Goal: Task Accomplishment & Management: Manage account settings

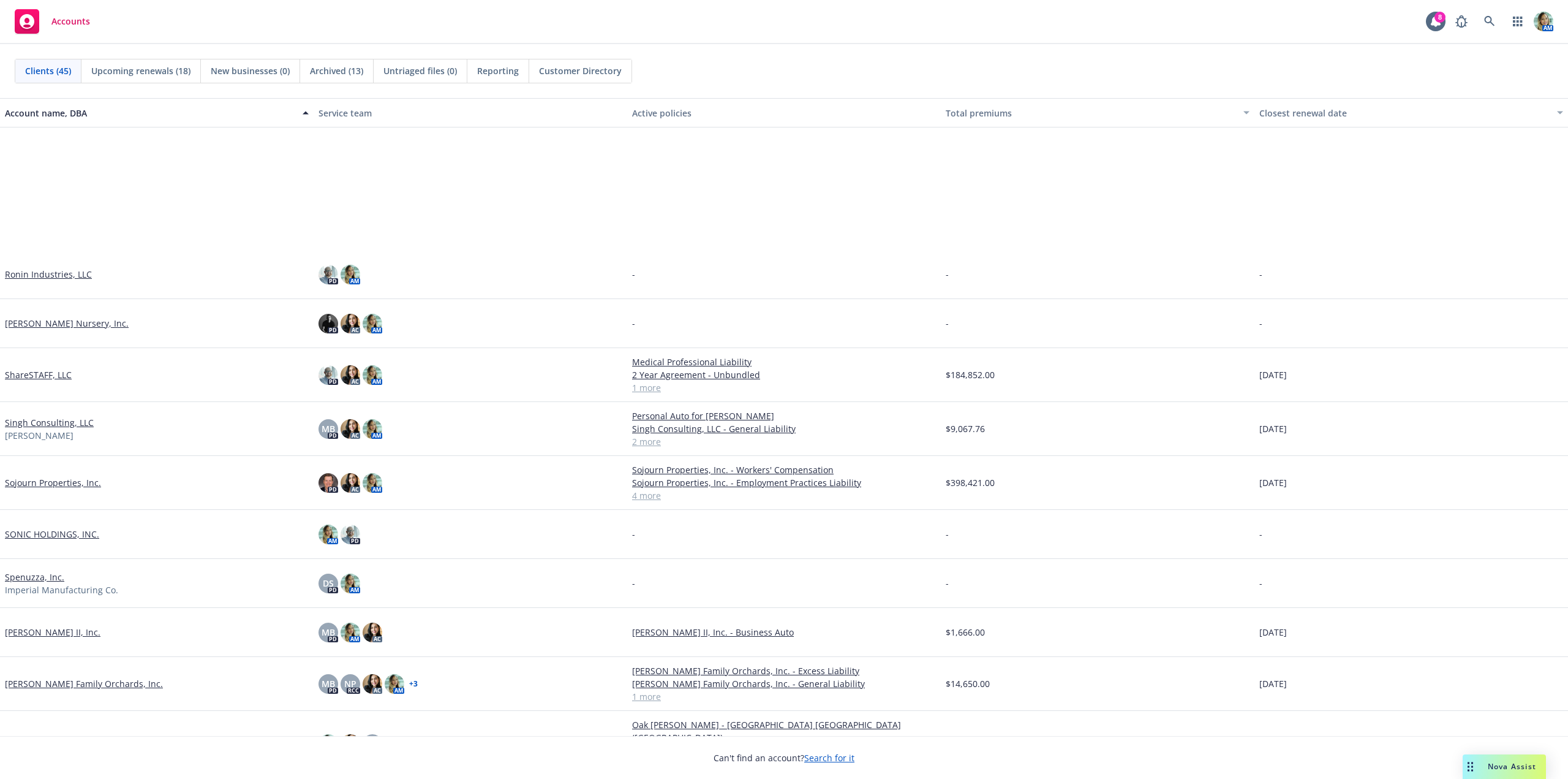
scroll to position [1597, 0]
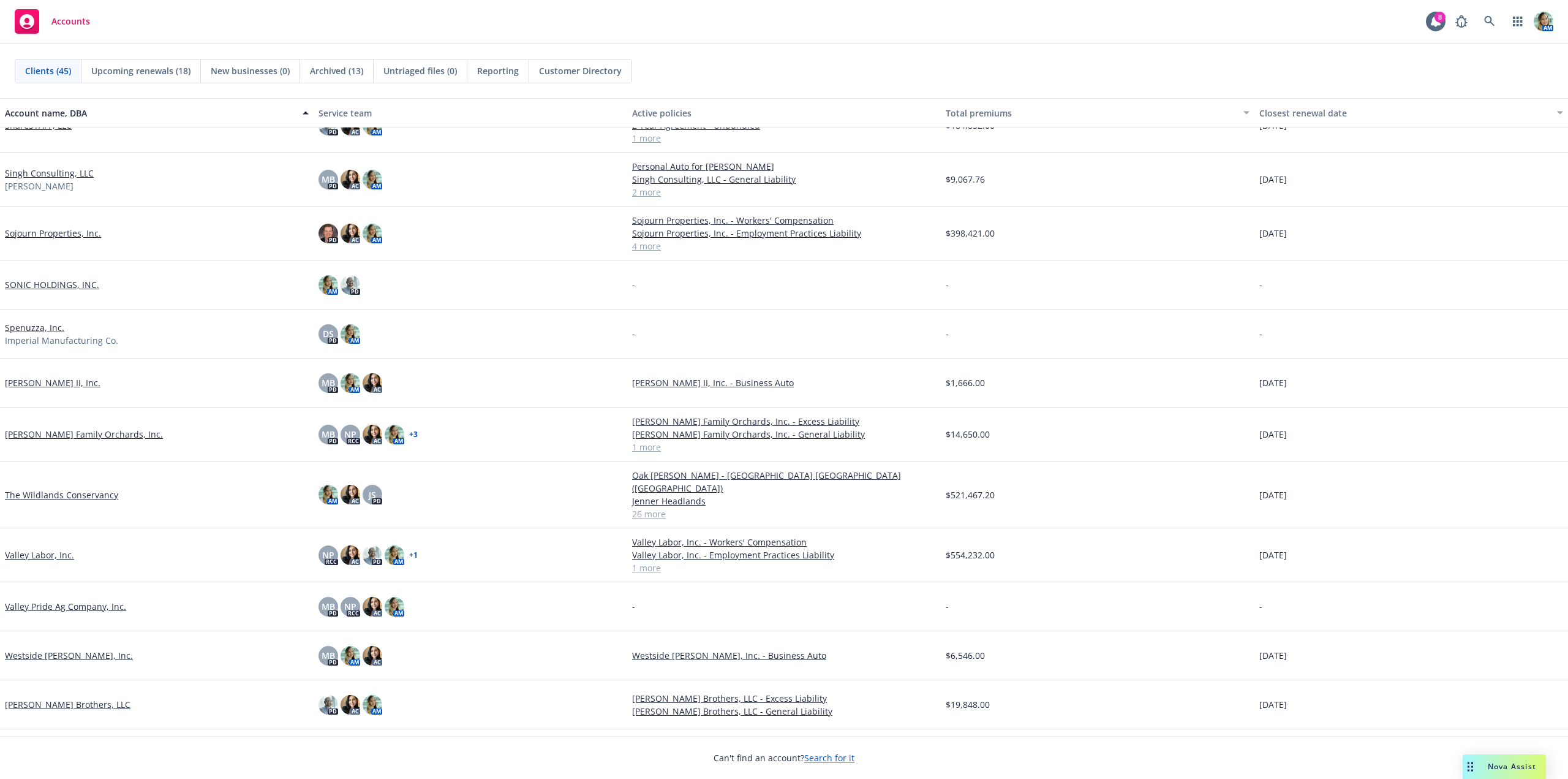
click at [66, 382] on link "Westside [PERSON_NAME], Inc." at bounding box center [68, 655] width 128 height 13
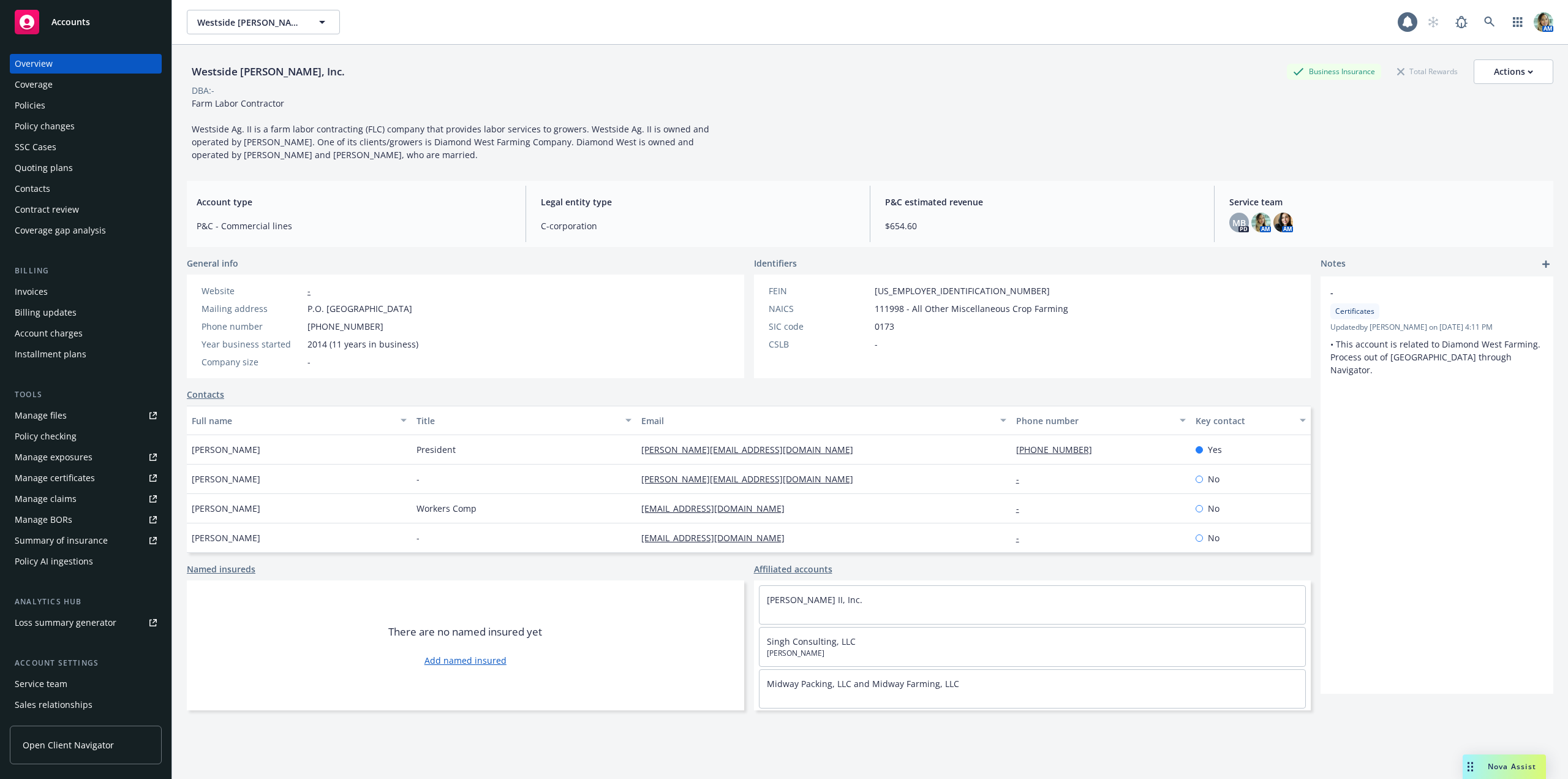
click at [32, 105] on div "Policies" at bounding box center [29, 105] width 31 height 20
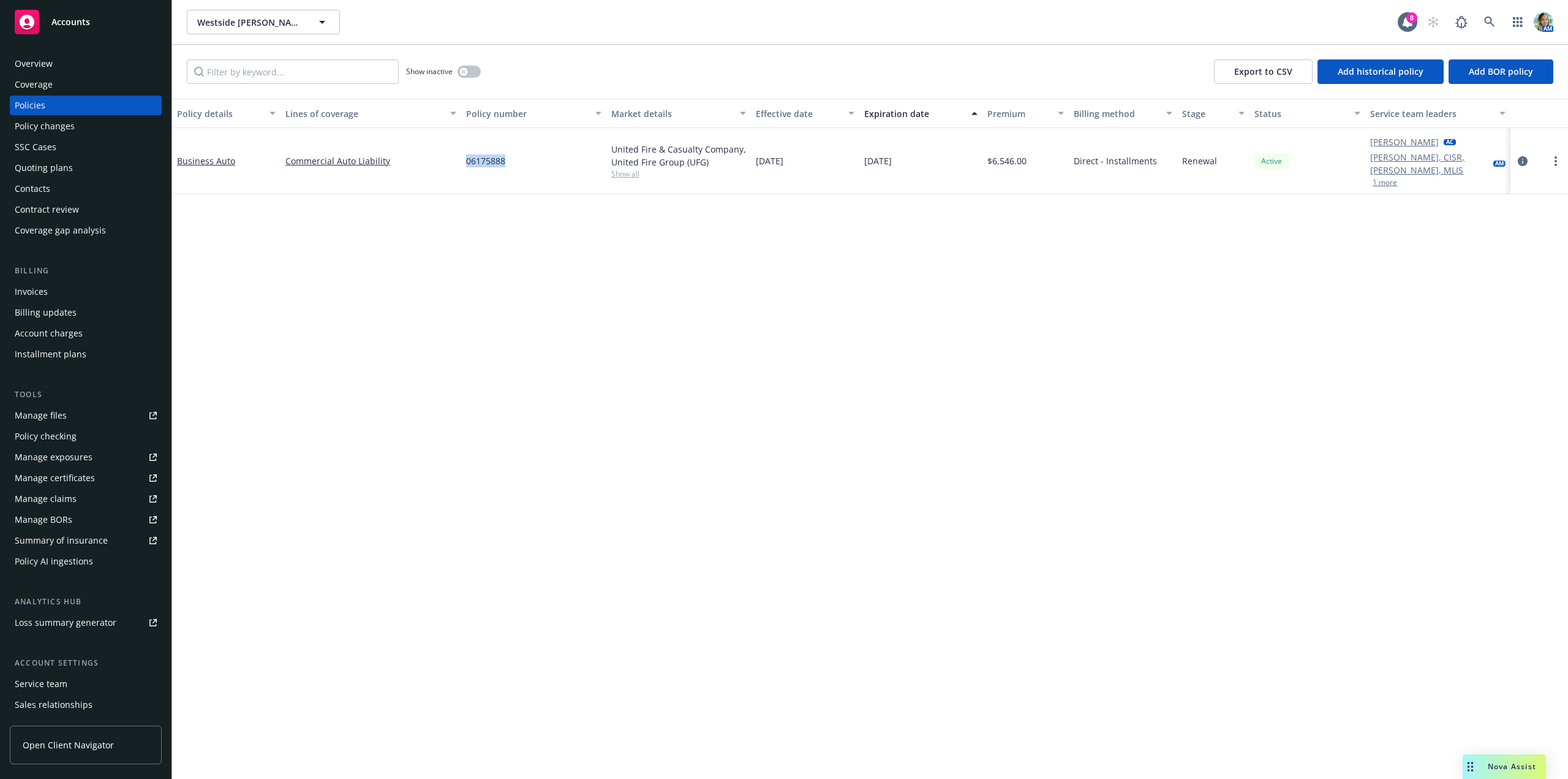
drag, startPoint x: 468, startPoint y: 159, endPoint x: 527, endPoint y: 163, distance: 59.1
click at [527, 163] on div "Business Auto Commercial Auto Liability 06175888 United Fire & Casualty Company…" at bounding box center [870, 161] width 1396 height 66
copy div "06175888"
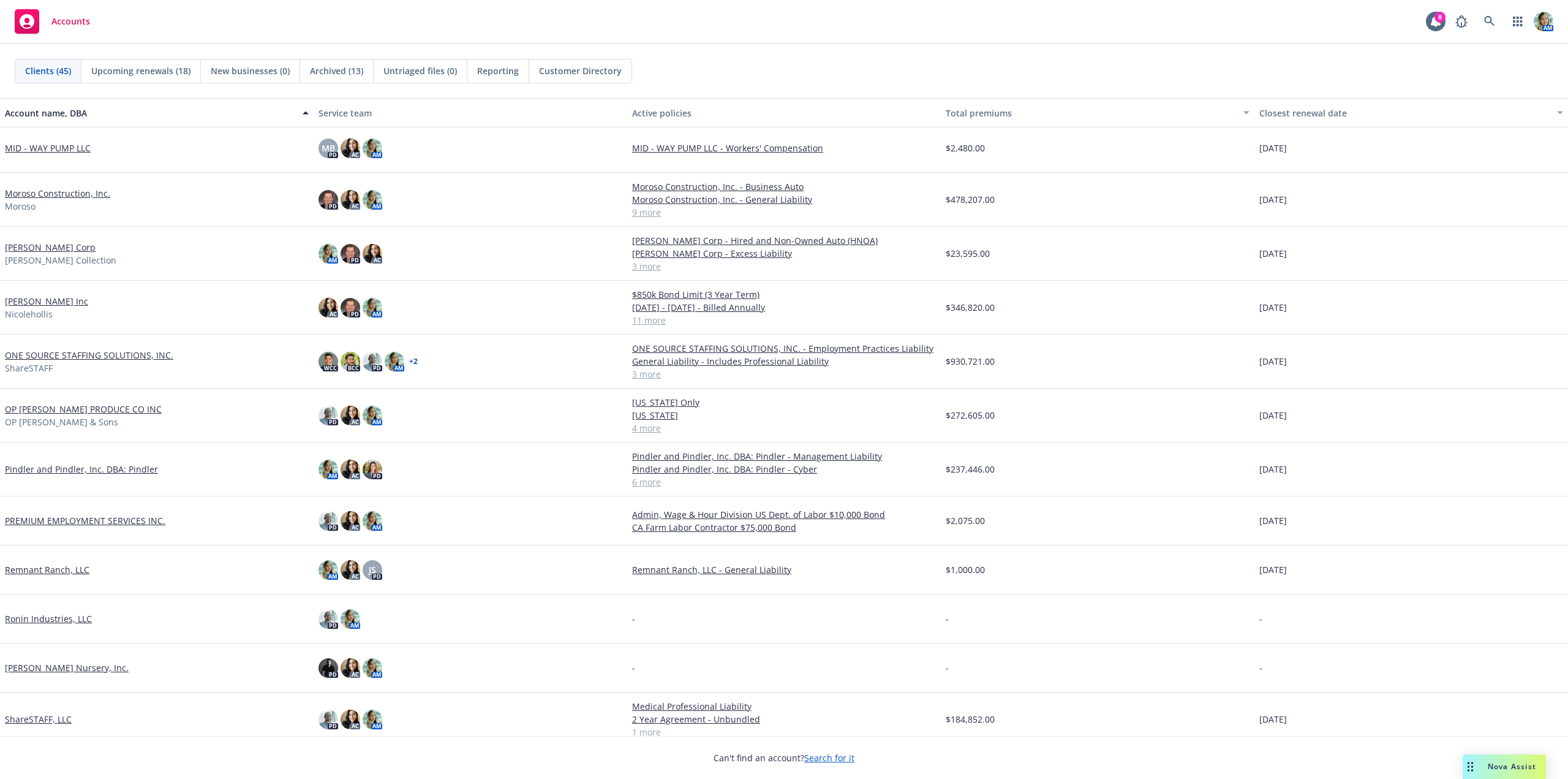
scroll to position [1042, 0]
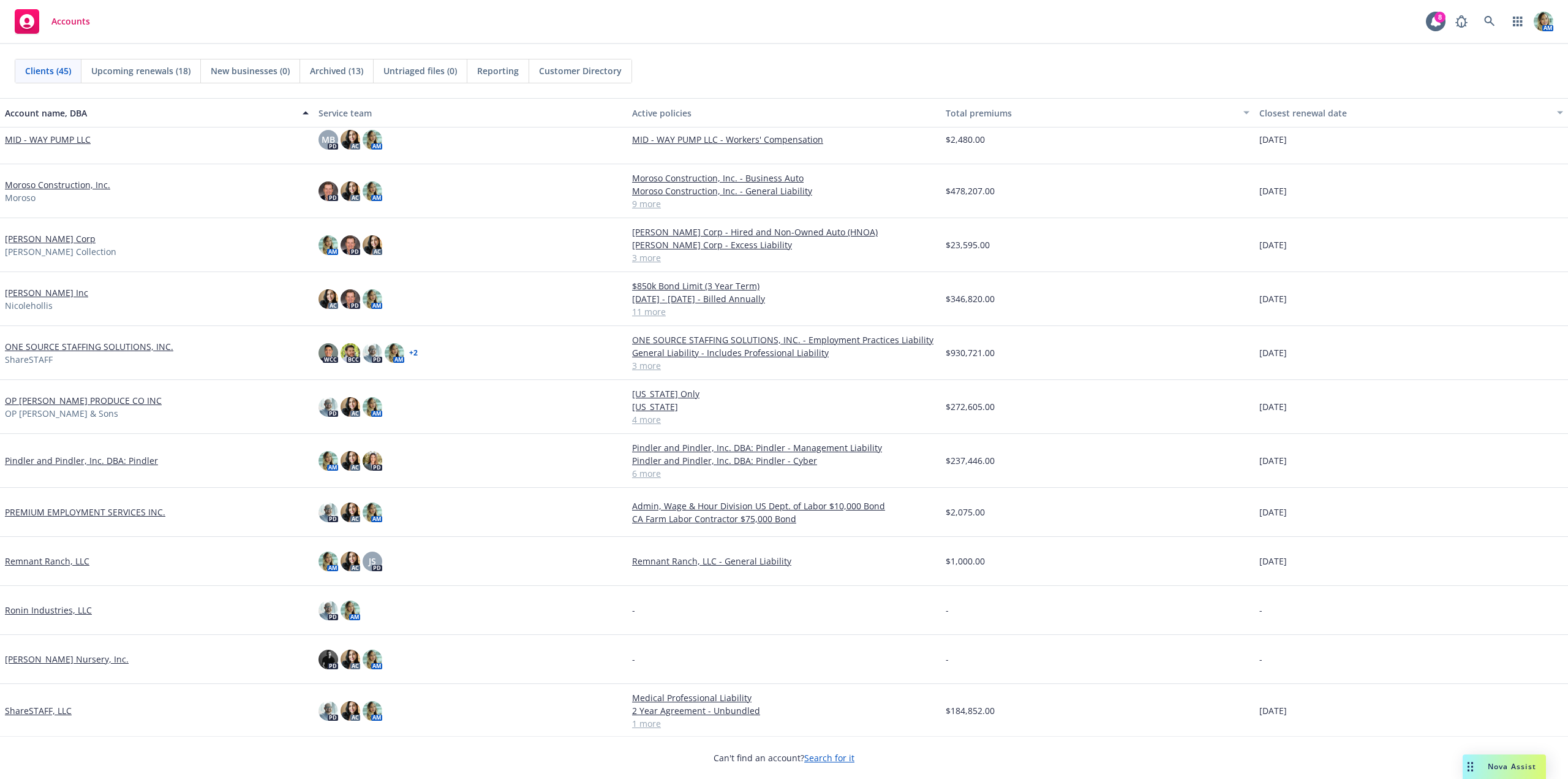
click at [85, 462] on link "Pindler and Pindler, Inc. DBA: Pindler" at bounding box center [81, 460] width 153 height 13
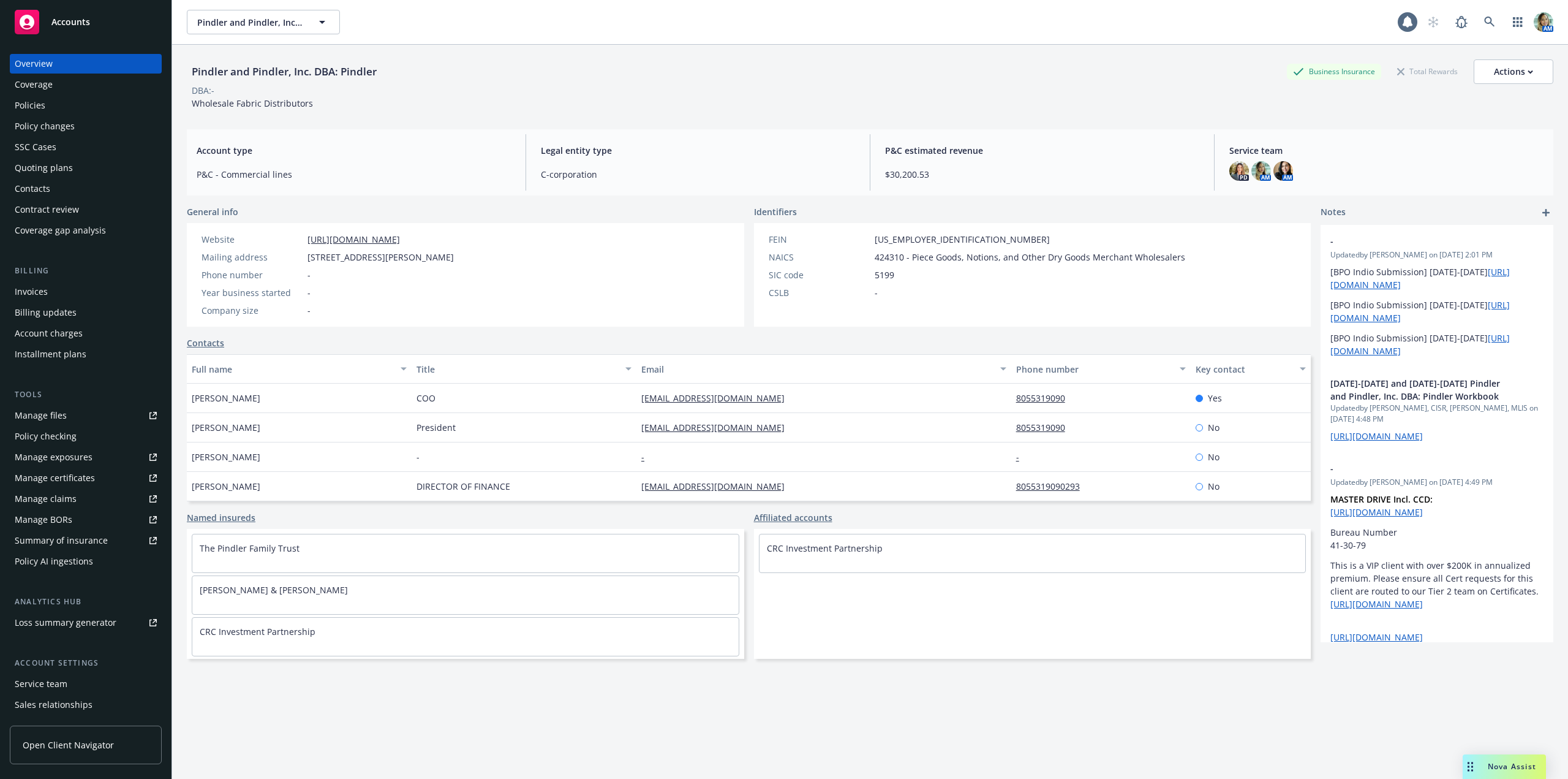
click at [53, 109] on div "Policies" at bounding box center [85, 105] width 142 height 20
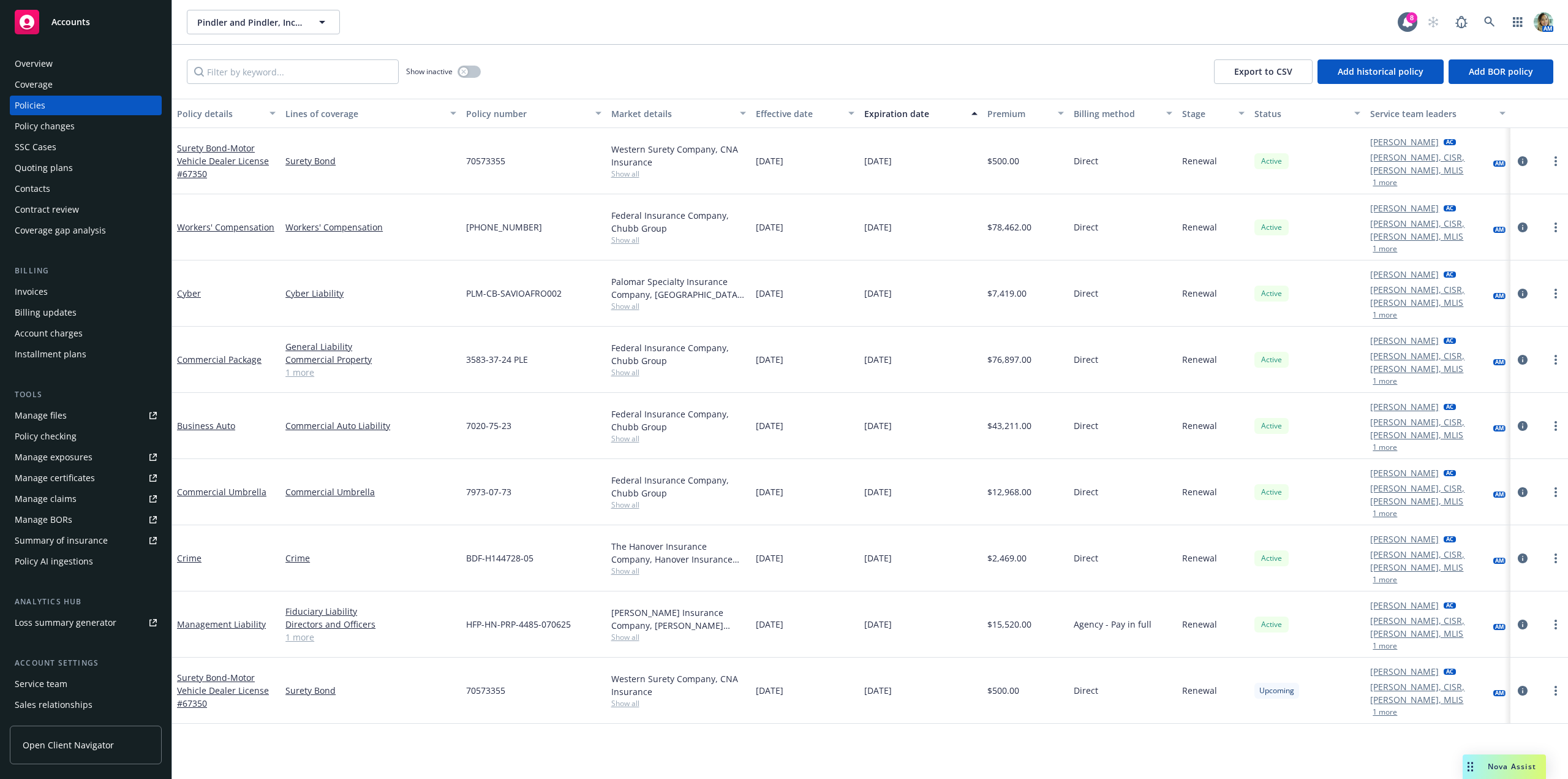
drag, startPoint x: 483, startPoint y: 209, endPoint x: 535, endPoint y: 220, distance: 53.2
click at [530, 211] on div "(25) 7184-38-03" at bounding box center [533, 227] width 144 height 66
copy span "7184-38-03"
click at [40, 124] on div "Policy changes" at bounding box center [44, 126] width 60 height 20
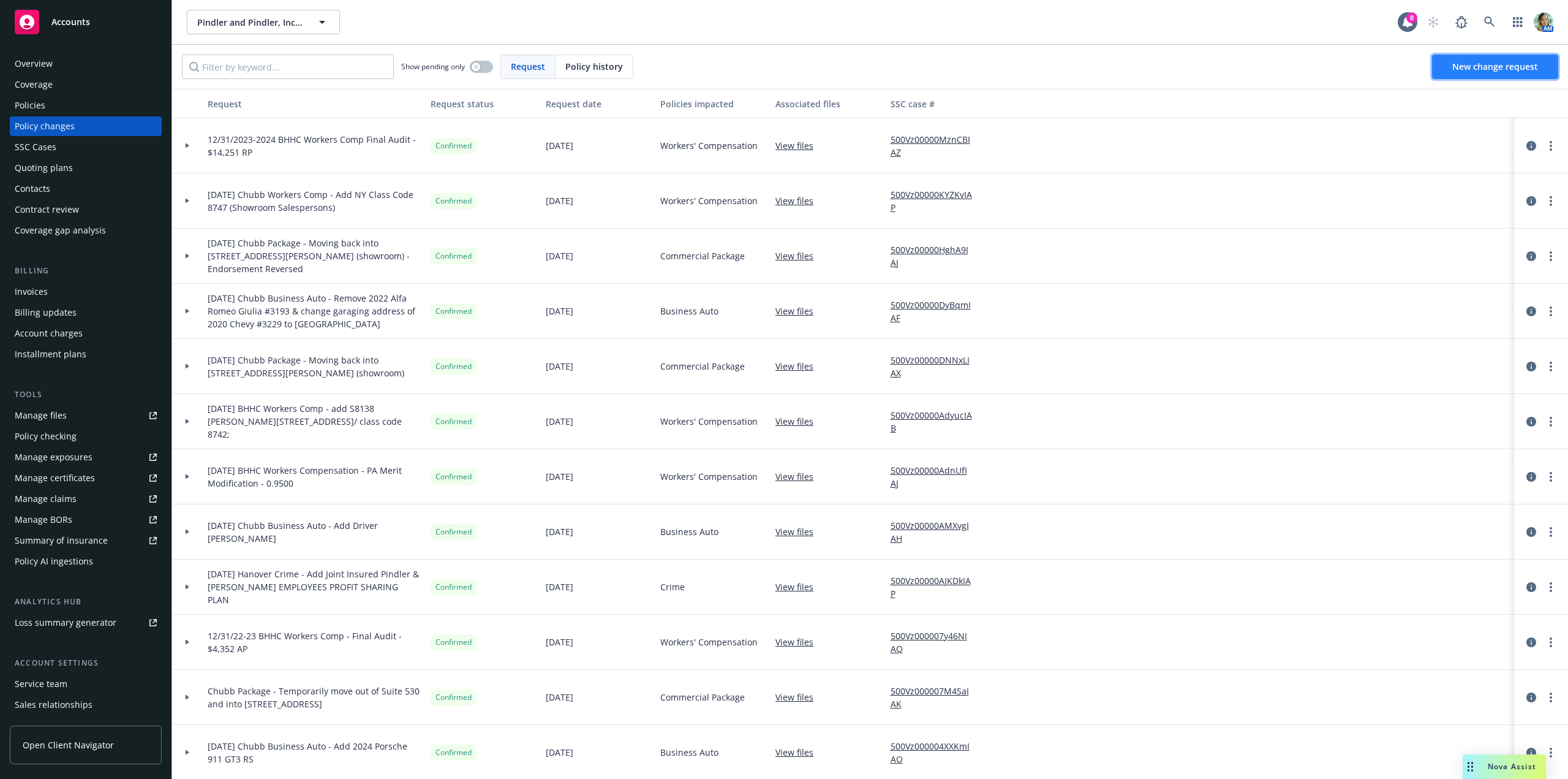
click at [1455, 75] on link "New change request" at bounding box center [1495, 67] width 127 height 25
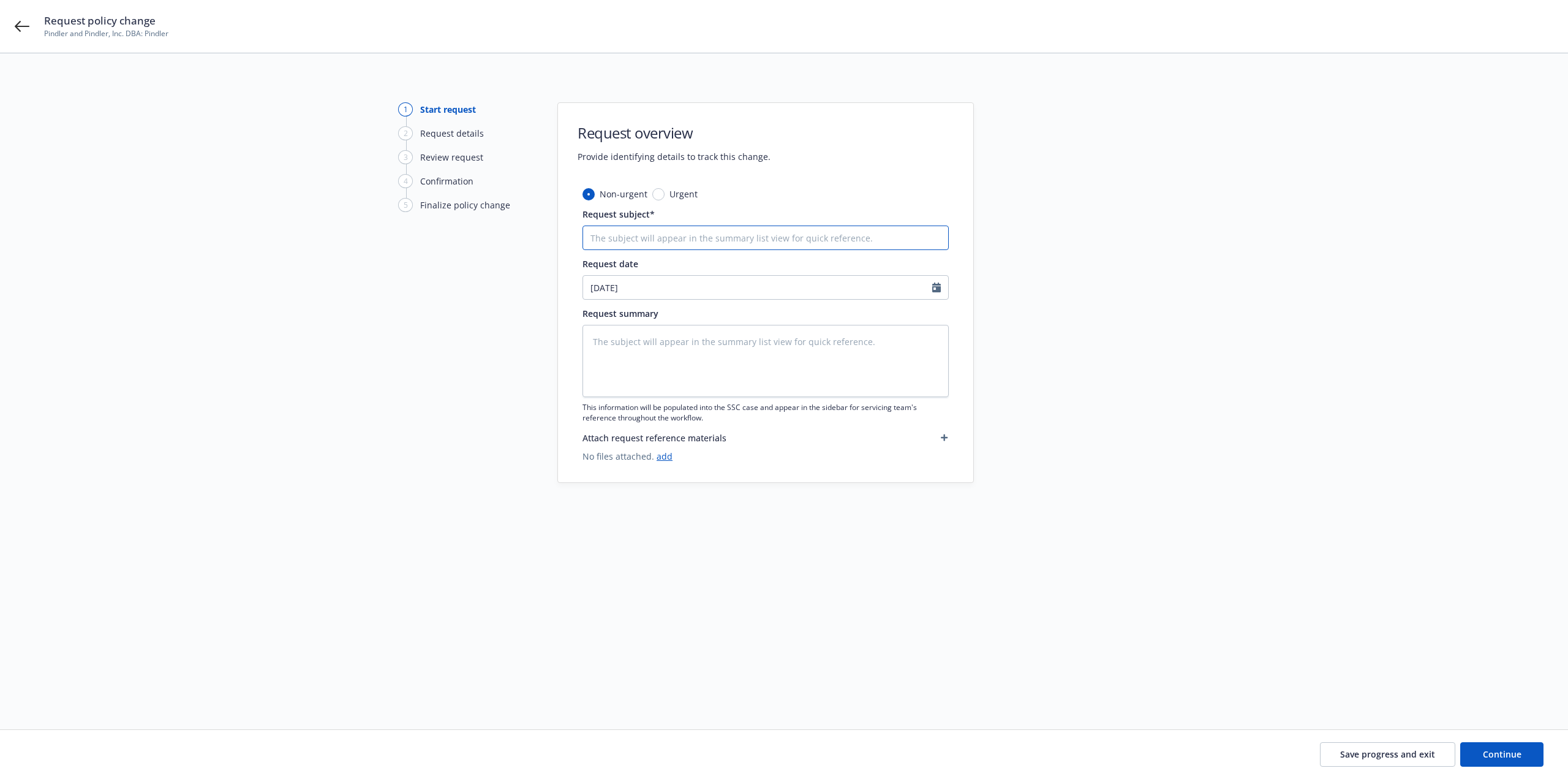
click at [685, 233] on input "Request subject*" at bounding box center [766, 238] width 367 height 25
paste input "3/25 Chubb Workers Comp - Add OOS locatoin: 3610 W Lupine Way, Rogers, AR 72758"
type textarea "x"
type input "3/25 Chubb Workers Comp - Add OOS locatoin: 3610 W Lupine Way, Rogers, AR 72758"
click at [589, 243] on input "3/25 Chubb Workers Comp - Add OOS locatoin: 3610 W Lupine Way, Rogers, AR 72758" at bounding box center [766, 238] width 367 height 25
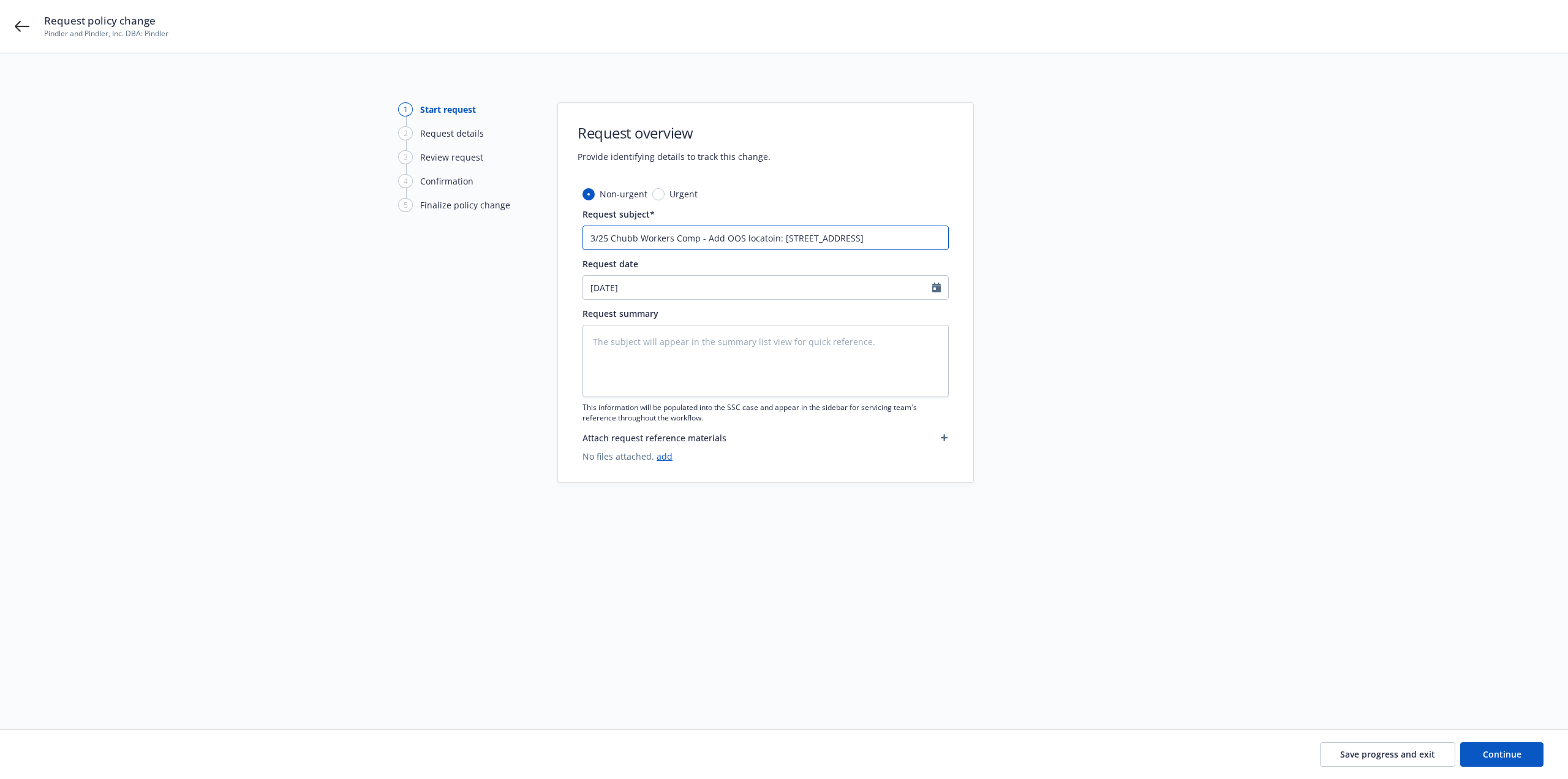
type textarea "x"
type input "93/25 Chubb Workers Comp - Add OOS locatoin: 3610 W Lupine Way, Rogers, AR 72758"
type textarea "x"
type input "9.3/25 Chubb Workers Comp - Add OOS locatoin: 3610 W Lupine Way, Rogers, AR 727…"
type textarea "x"
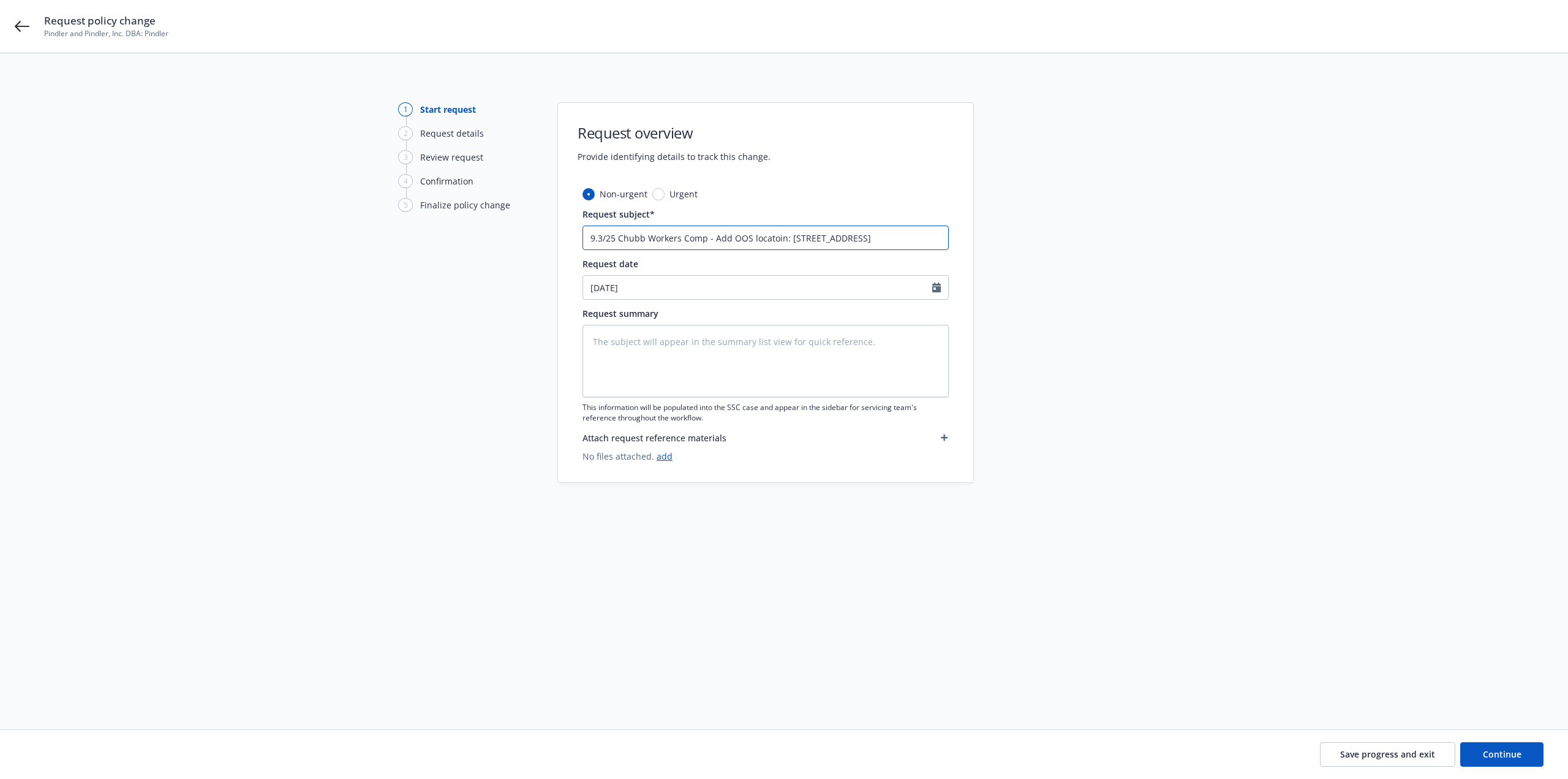
type input "93/25 Chubb Workers Comp - Add OOS locatoin: 3610 W Lupine Way, Rogers, AR 72758"
type textarea "x"
type input "9/3/25 Chubb Workers Comp - Add OOS locatoin: 3610 W Lupine Way, Rogers, AR 727…"
click at [785, 362] on textarea at bounding box center [766, 361] width 367 height 72
drag, startPoint x: 591, startPoint y: 238, endPoint x: 977, endPoint y: 246, distance: 386.1
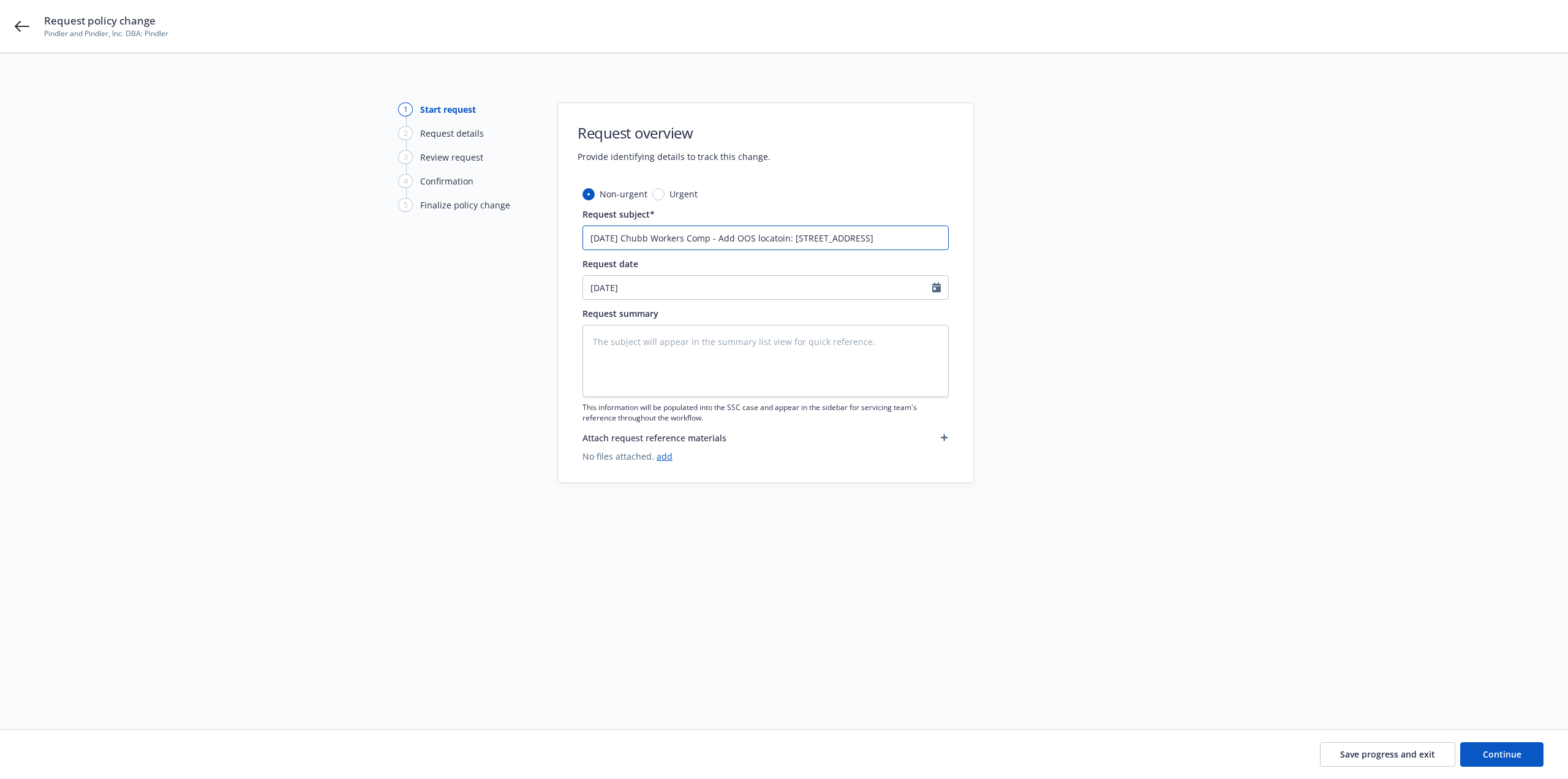
click at [977, 246] on div "1 Start request 2 Request details 3 Review request 4 Confirmation 5 Finalize po…" at bounding box center [784, 377] width 1539 height 549
click at [820, 380] on textarea at bounding box center [766, 361] width 367 height 72
paste textarea "9/3/25 Chubb Workers Comp - Add OOS locatoin: 3610 W Lupine Way, Rogers, AR 727…"
type textarea "x"
type textarea "9/3/25 Chubb Workers Comp - Add OOS locatoin: 3610 W Lupine Way, Rogers, AR 727…"
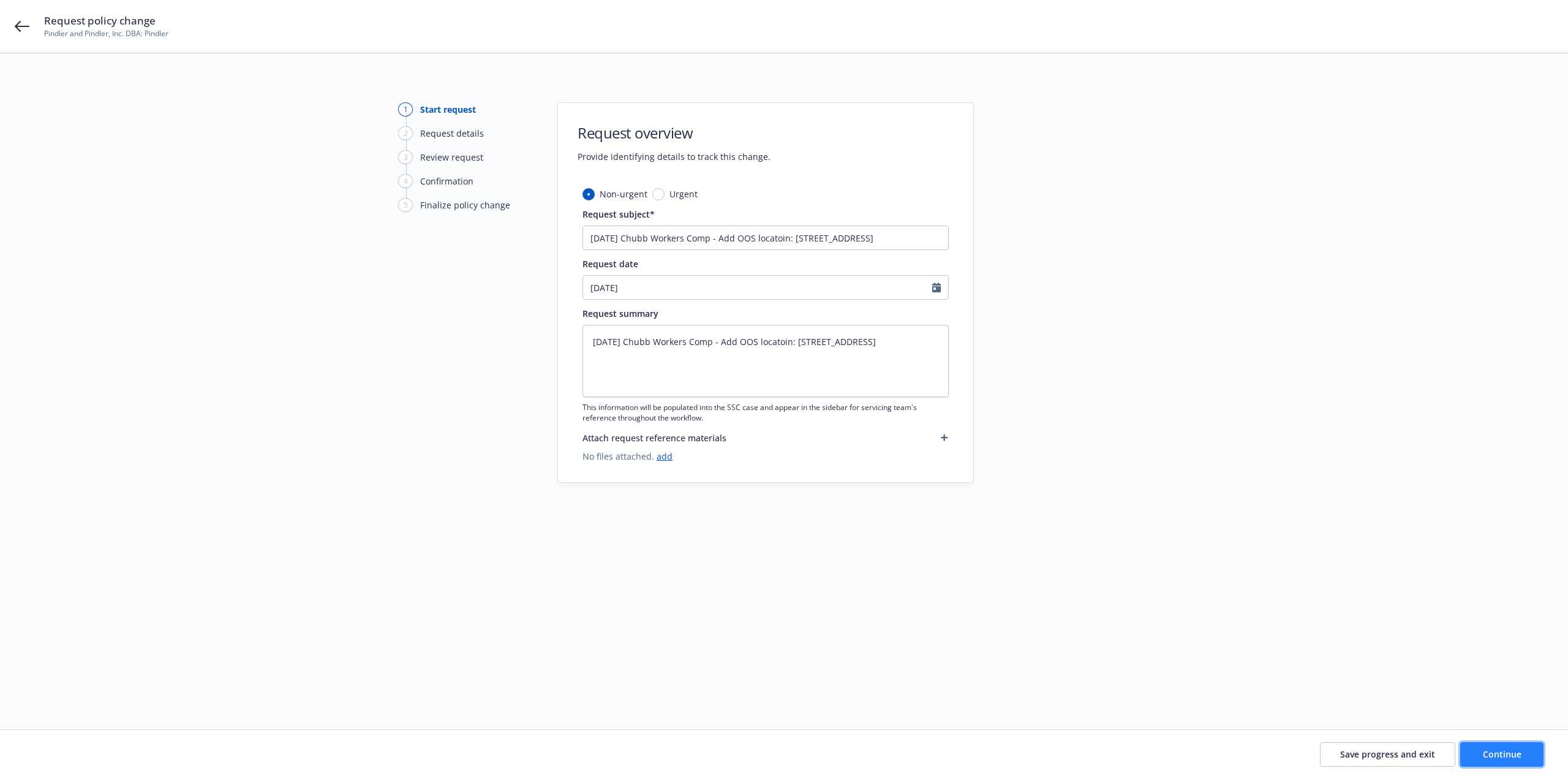
click at [1496, 756] on span "Continue" at bounding box center [1502, 754] width 38 height 12
type textarea "x"
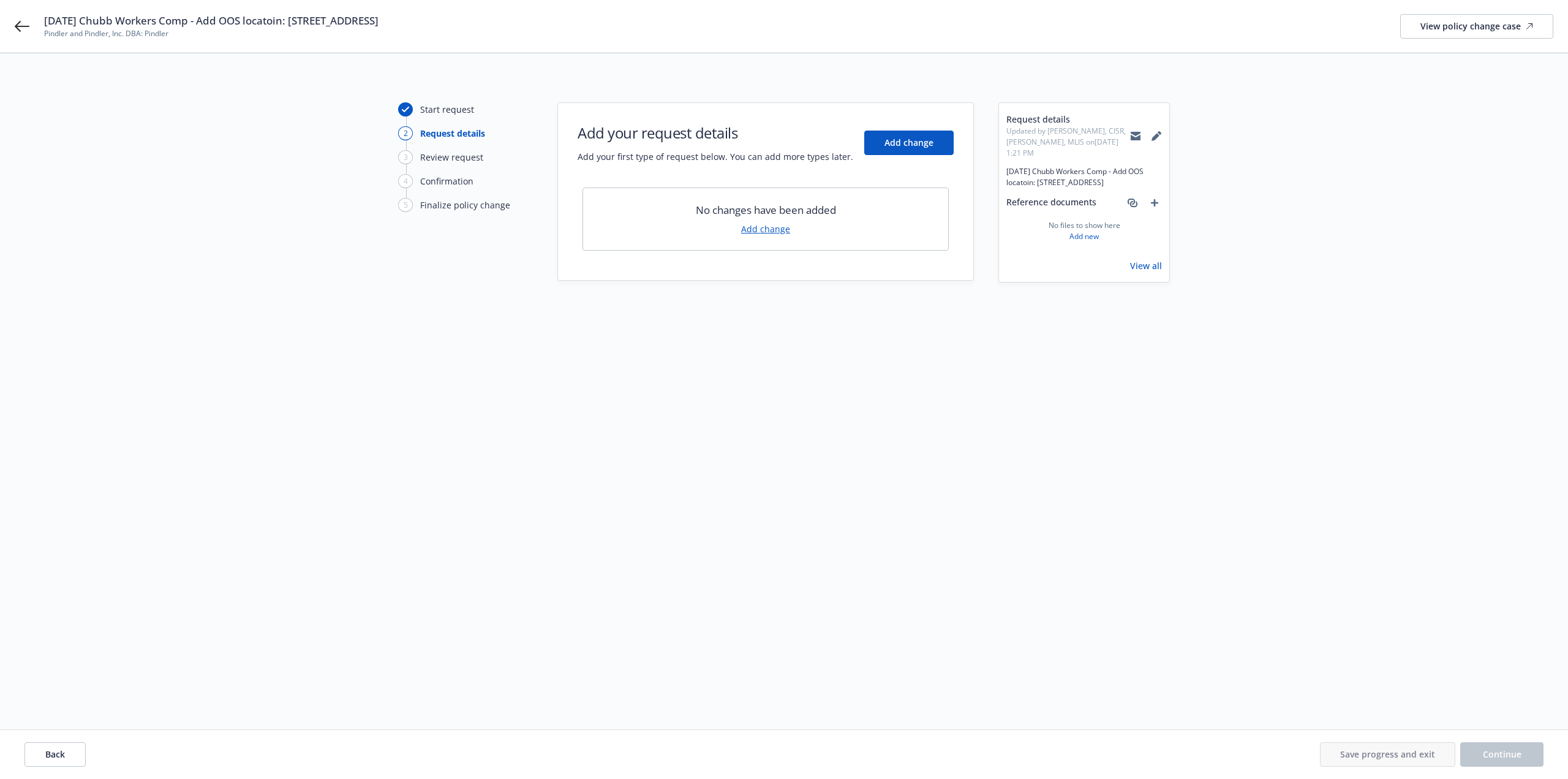
click at [761, 233] on link "Add change" at bounding box center [766, 228] width 49 height 13
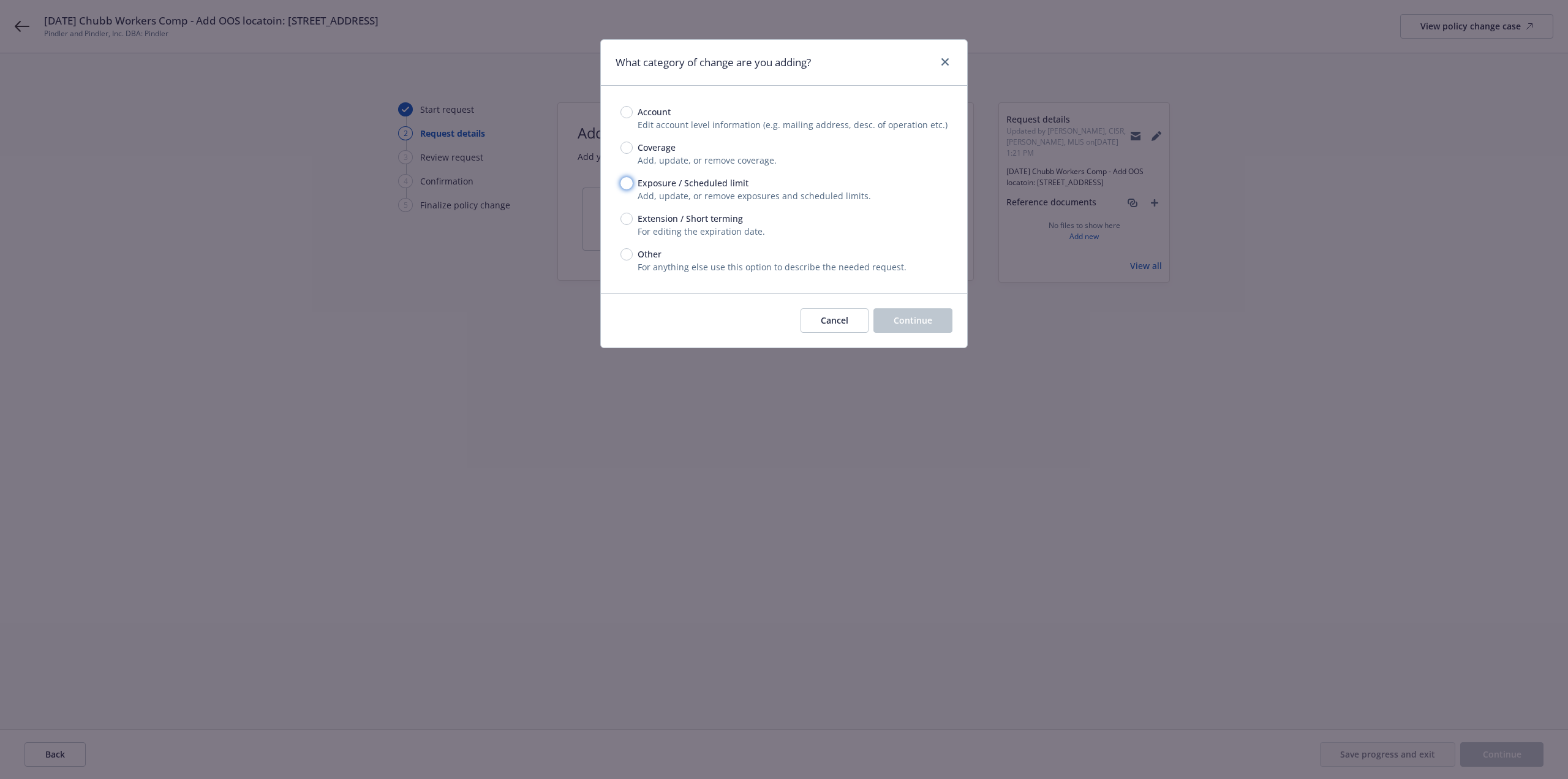
click at [630, 181] on input "Exposure / Scheduled limit" at bounding box center [626, 183] width 12 height 12
radio input "true"
click at [935, 329] on button "Continue" at bounding box center [913, 321] width 79 height 25
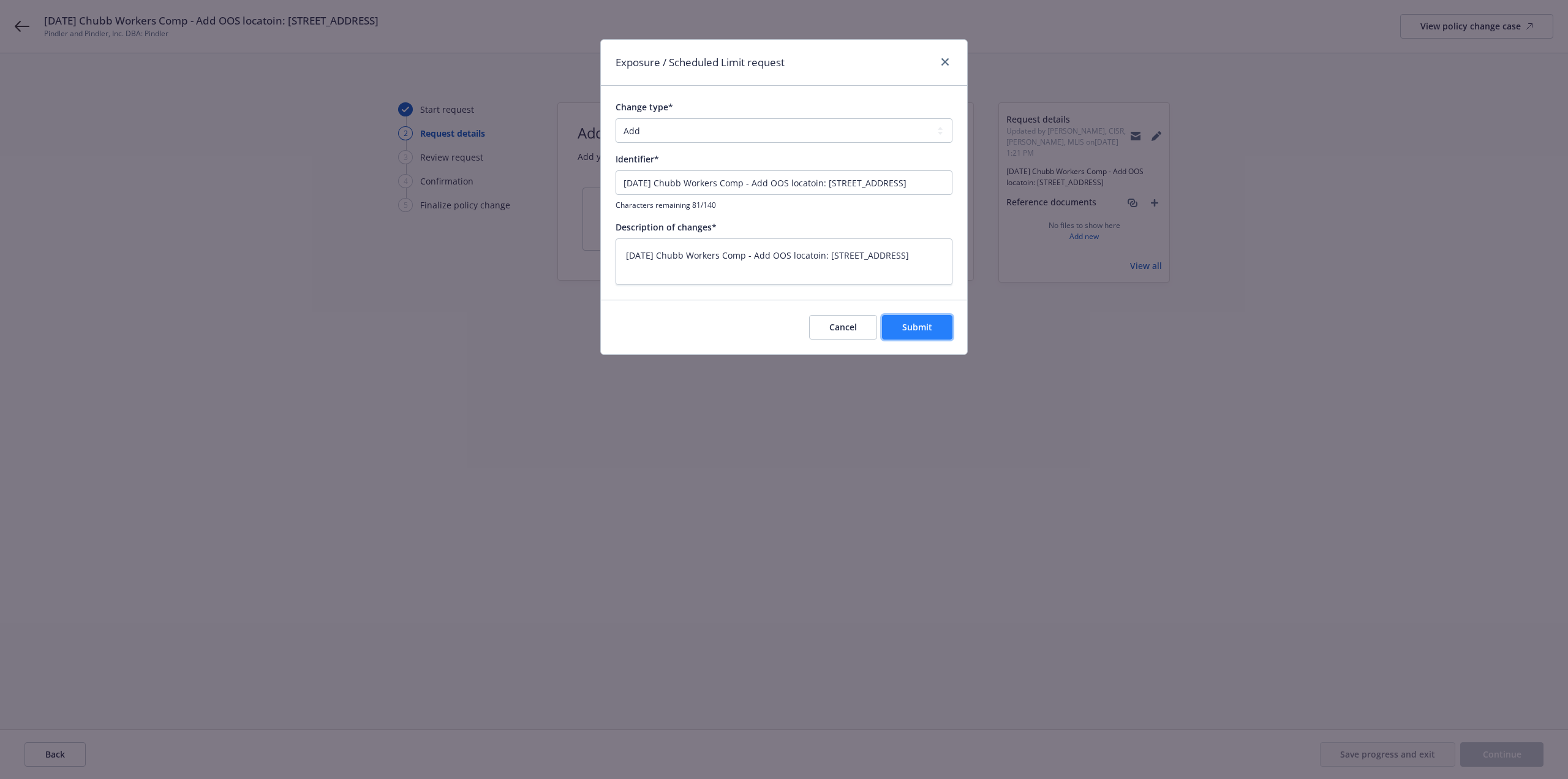
click at [903, 328] on span "Submit" at bounding box center [917, 326] width 30 height 12
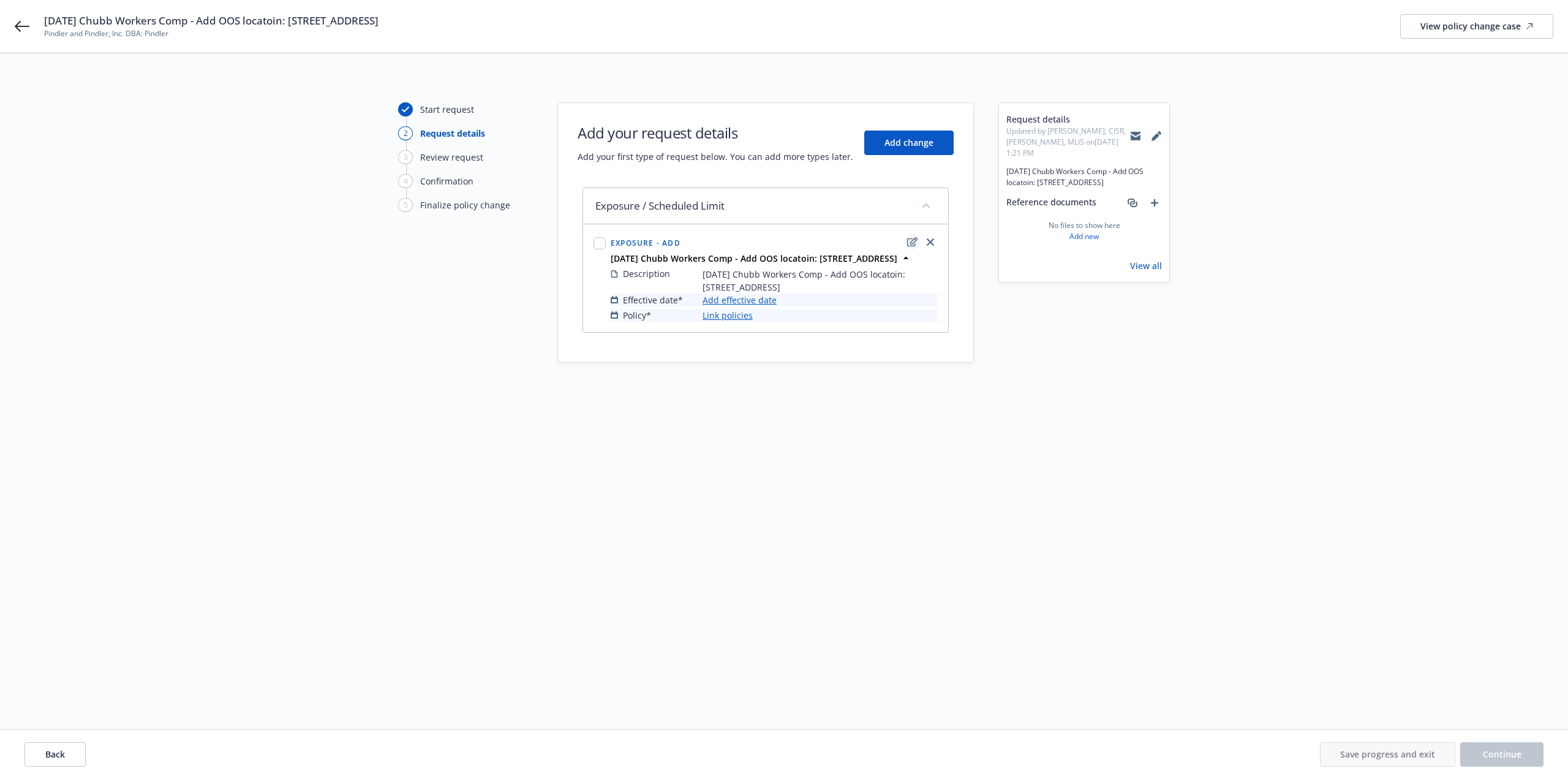
click at [907, 240] on icon "edit" at bounding box center [912, 241] width 10 height 9
type textarea "x"
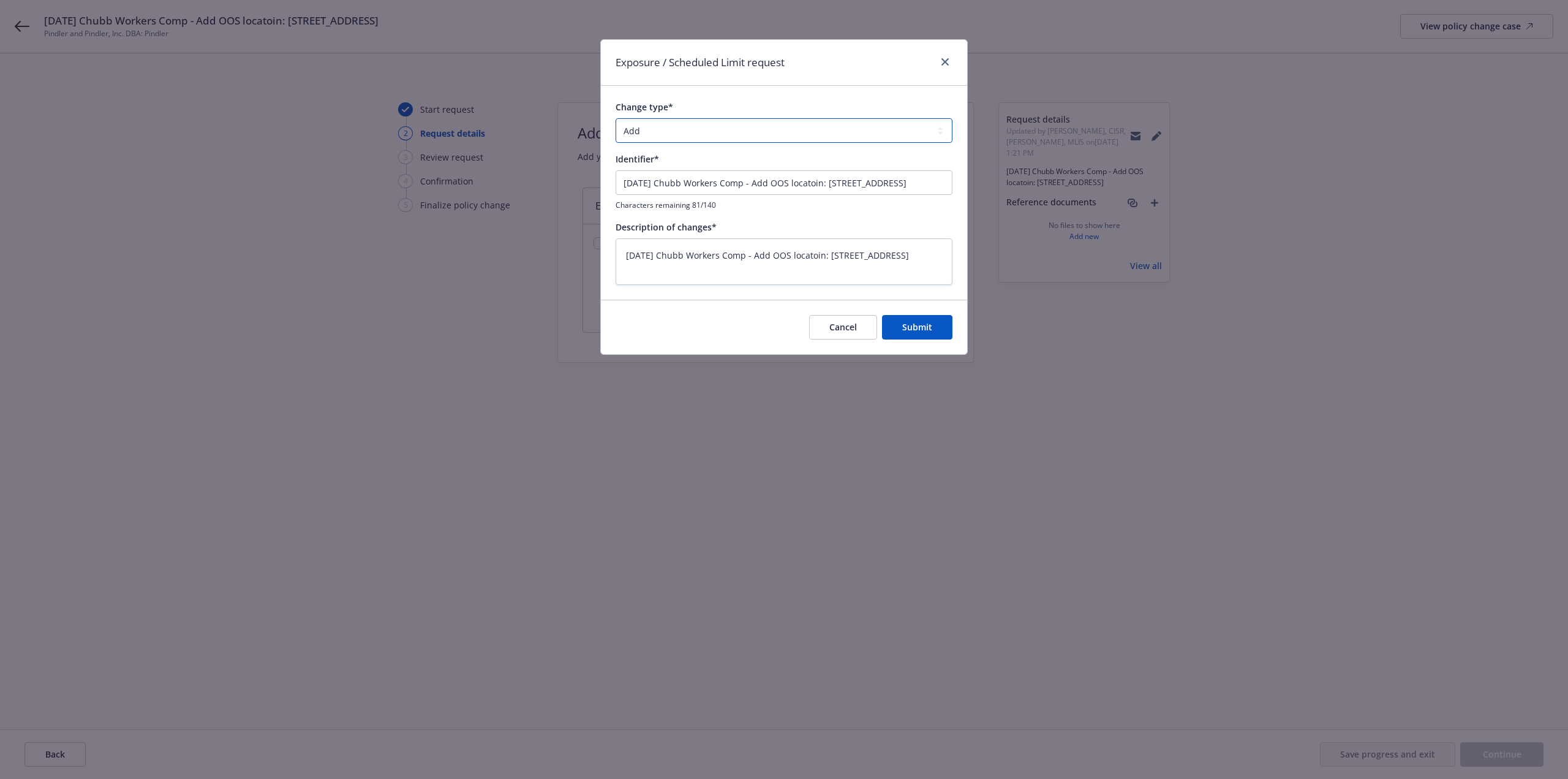
drag, startPoint x: 665, startPoint y: 129, endPoint x: 659, endPoint y: 141, distance: 13.4
click at [665, 130] on select "Add Audit Change Remove" at bounding box center [784, 131] width 337 height 25
select select "CHANGE"
click at [615, 118] on select "Add Audit Change Remove" at bounding box center [784, 131] width 337 height 25
click at [915, 324] on span "Submit" at bounding box center [917, 326] width 30 height 12
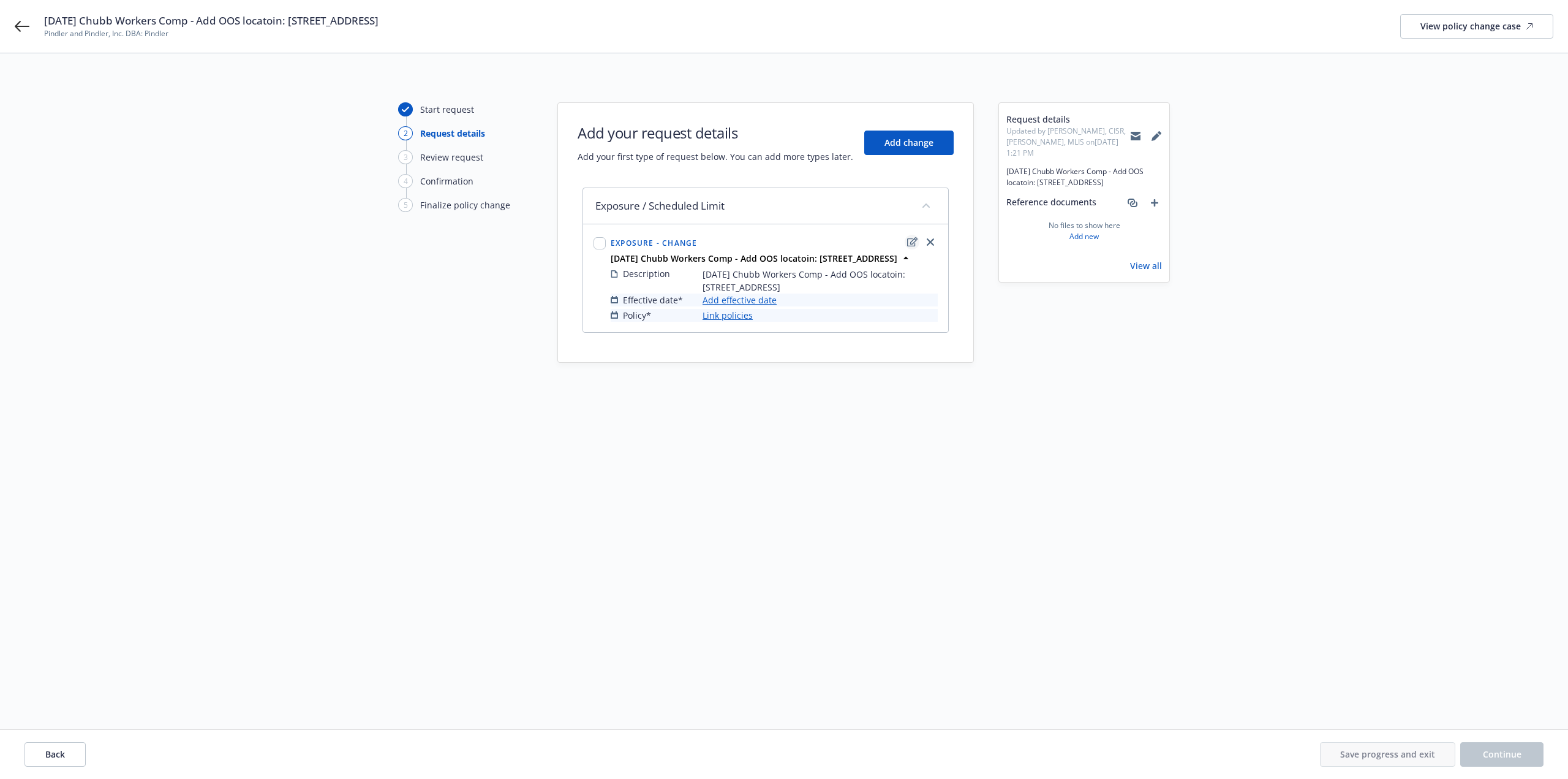
click at [909, 241] on icon "edit" at bounding box center [912, 242] width 10 height 10
type textarea "x"
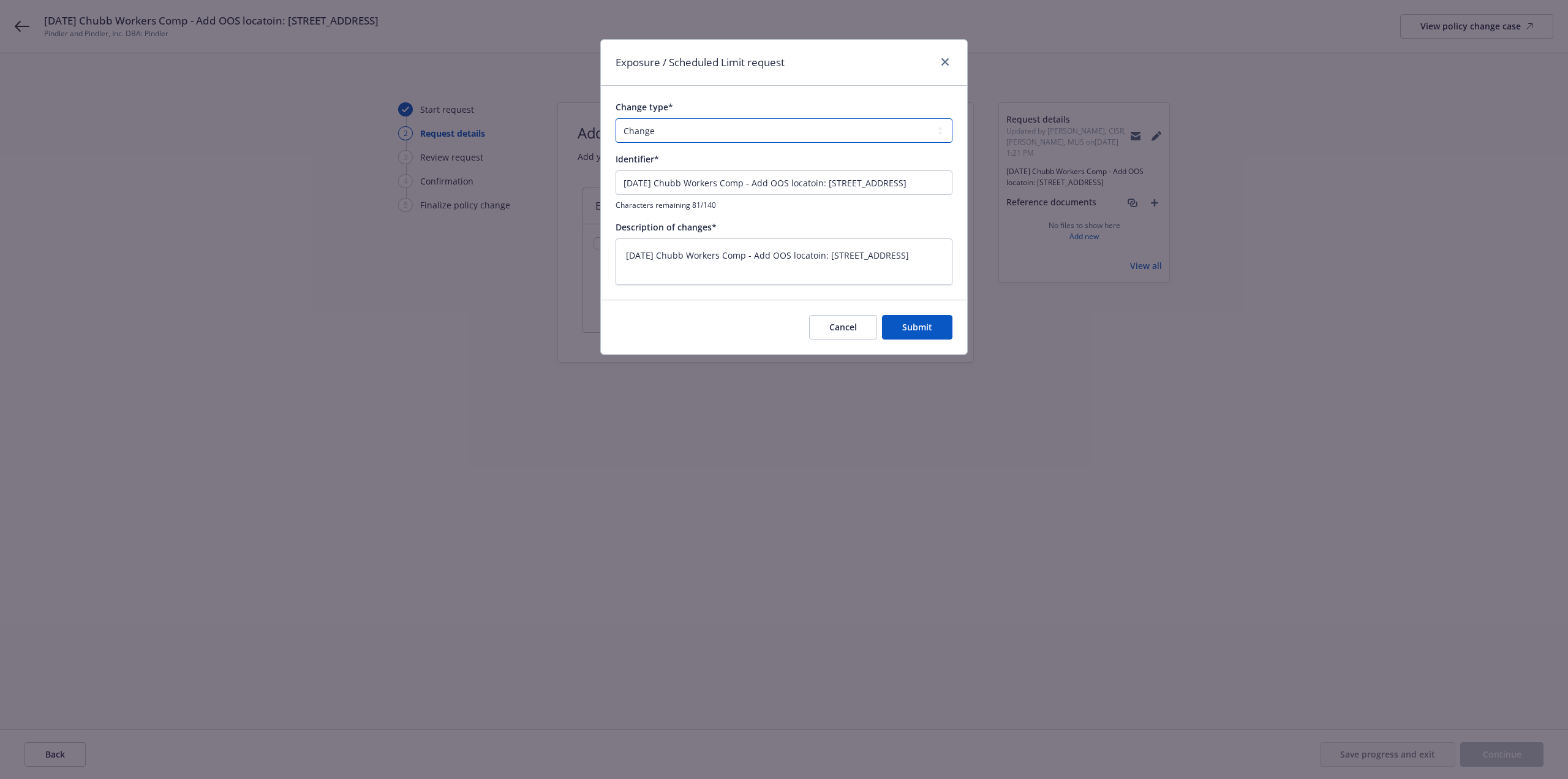
click at [693, 135] on select "Add Audit Change Remove" at bounding box center [784, 131] width 337 height 25
select select "ADD"
click at [615, 118] on select "Add Audit Change Remove" at bounding box center [784, 131] width 337 height 25
drag, startPoint x: 933, startPoint y: 332, endPoint x: 924, endPoint y: 328, distance: 9.8
click at [933, 332] on button "Submit" at bounding box center [917, 327] width 70 height 25
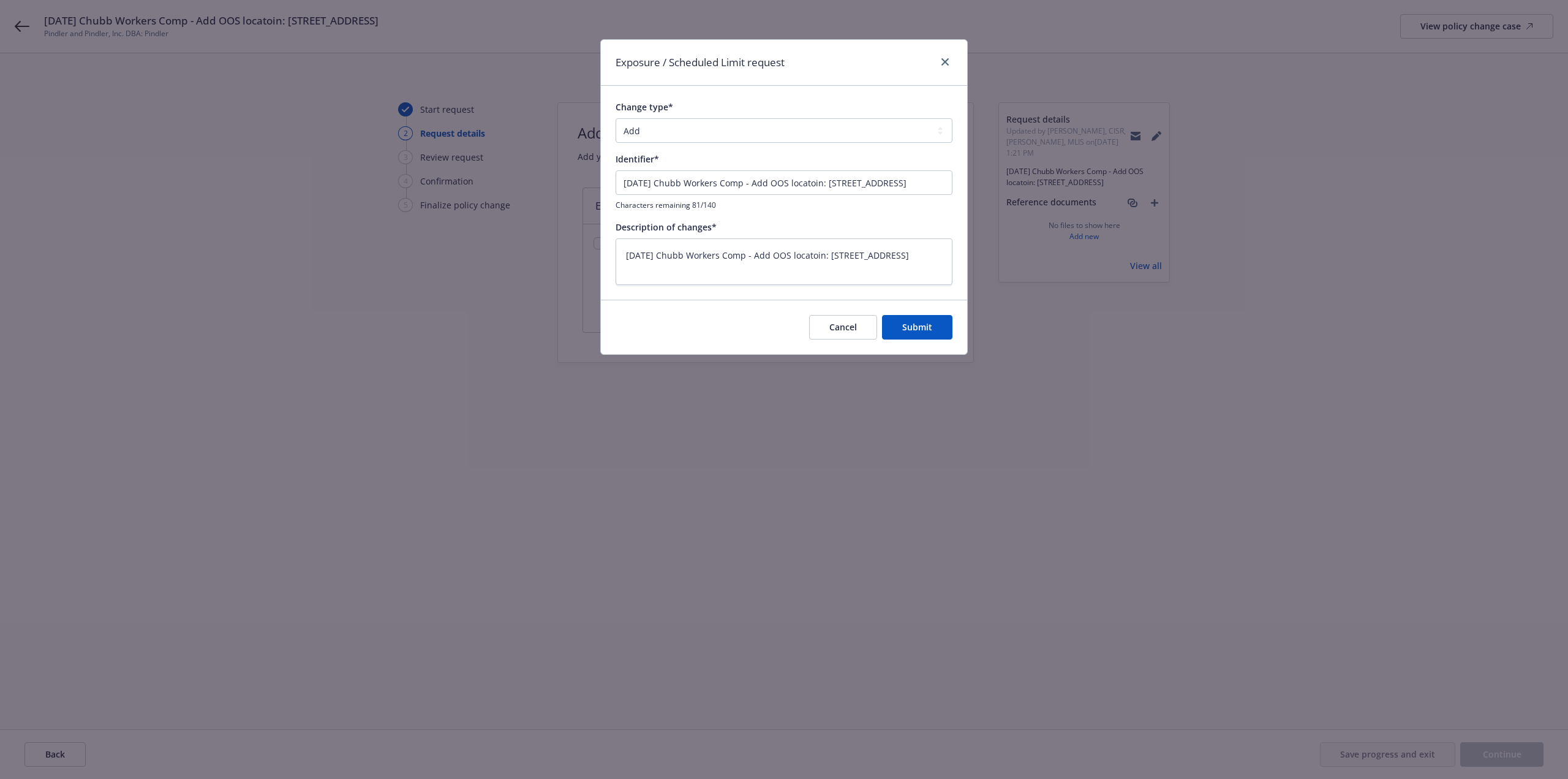
type textarea "x"
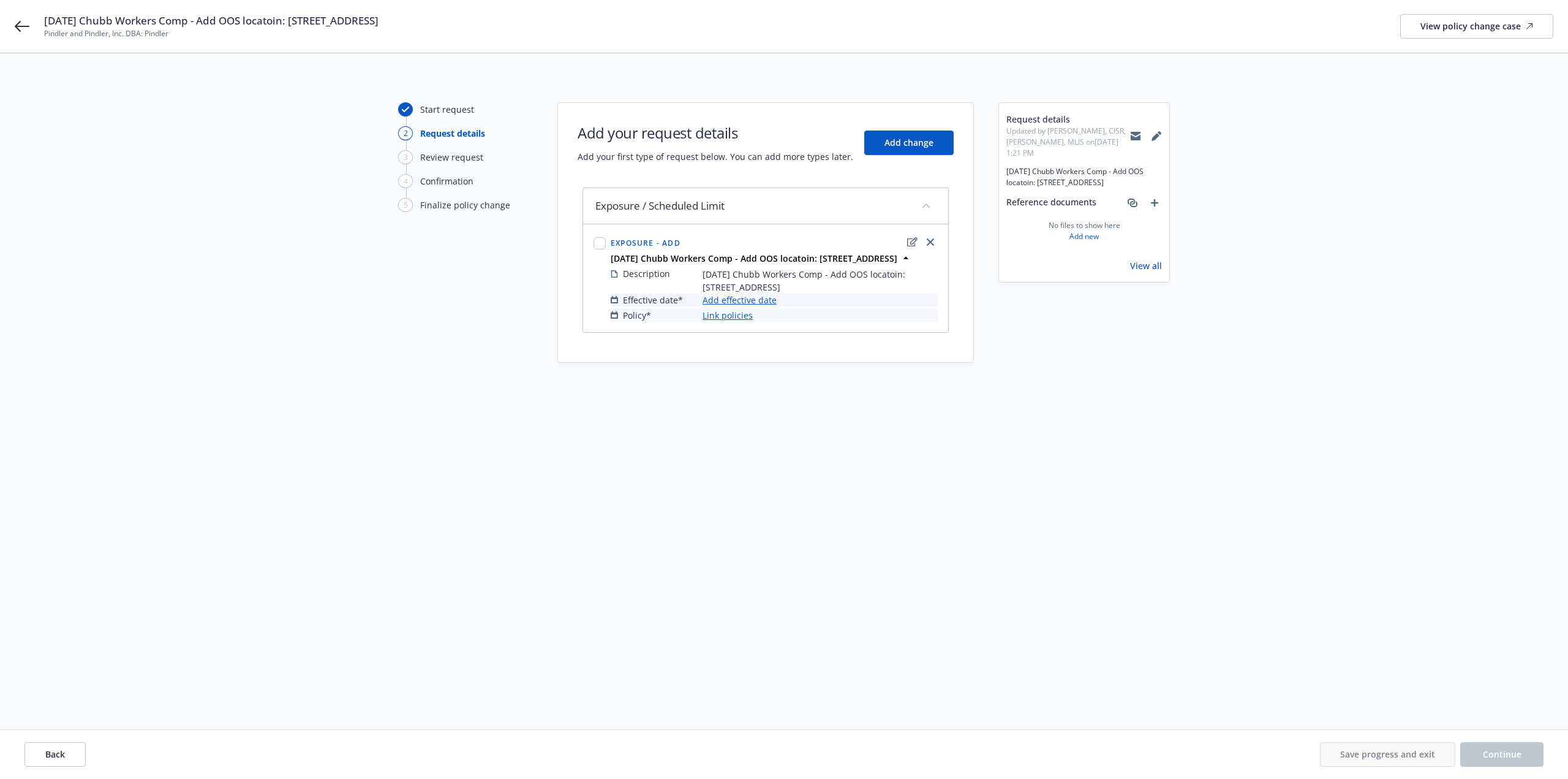
click at [771, 306] on link "Add effective date" at bounding box center [739, 300] width 74 height 13
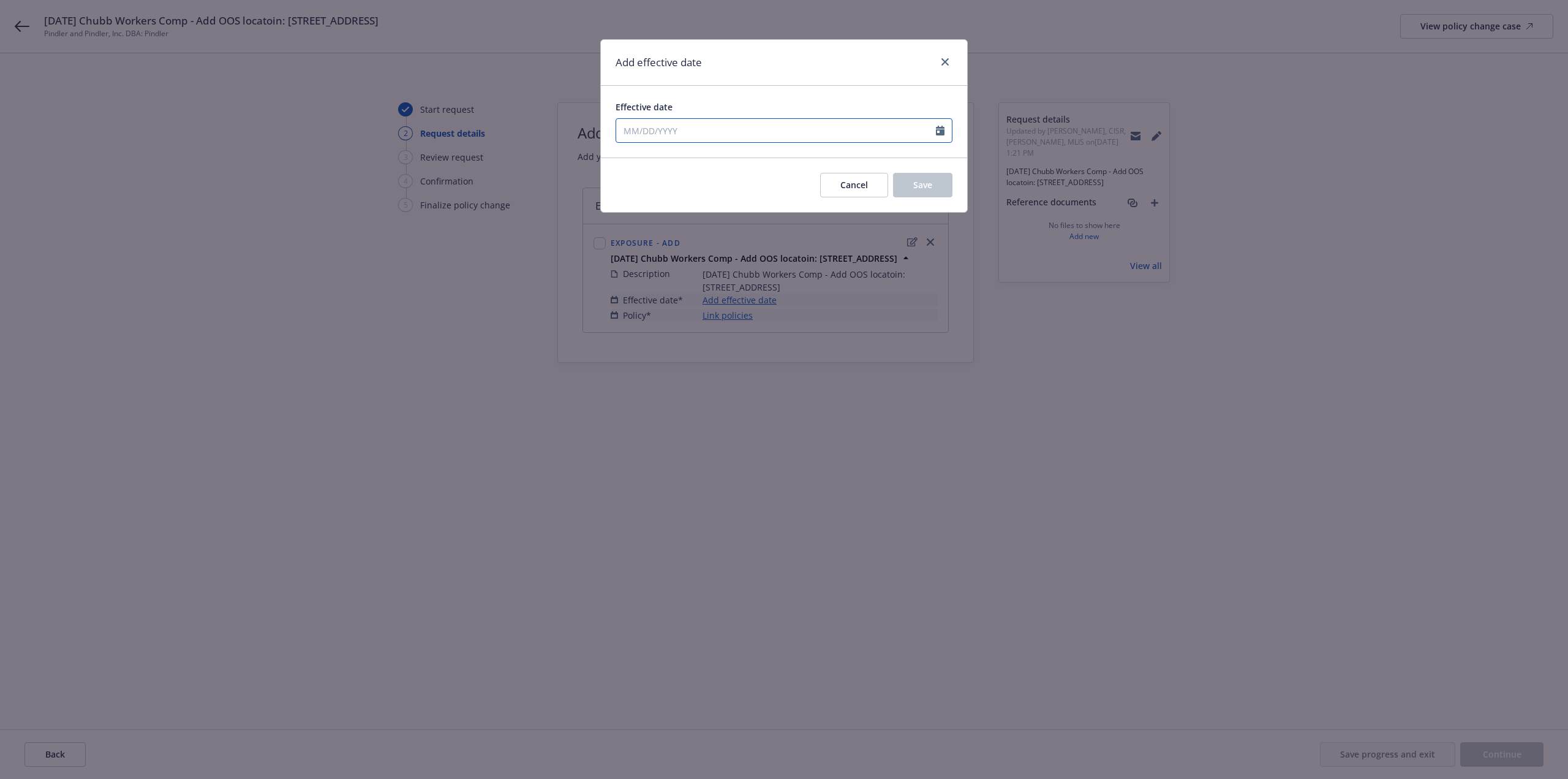
click at [708, 134] on input "Effective date" at bounding box center [776, 131] width 320 height 23
select select "9"
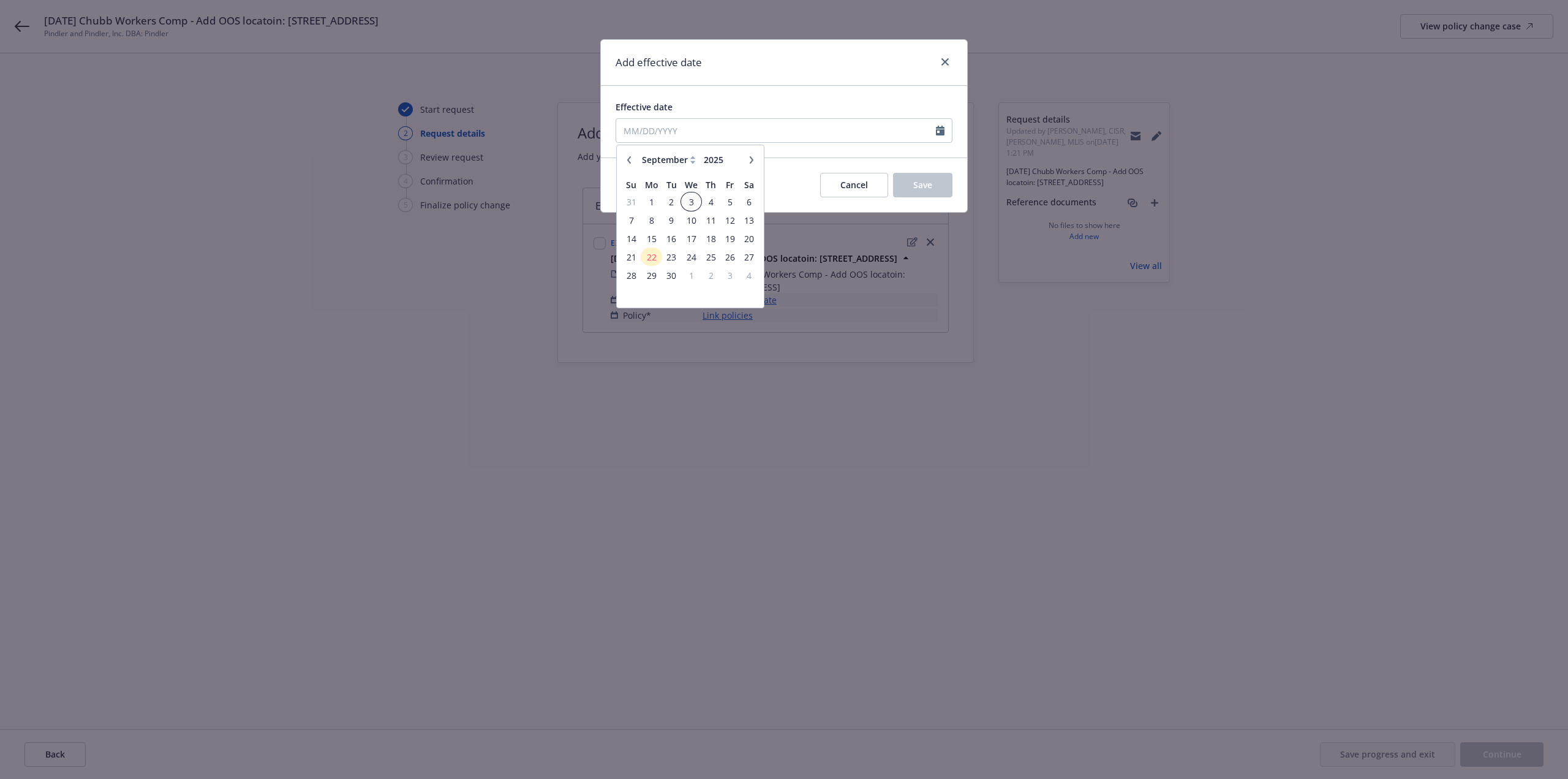
click at [695, 203] on span "3" at bounding box center [691, 202] width 18 height 15
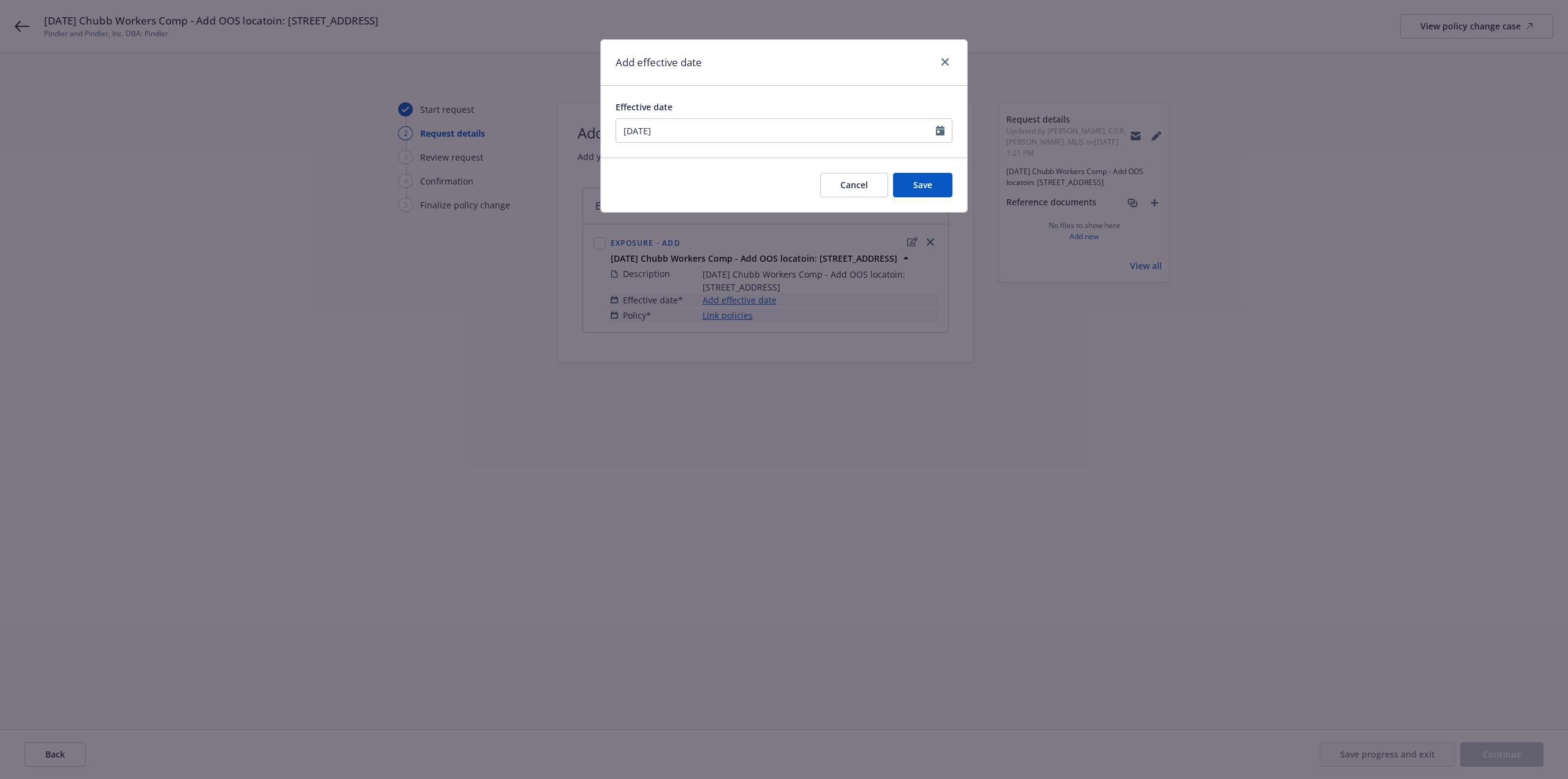
type input "09/03/2025"
click at [907, 189] on button "Save" at bounding box center [922, 185] width 59 height 25
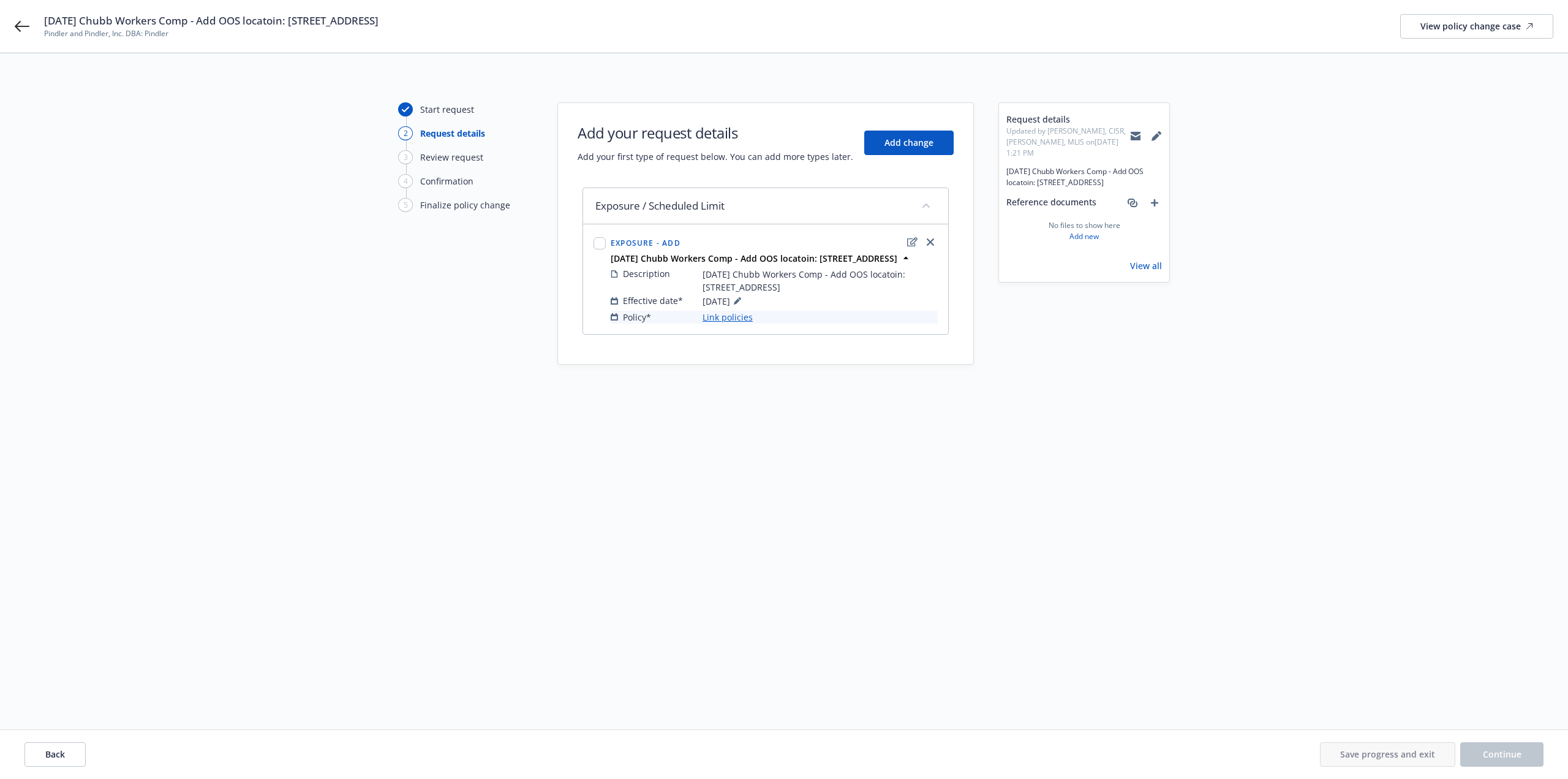
click at [734, 324] on link "Link policies" at bounding box center [727, 317] width 50 height 13
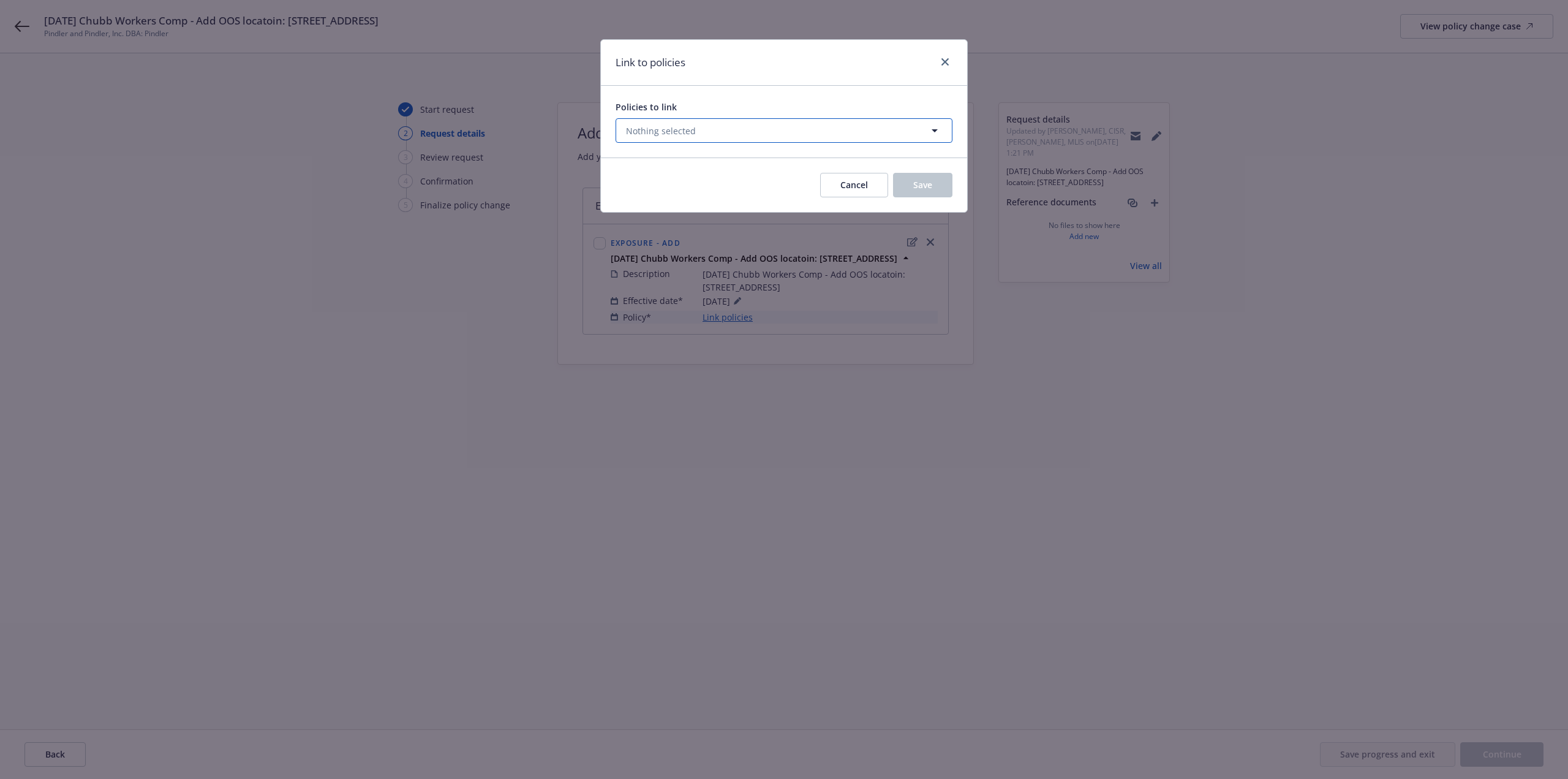
click at [667, 124] on span "Nothing selected" at bounding box center [661, 131] width 70 height 13
select select "ACTIVE"
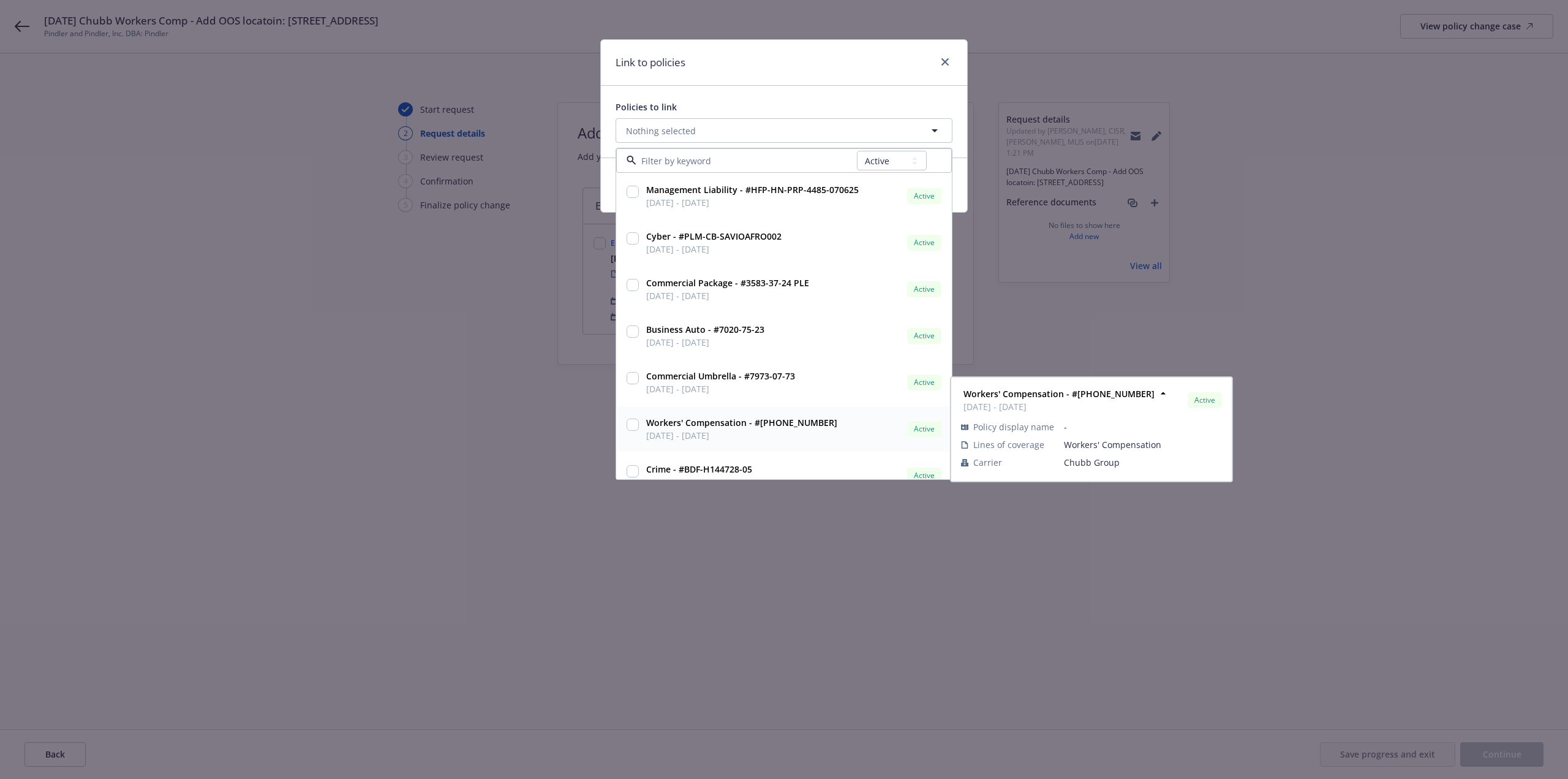
click at [631, 426] on input "checkbox" at bounding box center [633, 425] width 12 height 12
checkbox input "true"
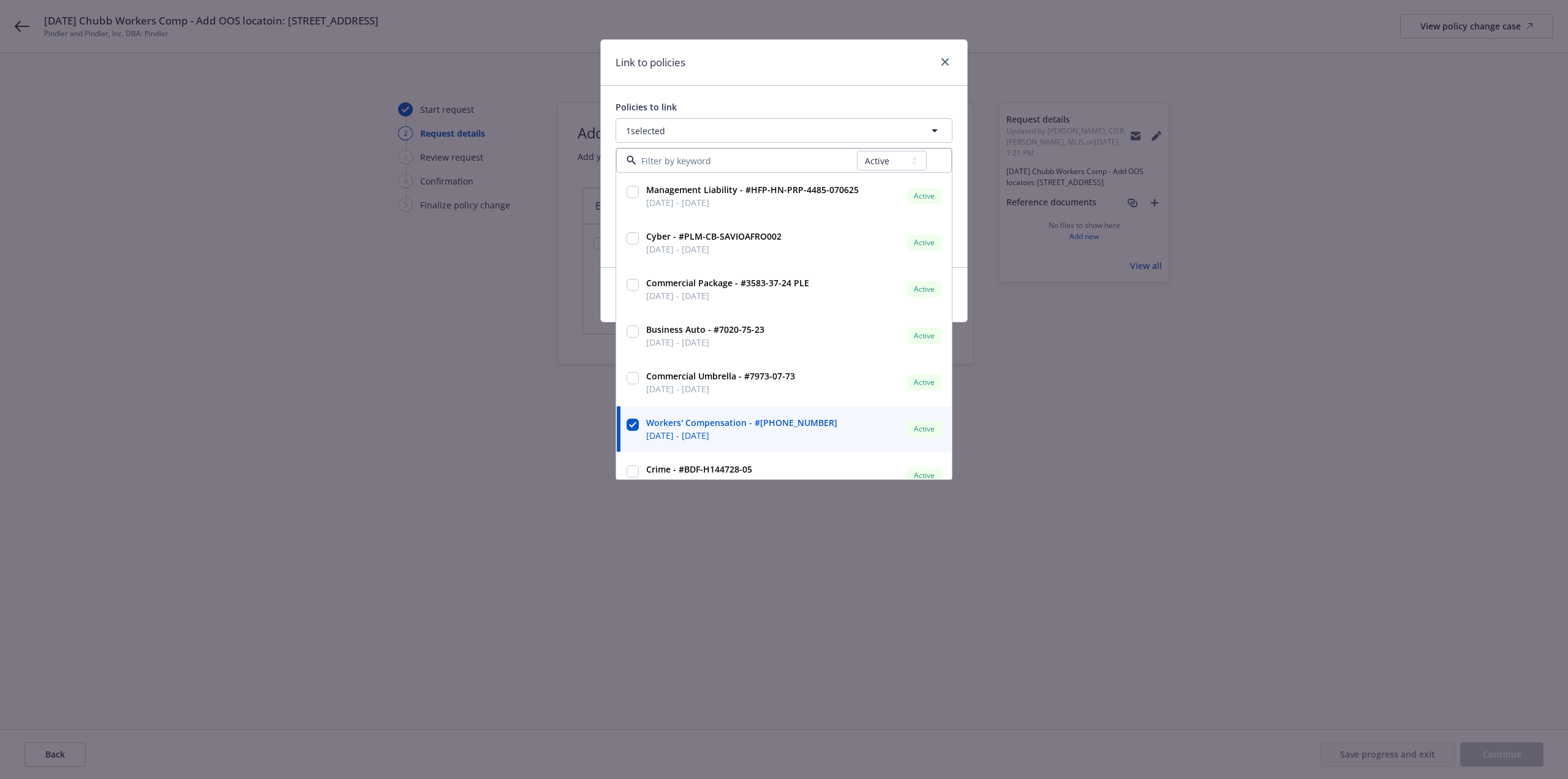
click at [890, 635] on div "Link to policies Policies to link 1 selected All Active Upcoming Expired Cancel…" at bounding box center [784, 389] width 1568 height 779
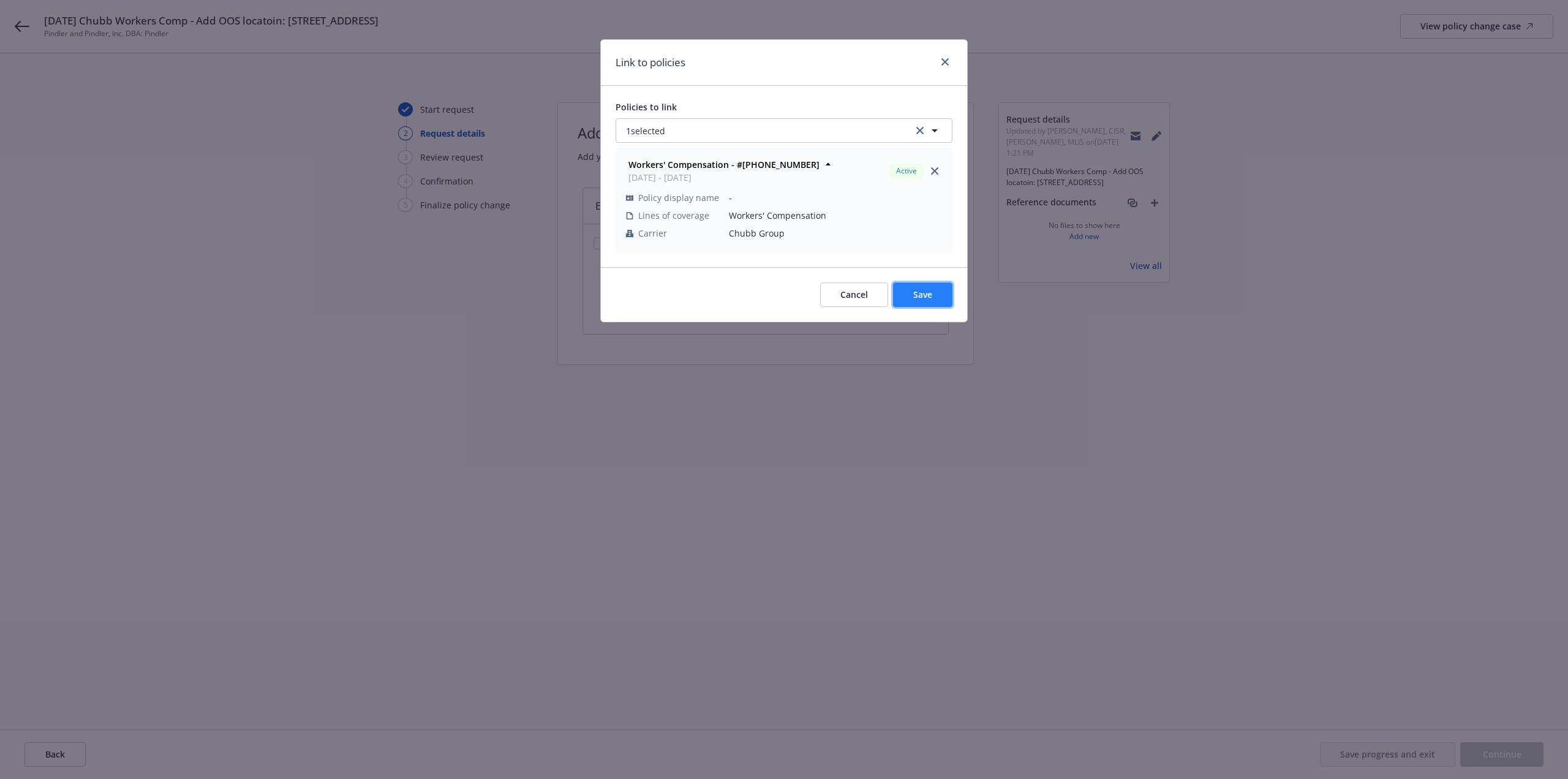
click at [926, 300] on span "Save" at bounding box center [923, 294] width 19 height 12
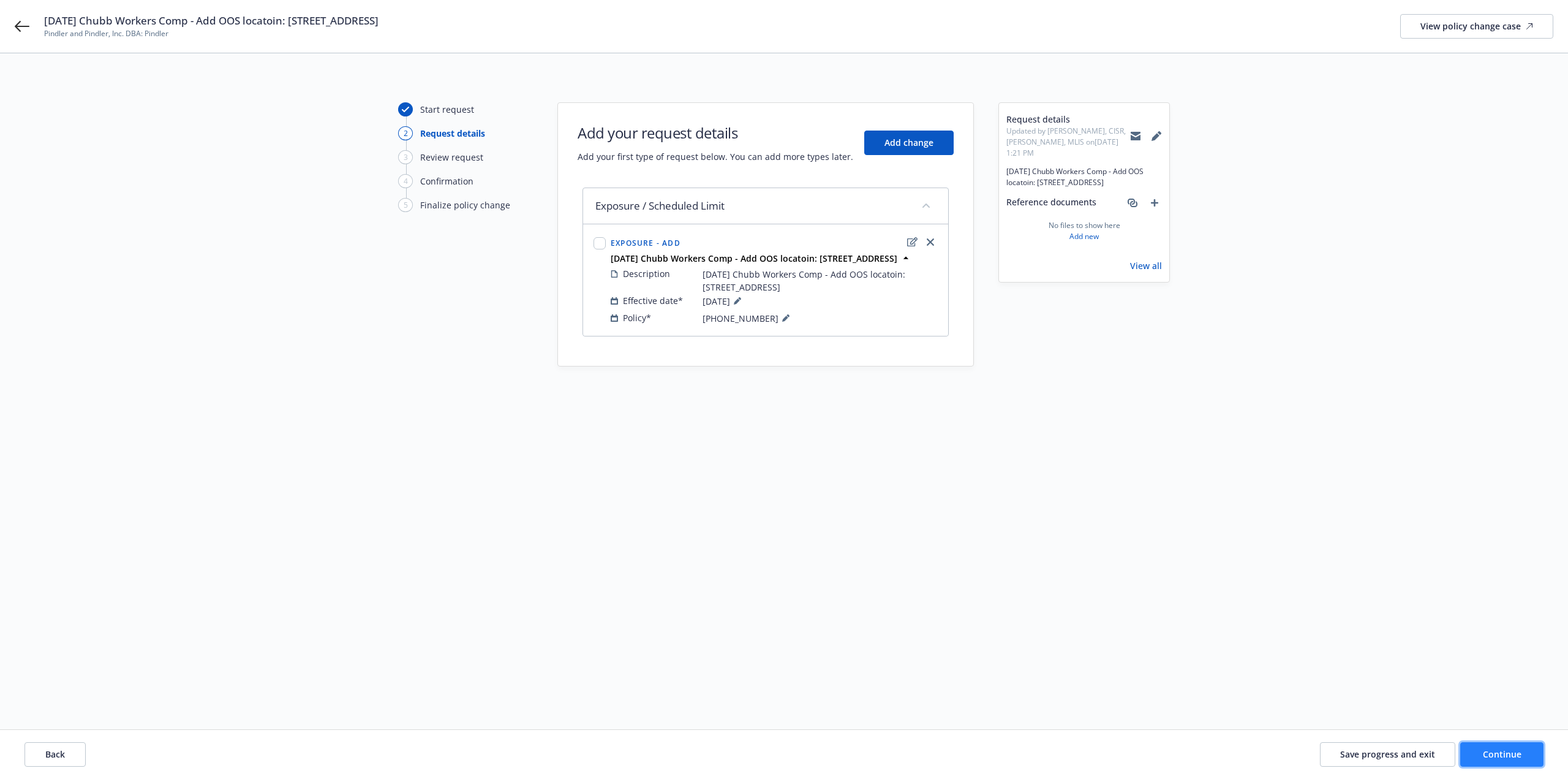
click at [1508, 756] on span "Continue" at bounding box center [1502, 754] width 38 height 12
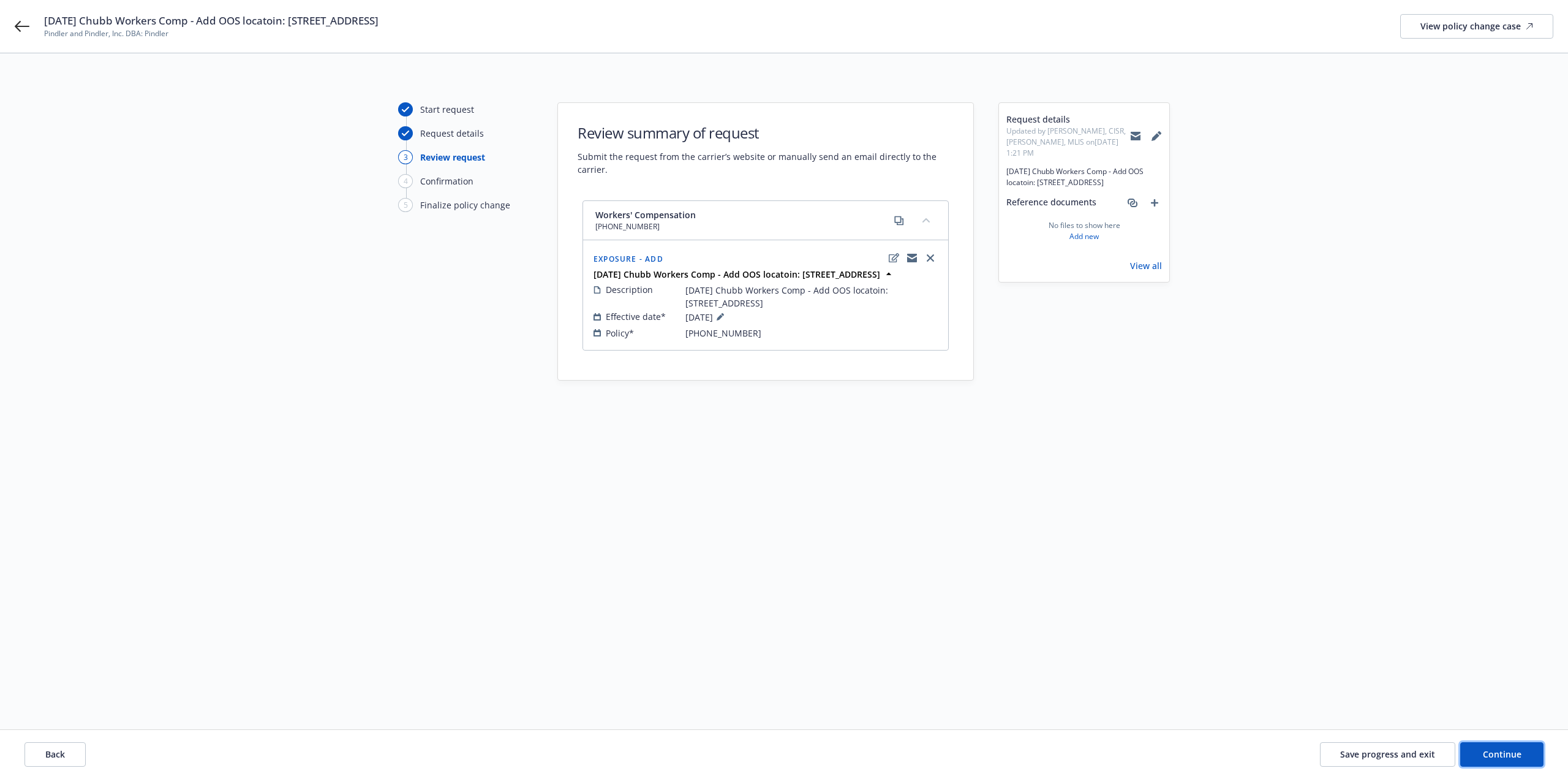
click at [1505, 754] on span "Continue" at bounding box center [1502, 754] width 38 height 12
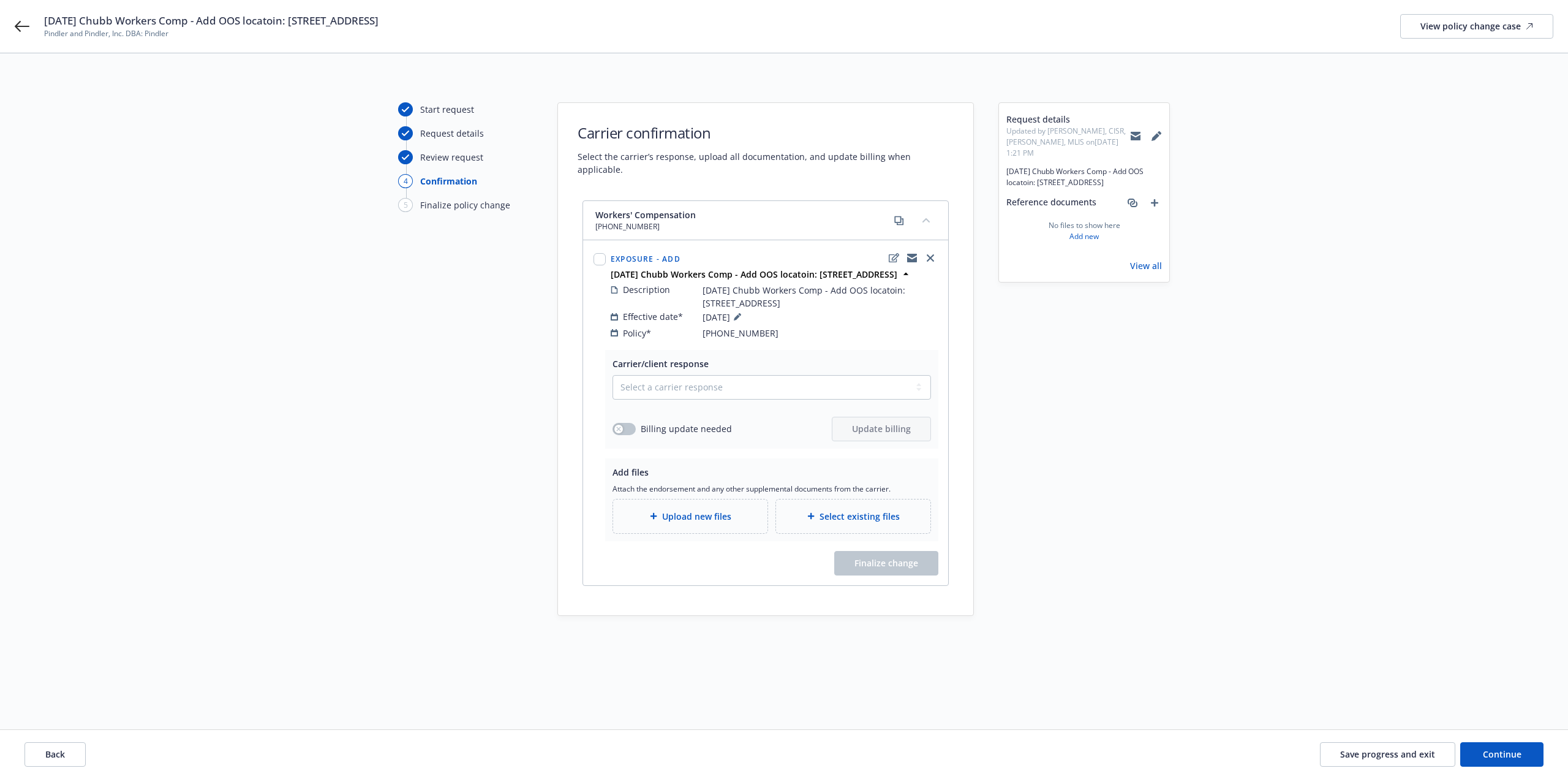
click at [709, 511] on span "Upload new files" at bounding box center [696, 516] width 69 height 13
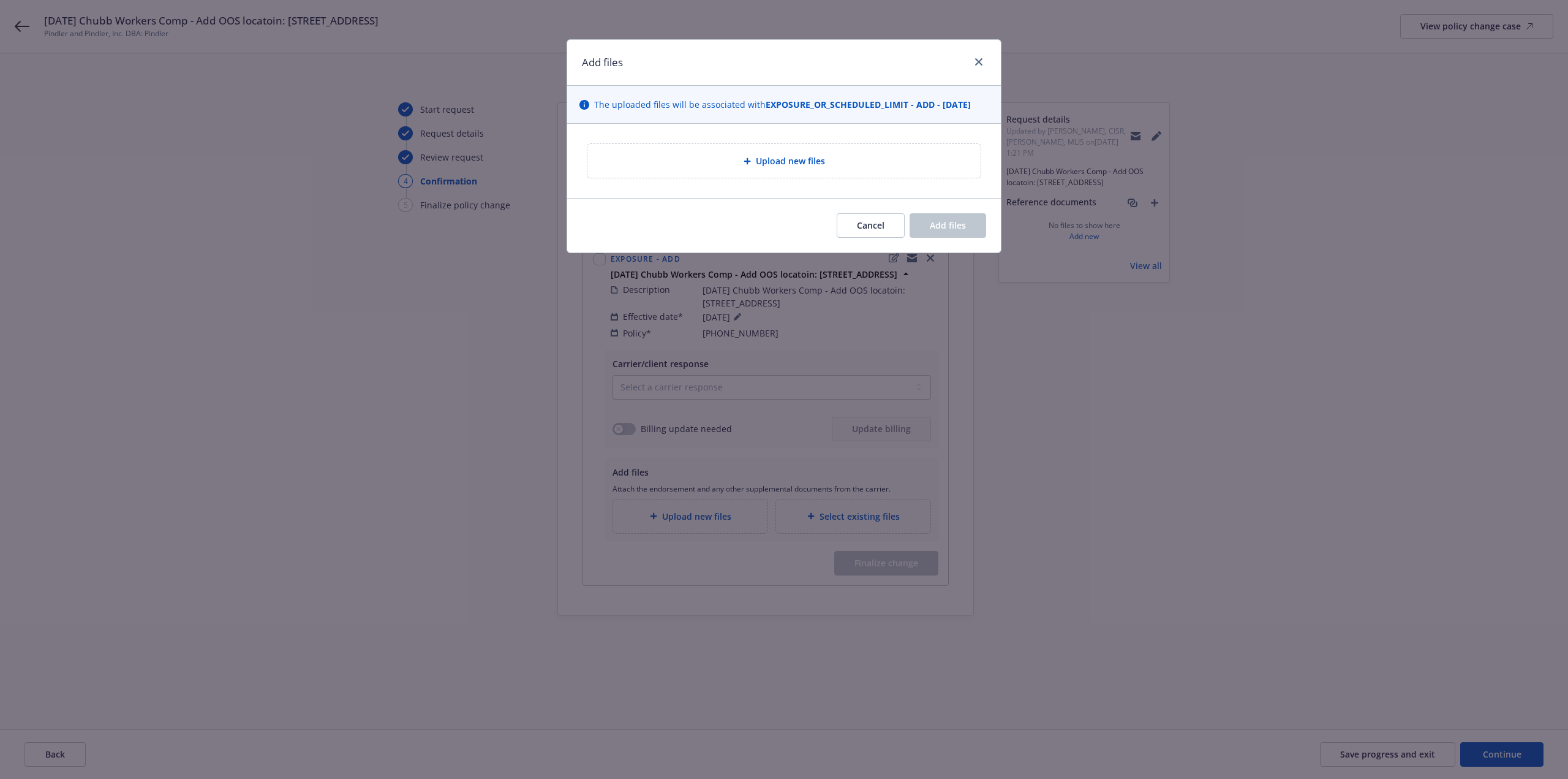
click at [644, 180] on div "Upload new files" at bounding box center [784, 161] width 434 height 74
click at [649, 174] on div "Upload new files" at bounding box center [784, 161] width 393 height 34
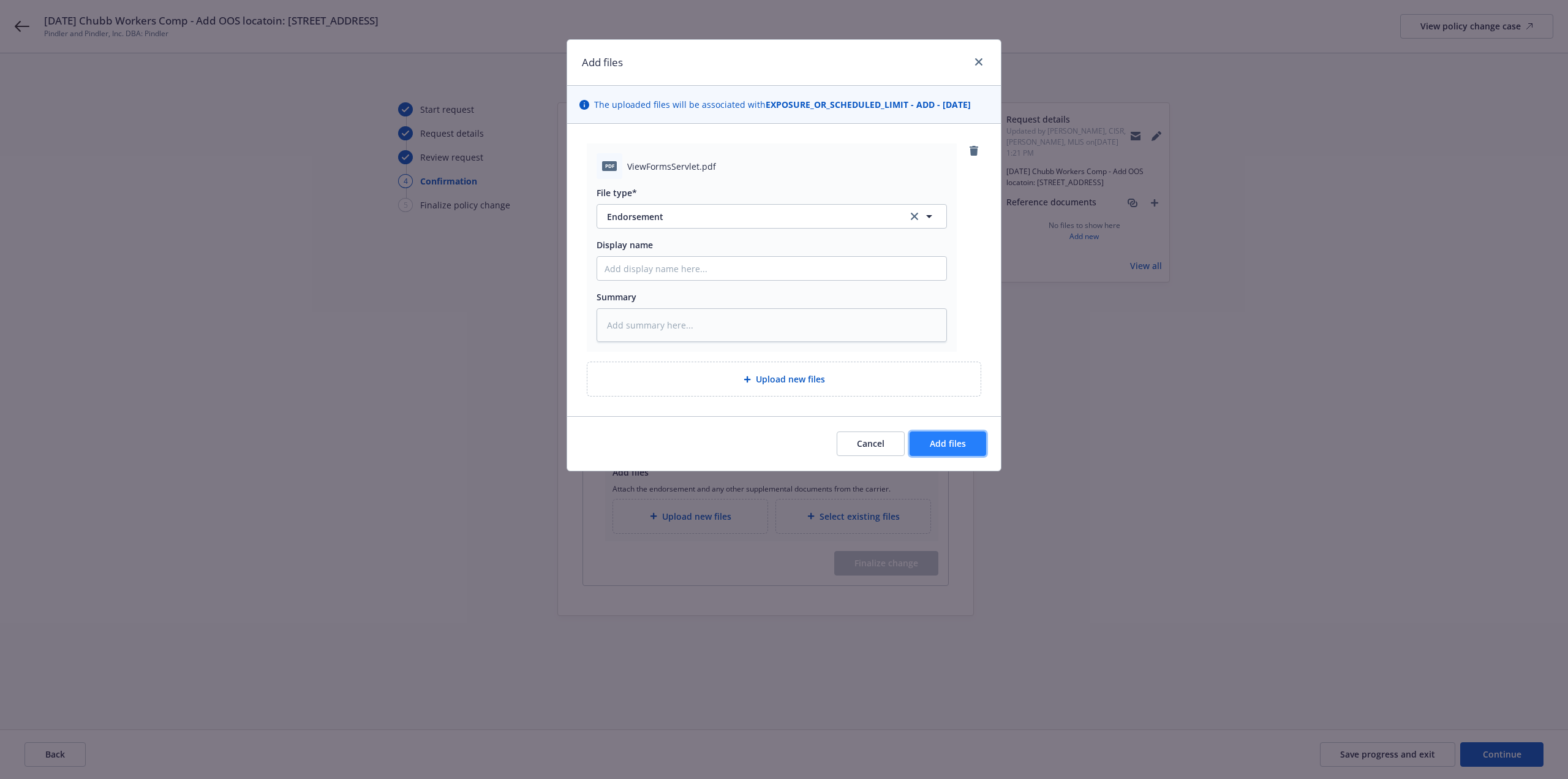
click at [983, 443] on button "Add files" at bounding box center [948, 444] width 77 height 25
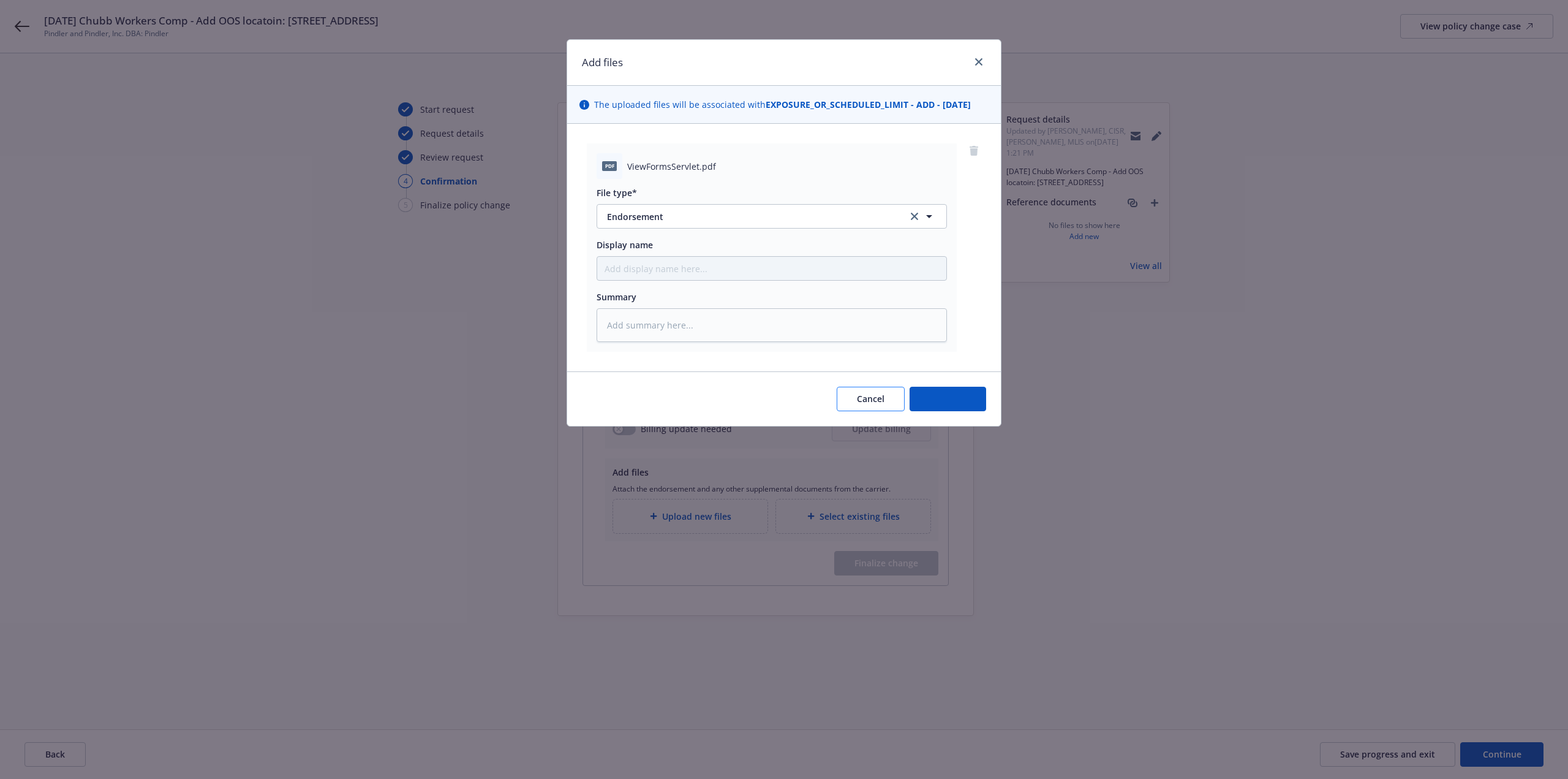
type textarea "x"
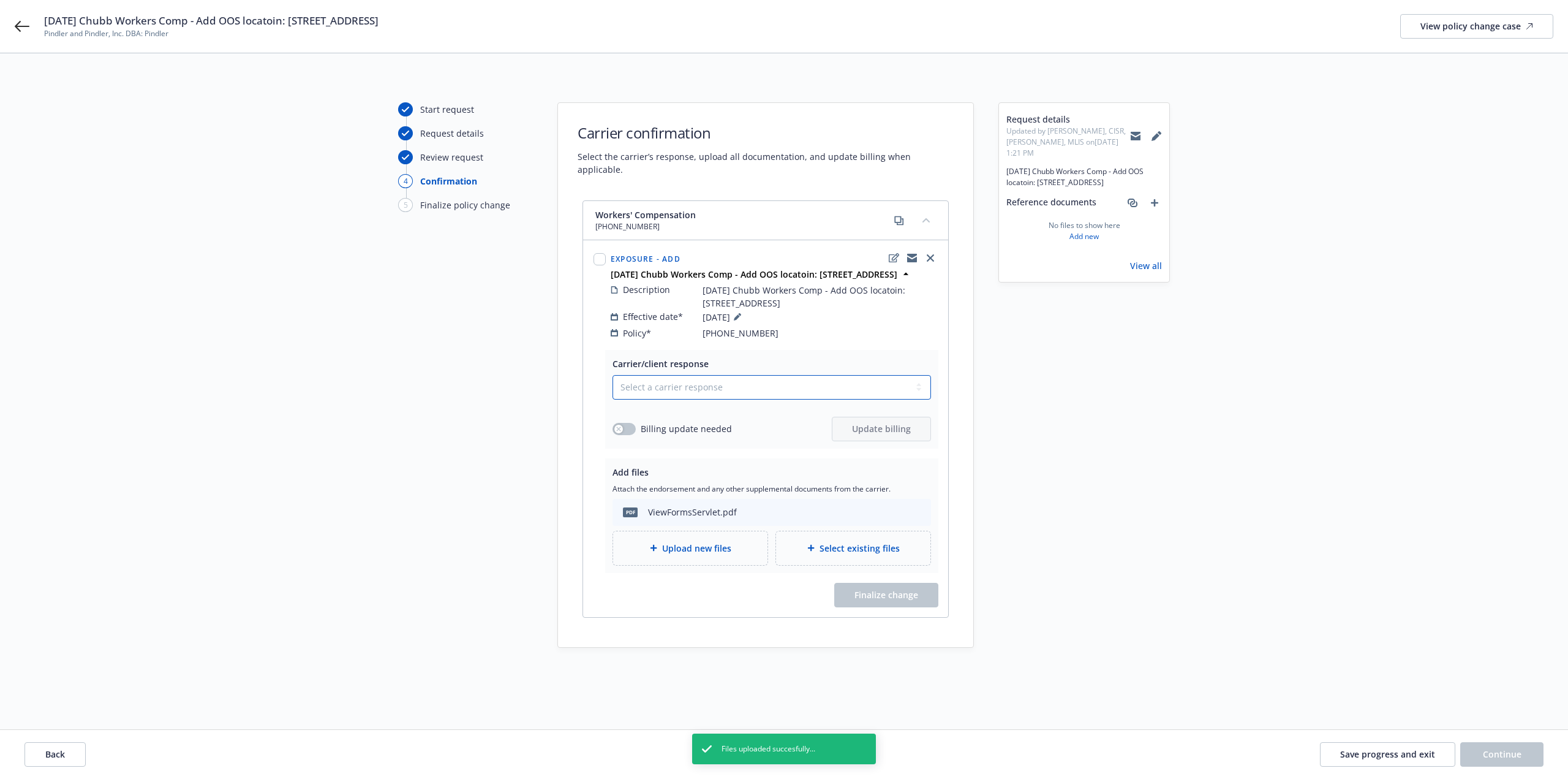
click at [669, 386] on select "Select a carrier response Accepted Accepted with revision No endorsement needed…" at bounding box center [772, 387] width 319 height 25
select select "ACCEPTED"
click at [613, 375] on select "Select a carrier response Accepted Accepted with revision No endorsement needed…" at bounding box center [772, 387] width 319 height 25
click at [624, 427] on button "button" at bounding box center [624, 429] width 23 height 12
click at [887, 426] on span "Update billing" at bounding box center [881, 428] width 59 height 12
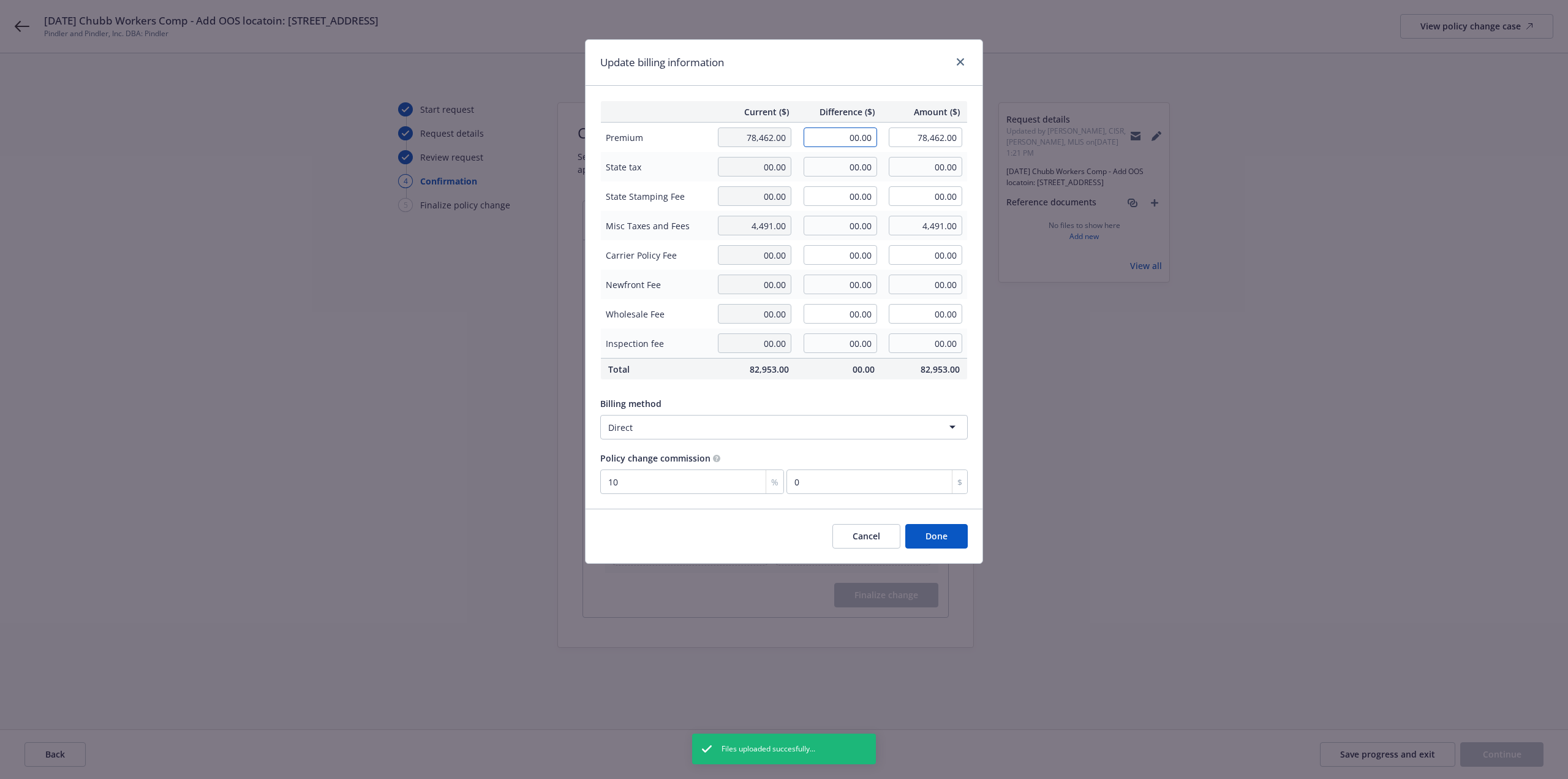
click at [834, 145] on input "00.00" at bounding box center [840, 137] width 73 height 20
type input "-1.00"
type input "78,461.00"
type input "-0.1"
click at [931, 529] on button "Done" at bounding box center [936, 536] width 62 height 25
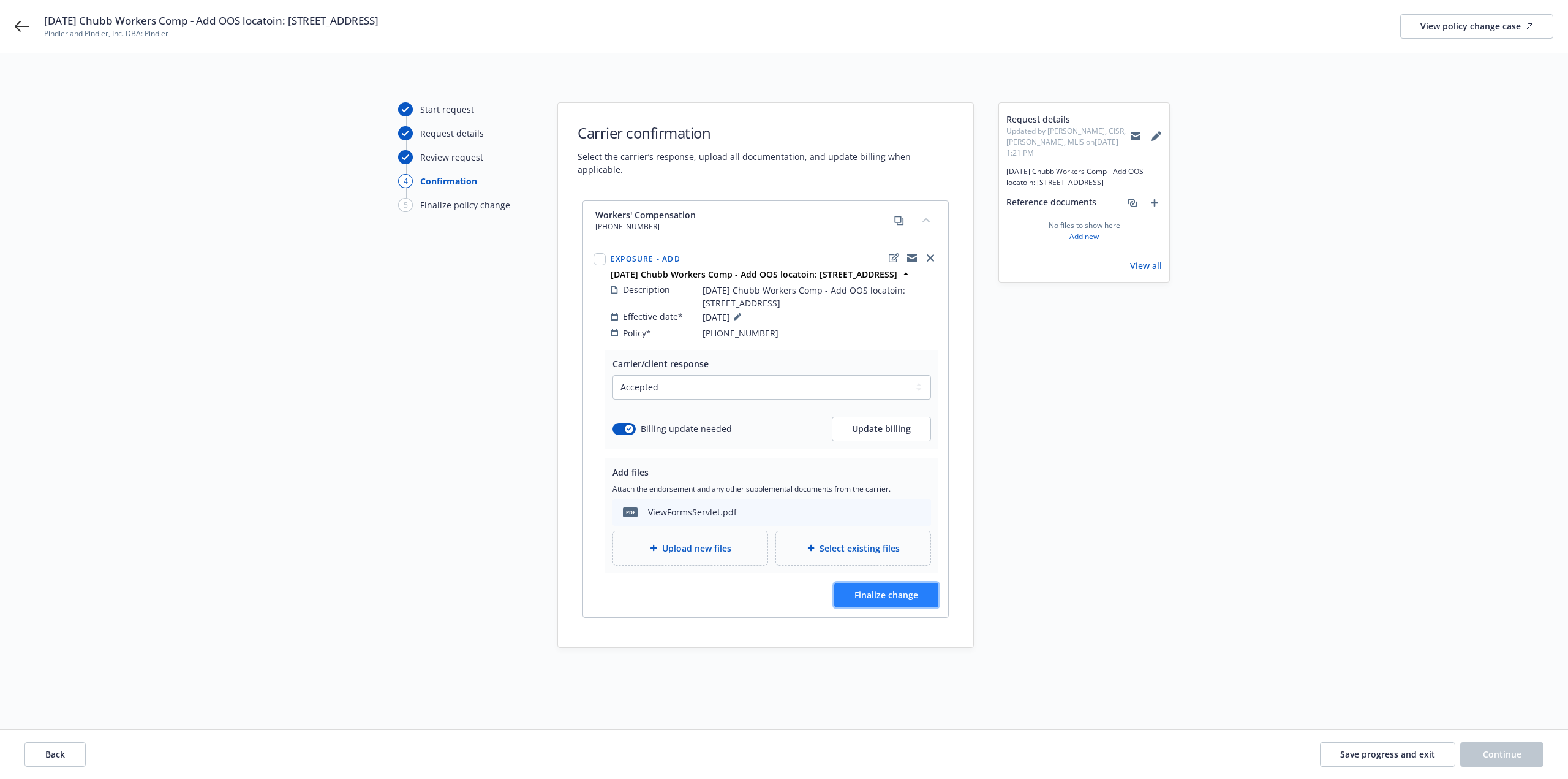
click at [912, 589] on span "Finalize change" at bounding box center [886, 594] width 64 height 12
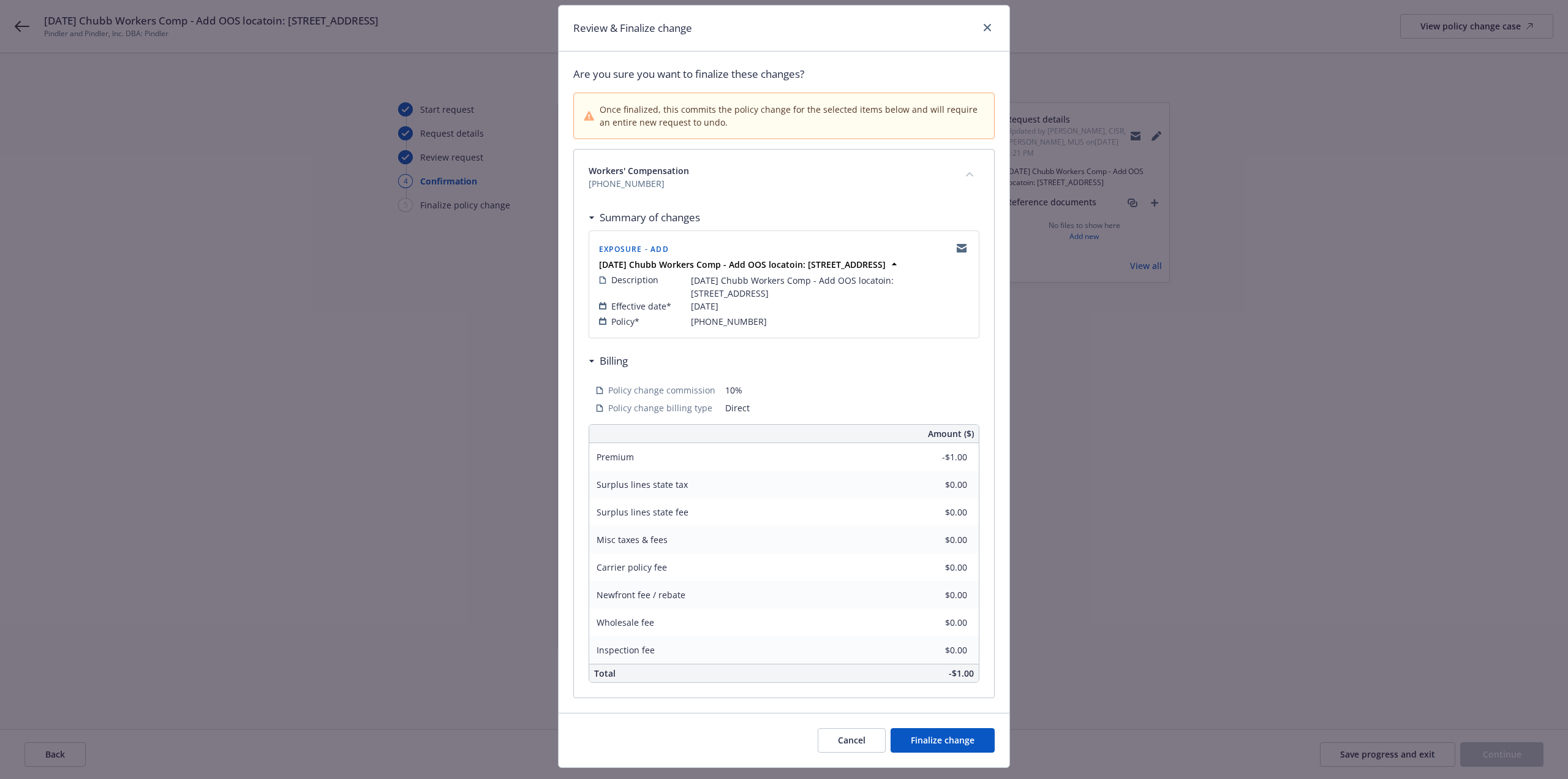
scroll to position [1, 0]
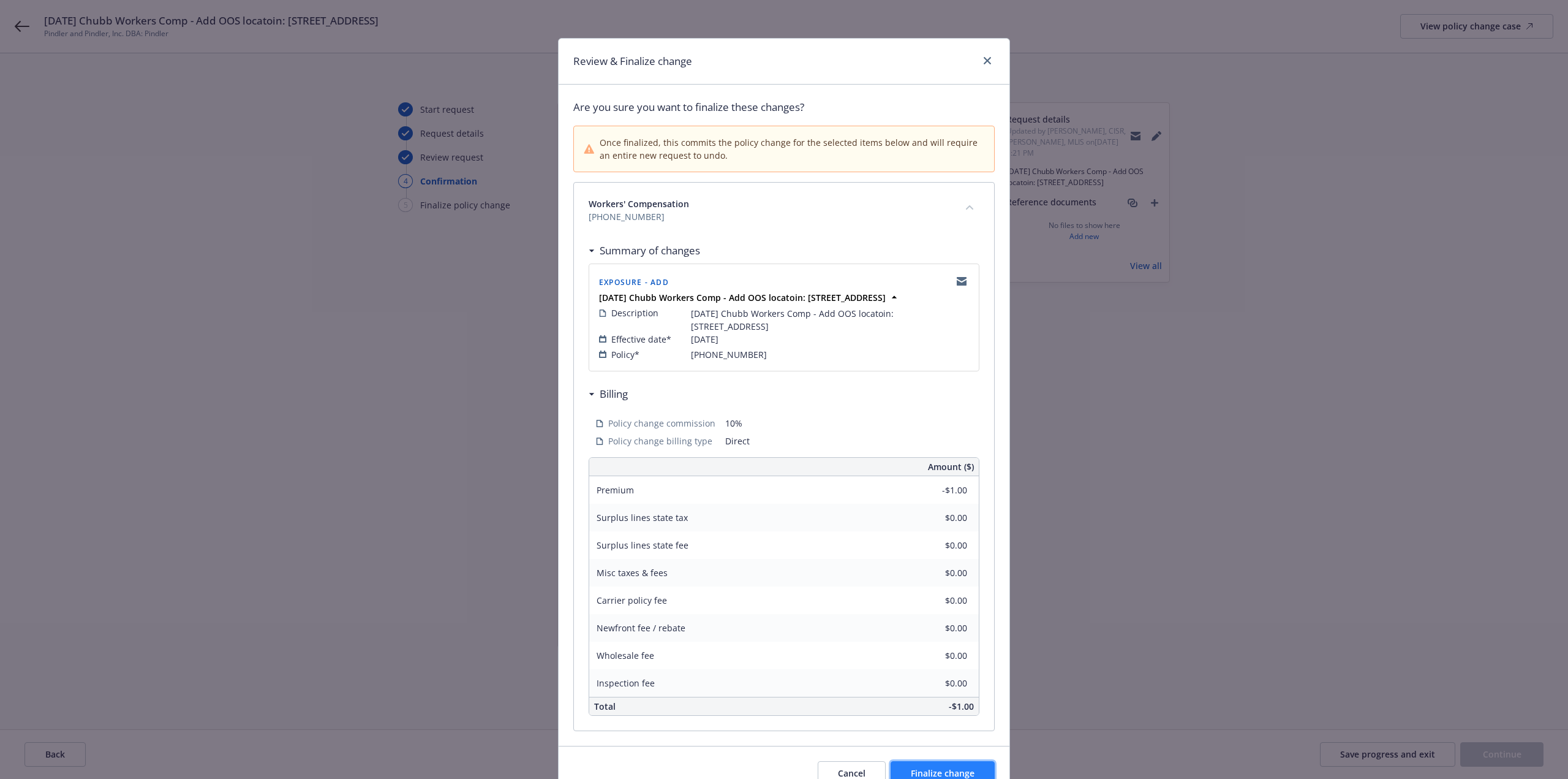
click at [935, 769] on span "Finalize change" at bounding box center [942, 773] width 64 height 12
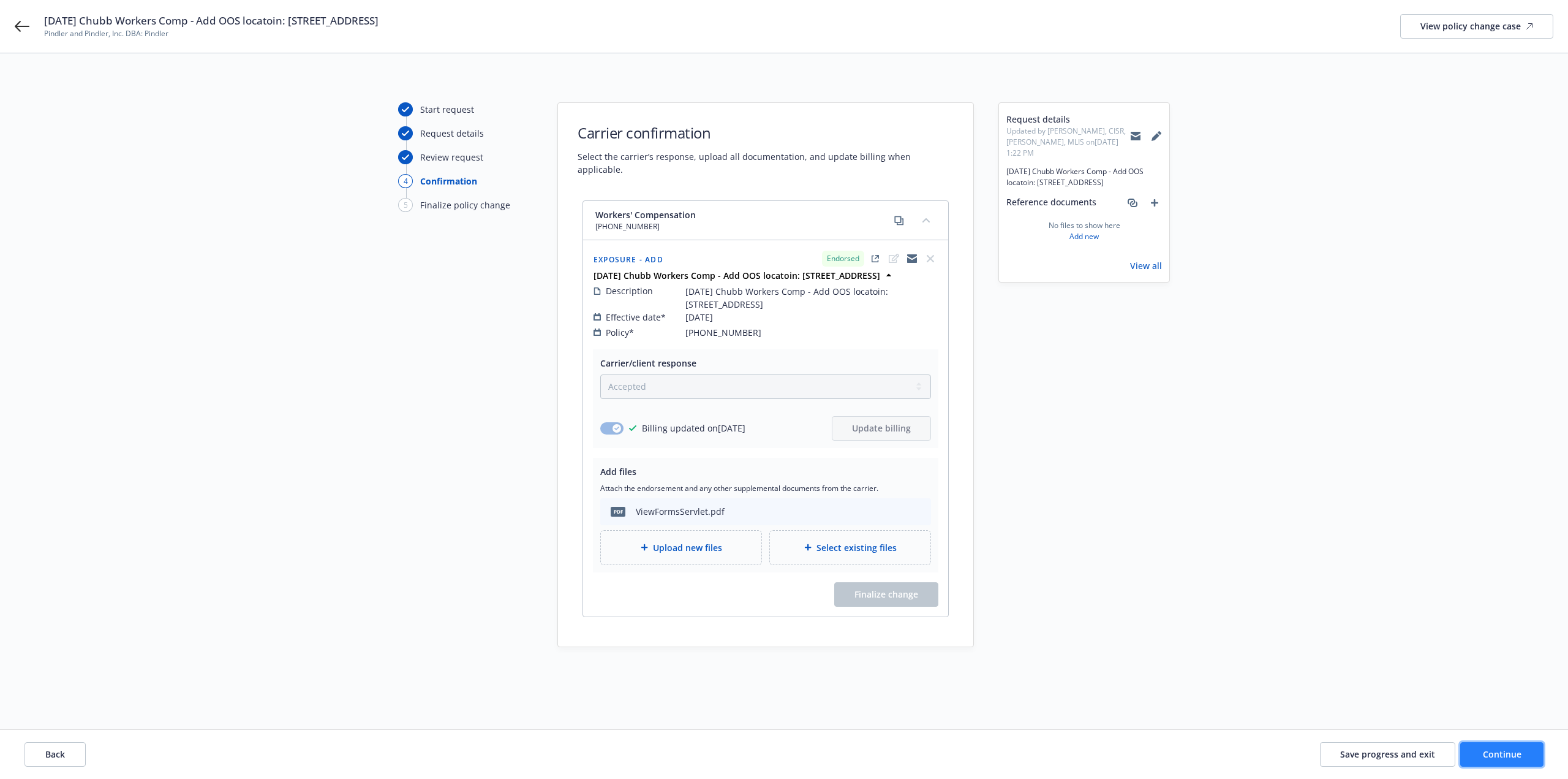
click at [1470, 765] on button "Continue" at bounding box center [1502, 754] width 83 height 25
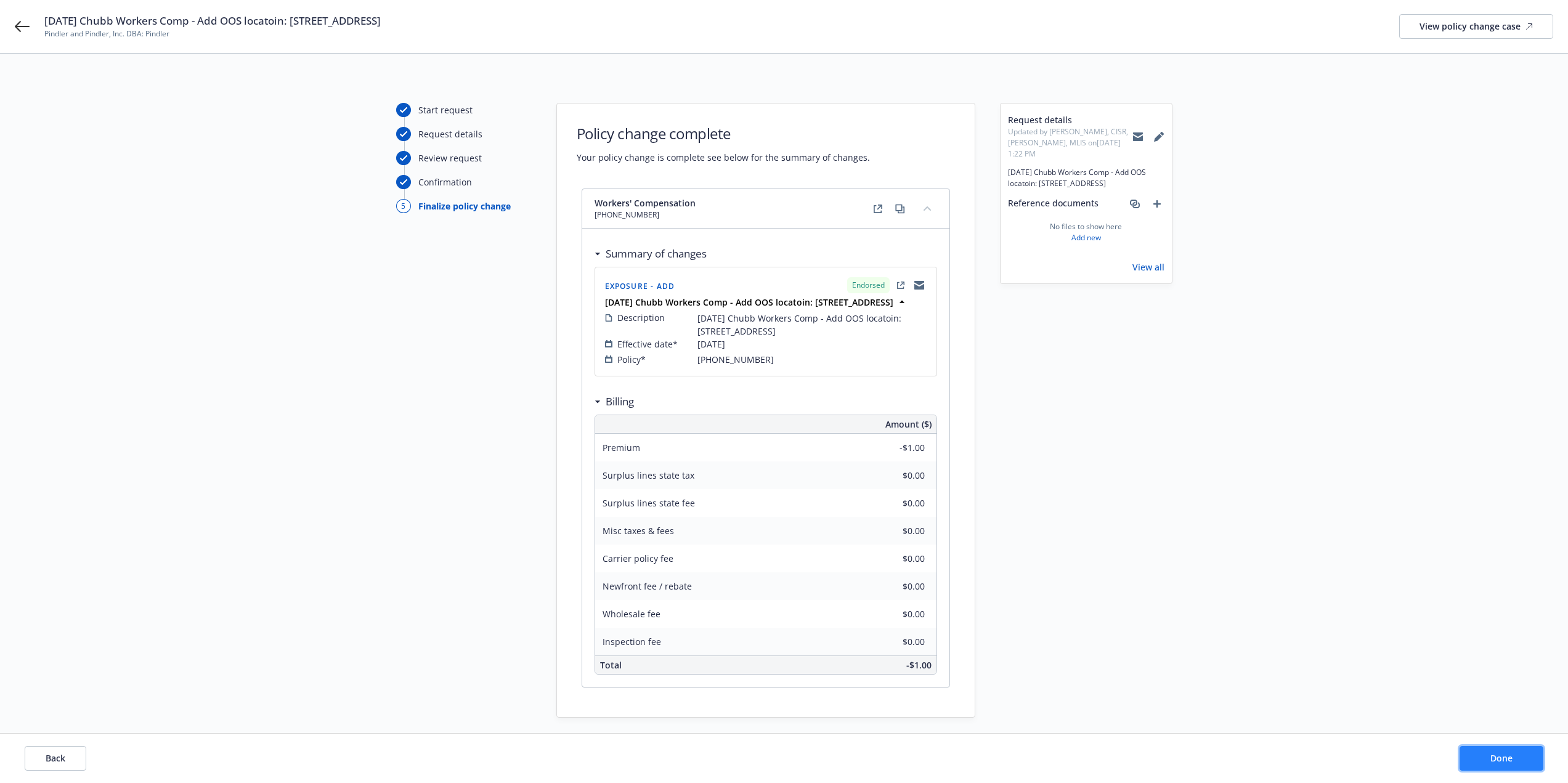
click at [1479, 769] on button "Done" at bounding box center [1501, 758] width 84 height 25
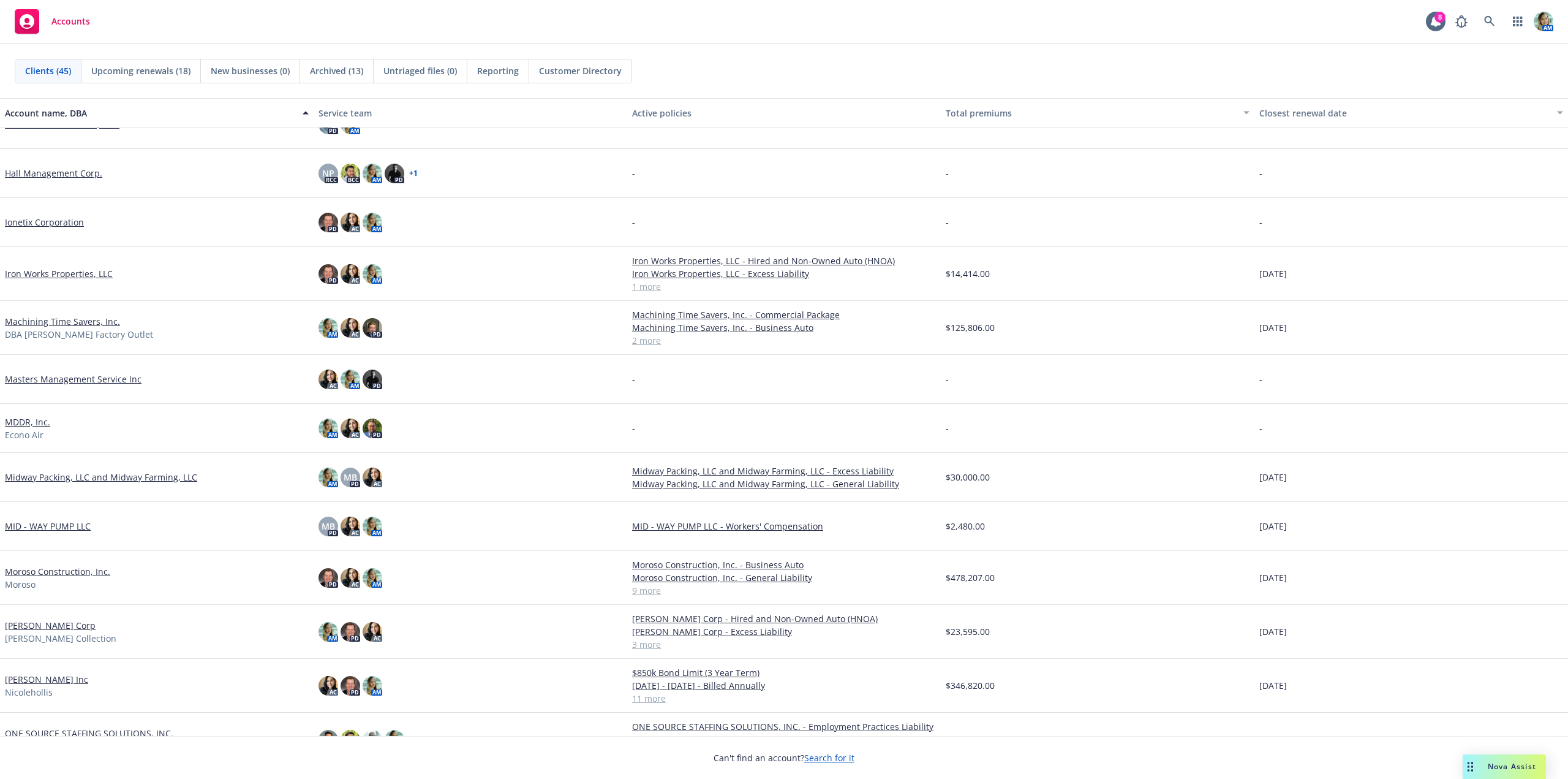
scroll to position [674, 0]
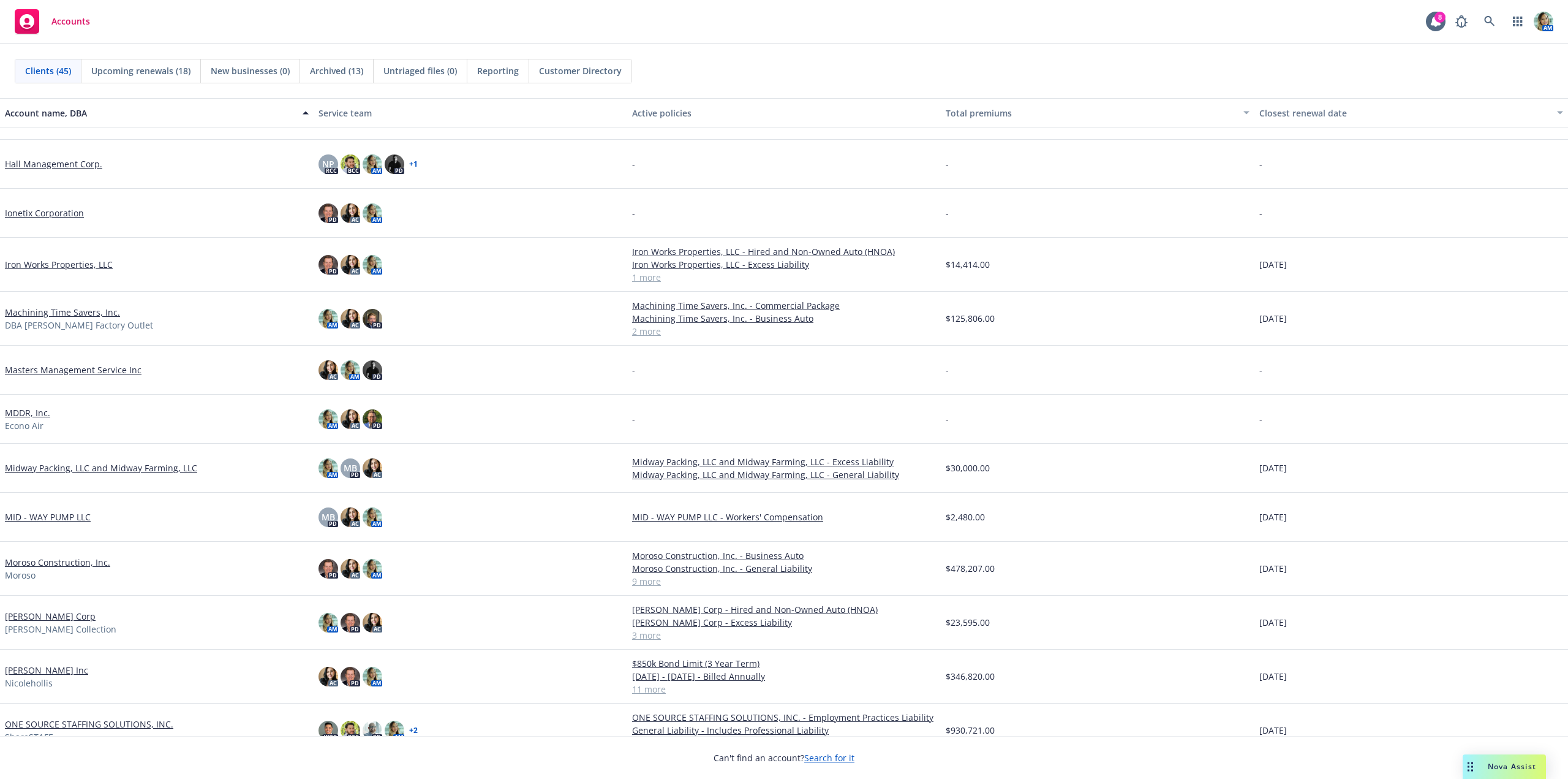
click at [56, 673] on link "[PERSON_NAME] Inc" at bounding box center [46, 670] width 83 height 13
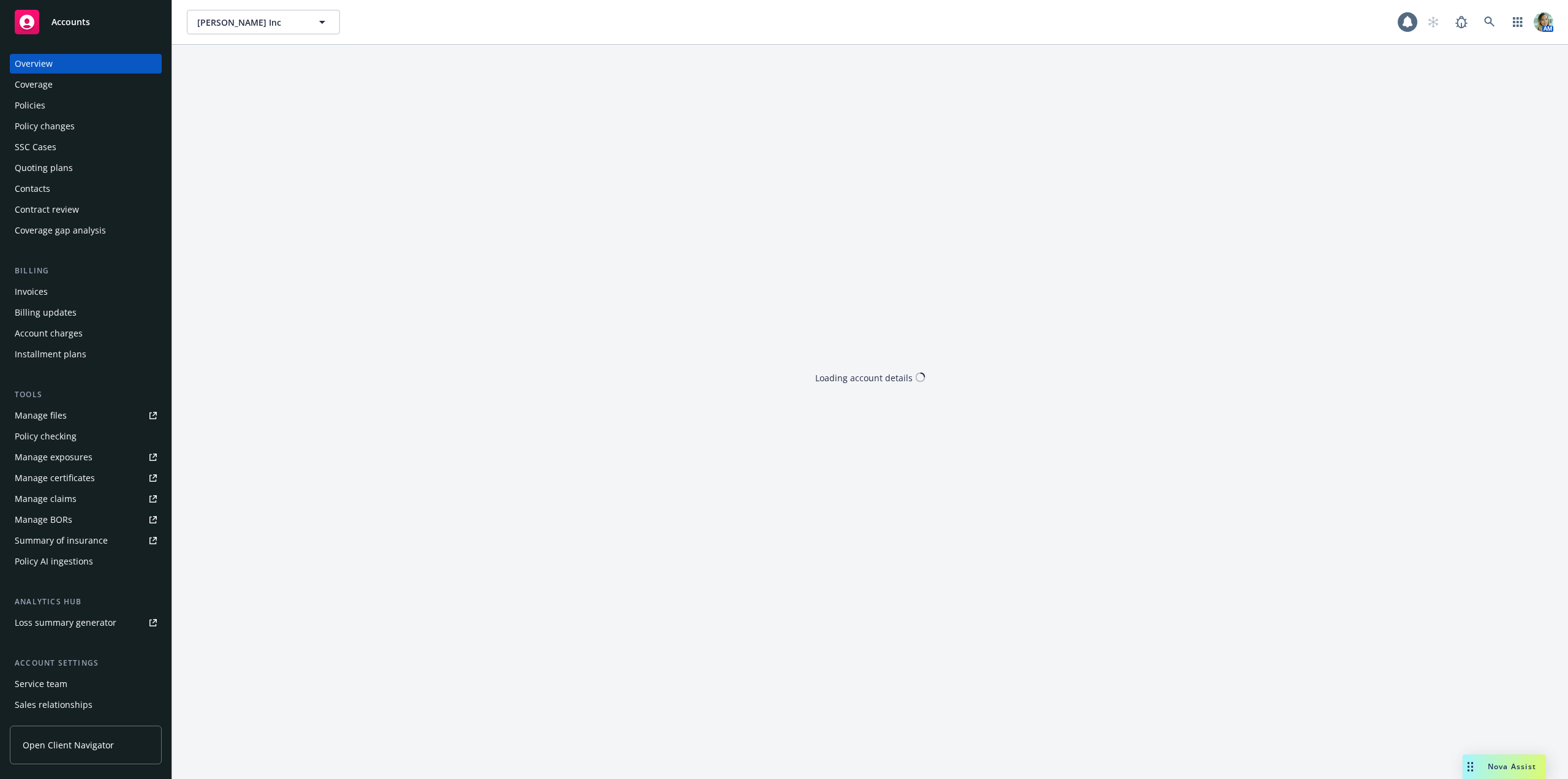
click at [40, 107] on div "Policies" at bounding box center [29, 105] width 31 height 20
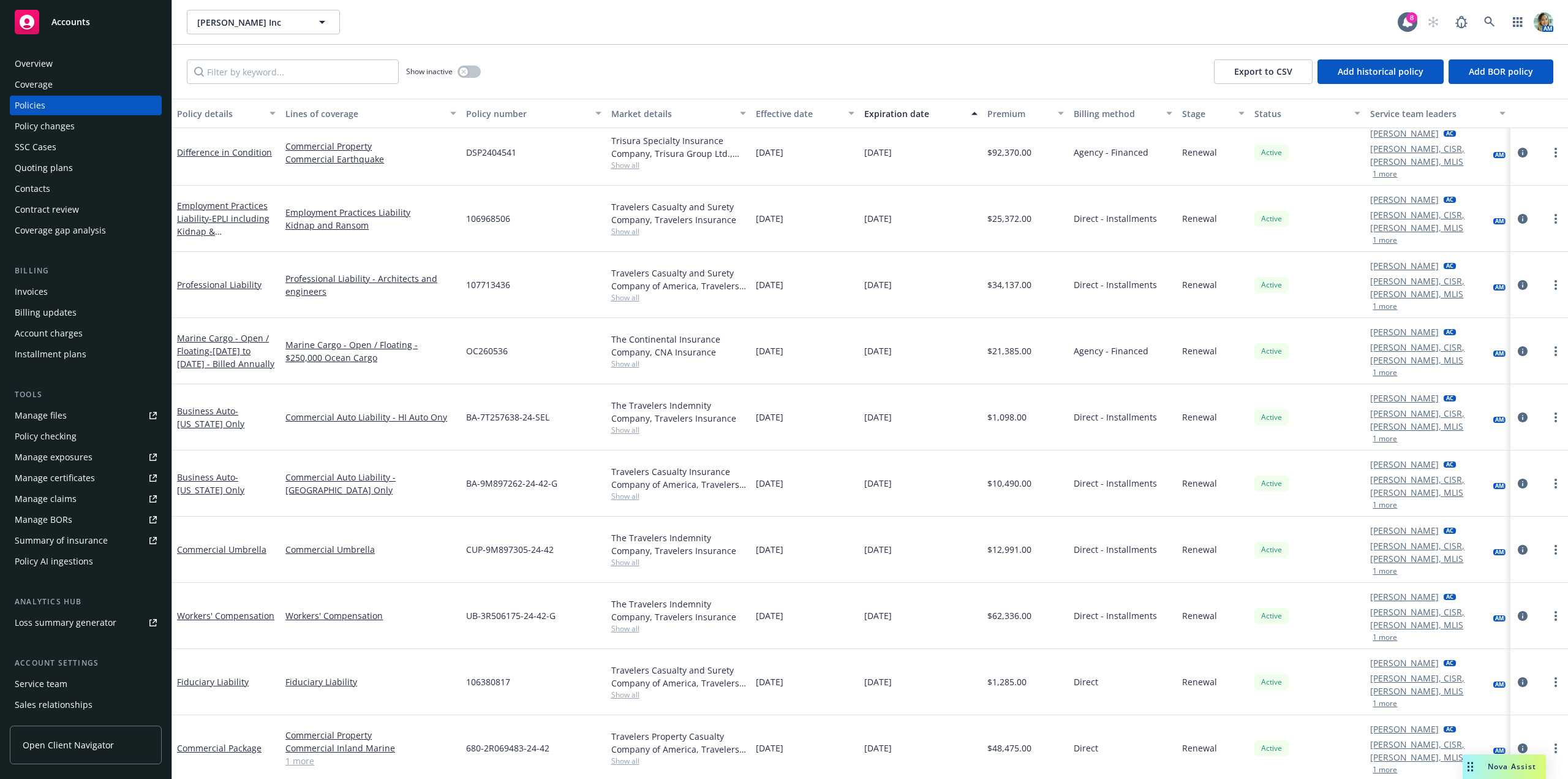
scroll to position [95, 0]
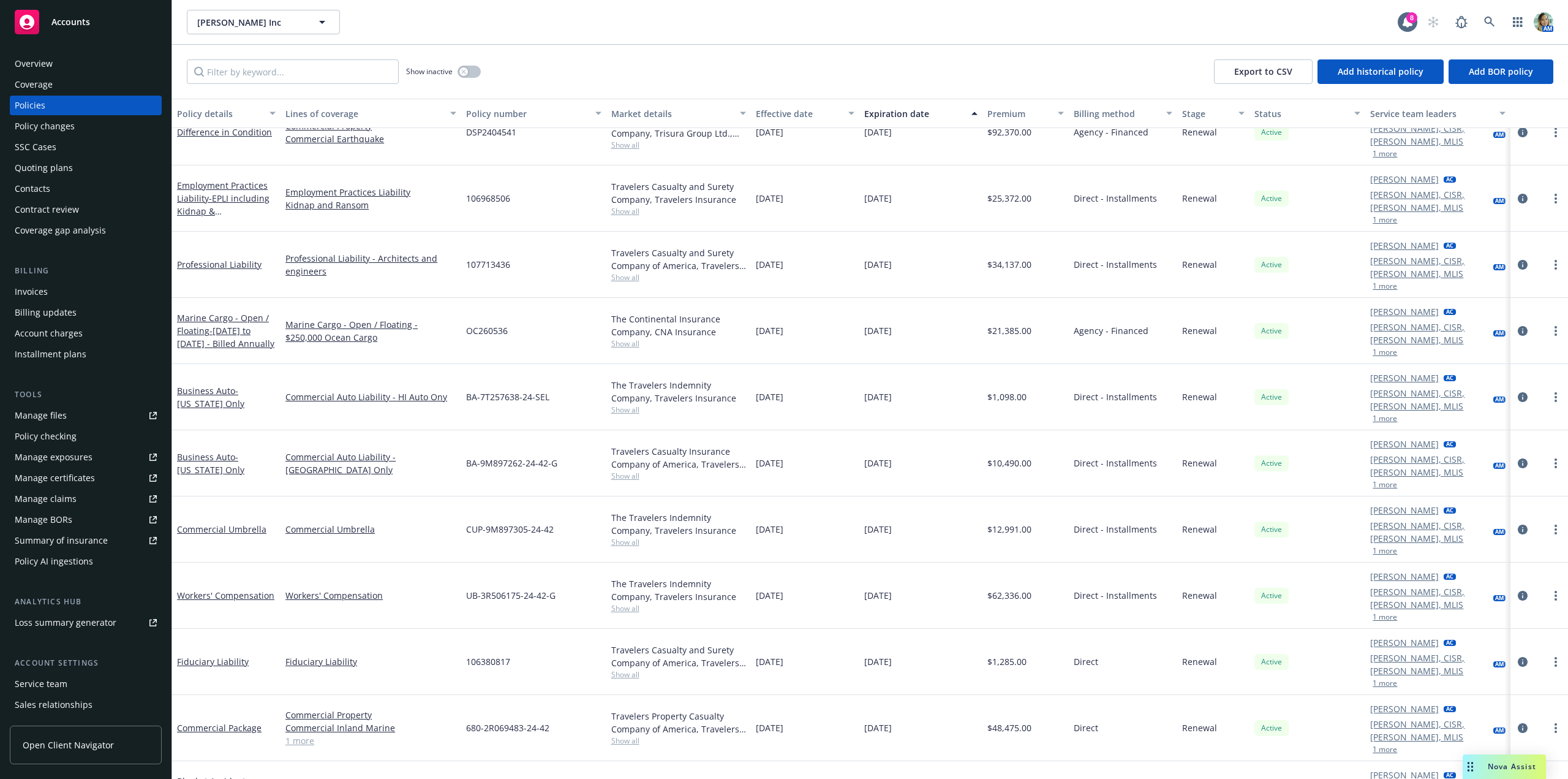
click at [61, 27] on span "Accounts" at bounding box center [70, 22] width 38 height 10
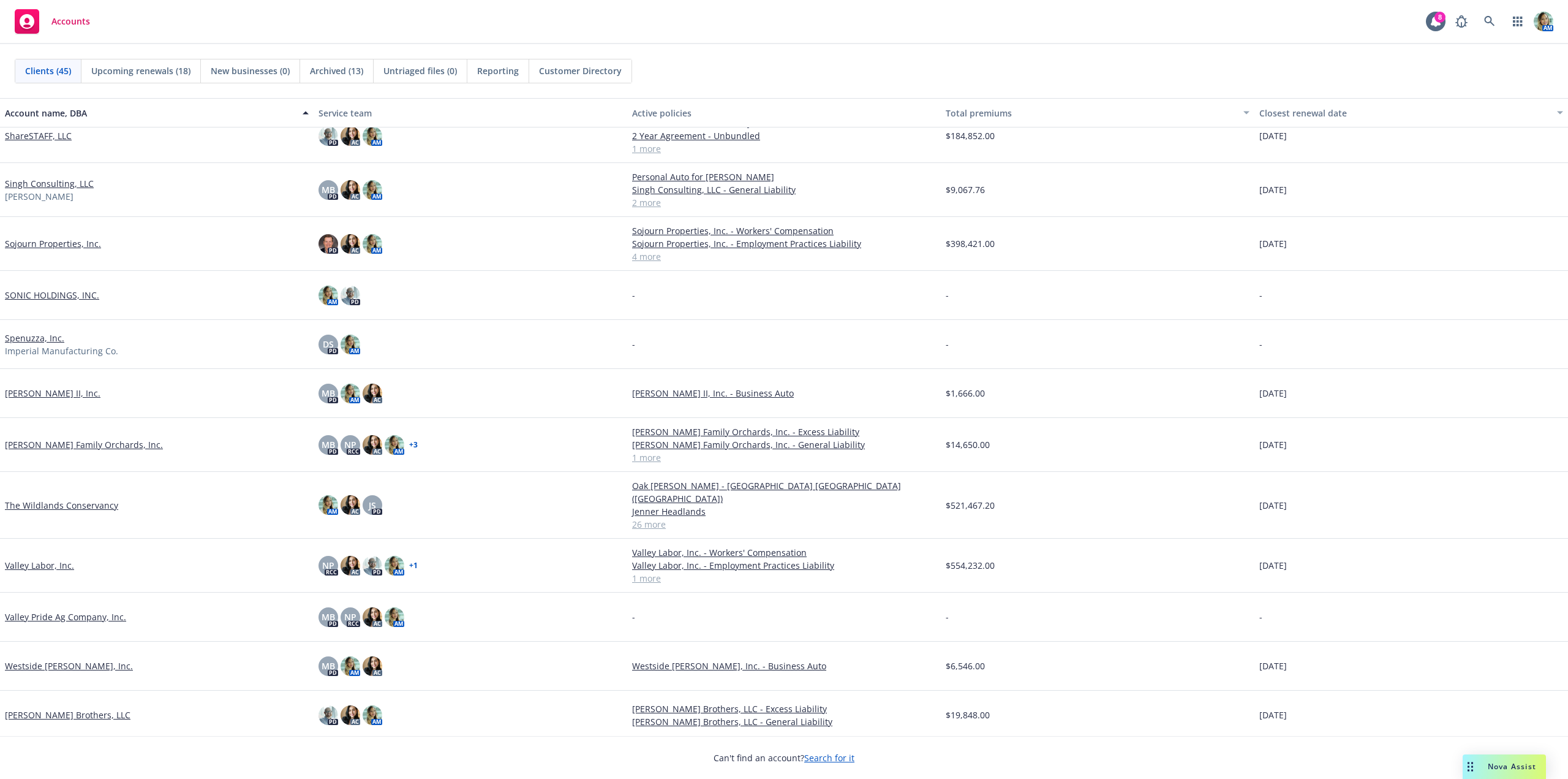
scroll to position [1597, 0]
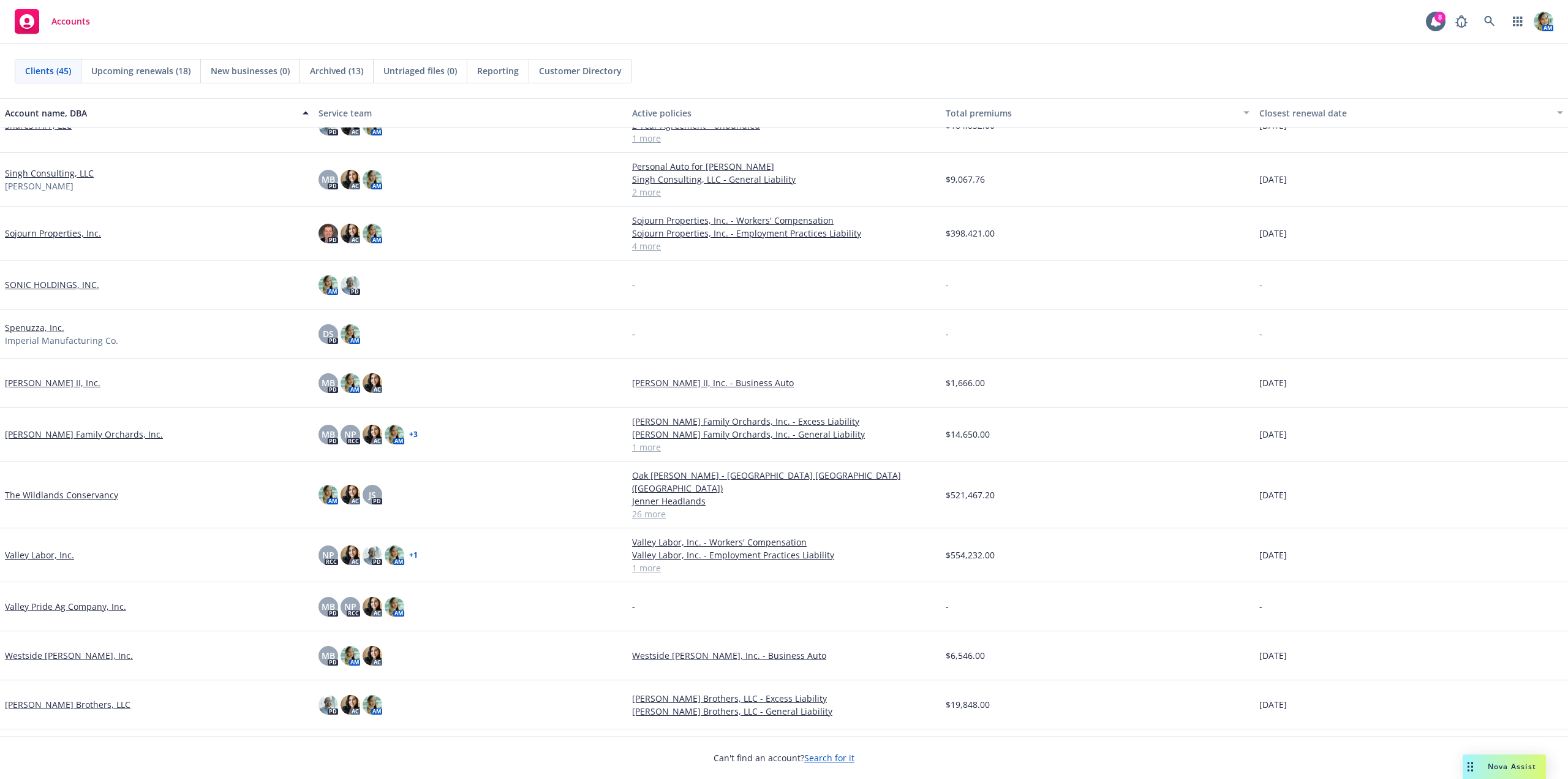
click at [68, 490] on link "The Wildlands Conservancy" at bounding box center [62, 494] width 114 height 13
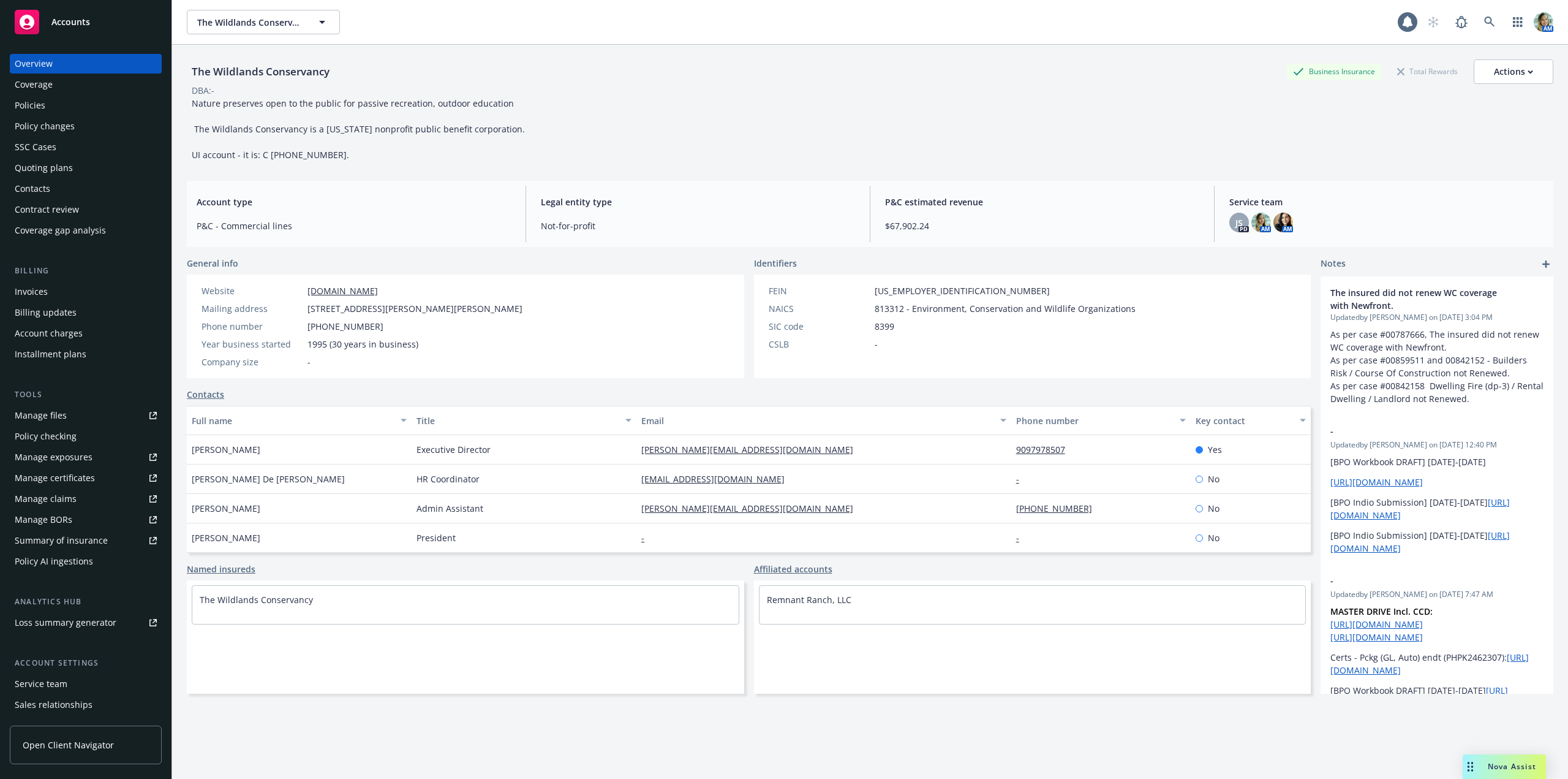
click at [36, 110] on div "Policies" at bounding box center [29, 105] width 31 height 20
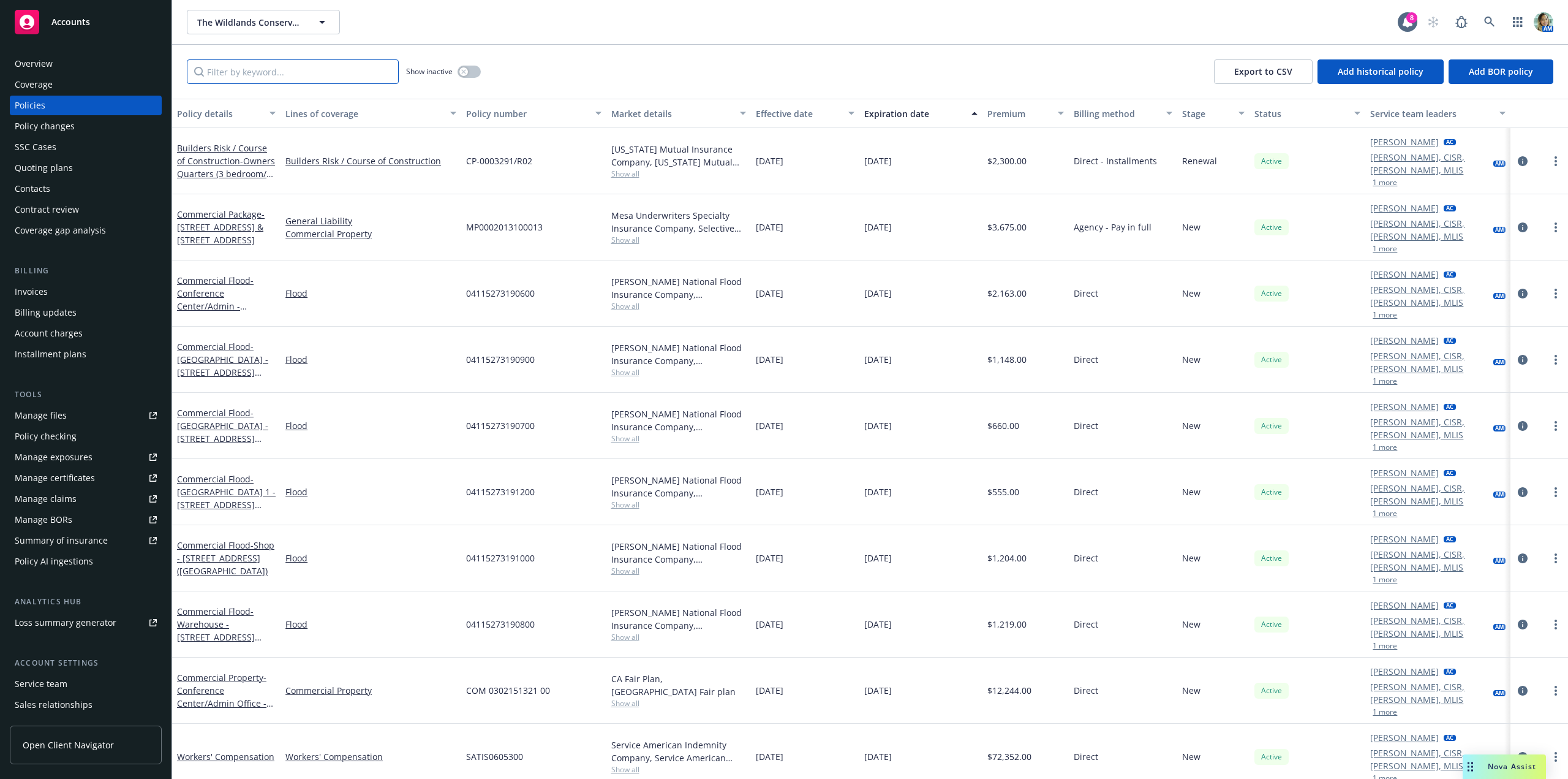
click at [256, 70] on input "Filter by keyword..." at bounding box center [293, 72] width 212 height 25
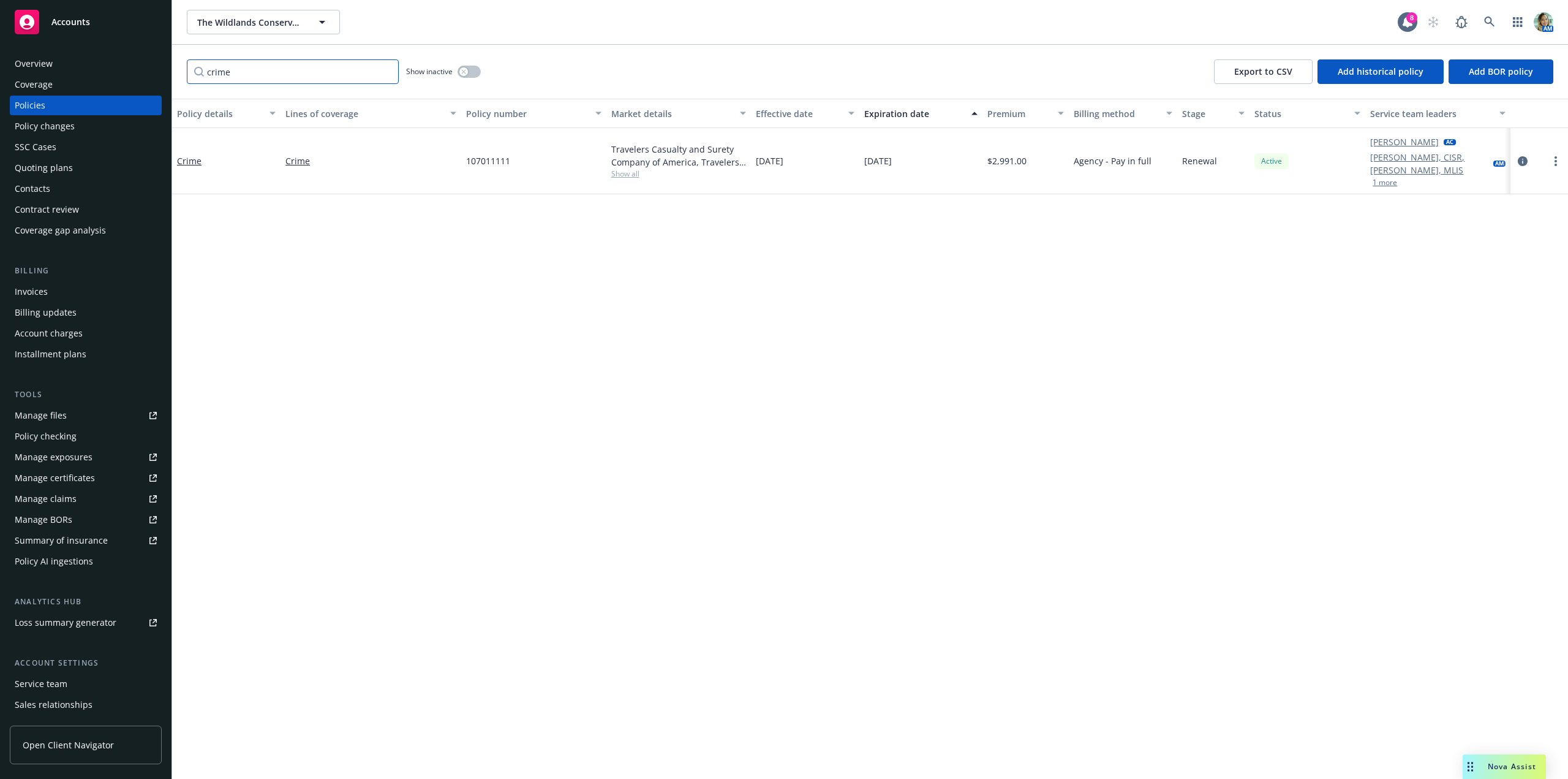
type input "crime"
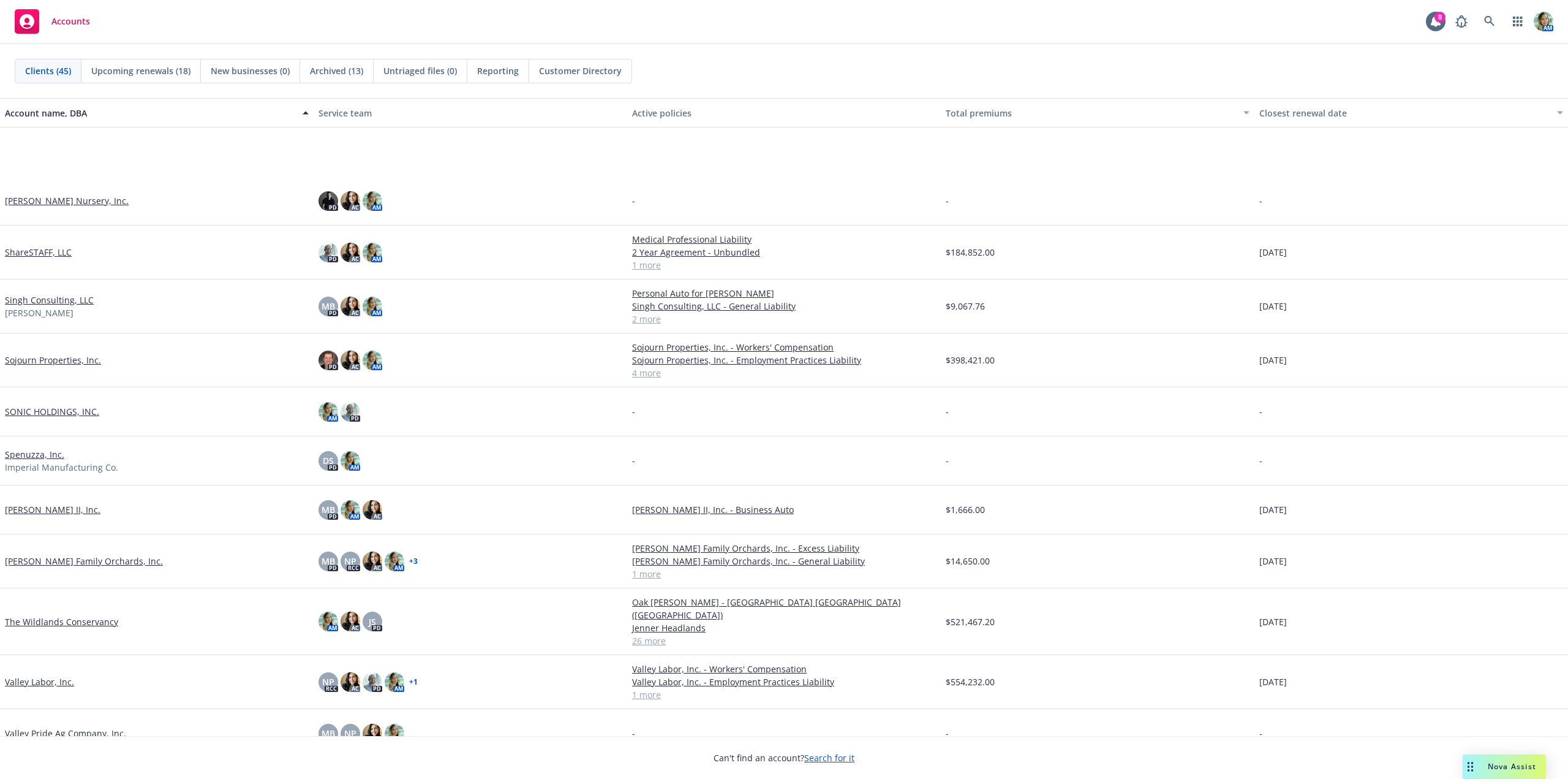
scroll to position [1631, 0]
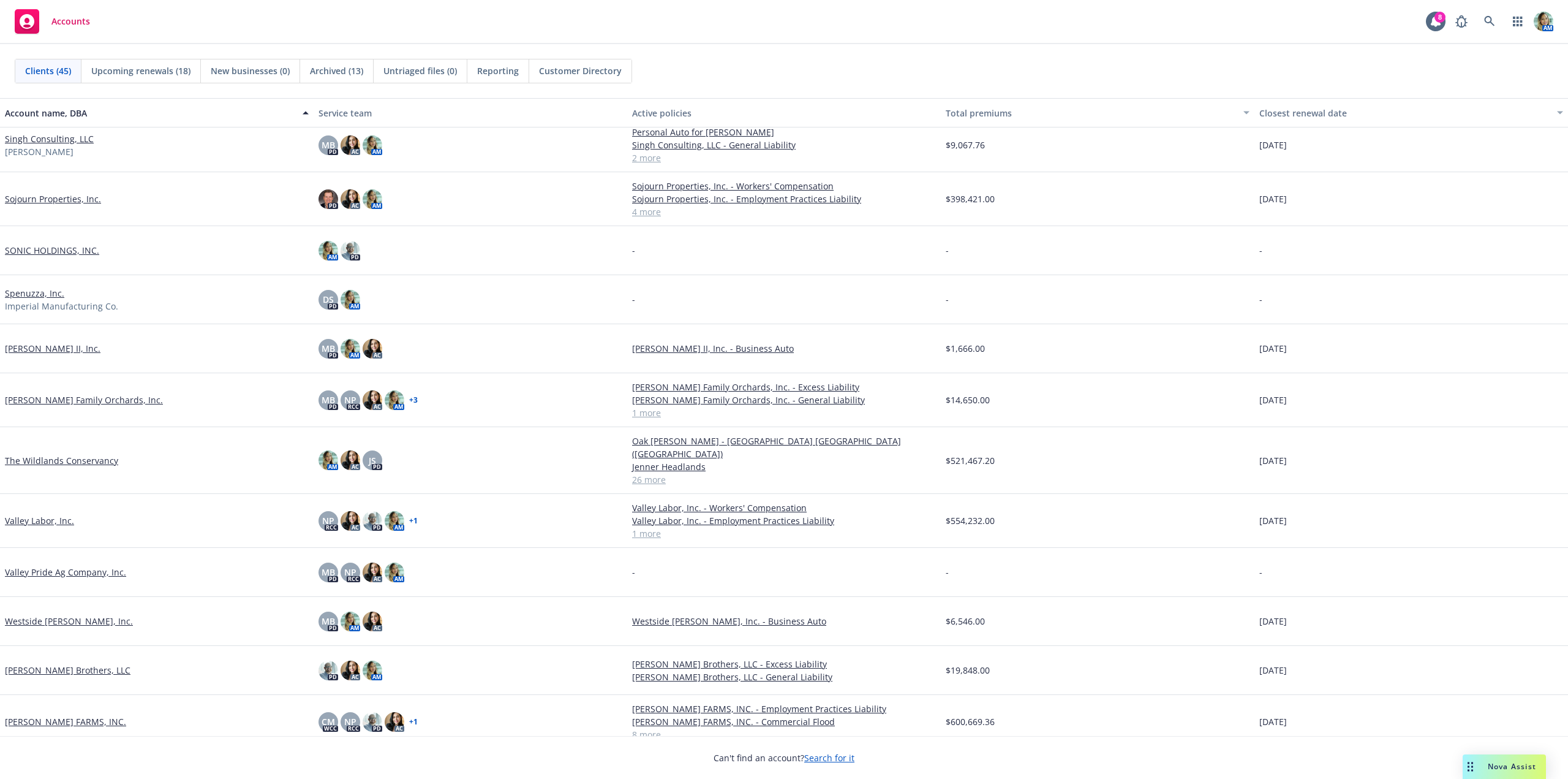
click at [61, 614] on link "Westside [PERSON_NAME], Inc." at bounding box center [68, 620] width 128 height 13
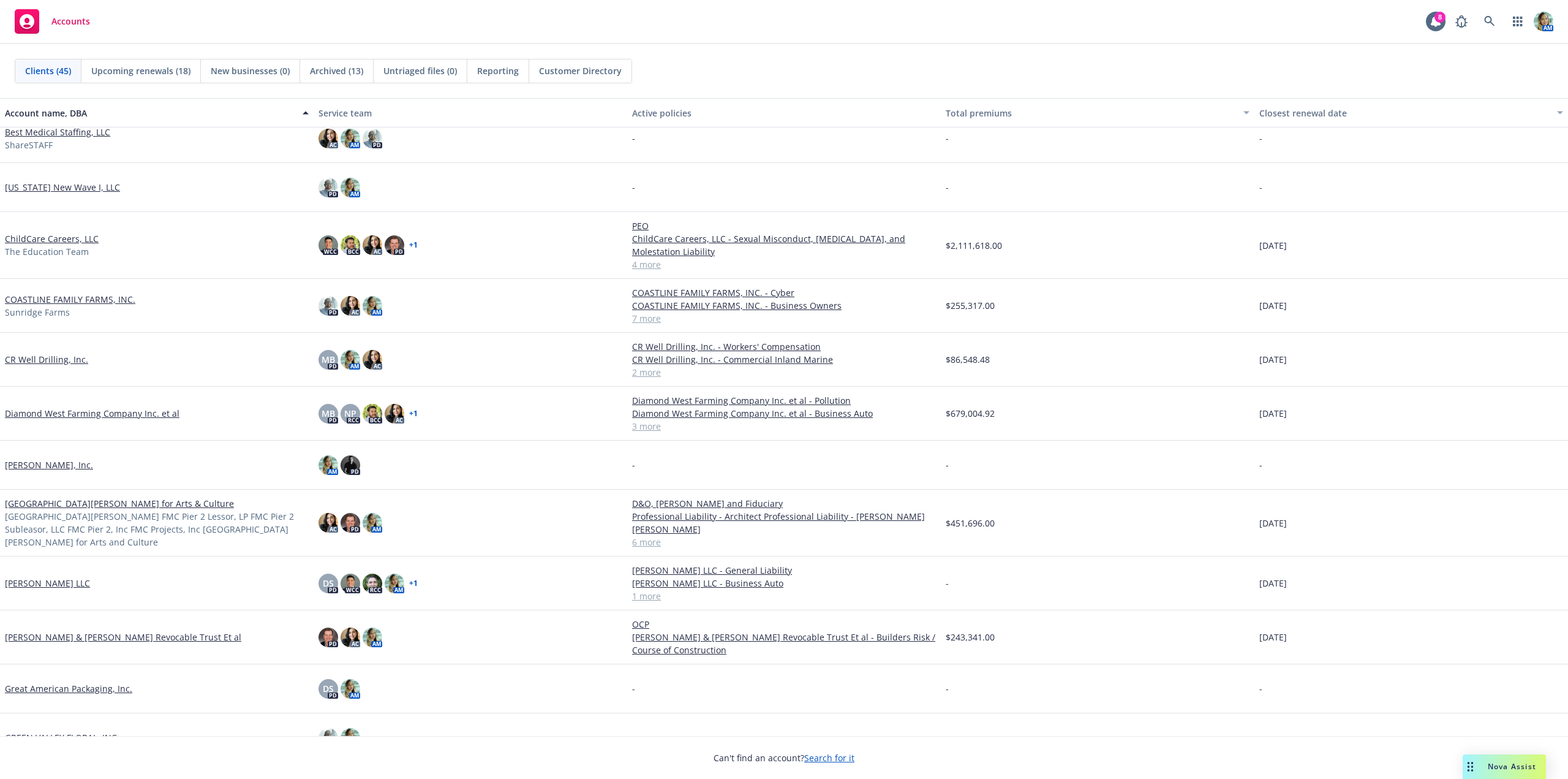
scroll to position [122, 0]
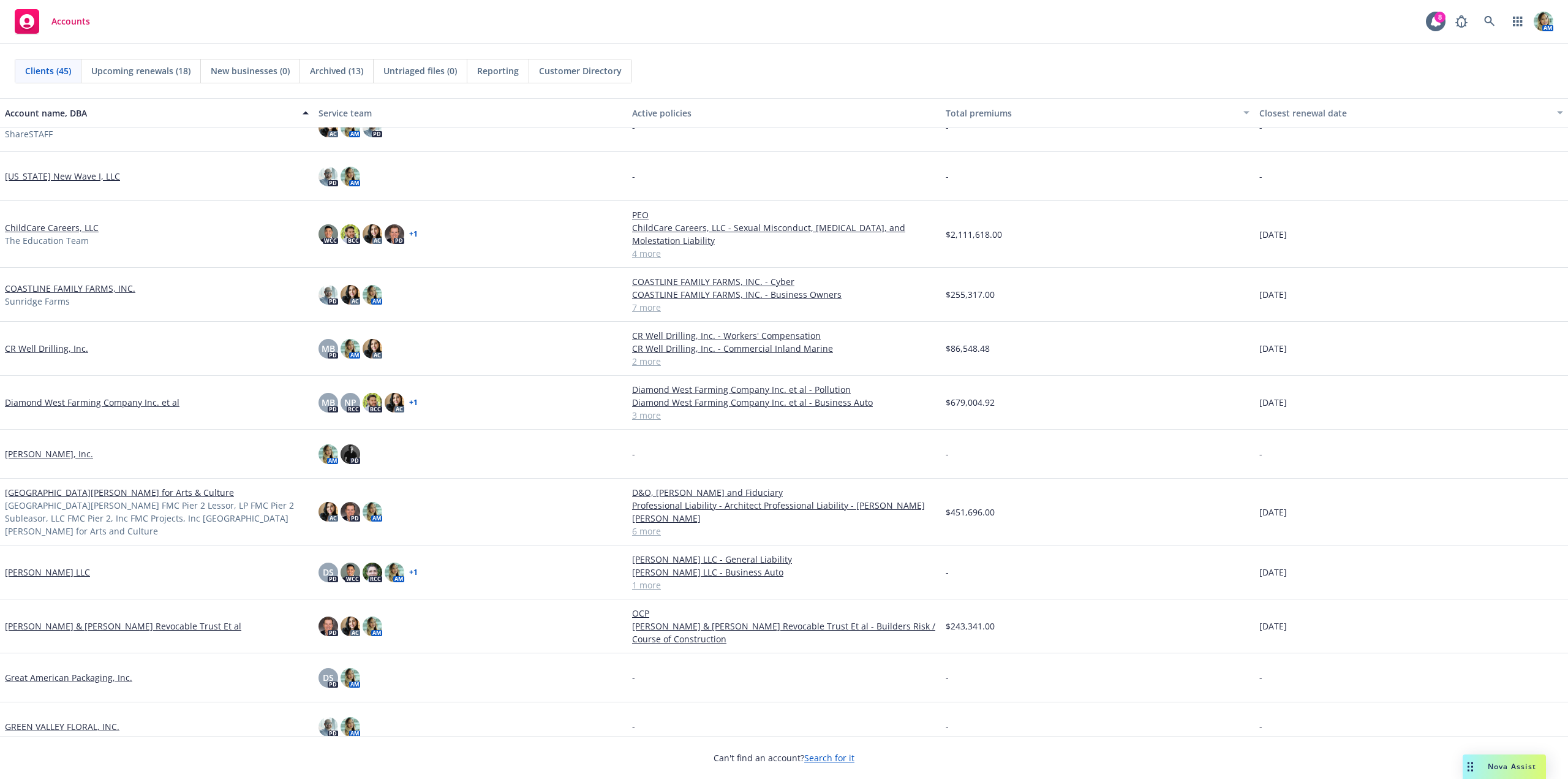
click at [54, 402] on link "Diamond West Farming Company Inc. et al" at bounding box center [92, 402] width 174 height 13
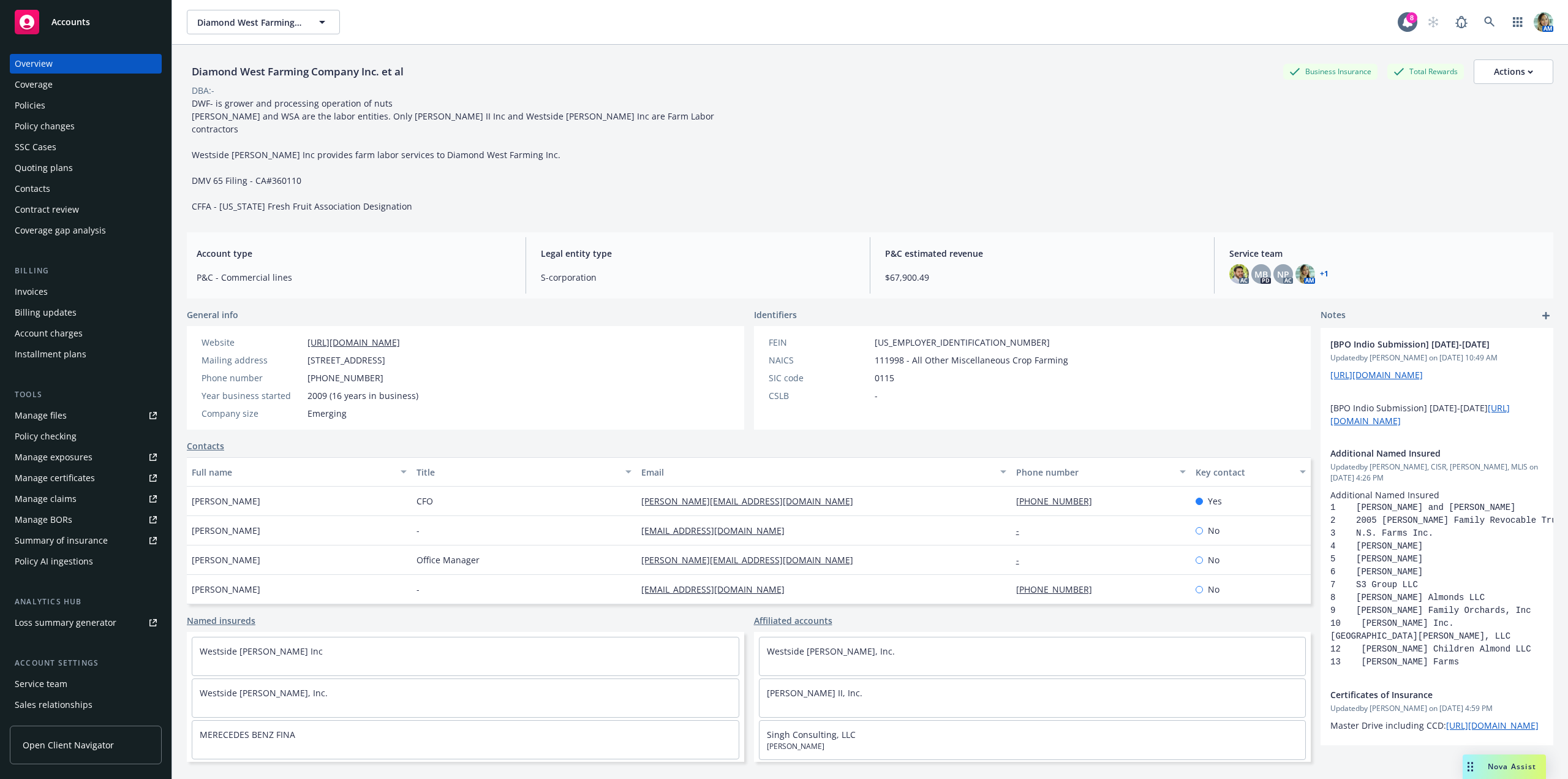
click at [65, 101] on div "Policies" at bounding box center [85, 105] width 142 height 20
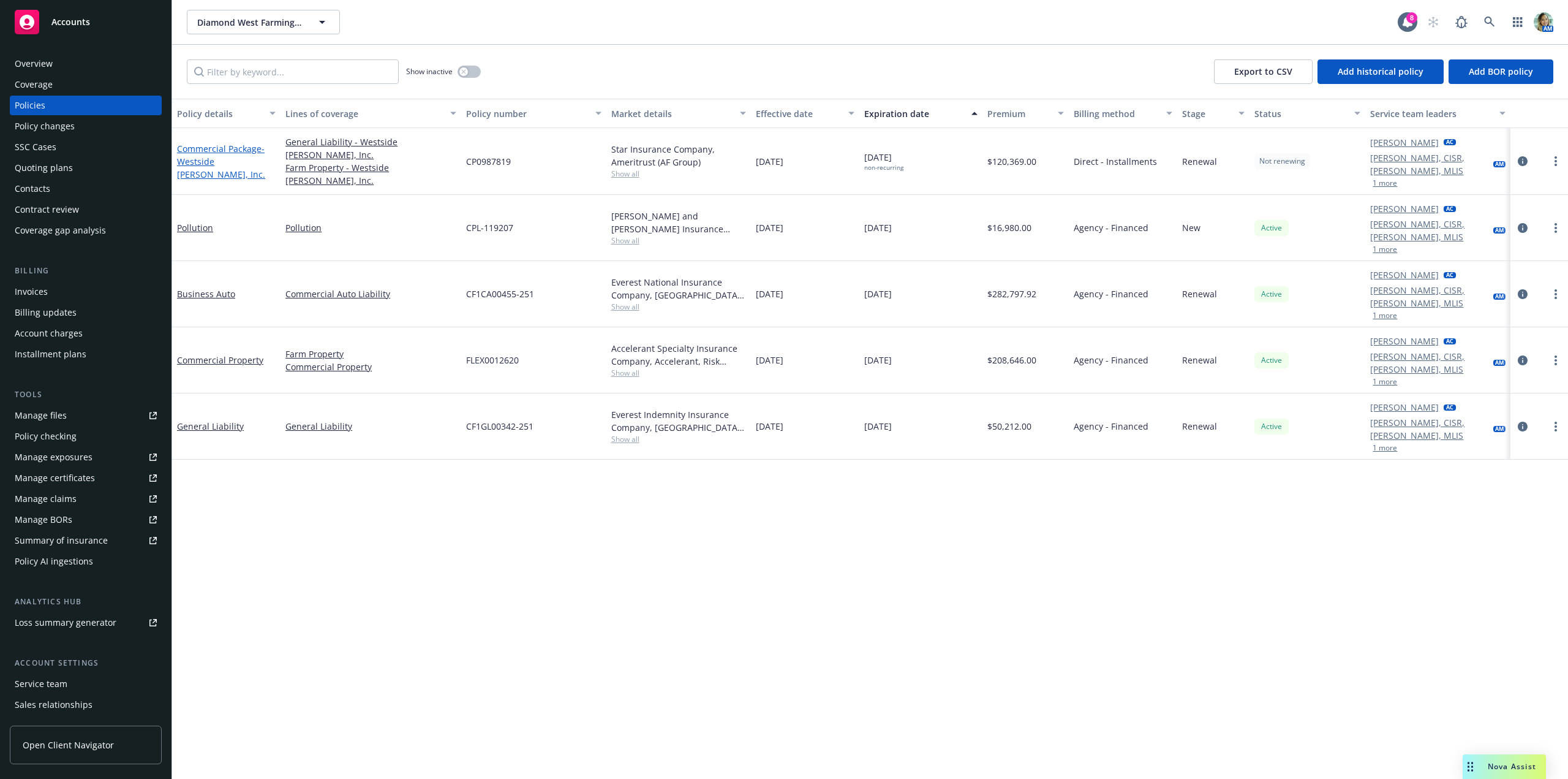
click at [244, 150] on link "Commercial Package - Westside Ag II, Inc." at bounding box center [221, 161] width 88 height 38
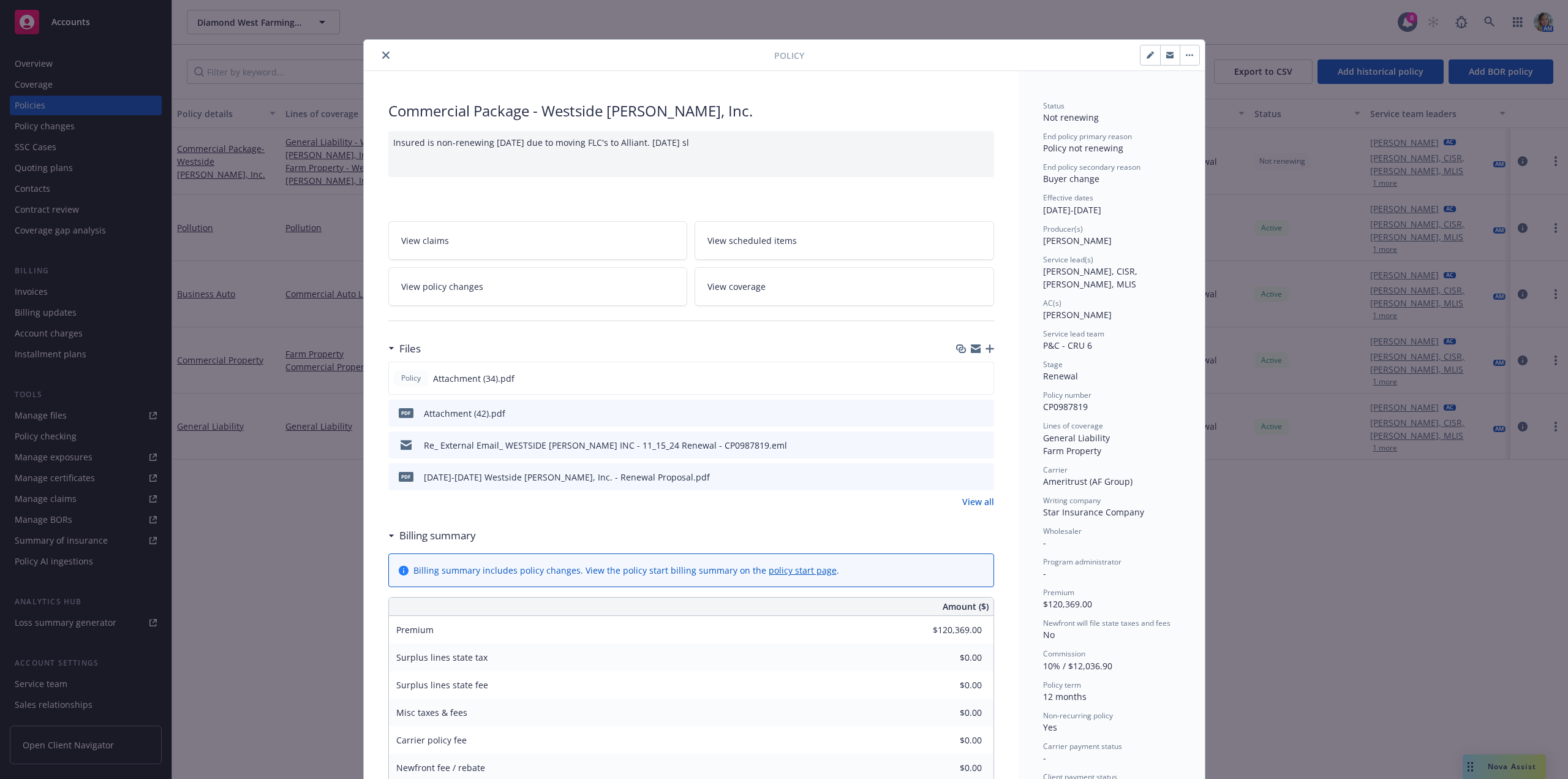
click at [981, 413] on icon "preview file" at bounding box center [983, 412] width 11 height 9
click at [985, 349] on icon "button" at bounding box center [989, 348] width 9 height 9
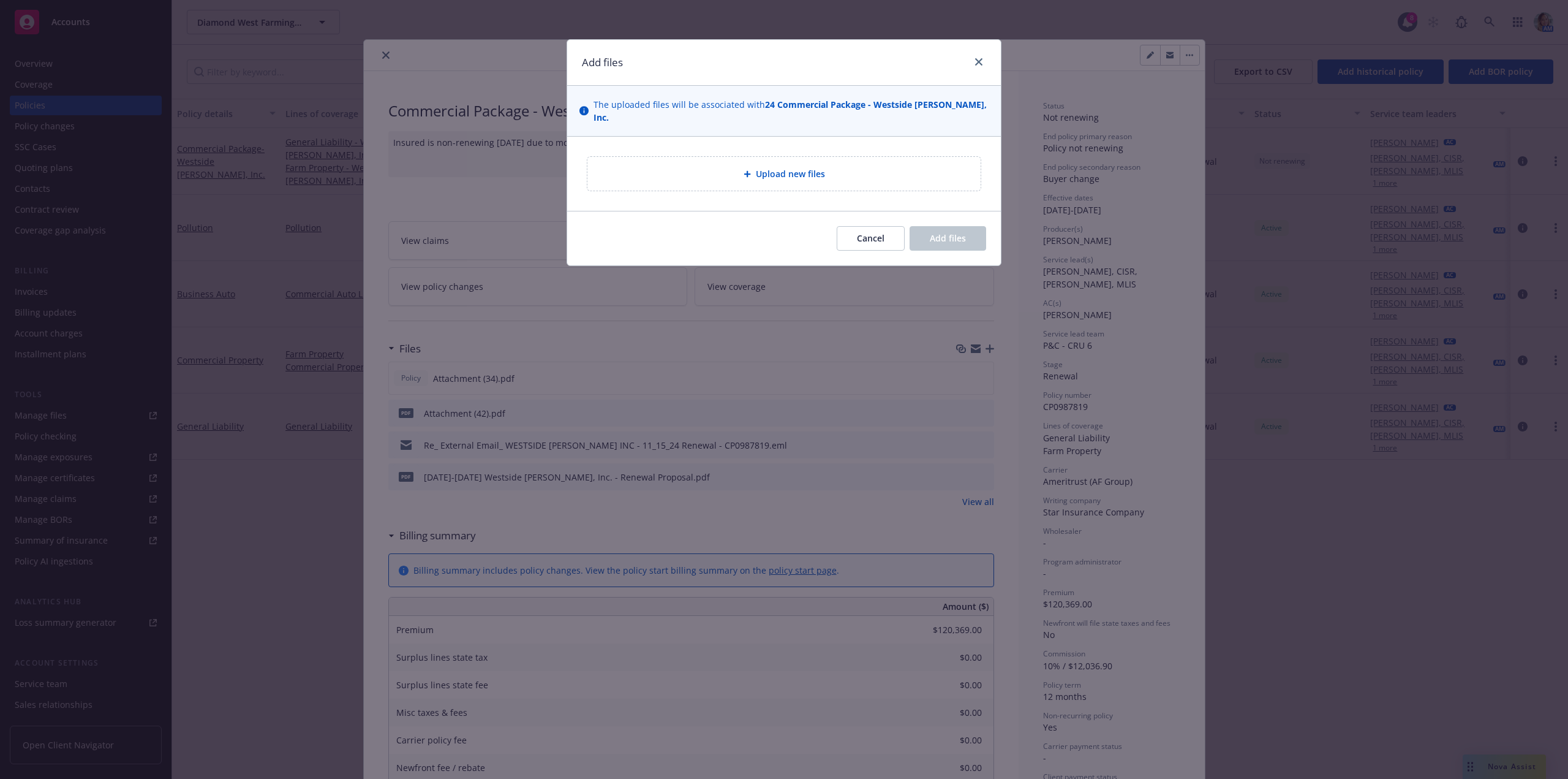
click at [743, 170] on div "Upload new files" at bounding box center [784, 173] width 393 height 34
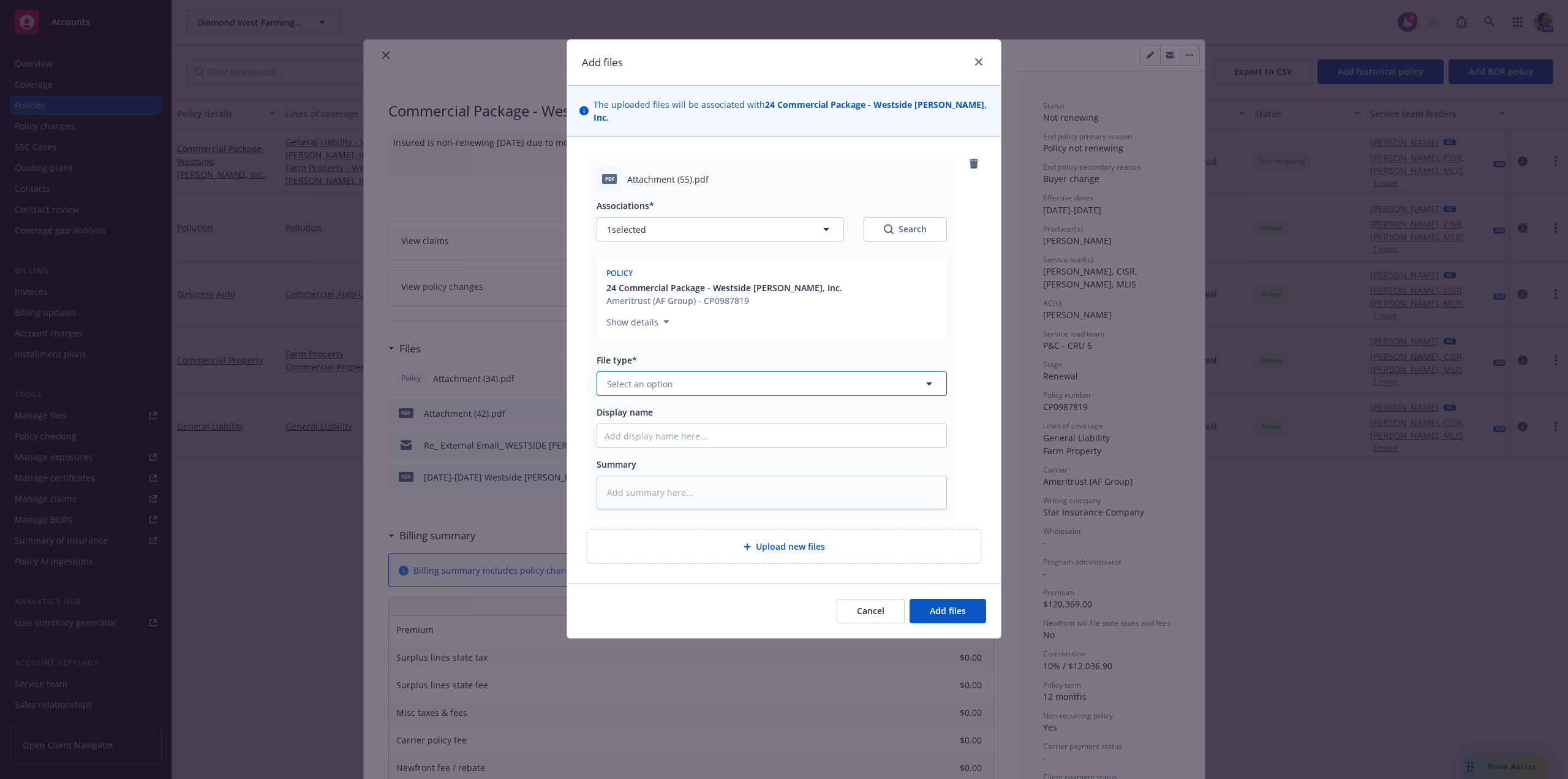
click at [643, 378] on span "Select an option" at bounding box center [640, 384] width 66 height 13
type input "cance"
click at [661, 411] on span "Cancellation Confirmation" at bounding box center [664, 417] width 110 height 13
click at [650, 424] on input "Display name" at bounding box center [771, 436] width 349 height 23
type textarea "x"
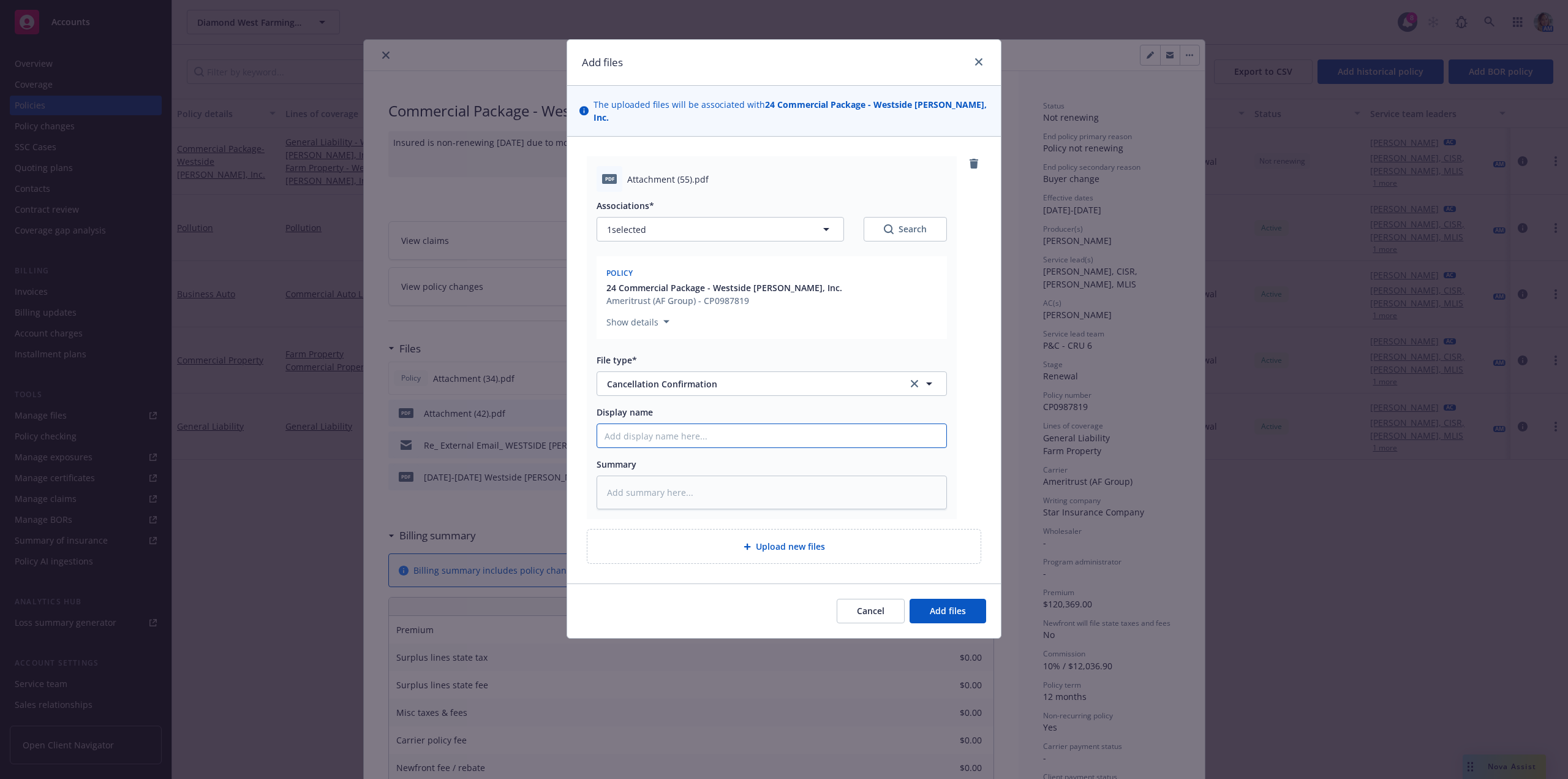
type input "A"
type textarea "x"
type input "Am"
type textarea "x"
type input "Ame"
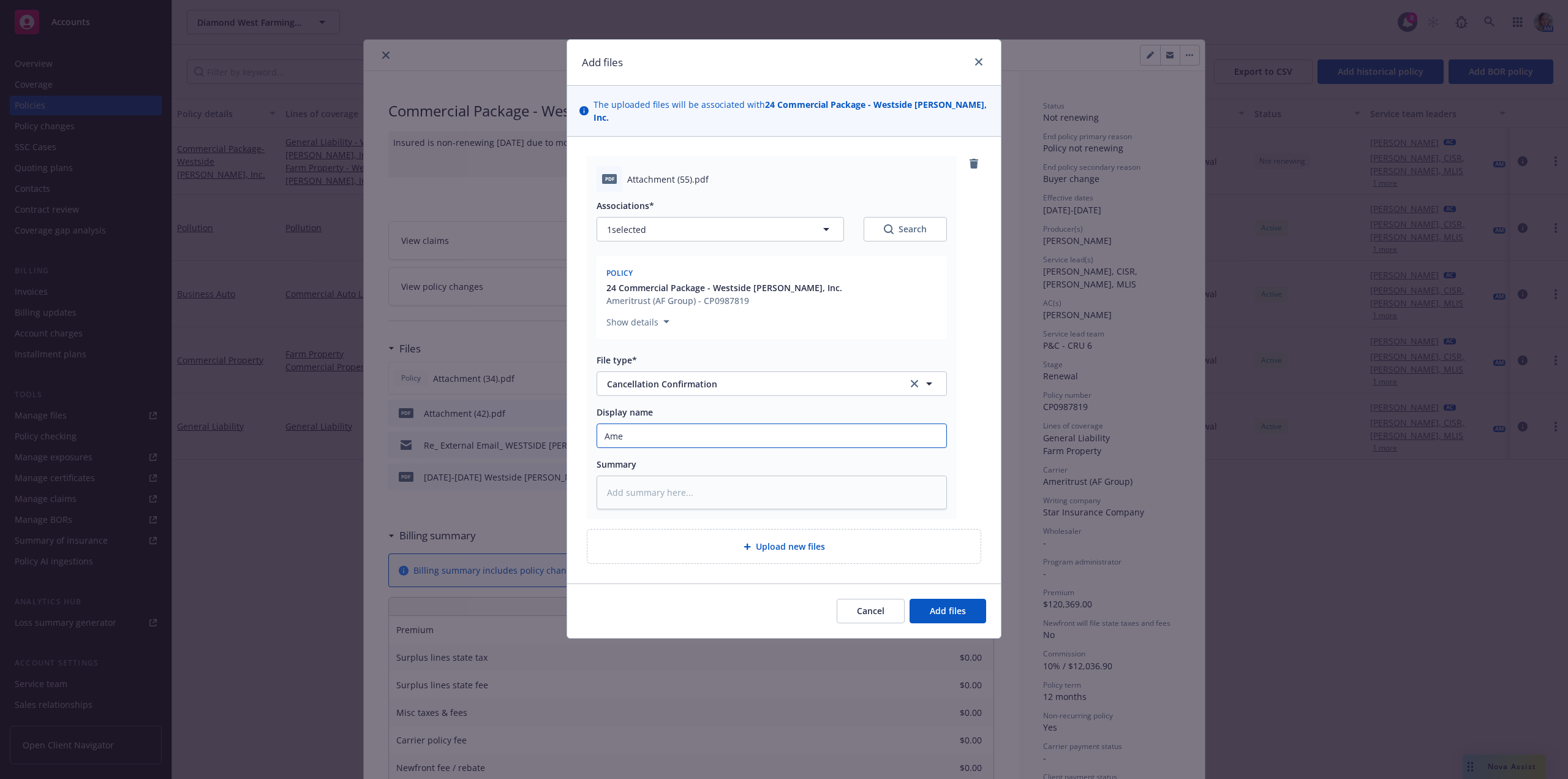
type textarea "x"
type input "Ameri"
type textarea "x"
type input "Amer"
type textarea "x"
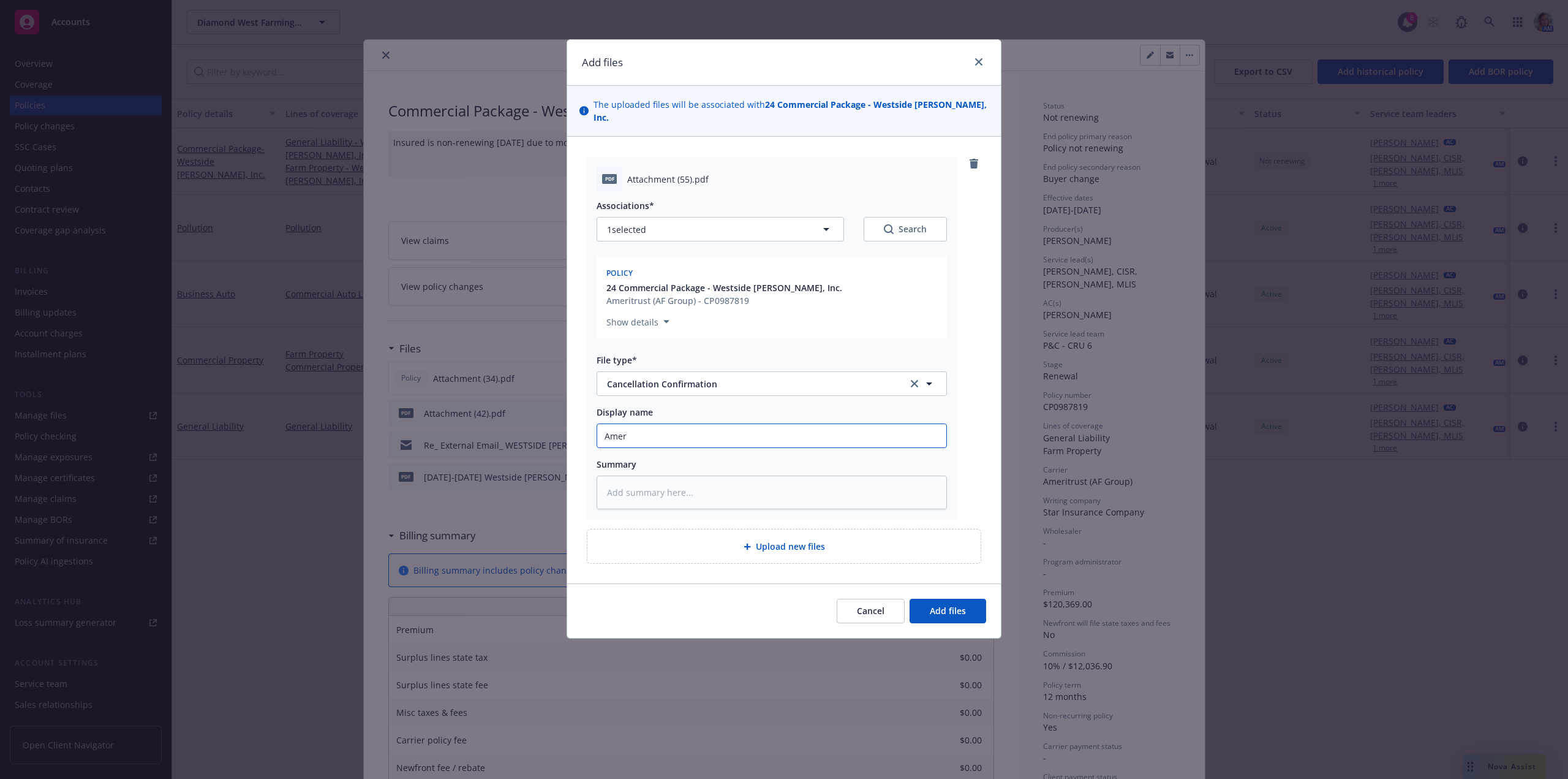
type input "Ame"
type textarea "x"
type input "Am"
type textarea "x"
type input "A"
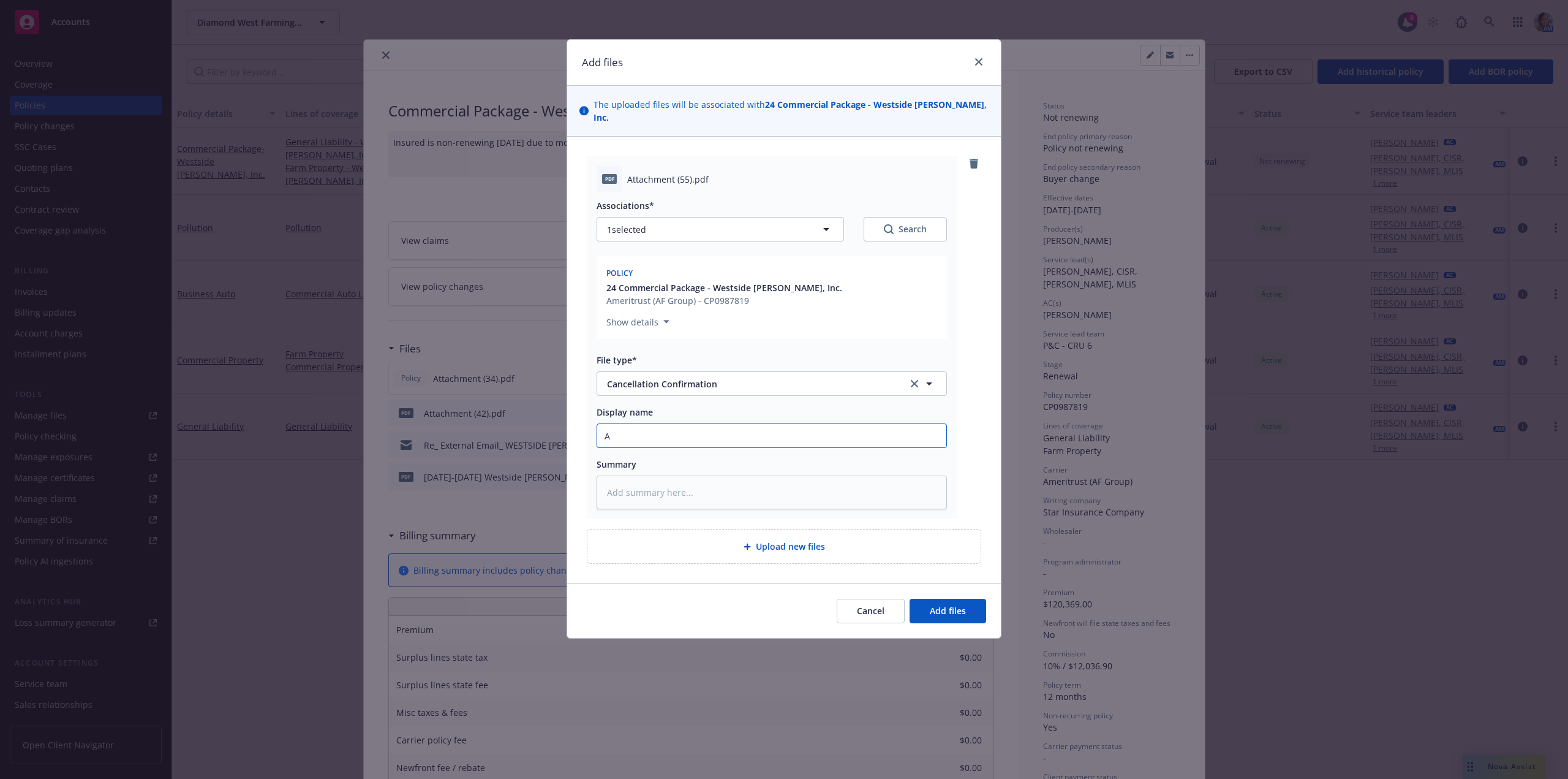
type textarea "x"
type input "Ca"
type textarea "x"
type input "Can"
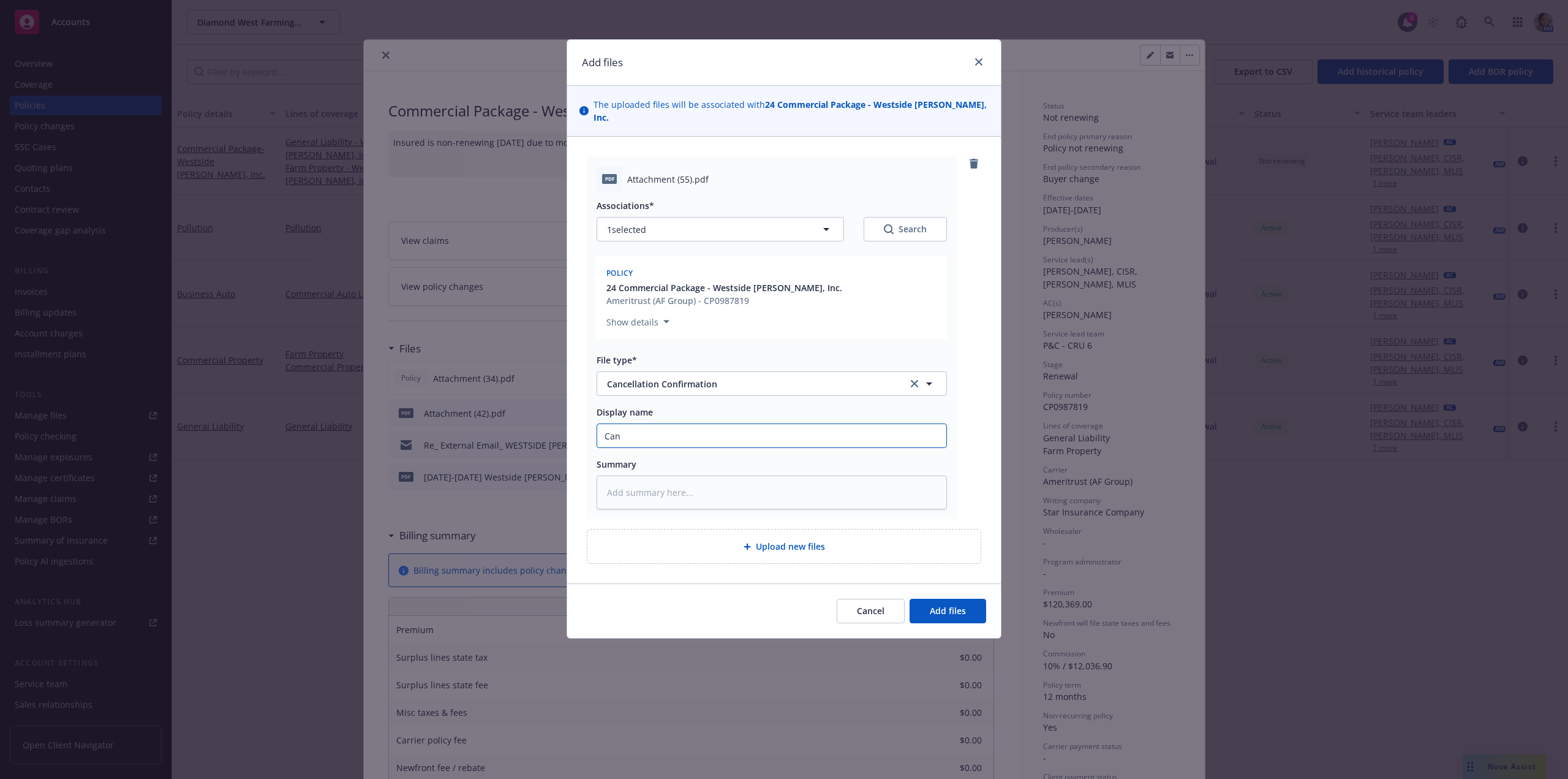
type textarea "x"
type input "Canc"
type textarea "x"
type input "Cance"
type textarea "x"
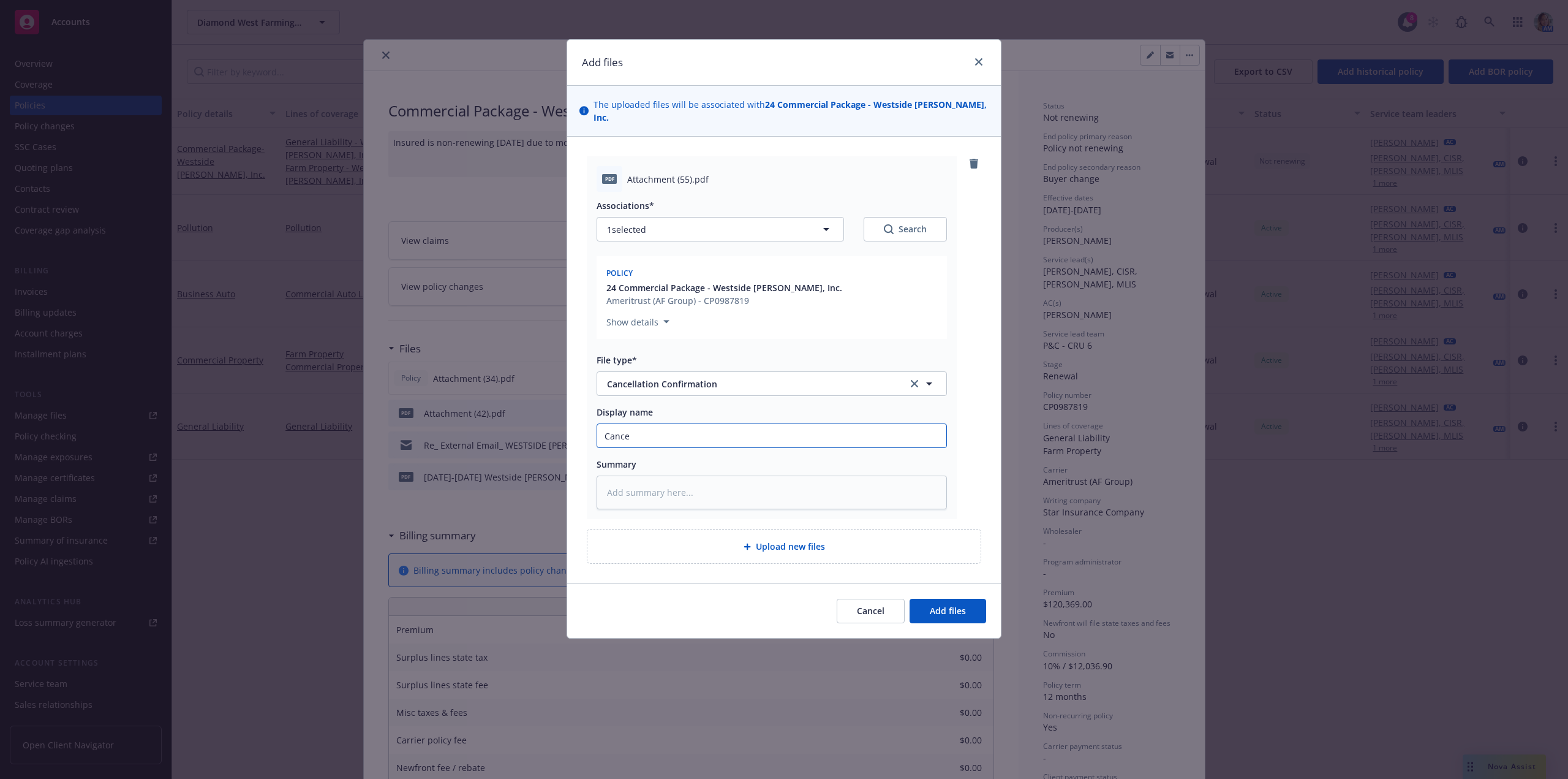
type input "Cancel"
type textarea "x"
type input "Cancella"
type textarea "x"
type input "Cancellat"
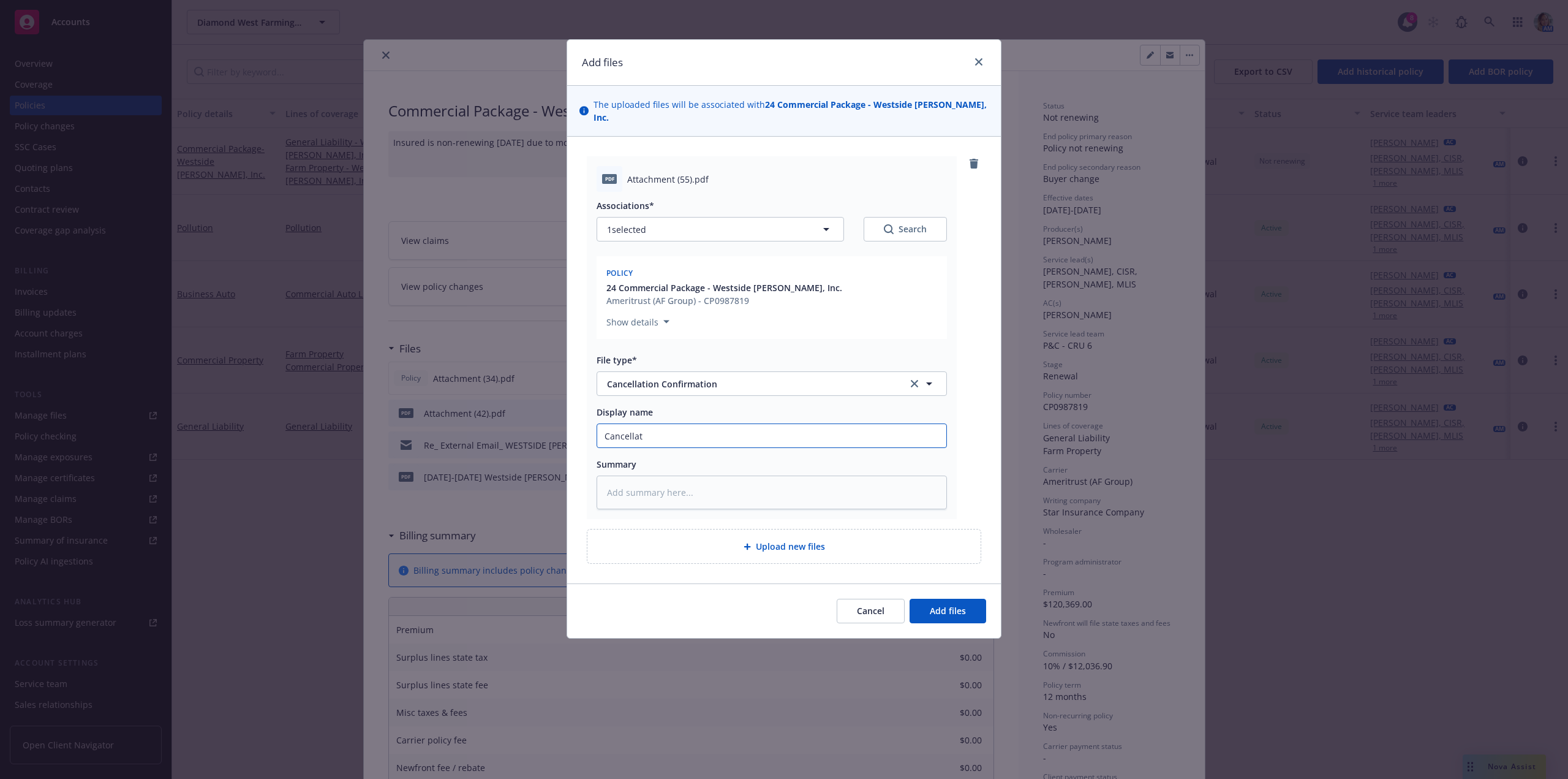
type textarea "x"
type input "Cancellati"
type textarea "x"
type input "Cancellatio"
type textarea "x"
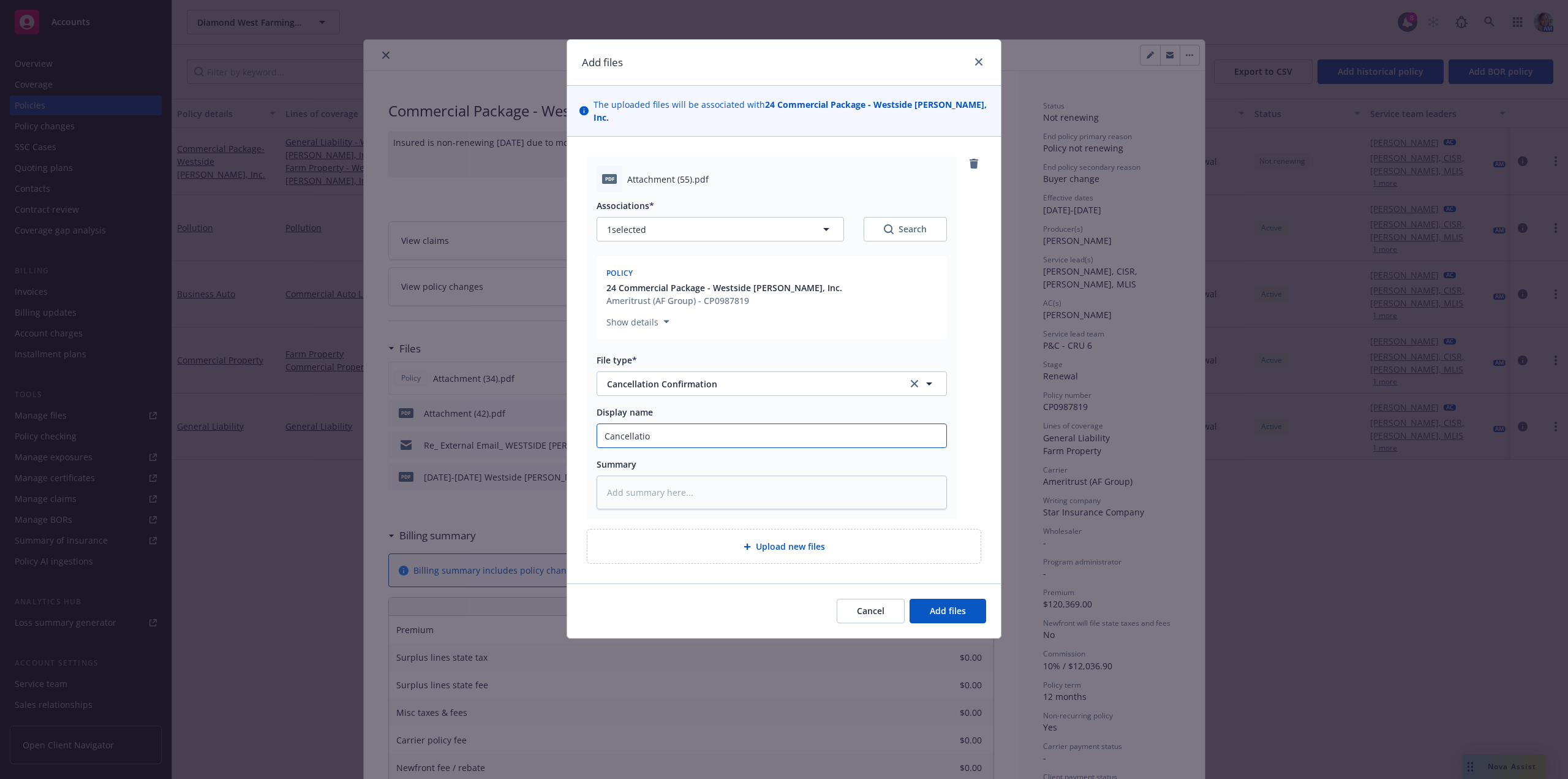
type input "Cancellation"
type textarea "x"
type input "Cancellation"
type textarea "x"
type input "Cancellation C"
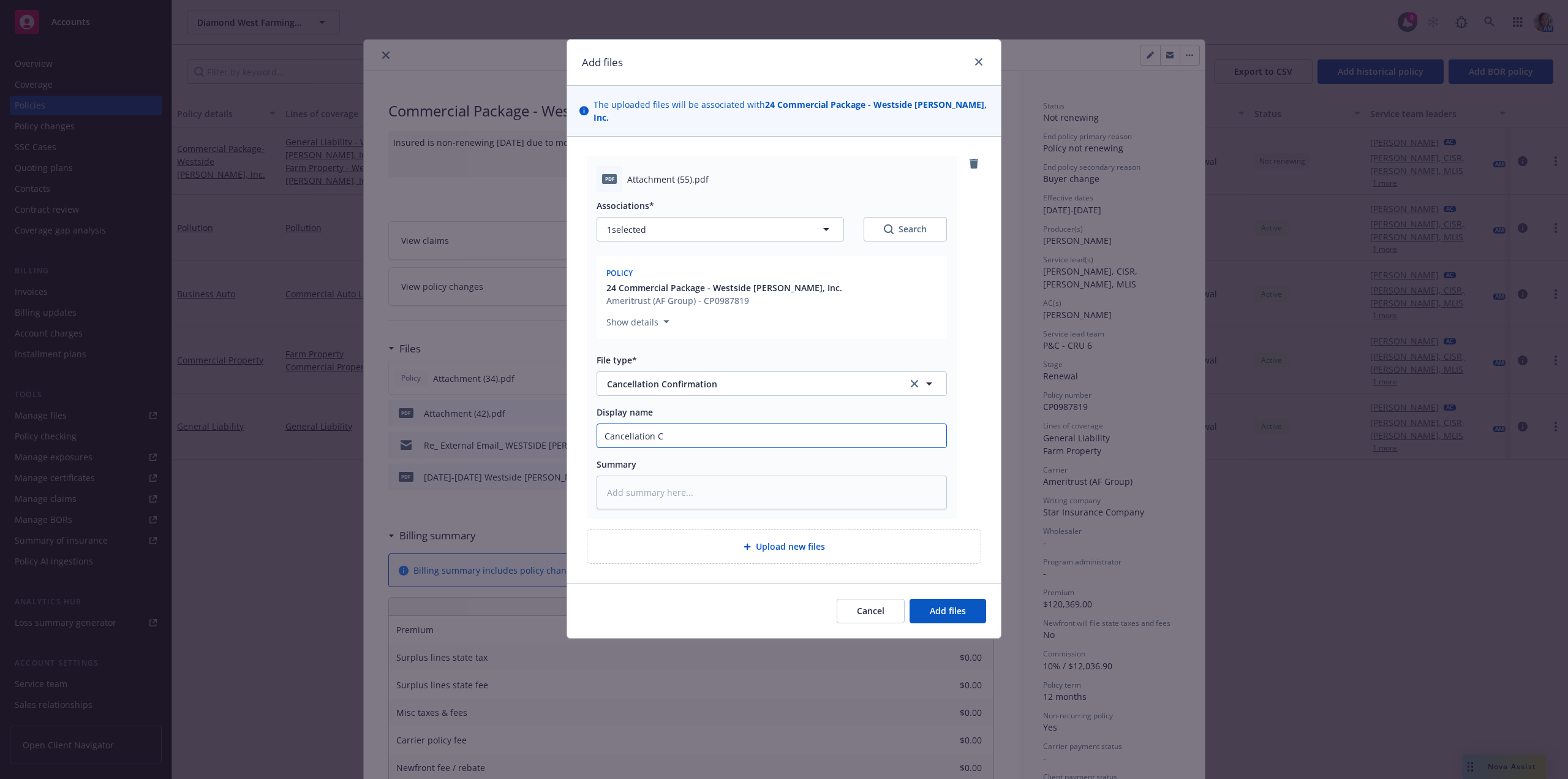
type textarea "x"
type input "Cancellation Co"
type textarea "x"
type input "Cancellation Con"
type textarea "x"
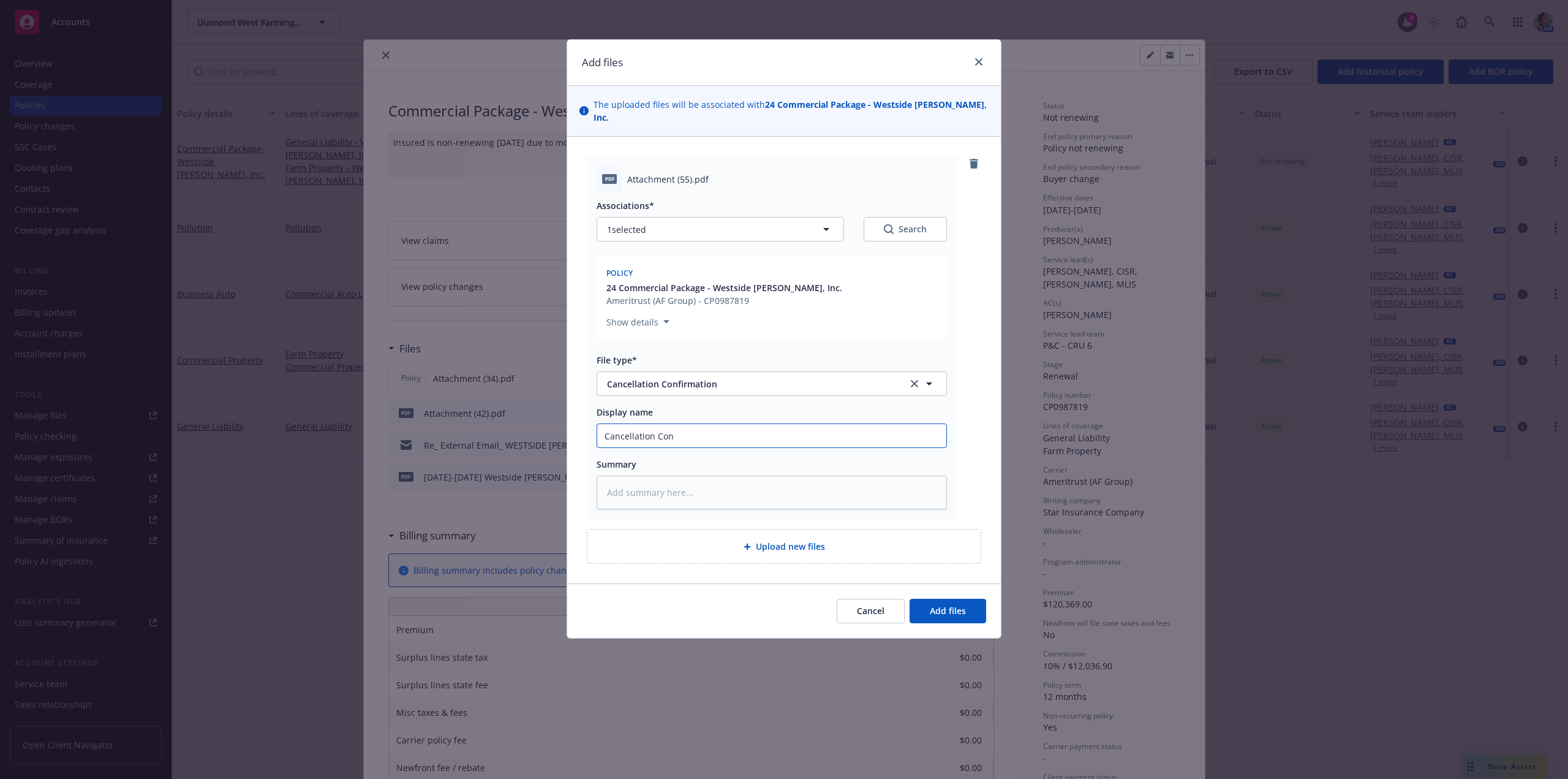
type input "Cancellation Conf"
type textarea "x"
type input "Cancellation Confi"
type textarea "x"
type input "Cancellation Confir"
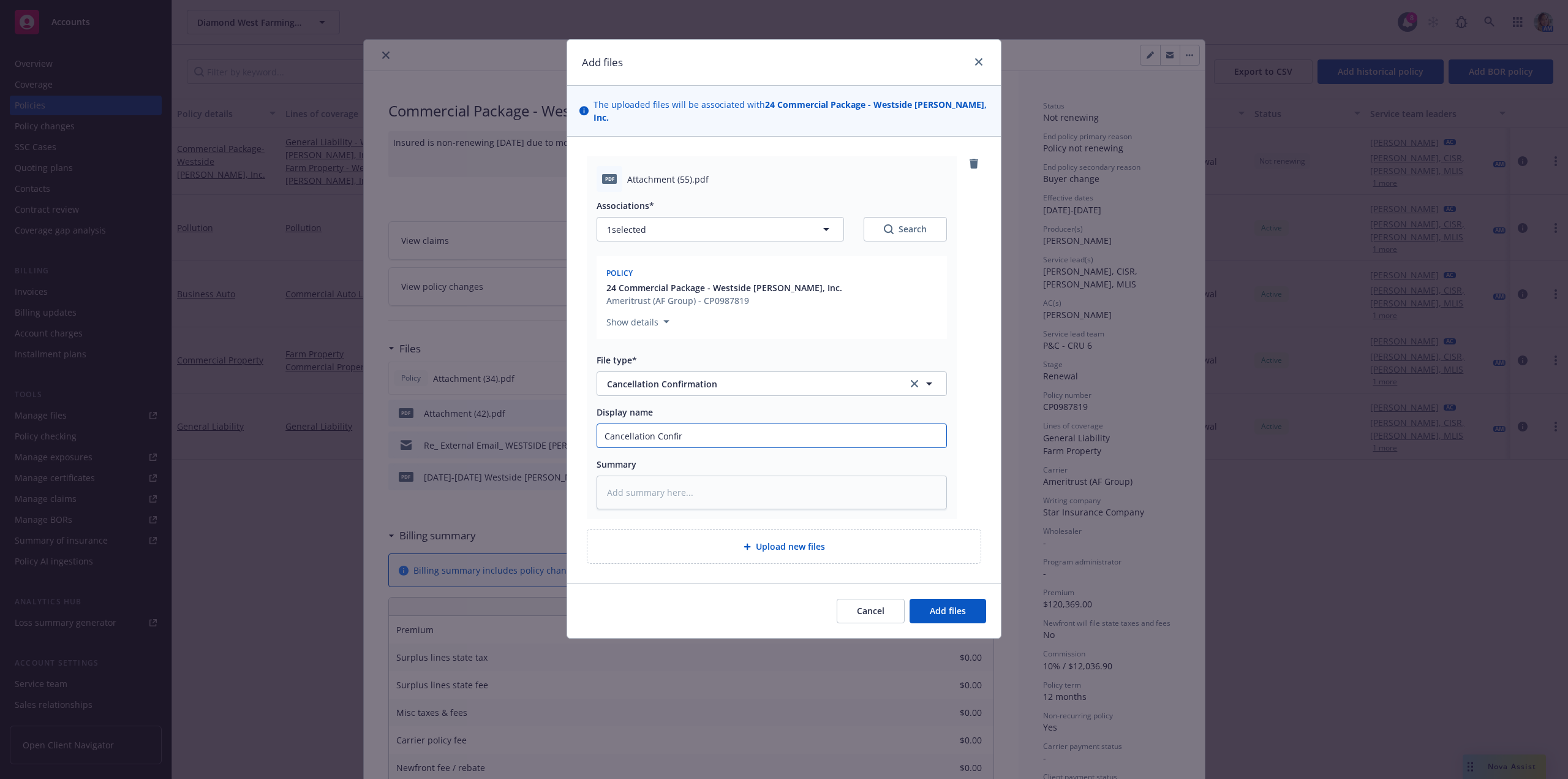
type textarea "x"
type input "Cancellation Confirm"
type textarea "x"
type input "Cancellation Confirma"
type textarea "x"
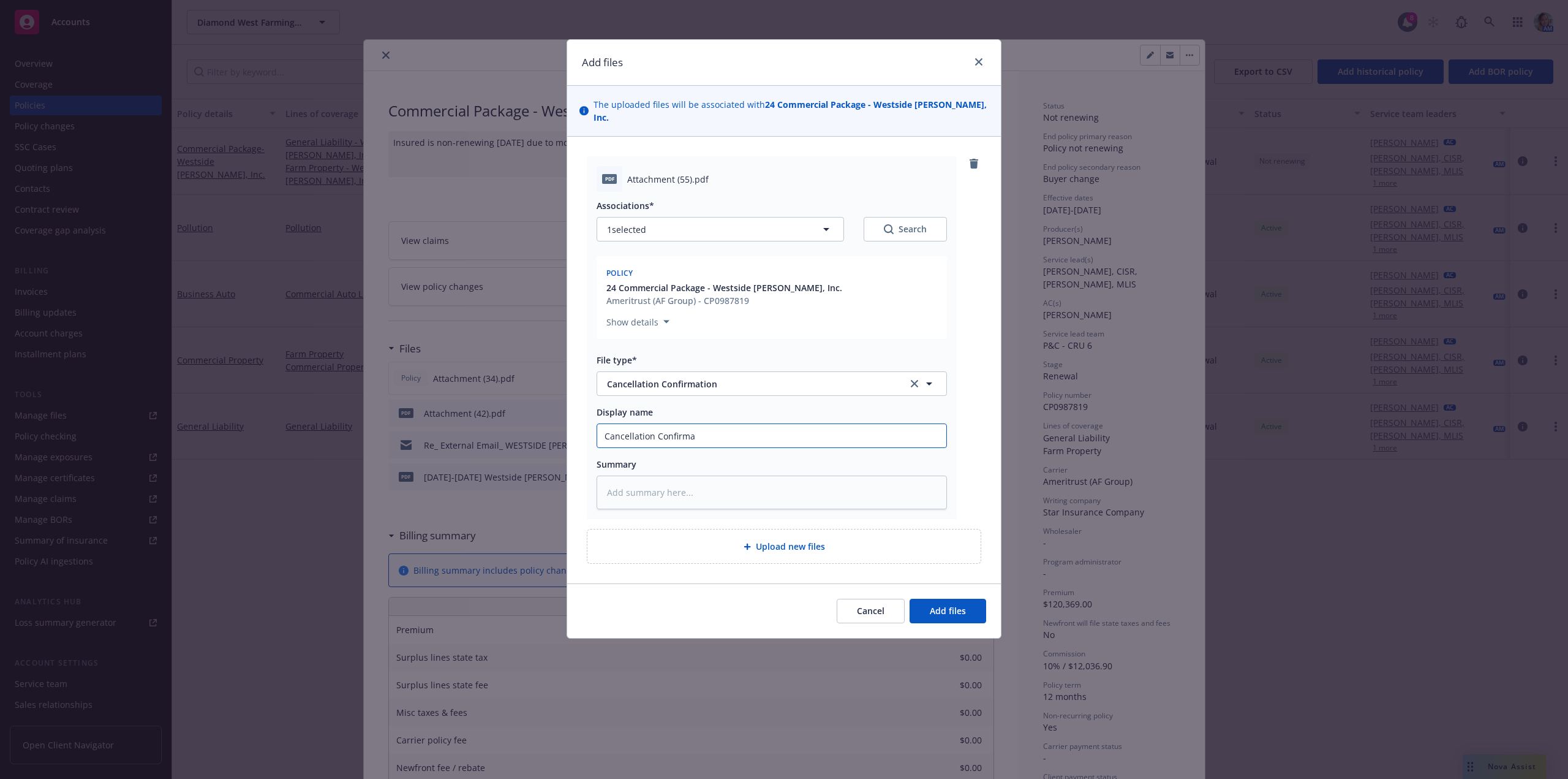
type input "Cancellation Confirmai"
type textarea "x"
type input "Cancellation Confirma"
type textarea "x"
type input "Cancellation Confirmati"
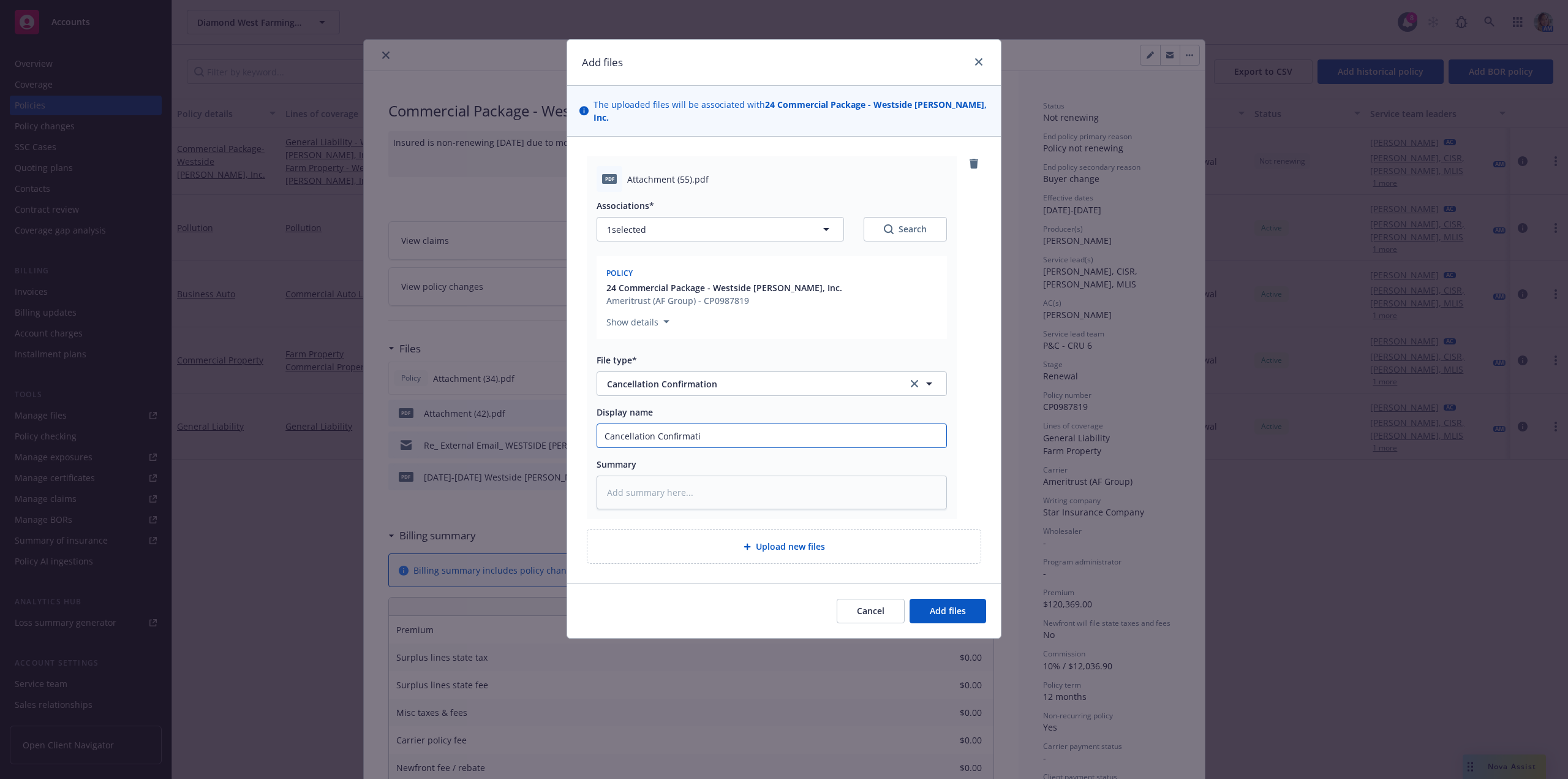
type textarea "x"
type input "Cancellation Confirmatio"
type textarea "x"
type input "Cancellation Confirmation"
click at [909, 598] on button "Add files" at bounding box center [948, 611] width 77 height 25
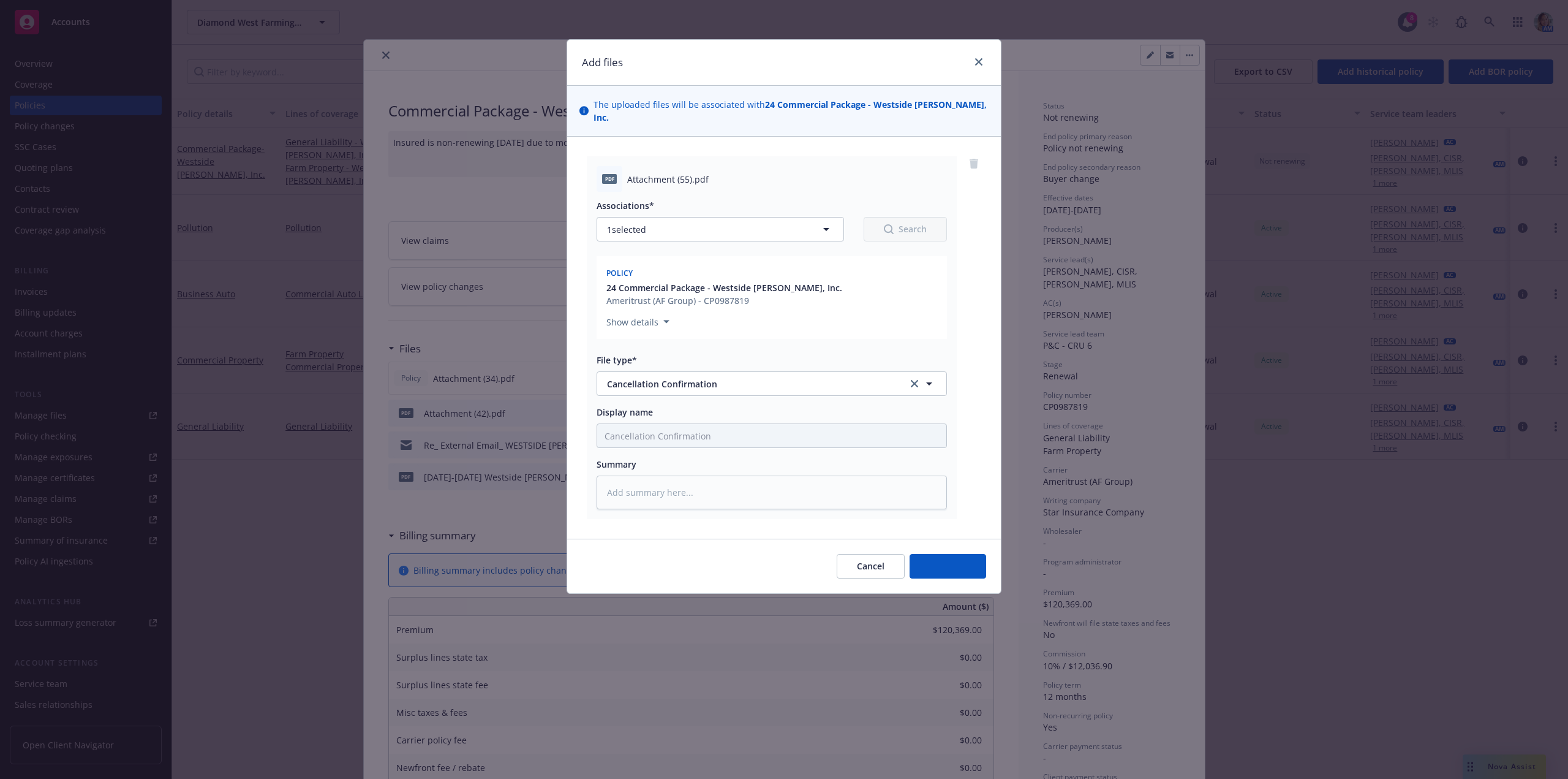
type textarea "x"
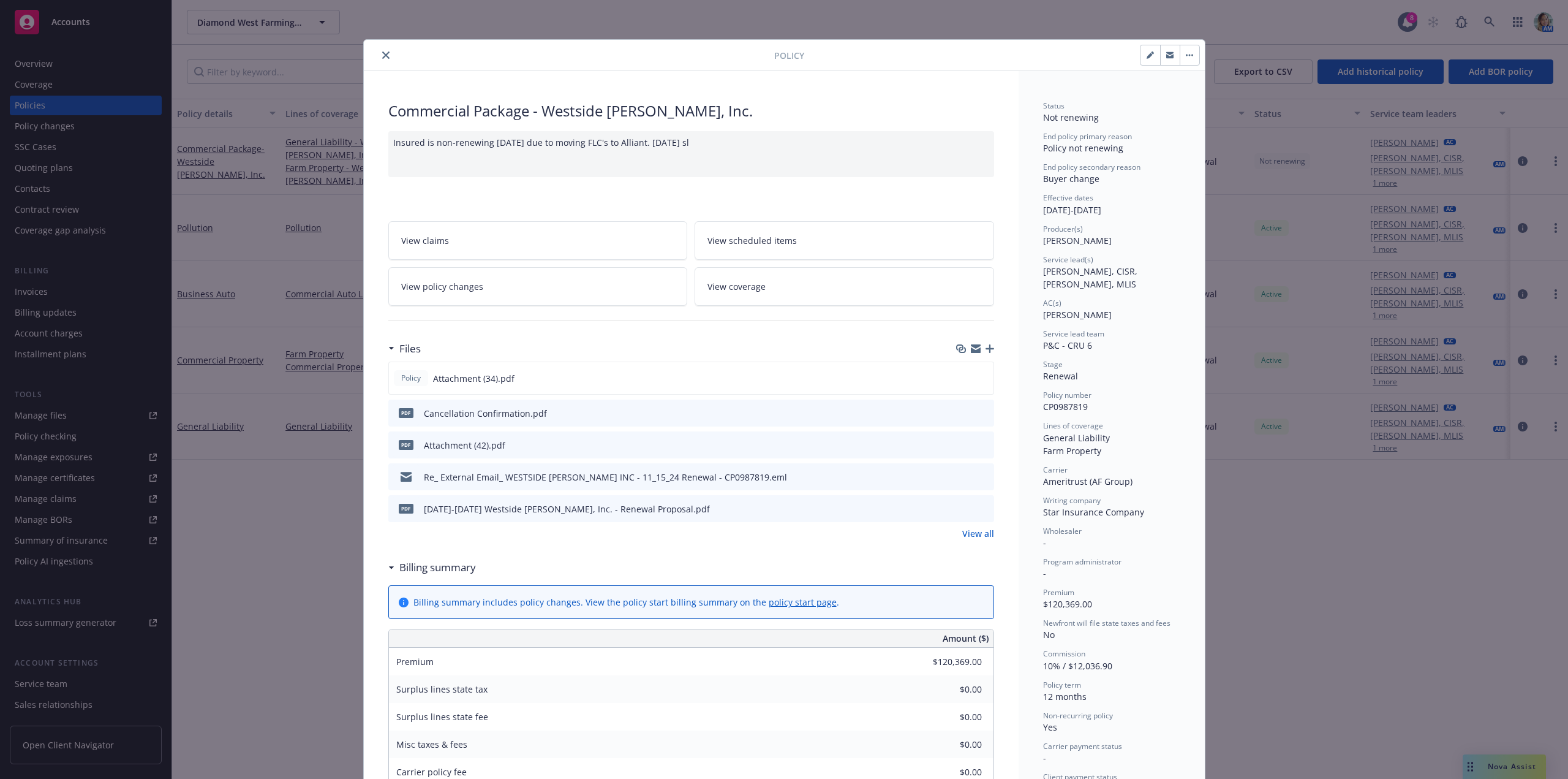
click at [1194, 53] on button "button" at bounding box center [1189, 55] width 20 height 20
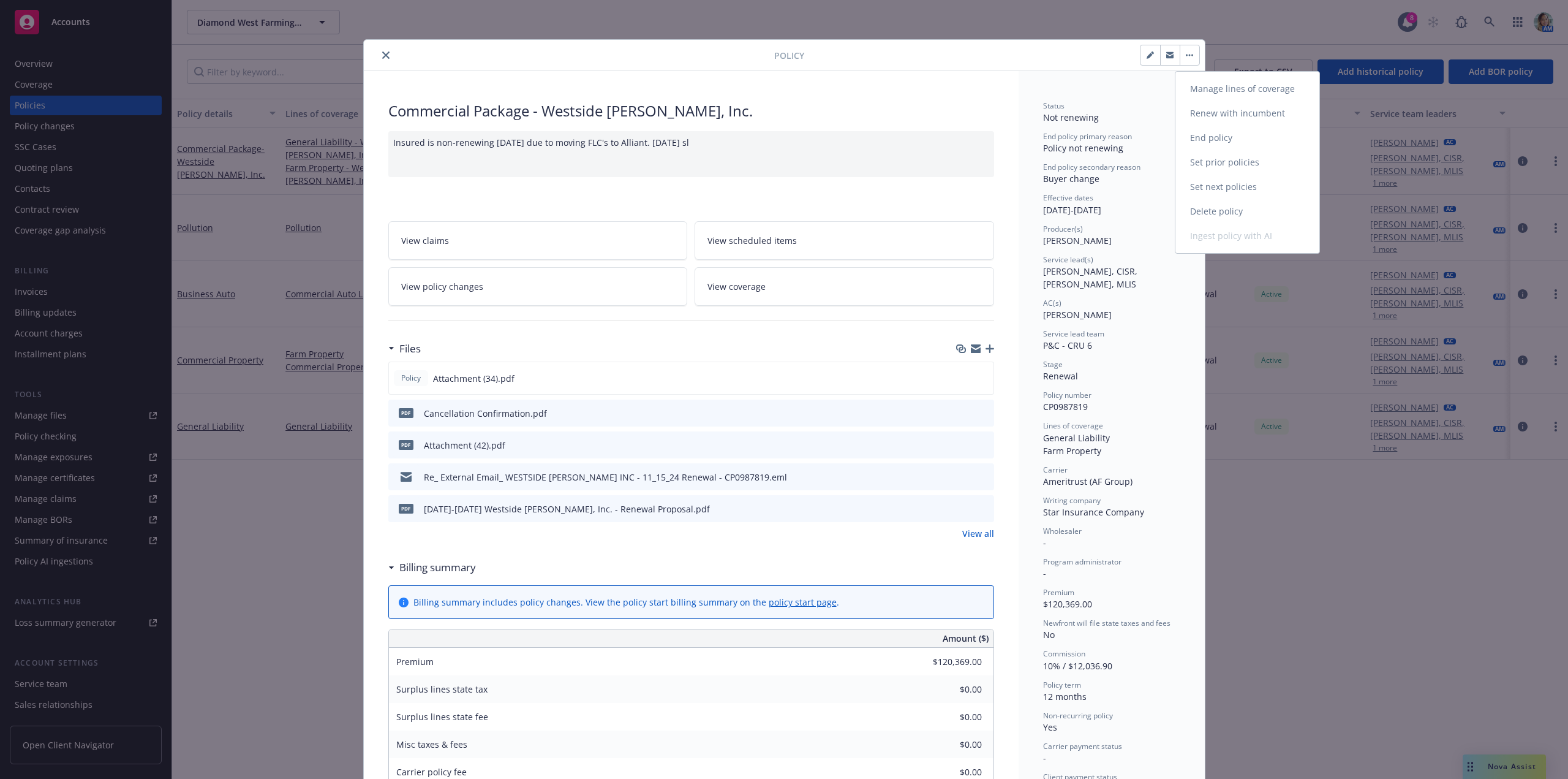
click at [1208, 143] on link "End policy" at bounding box center [1247, 138] width 144 height 25
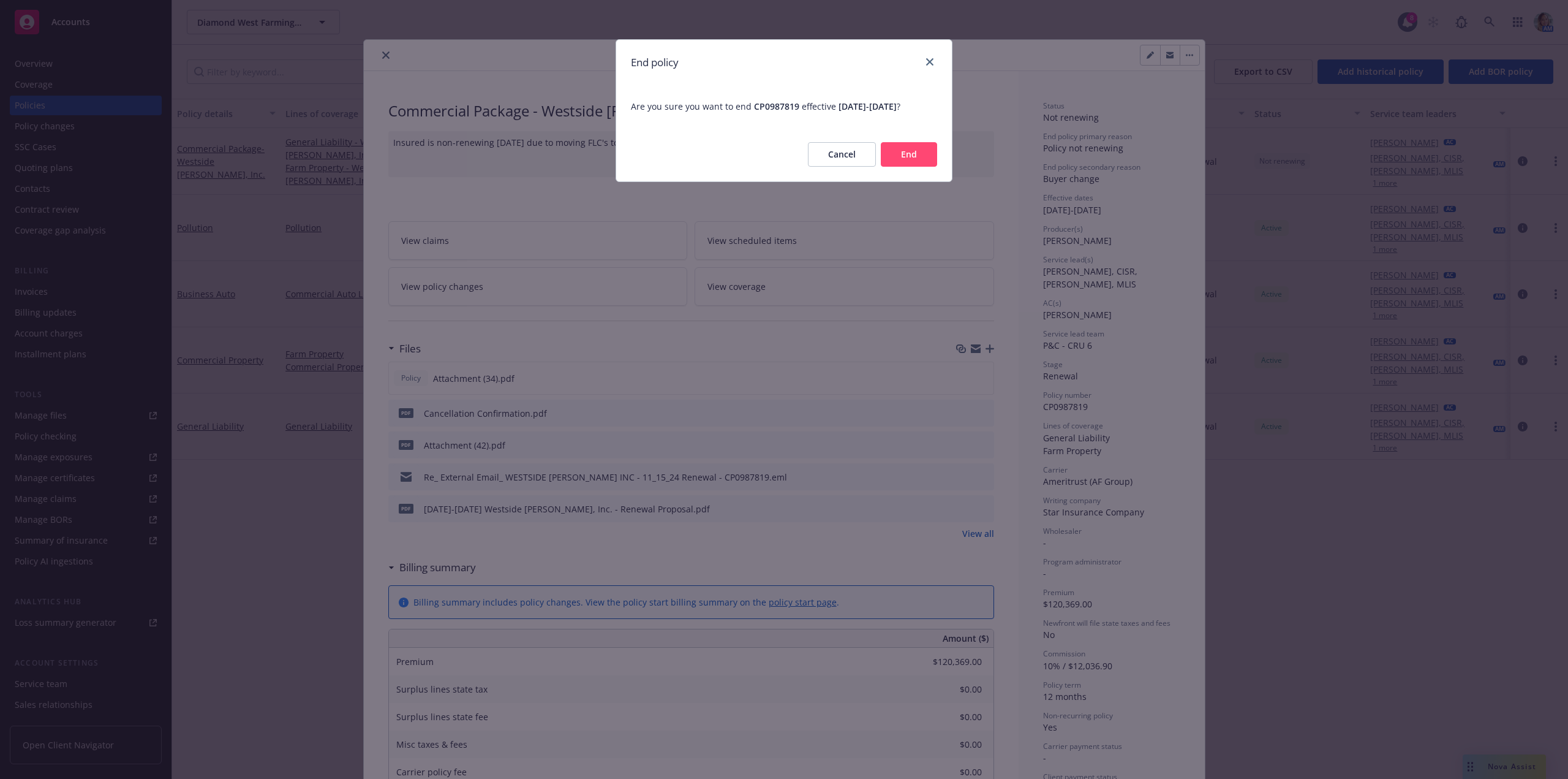
click at [896, 152] on button "End" at bounding box center [909, 155] width 56 height 25
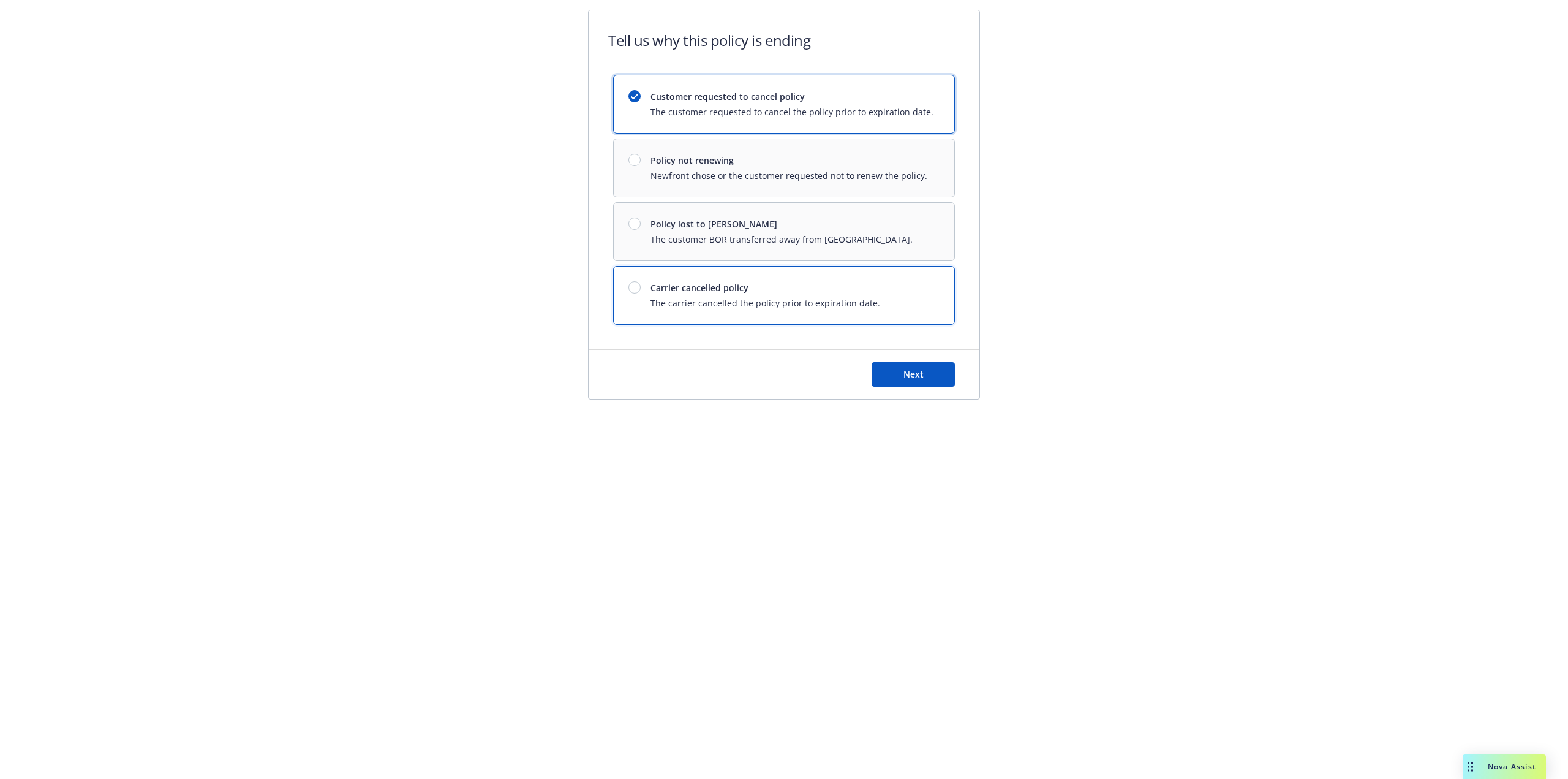
click at [730, 291] on span "Carrier cancelled policy" at bounding box center [765, 287] width 230 height 13
click at [902, 367] on button "Next" at bounding box center [914, 374] width 83 height 25
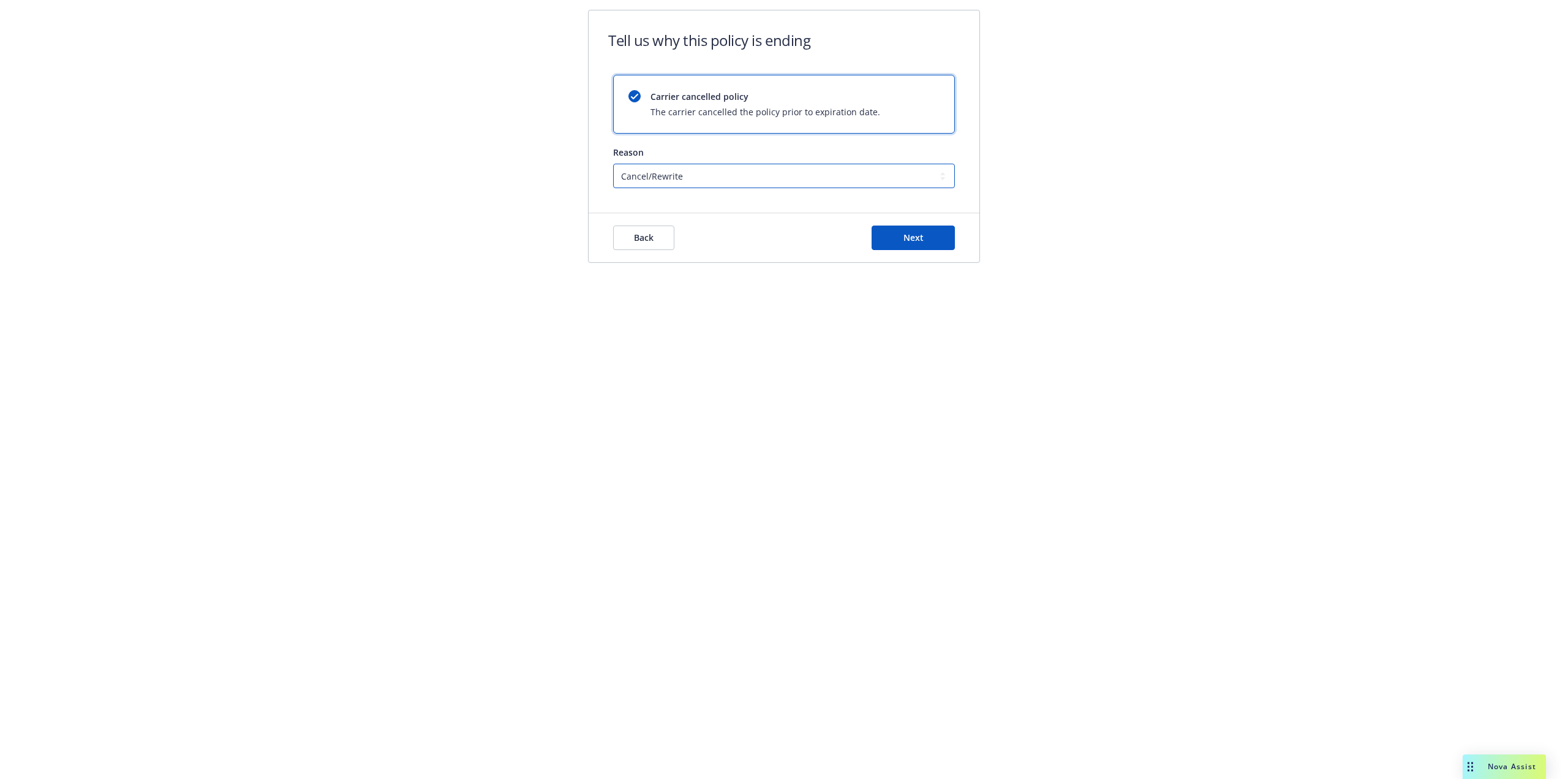
click at [736, 175] on select "Cancel/Rewrite Lost carrier appointment Compliance/Non-payment Lost on BOR" at bounding box center [784, 176] width 342 height 25
select select "Compliance/Non-payment"
click at [613, 163] on select "Cancel/Rewrite Lost carrier appointment Compliance/Non-payment Lost on BOR" at bounding box center [784, 176] width 342 height 25
click at [893, 235] on button "Next" at bounding box center [914, 238] width 83 height 25
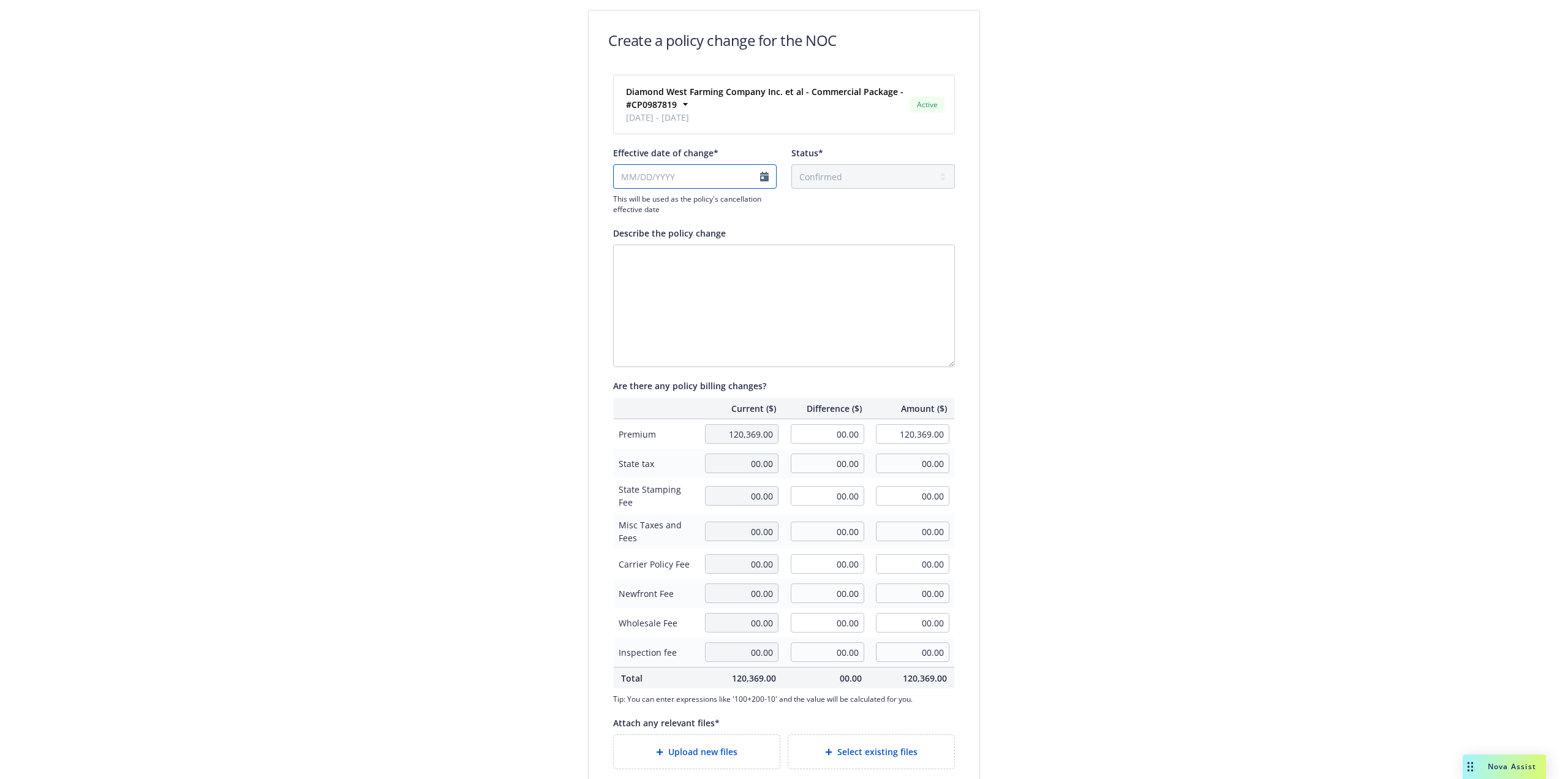
click at [751, 177] on input "Effective date of change*" at bounding box center [695, 176] width 163 height 25
select select "September"
select select "2025"
click at [643, 293] on span "22" at bounding box center [642, 297] width 10 height 13
type input "[DATE]"
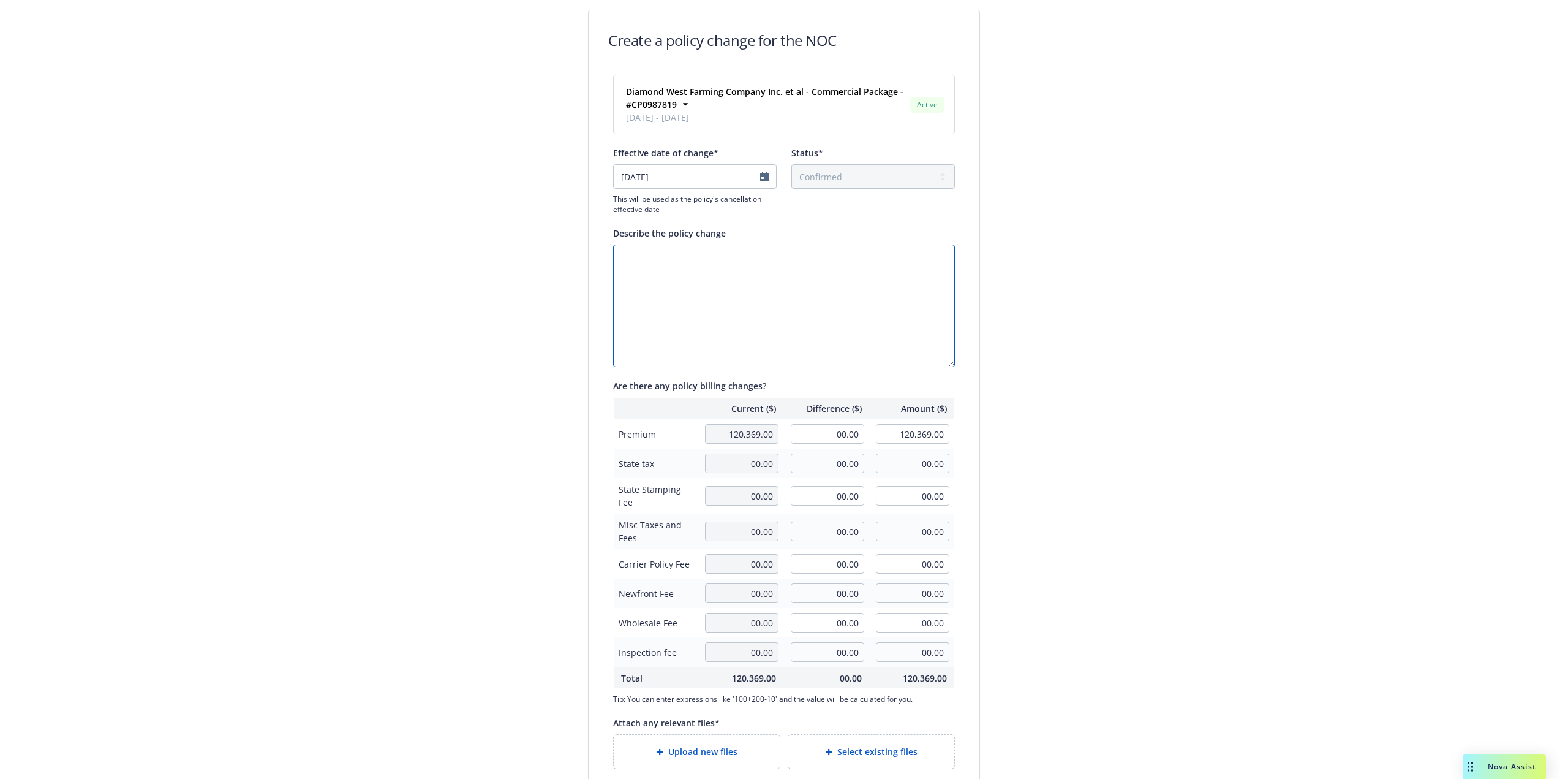
click at [658, 291] on textarea "Describe the policy change" at bounding box center [784, 305] width 342 height 122
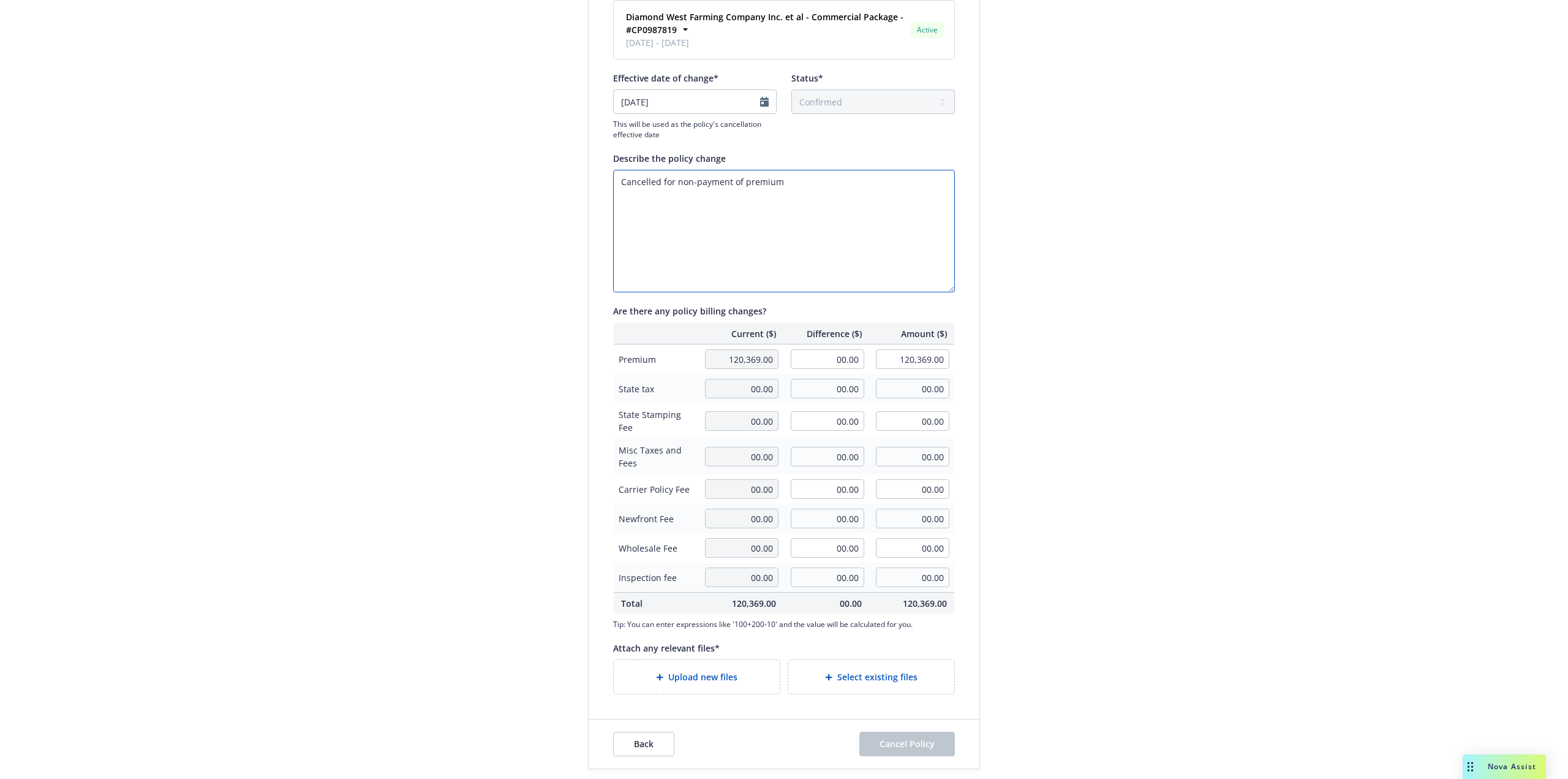
type textarea "Cancelled for non-payment of premium"
click at [733, 691] on div "Upload new files" at bounding box center [697, 676] width 166 height 34
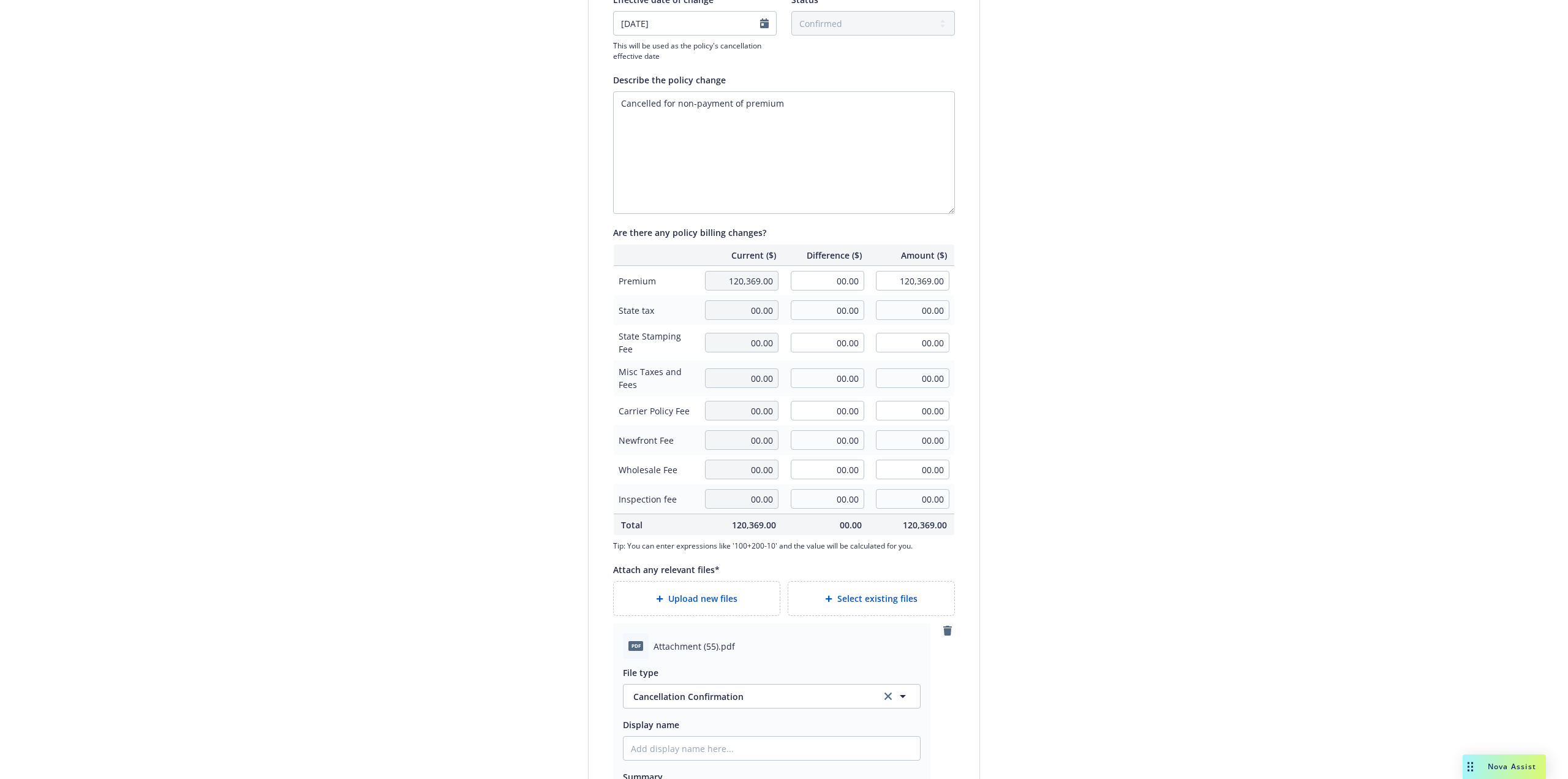
scroll to position [291, 0]
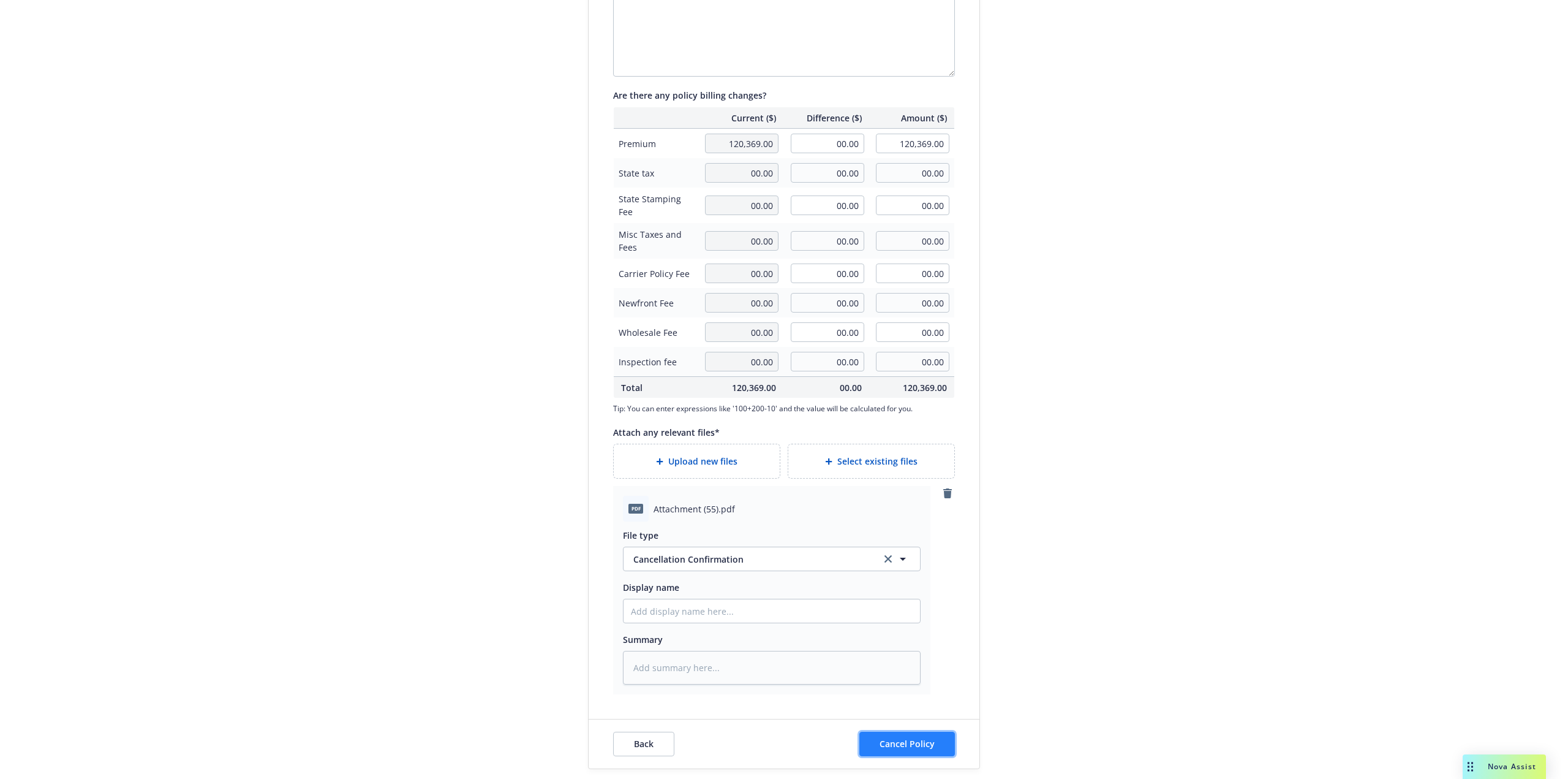
click at [921, 742] on span "Cancel Policy" at bounding box center [907, 743] width 55 height 12
type textarea "x"
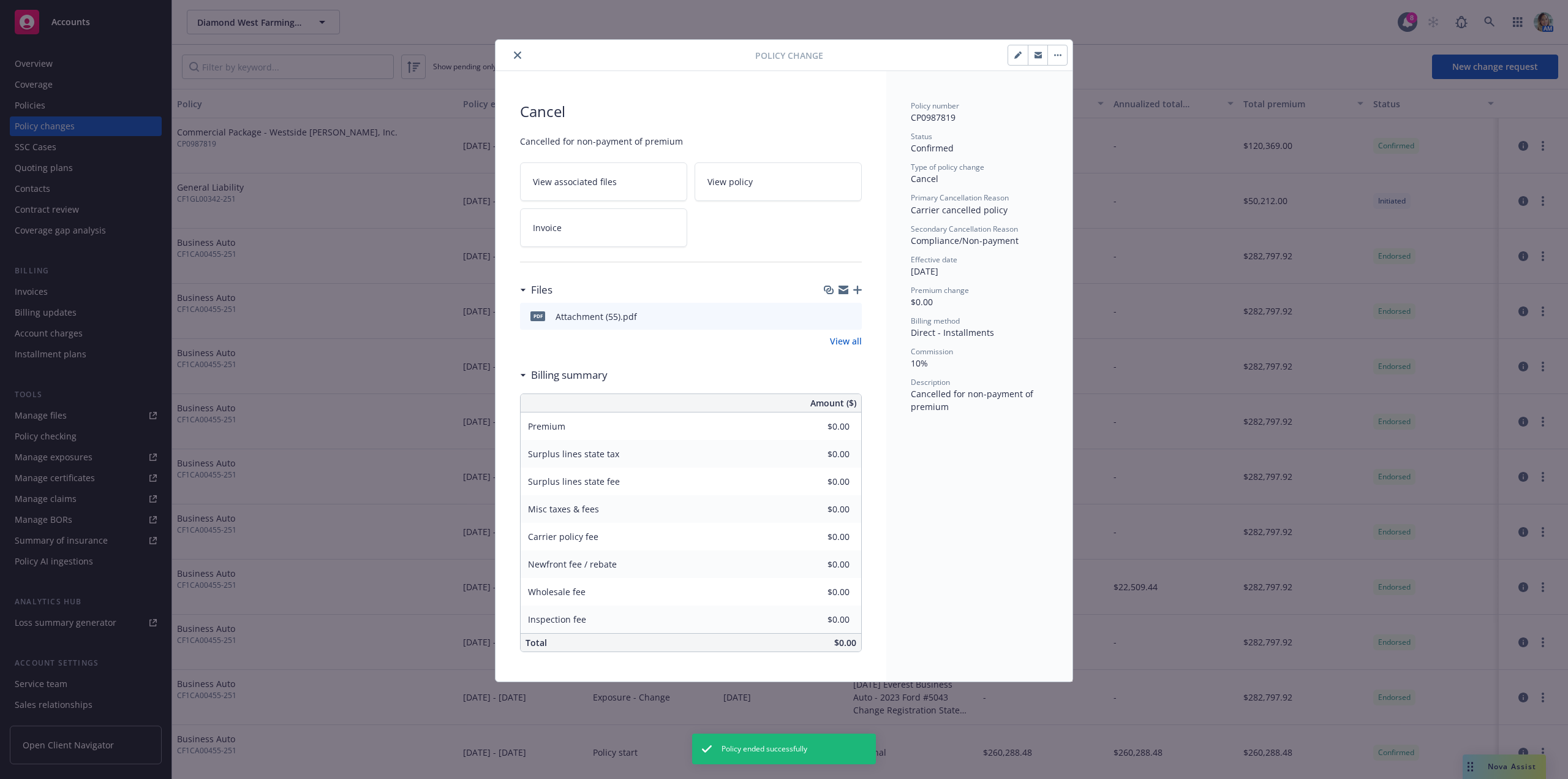
click at [523, 56] on button "close" at bounding box center [517, 55] width 14 height 14
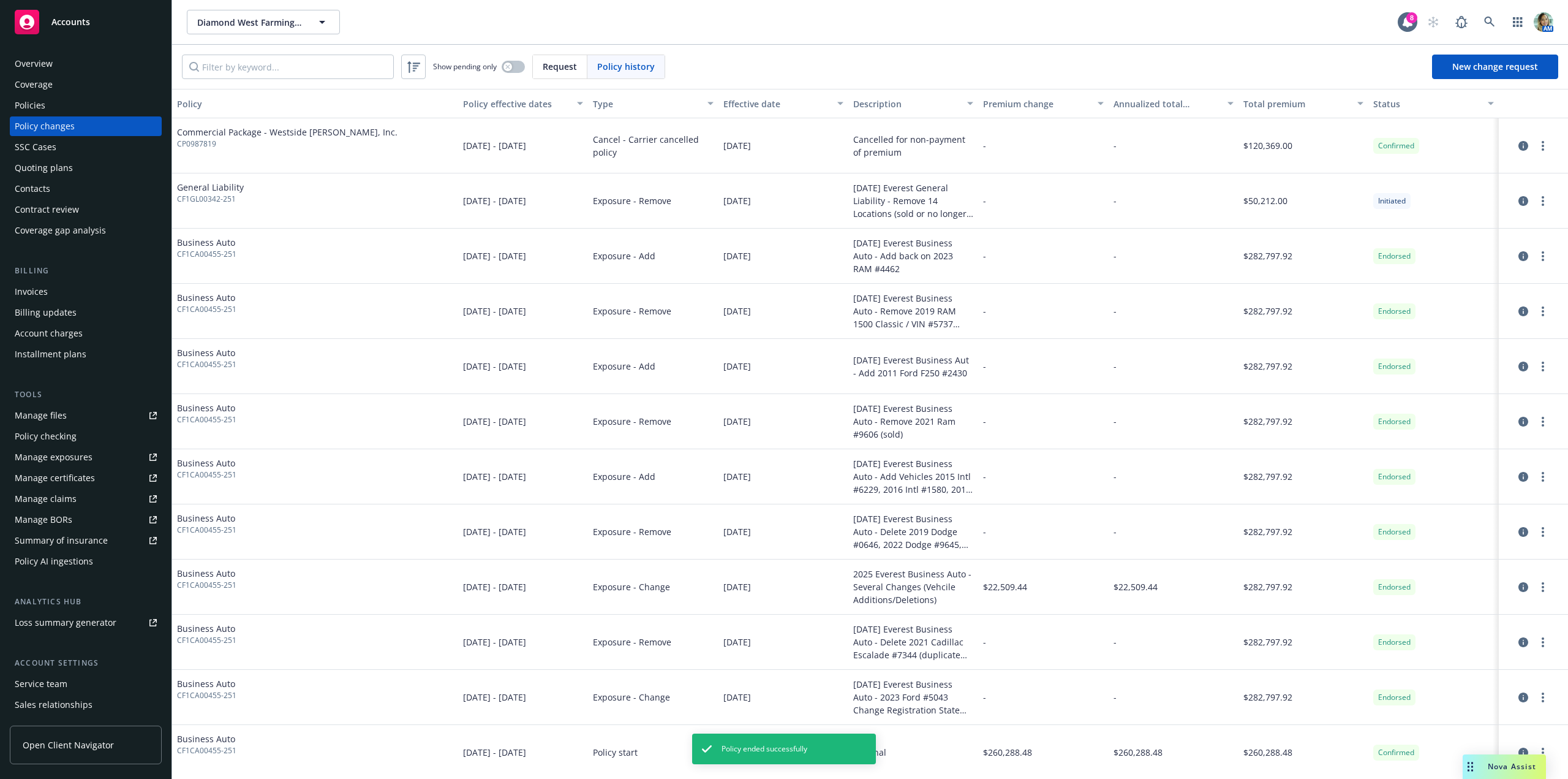
click at [38, 107] on div "Policies" at bounding box center [29, 105] width 31 height 20
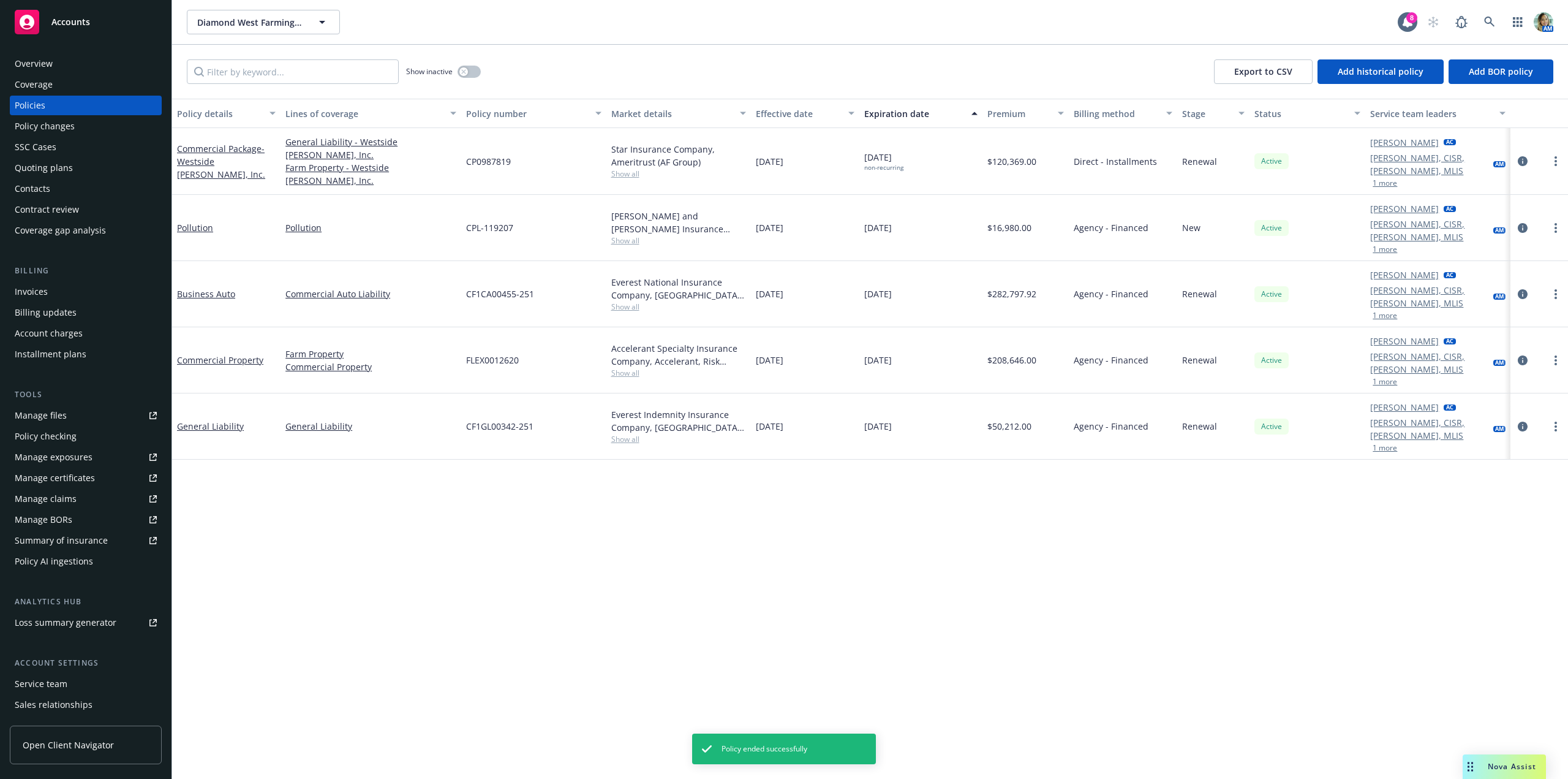
click at [509, 514] on div "Policy details Lines of coverage Policy number Market details Effective date Ex…" at bounding box center [870, 438] width 1396 height 680
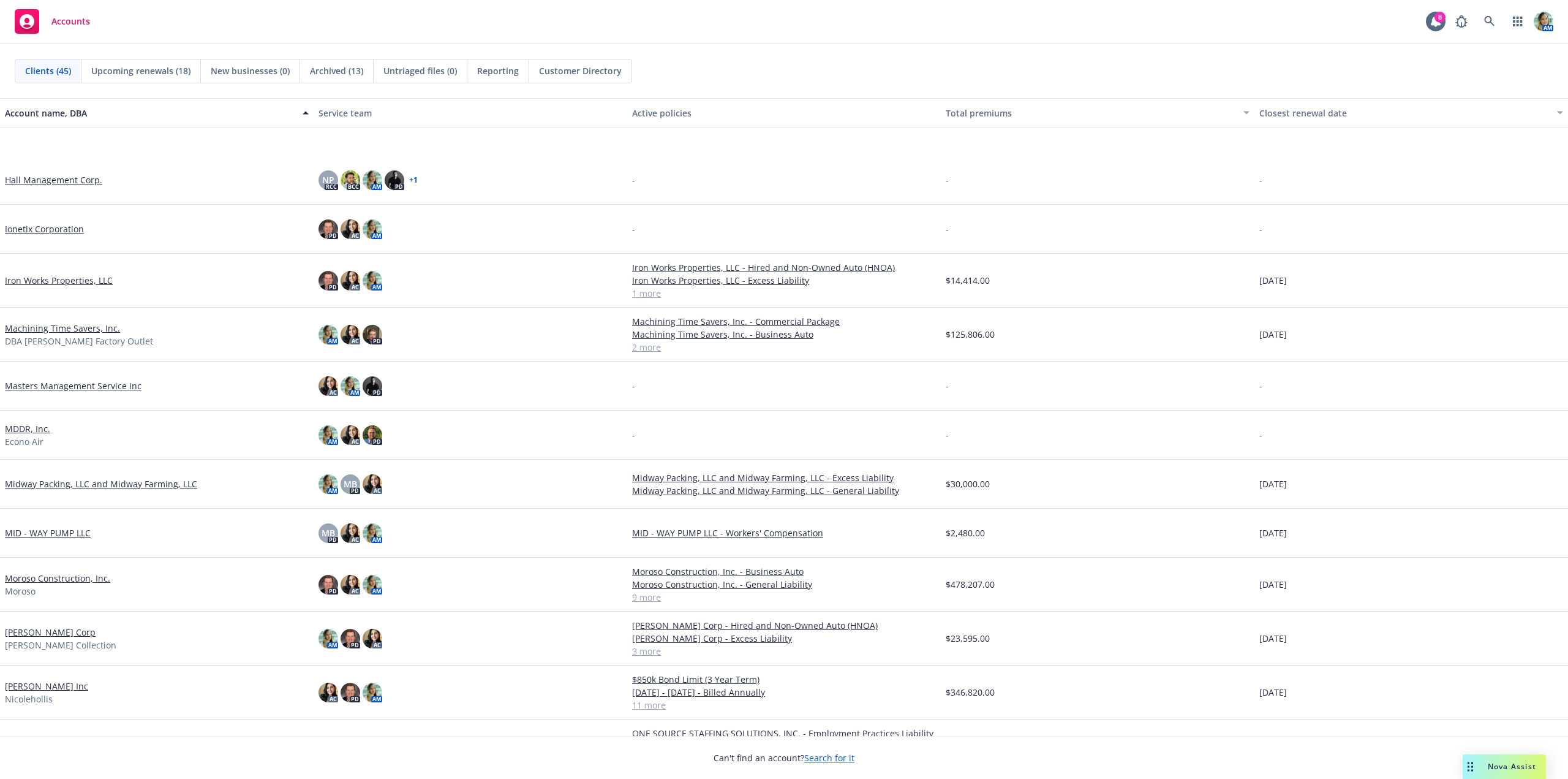
scroll to position [797, 0]
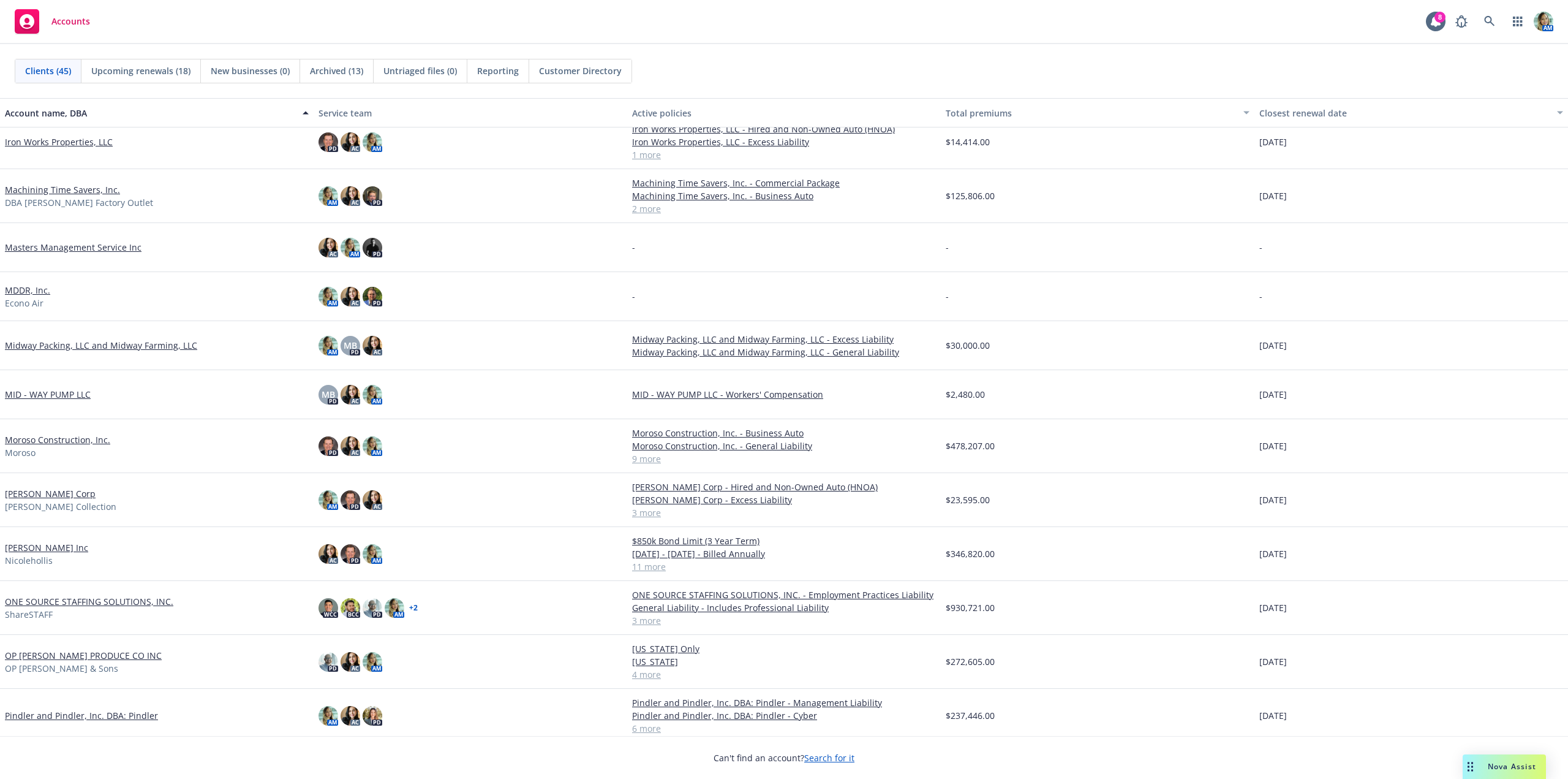
click at [50, 550] on link "[PERSON_NAME] Inc" at bounding box center [46, 547] width 83 height 13
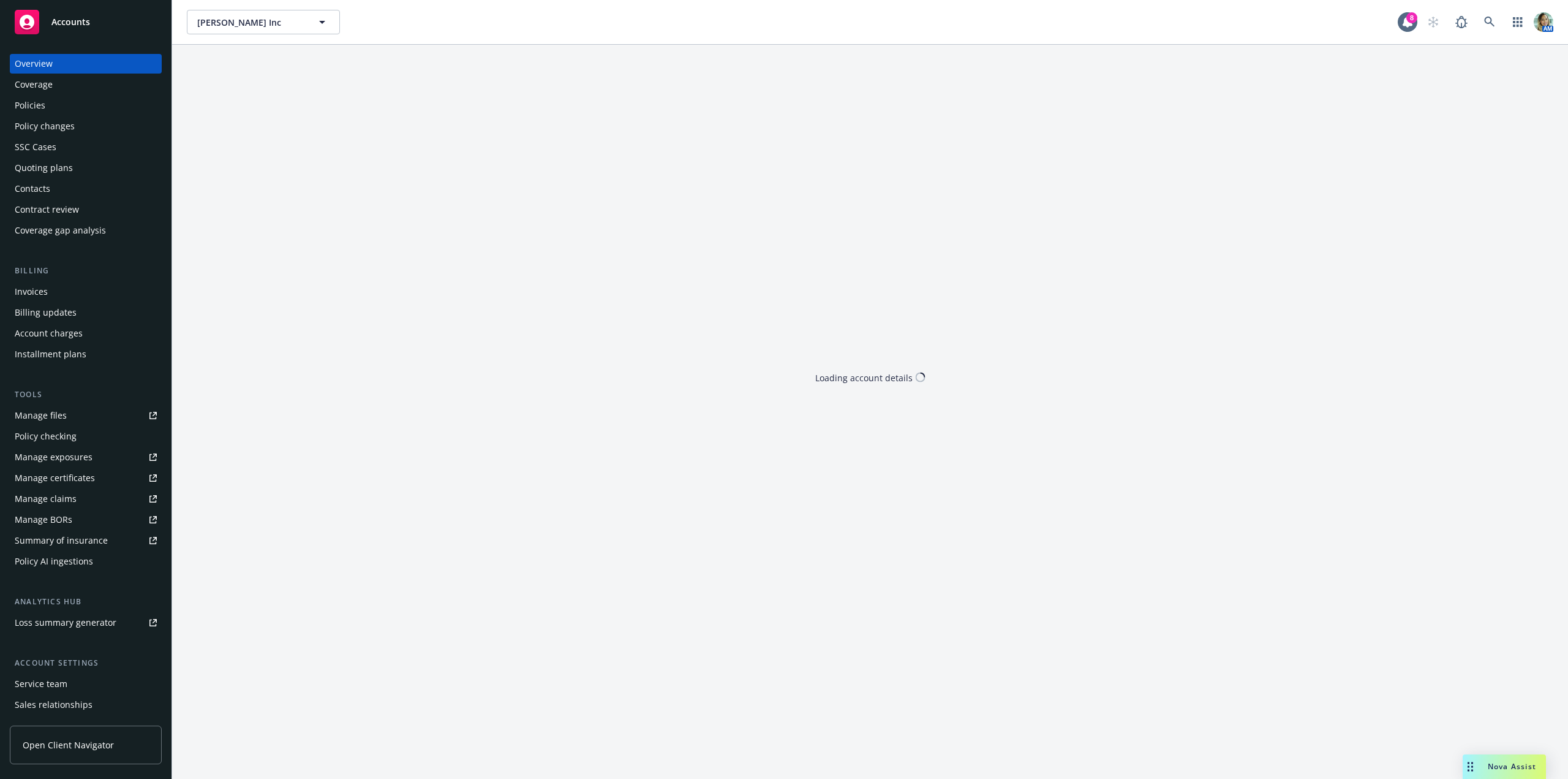
click at [46, 168] on div "Quoting plans" at bounding box center [43, 168] width 58 height 20
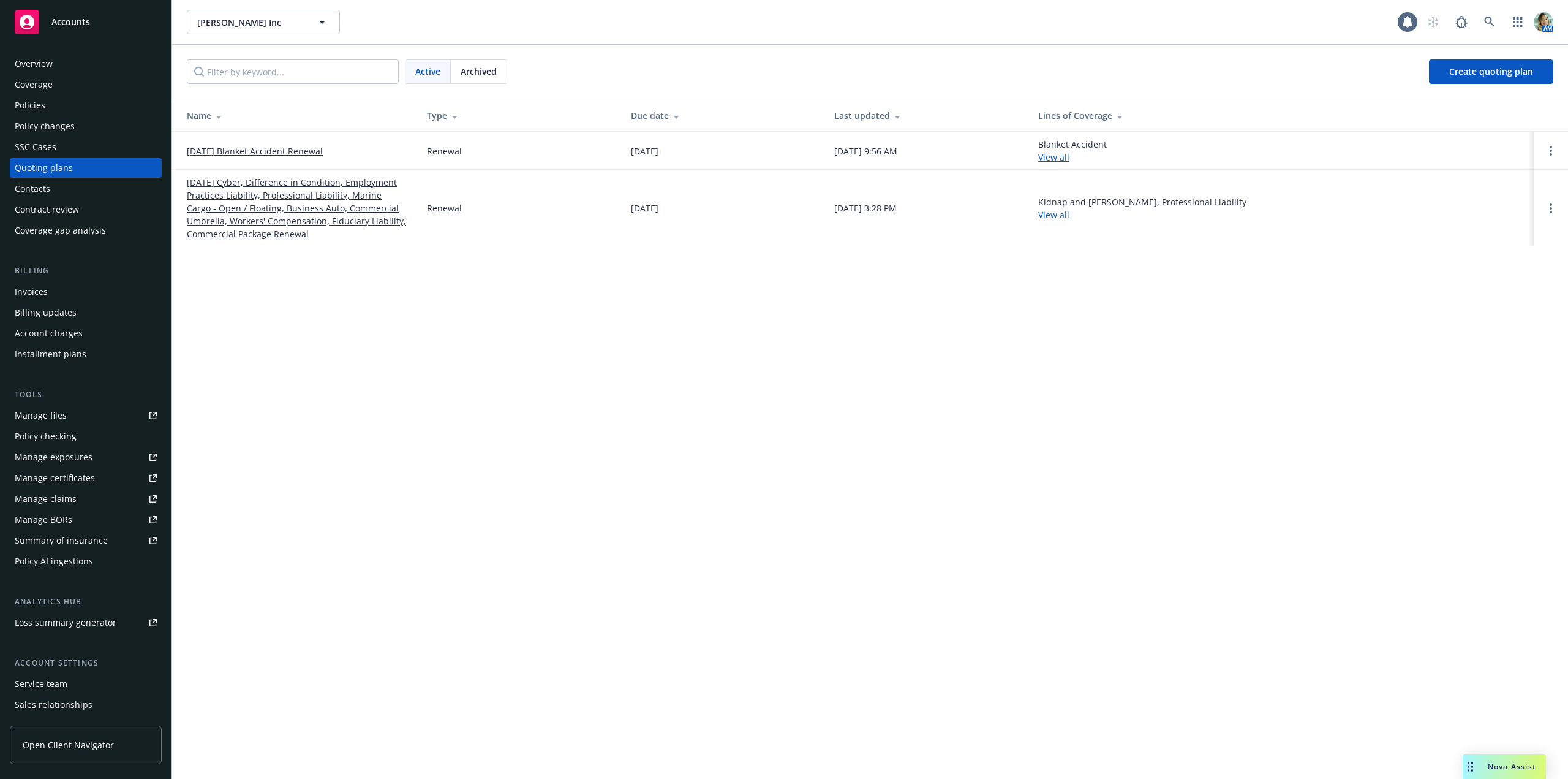
click at [304, 200] on link "[DATE] Cyber, Difference in Condition, Employment Practices Liability, Professi…" at bounding box center [297, 208] width 220 height 64
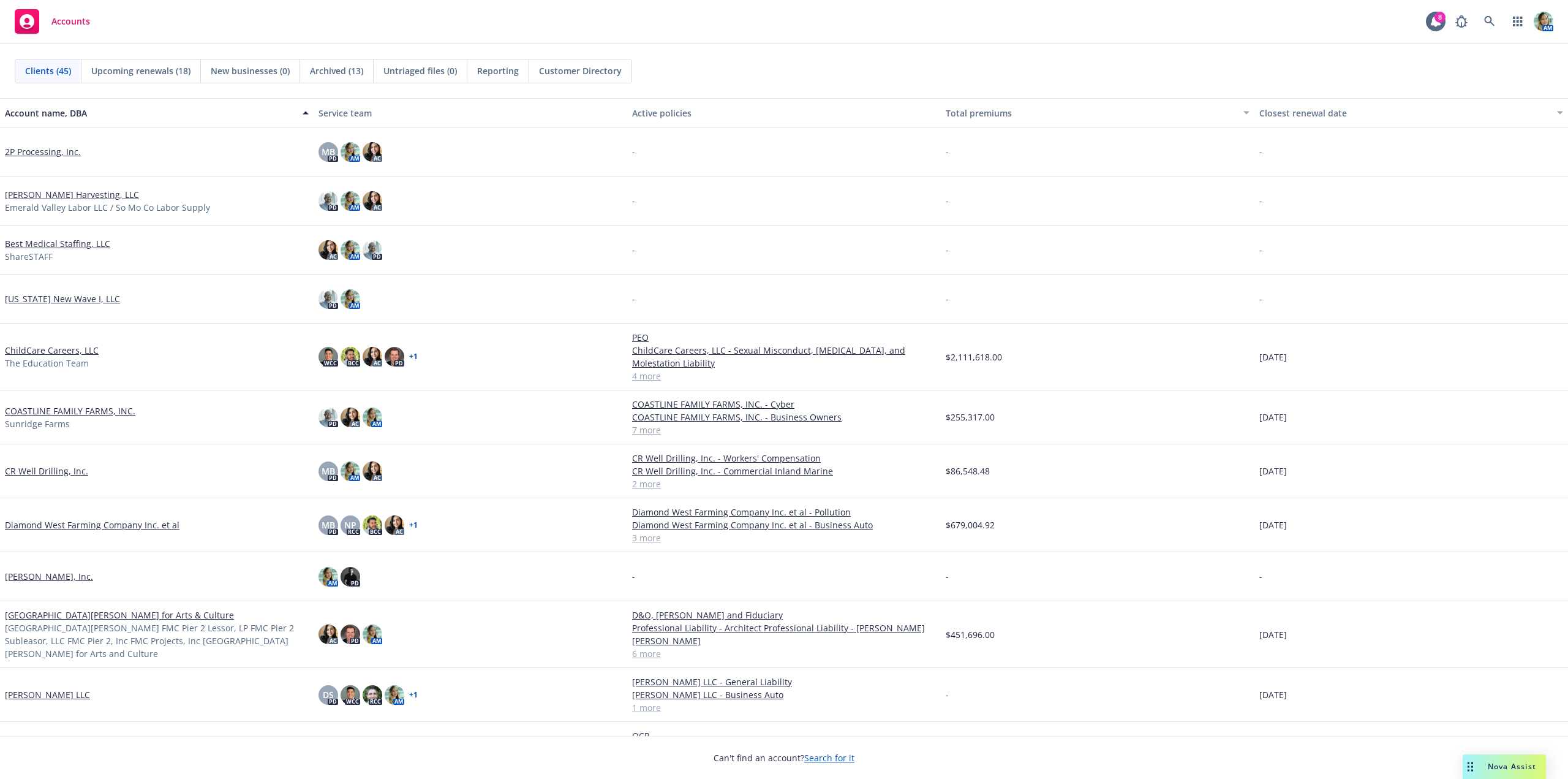
click at [94, 409] on link "COASTLINE FAMILY FARMS, INC." at bounding box center [70, 410] width 131 height 13
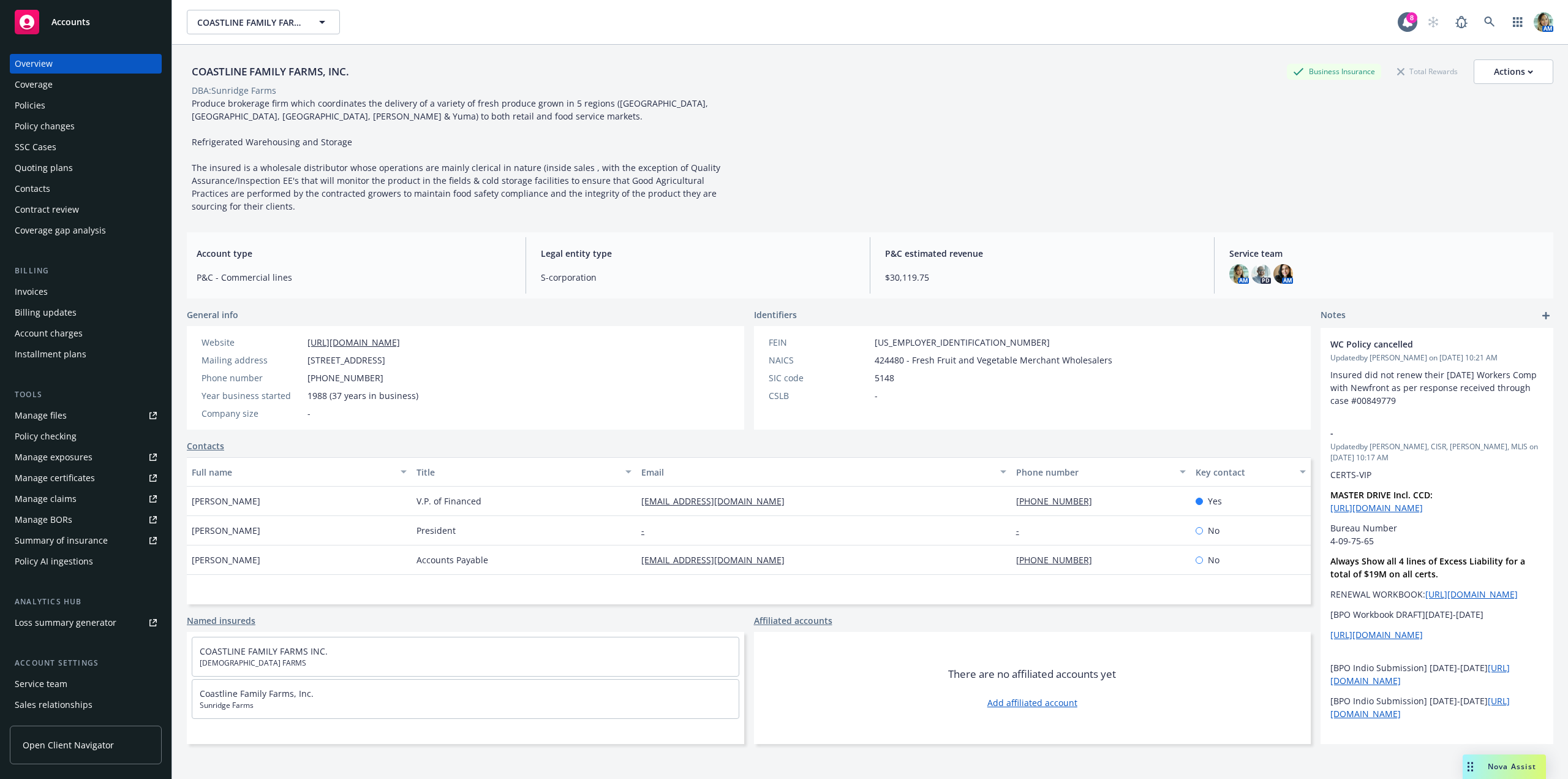
click at [50, 107] on div "Policies" at bounding box center [85, 105] width 142 height 20
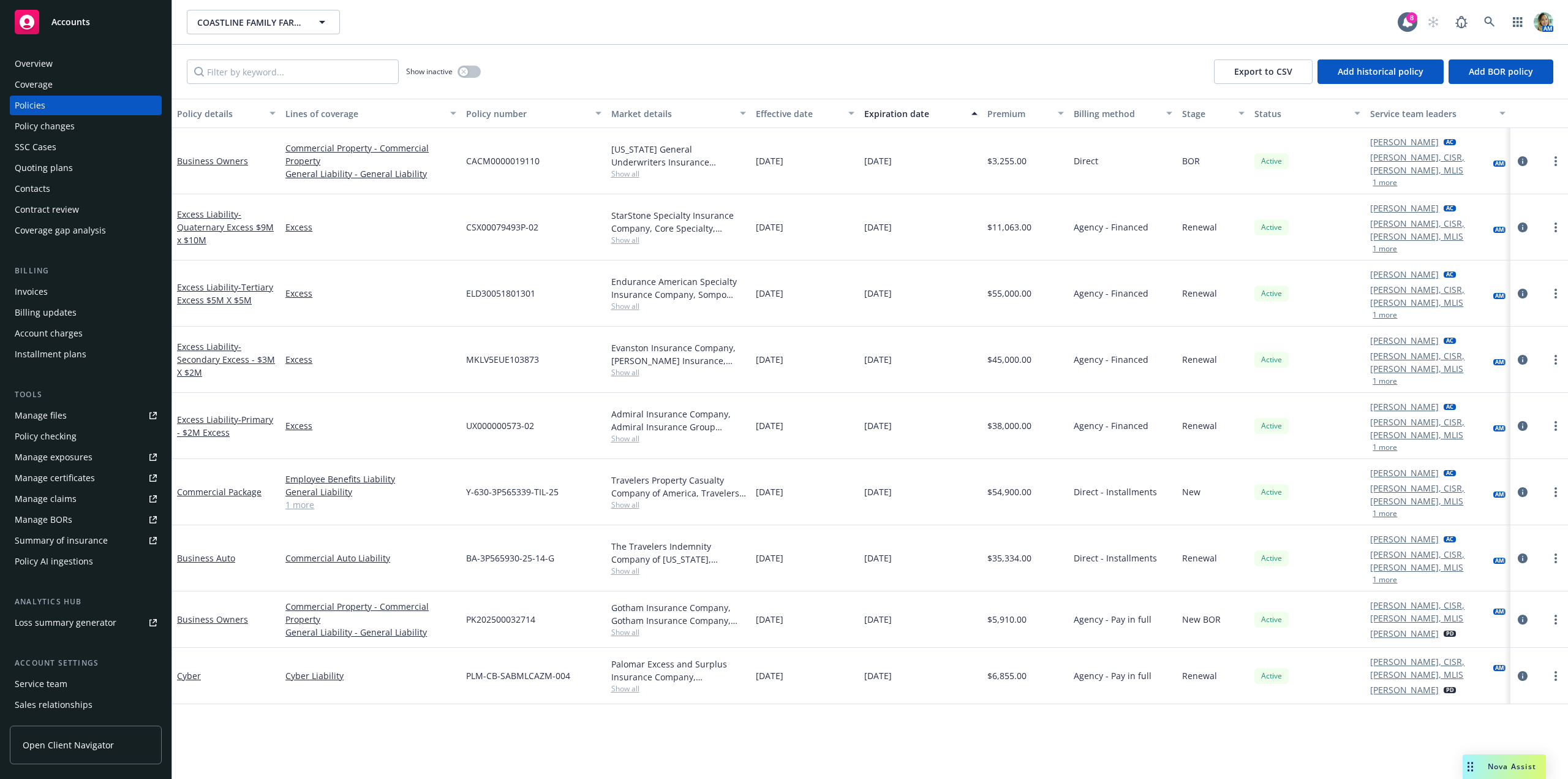
click at [633, 174] on div "[US_STATE] General Underwriters Insurance Company, Inc., Mercury Insurance Show…" at bounding box center [678, 161] width 144 height 66
click at [633, 168] on span "Show all" at bounding box center [678, 173] width 135 height 10
click at [613, 68] on div "Show inactive Export to CSV Add historical policy Add BOR policy" at bounding box center [870, 71] width 1396 height 54
drag, startPoint x: 239, startPoint y: 155, endPoint x: 251, endPoint y: 174, distance: 22.5
click at [239, 155] on link "Business Owners" at bounding box center [213, 161] width 71 height 12
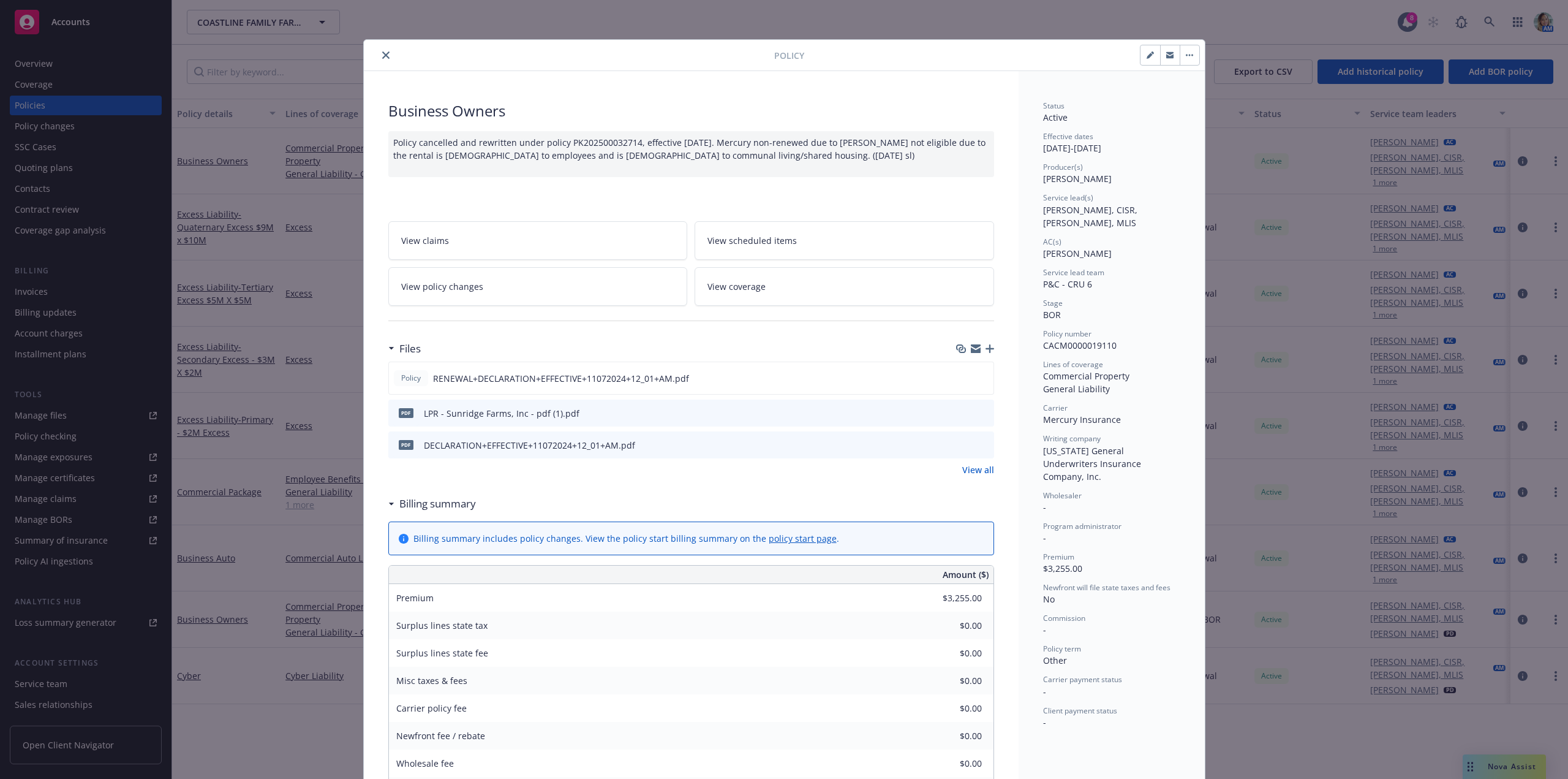
click at [979, 412] on icon "preview file" at bounding box center [983, 412] width 11 height 9
click at [384, 57] on icon "close" at bounding box center [386, 55] width 8 height 8
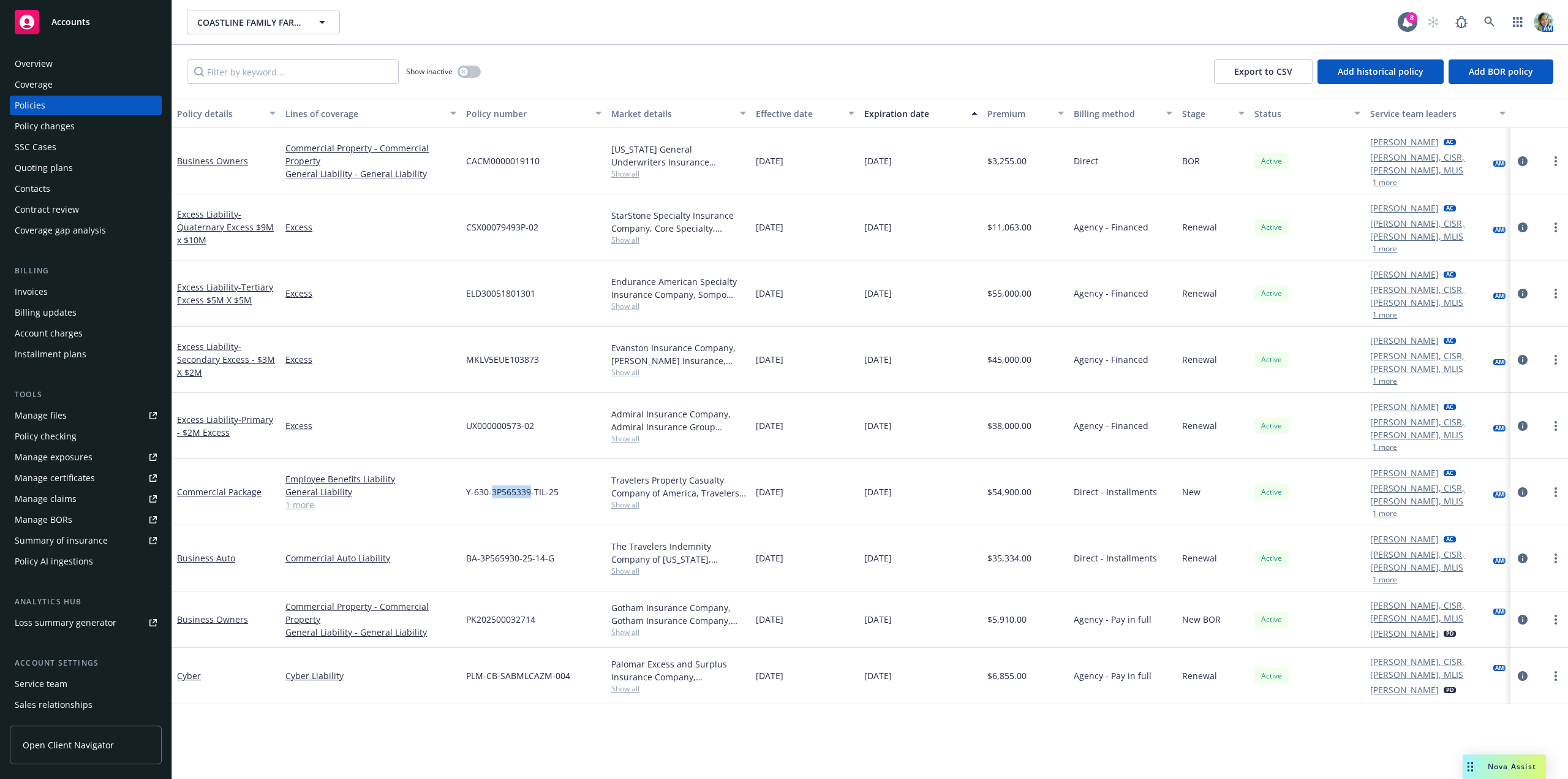
drag, startPoint x: 492, startPoint y: 425, endPoint x: 531, endPoint y: 427, distance: 39.1
click at [531, 485] on span "Y-630-3P565339-TIL-25" at bounding box center [512, 491] width 92 height 13
copy span "3P565339"
drag, startPoint x: 483, startPoint y: 480, endPoint x: 510, endPoint y: 492, distance: 29.5
click at [519, 525] on div "BA-3P565930-25-14-G" at bounding box center [533, 558] width 144 height 66
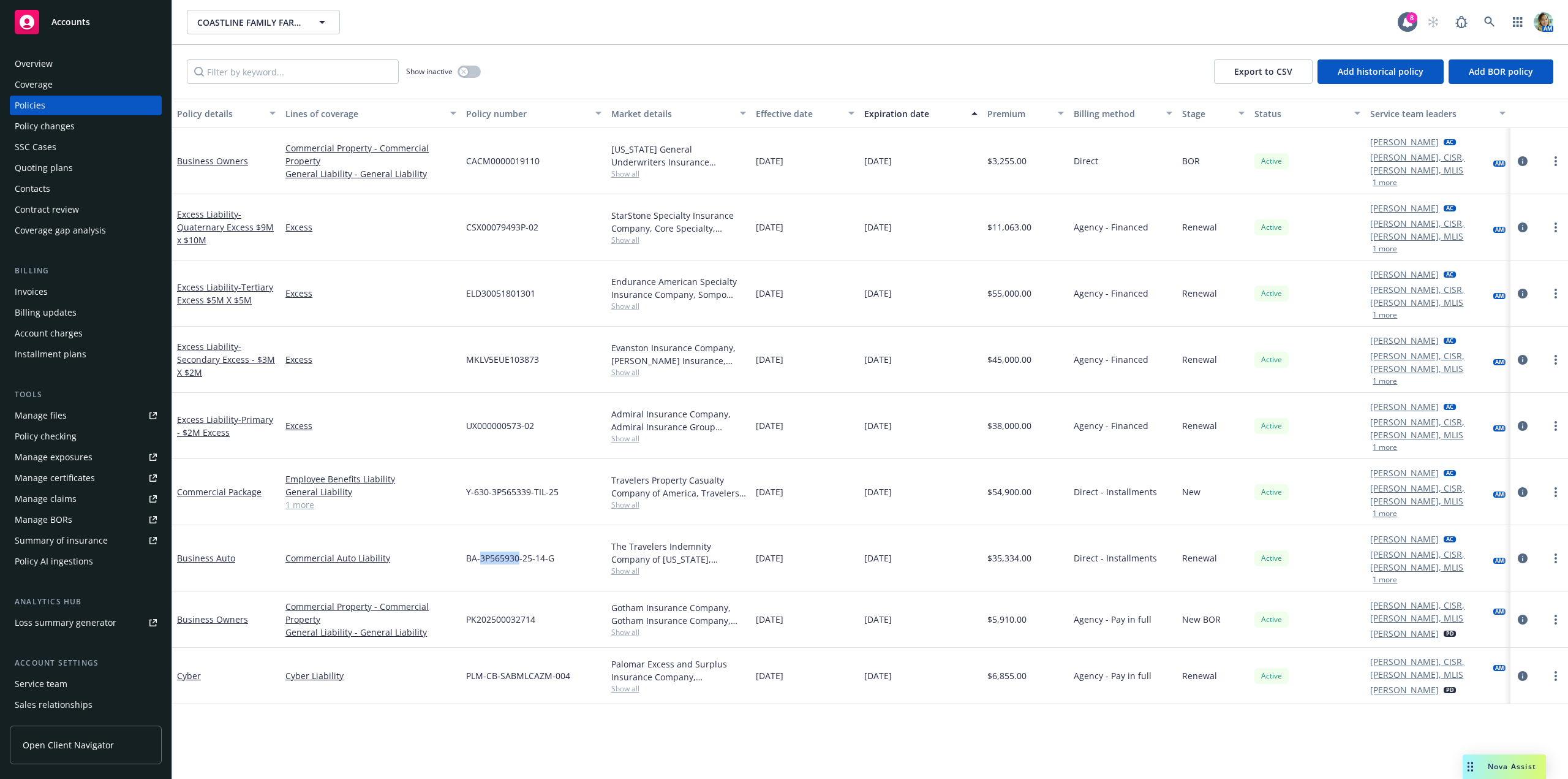
drag, startPoint x: 479, startPoint y: 479, endPoint x: 519, endPoint y: 480, distance: 40.0
click at [519, 551] on span "BA-3P565930-25-14-G" at bounding box center [510, 557] width 88 height 13
copy span "3P565930"
click at [44, 165] on div "Quoting plans" at bounding box center [43, 168] width 58 height 20
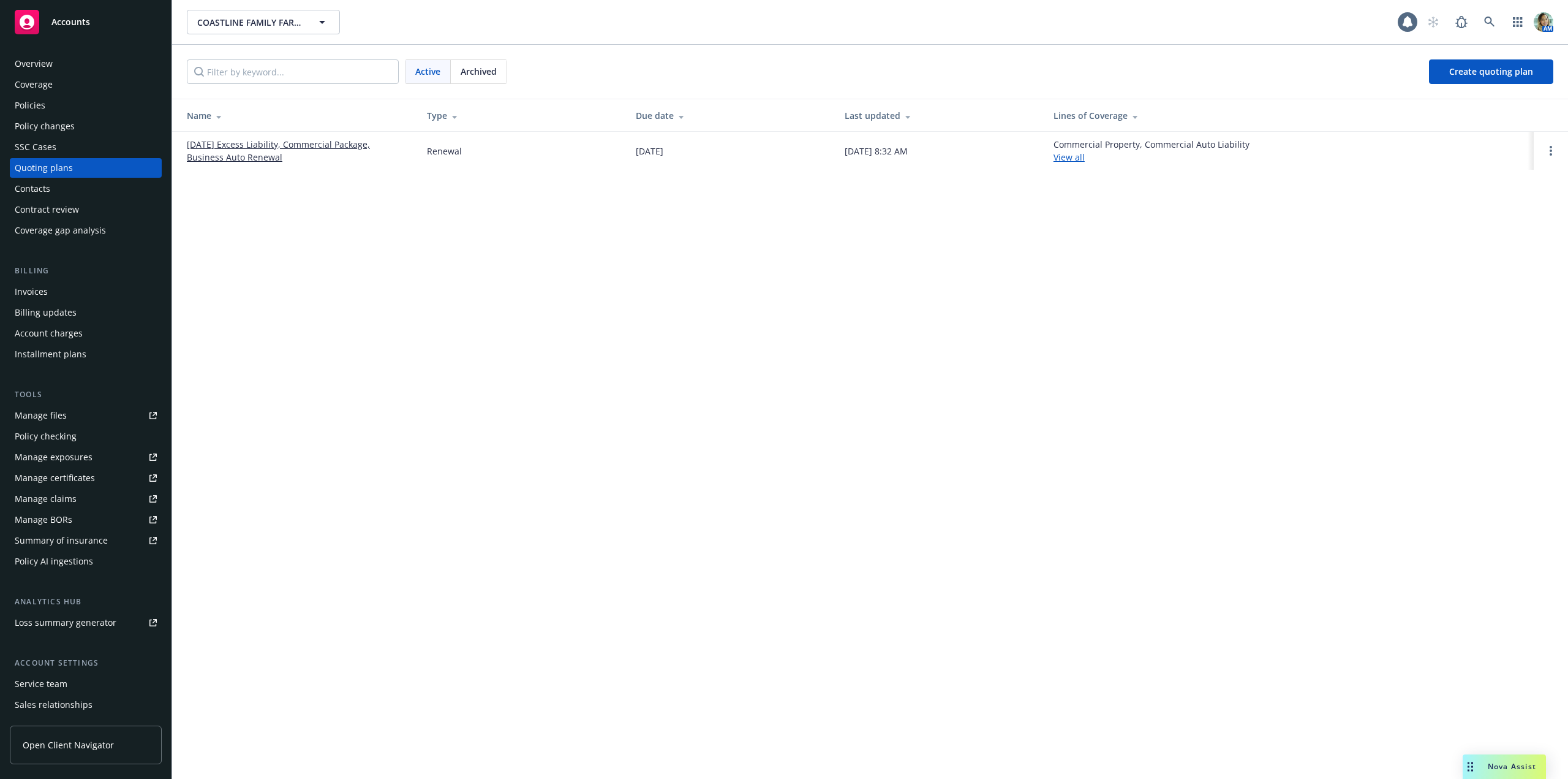
click at [252, 159] on link "[DATE] Excess Liability, Commercial Package, Business Auto Renewal" at bounding box center [297, 151] width 220 height 26
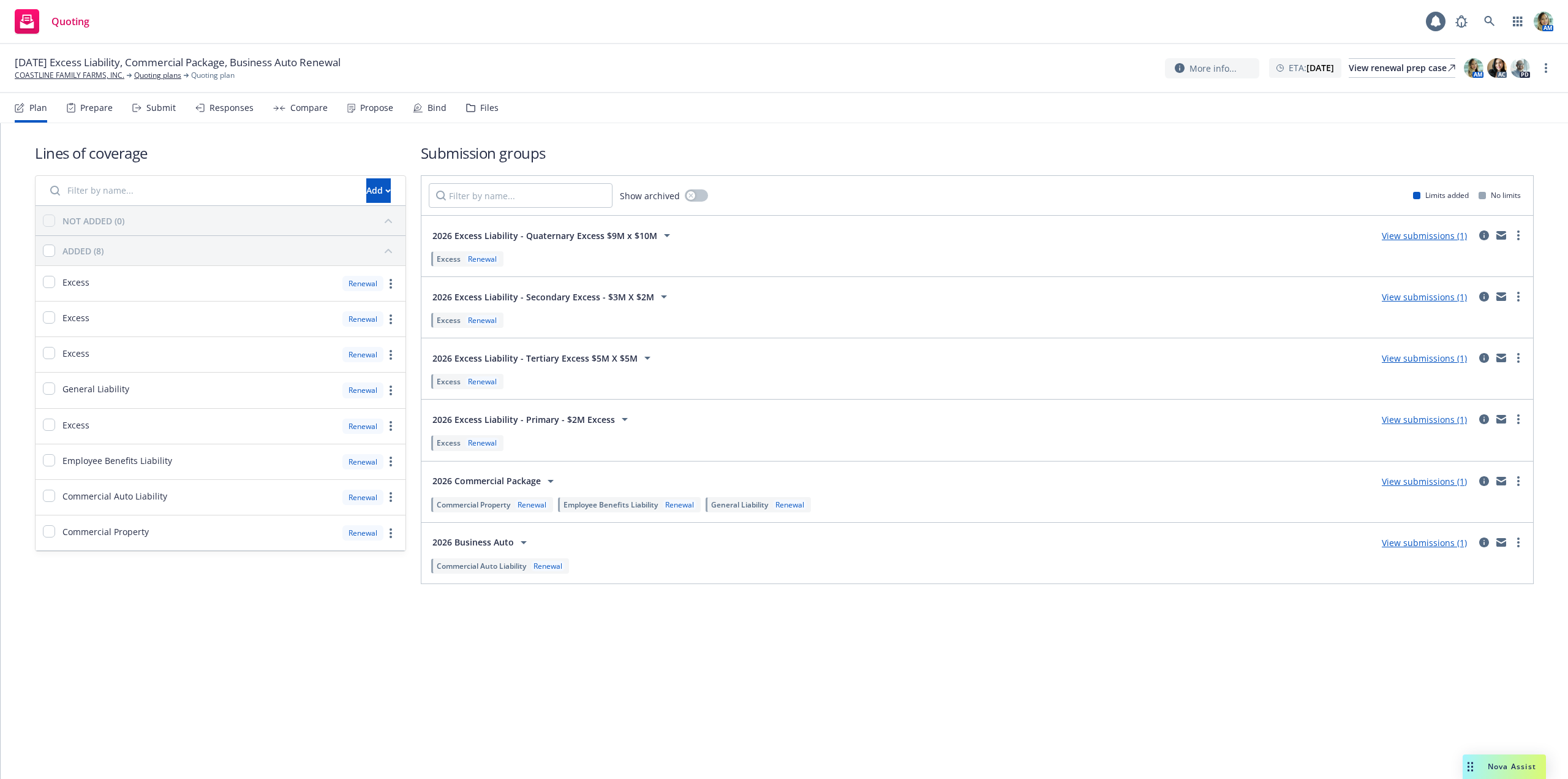
click at [491, 114] on div "Files" at bounding box center [482, 107] width 32 height 29
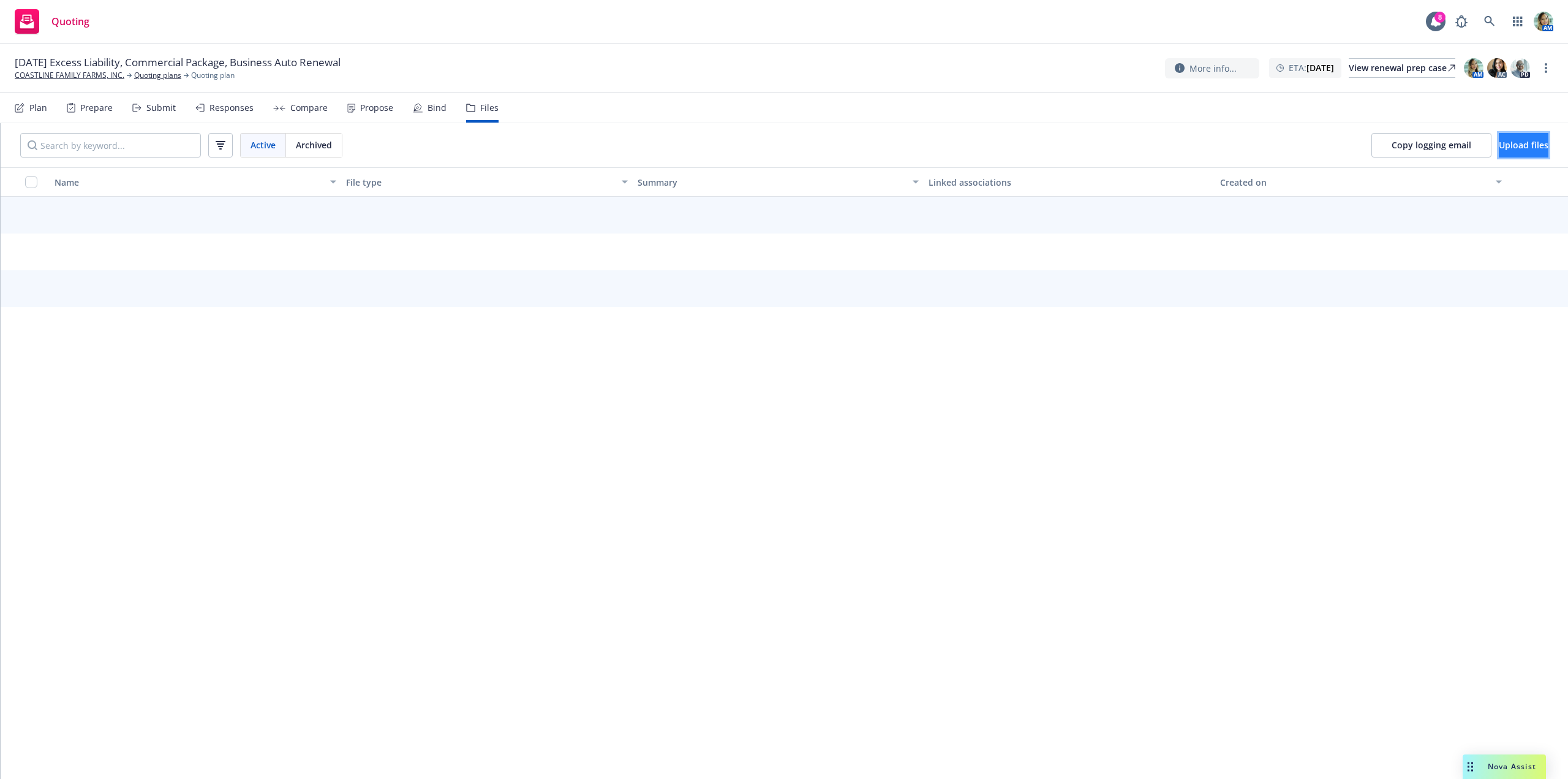
click at [1499, 142] on button "Upload files" at bounding box center [1524, 145] width 50 height 25
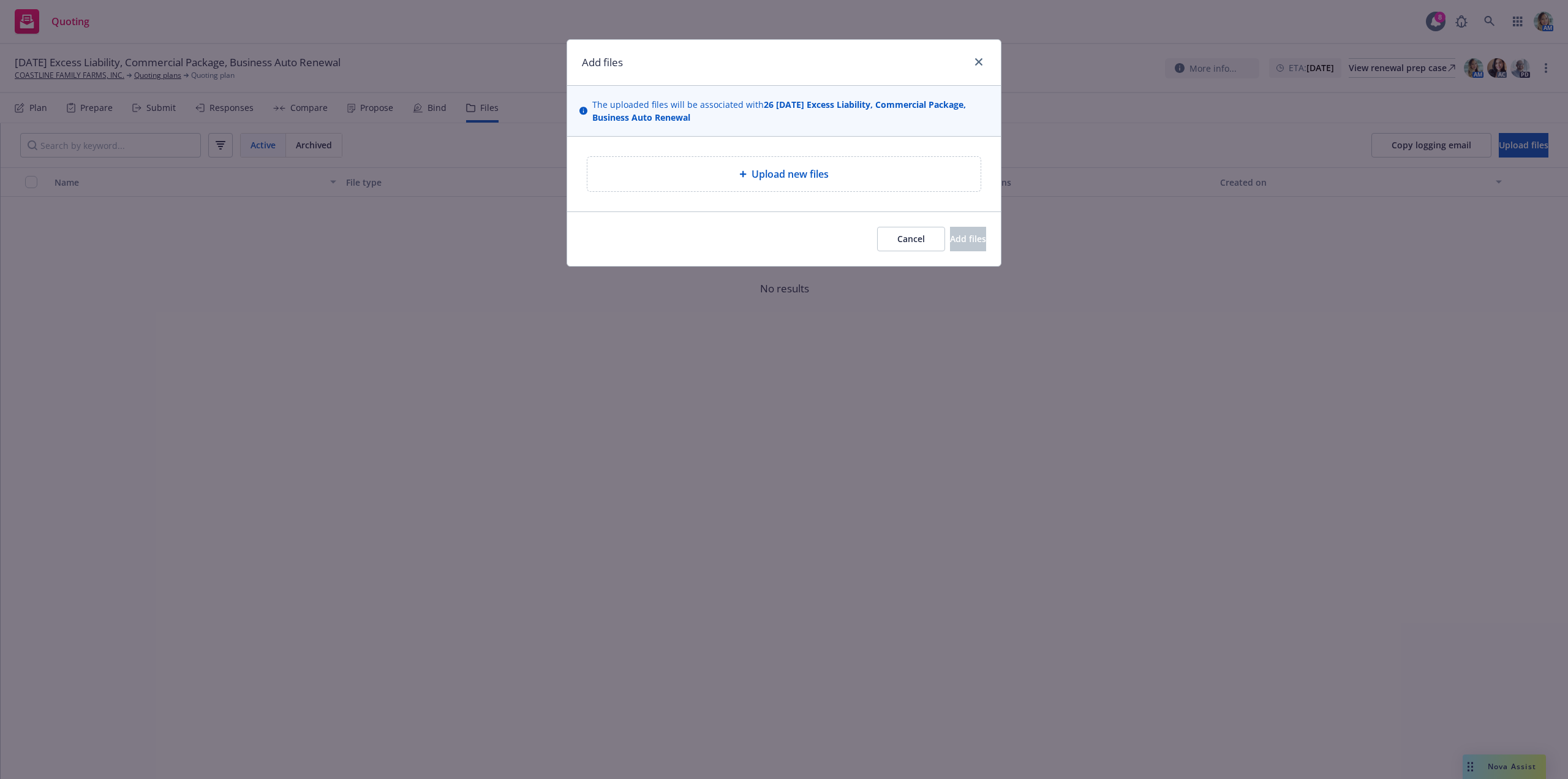
click at [808, 184] on div "Upload new files" at bounding box center [784, 174] width 393 height 34
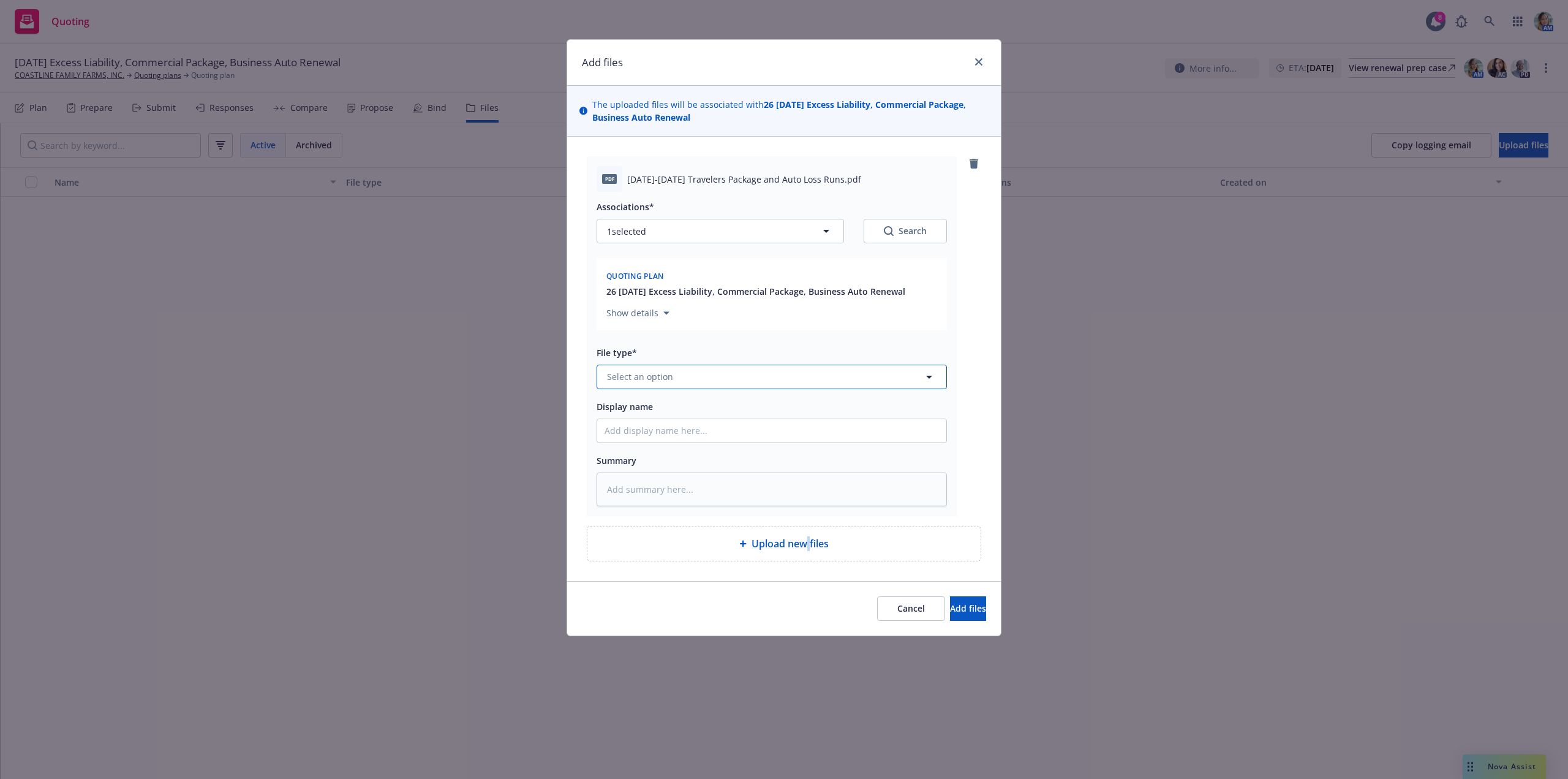
drag, startPoint x: 637, startPoint y: 377, endPoint x: 630, endPoint y: 379, distance: 7.3
click at [637, 378] on span "Select an option" at bounding box center [640, 376] width 66 height 13
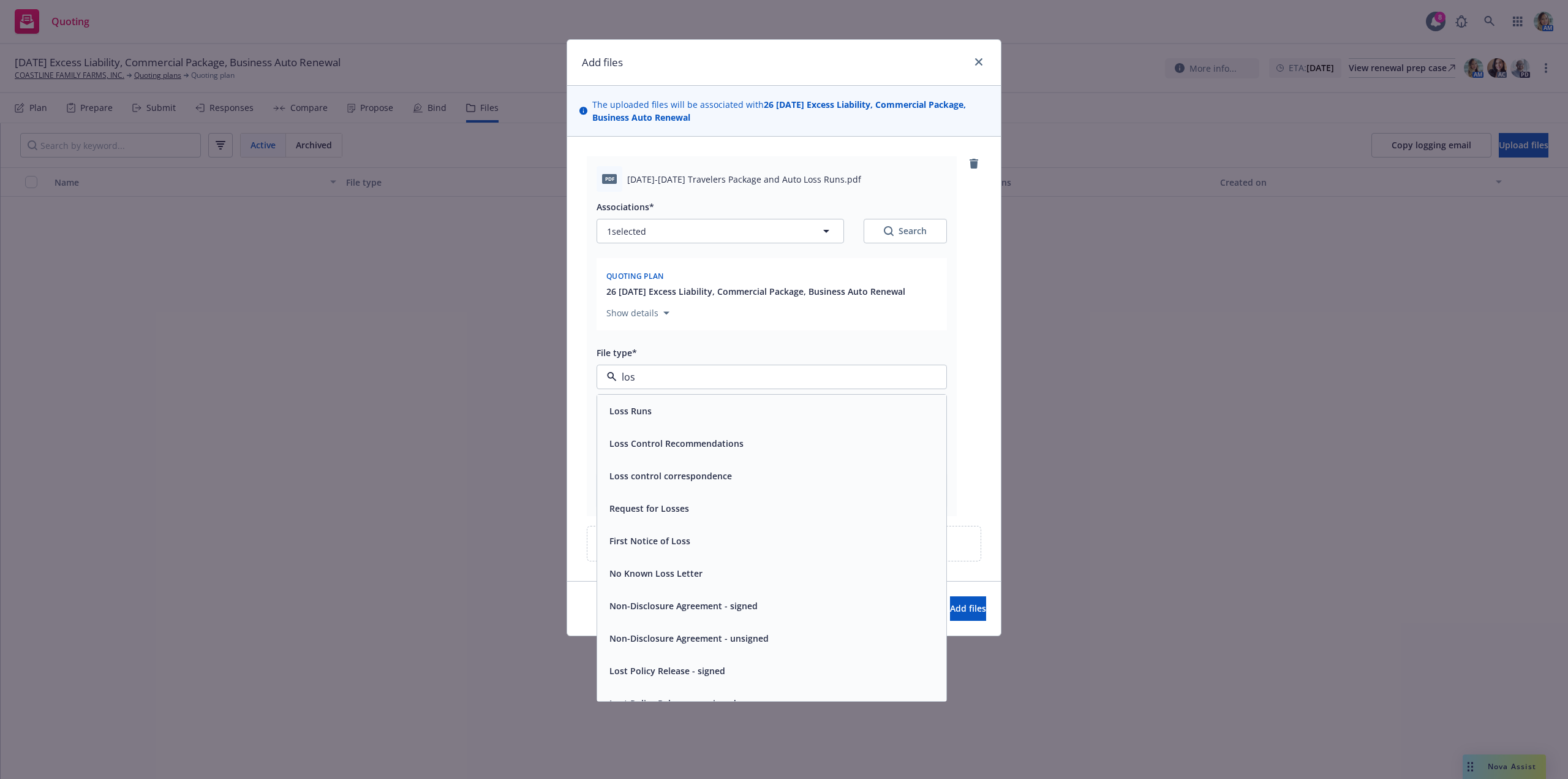
type input "loss"
drag, startPoint x: 643, startPoint y: 409, endPoint x: 834, endPoint y: 487, distance: 206.3
click at [646, 408] on span "Loss Runs" at bounding box center [630, 410] width 42 height 13
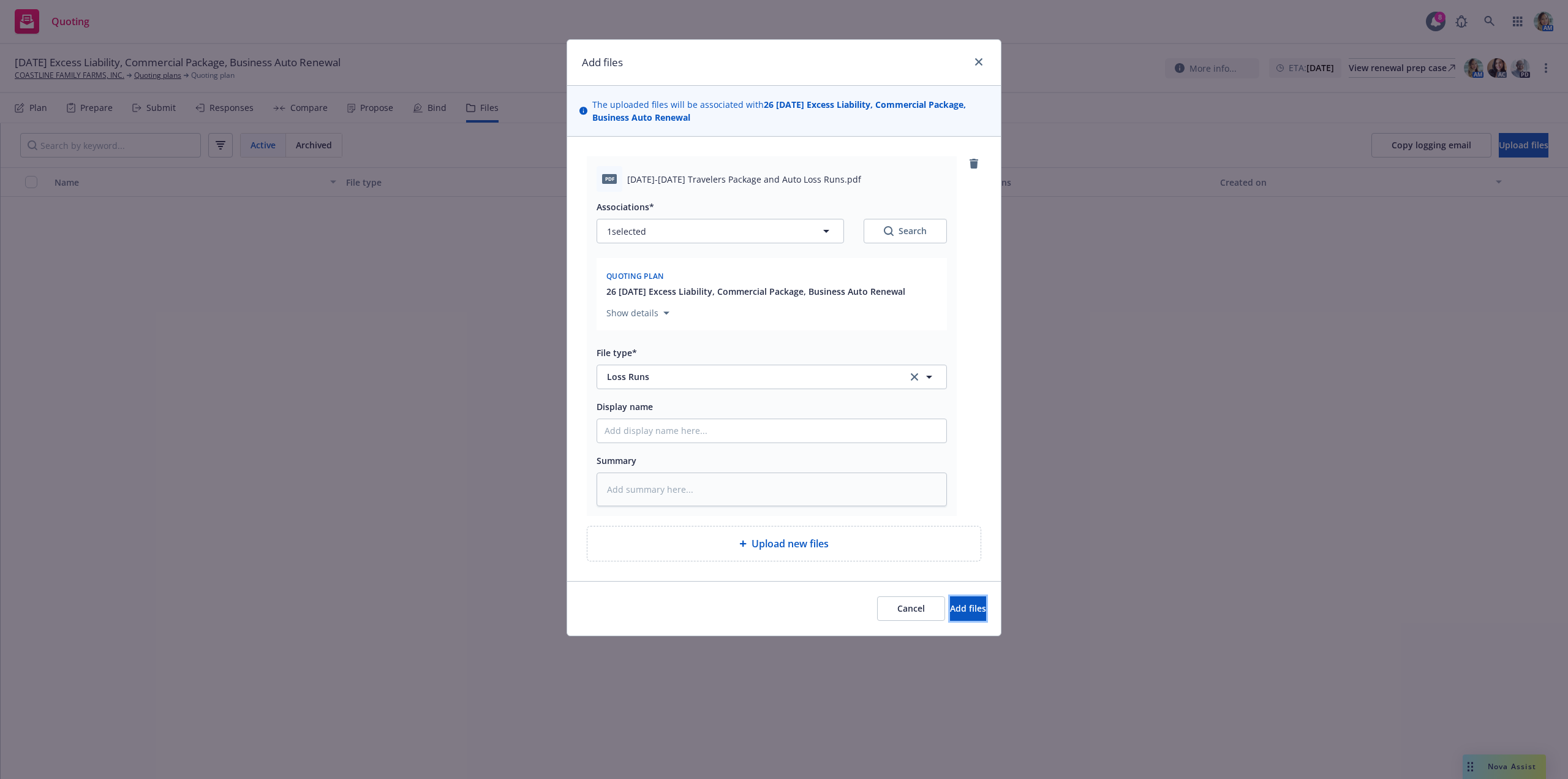
click at [950, 601] on button "Add files" at bounding box center [968, 609] width 36 height 25
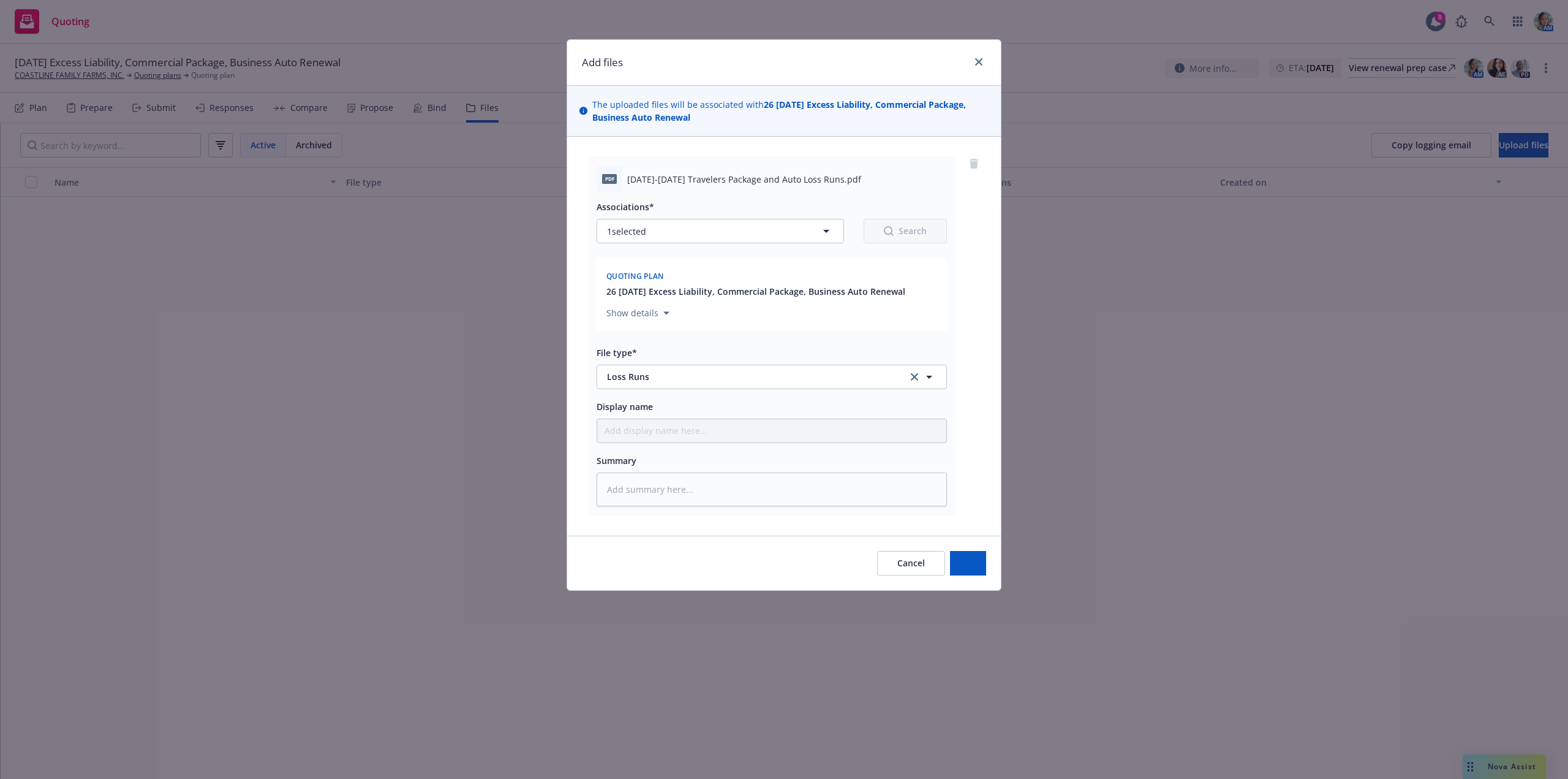
type textarea "x"
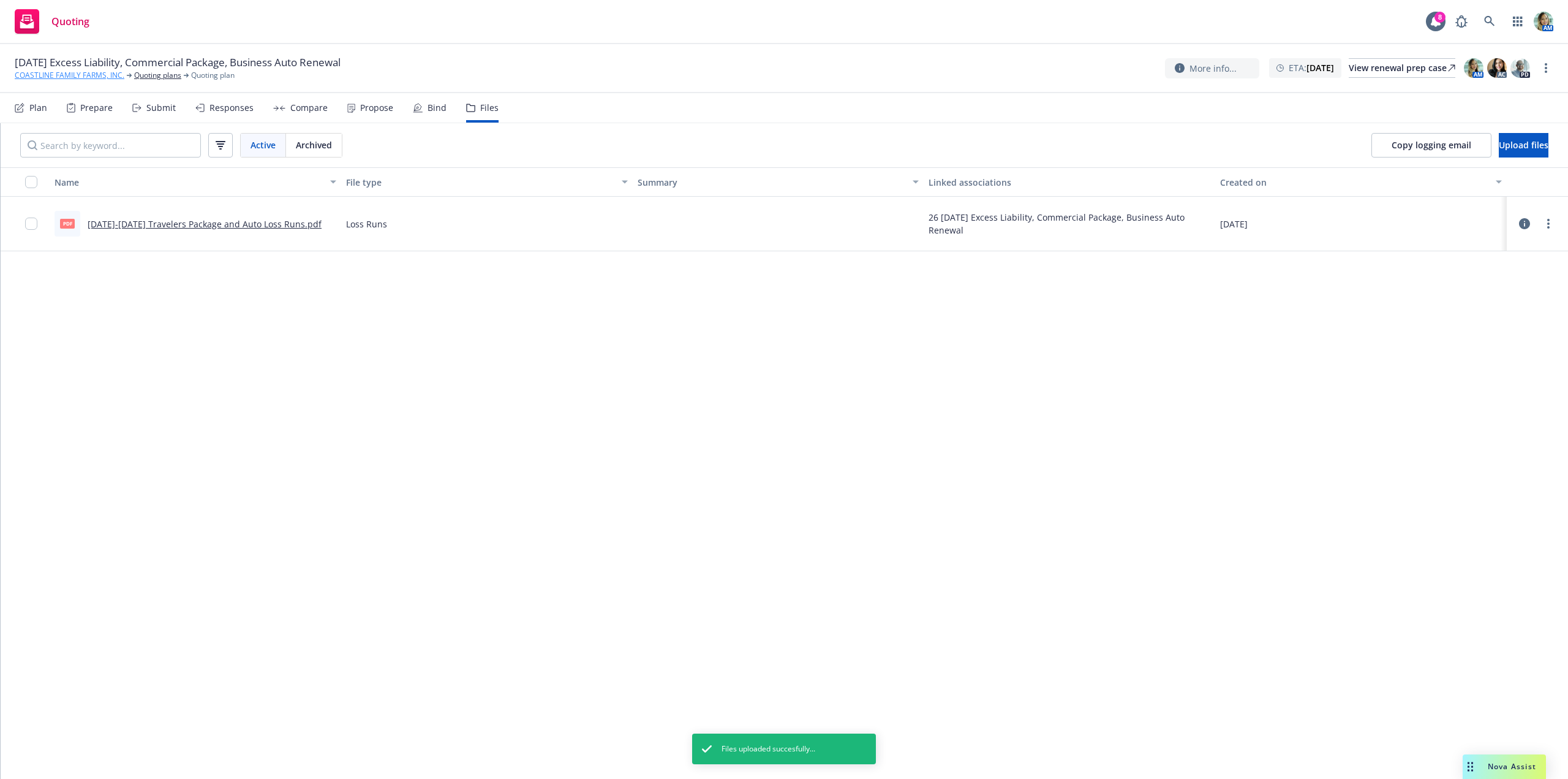
click at [94, 70] on link "COASTLINE FAMILY FARMS, INC." at bounding box center [69, 75] width 109 height 11
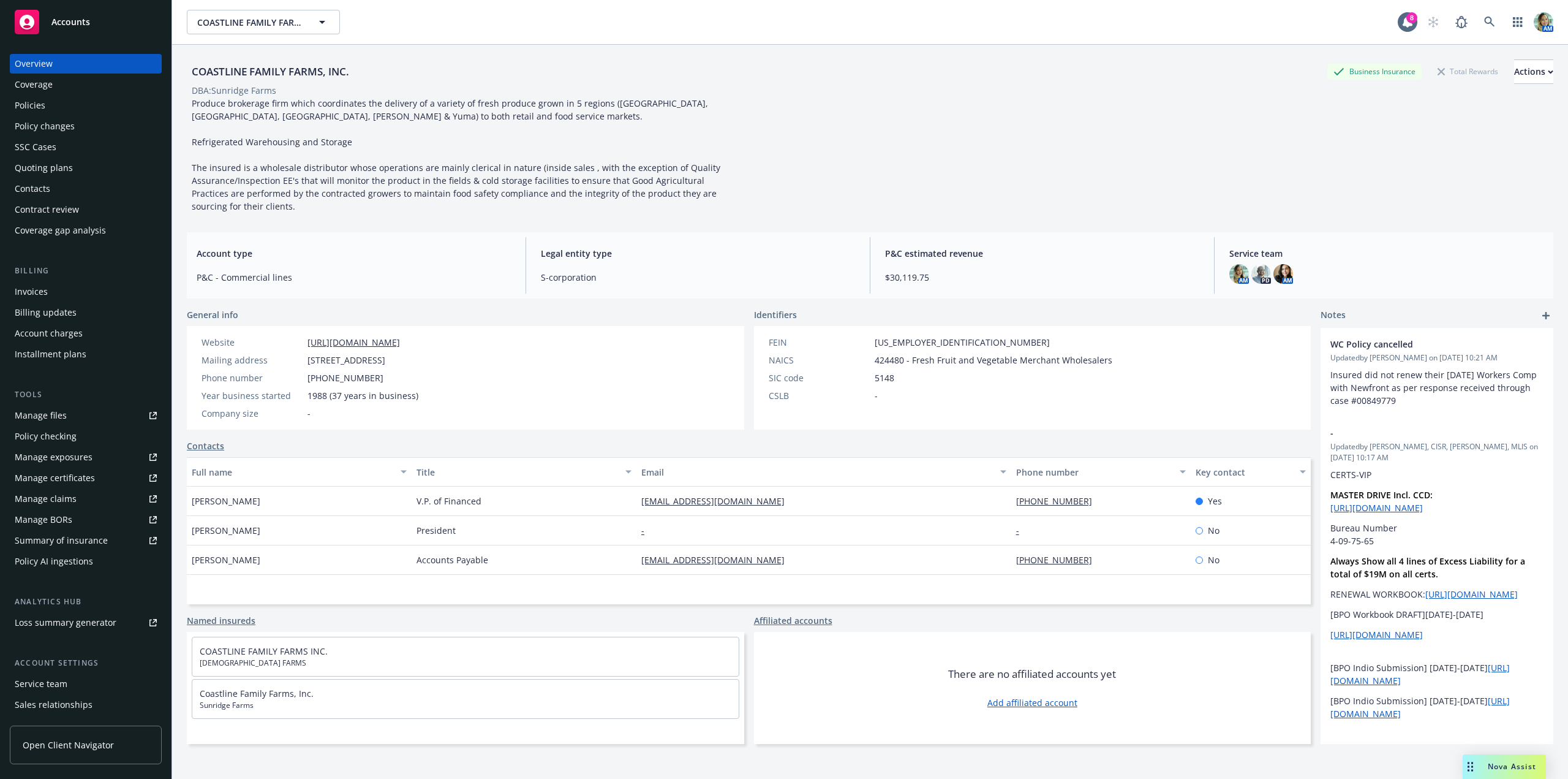
click at [46, 109] on div "Policies" at bounding box center [85, 105] width 142 height 20
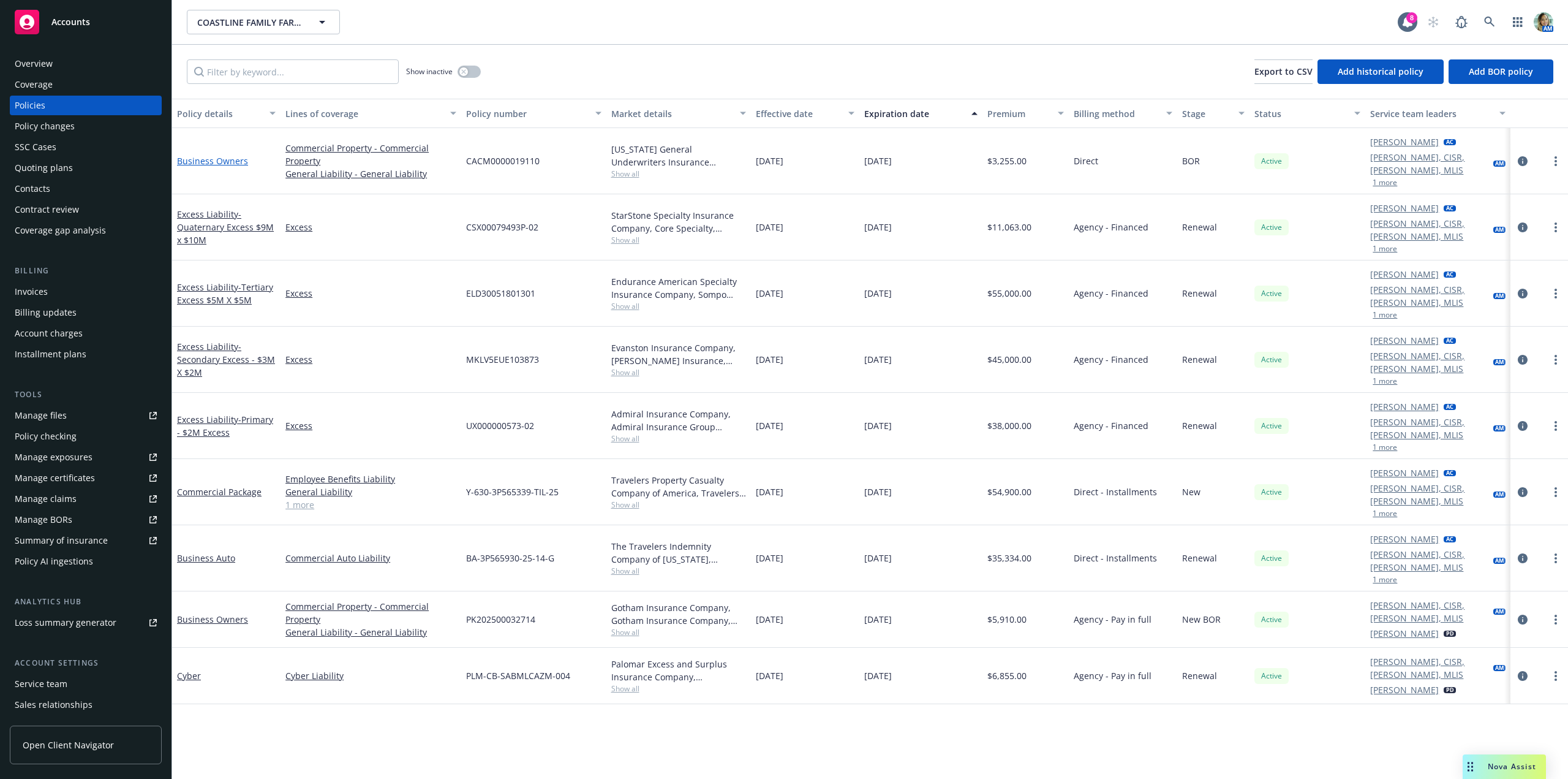
click at [229, 156] on link "Business Owners" at bounding box center [213, 161] width 71 height 12
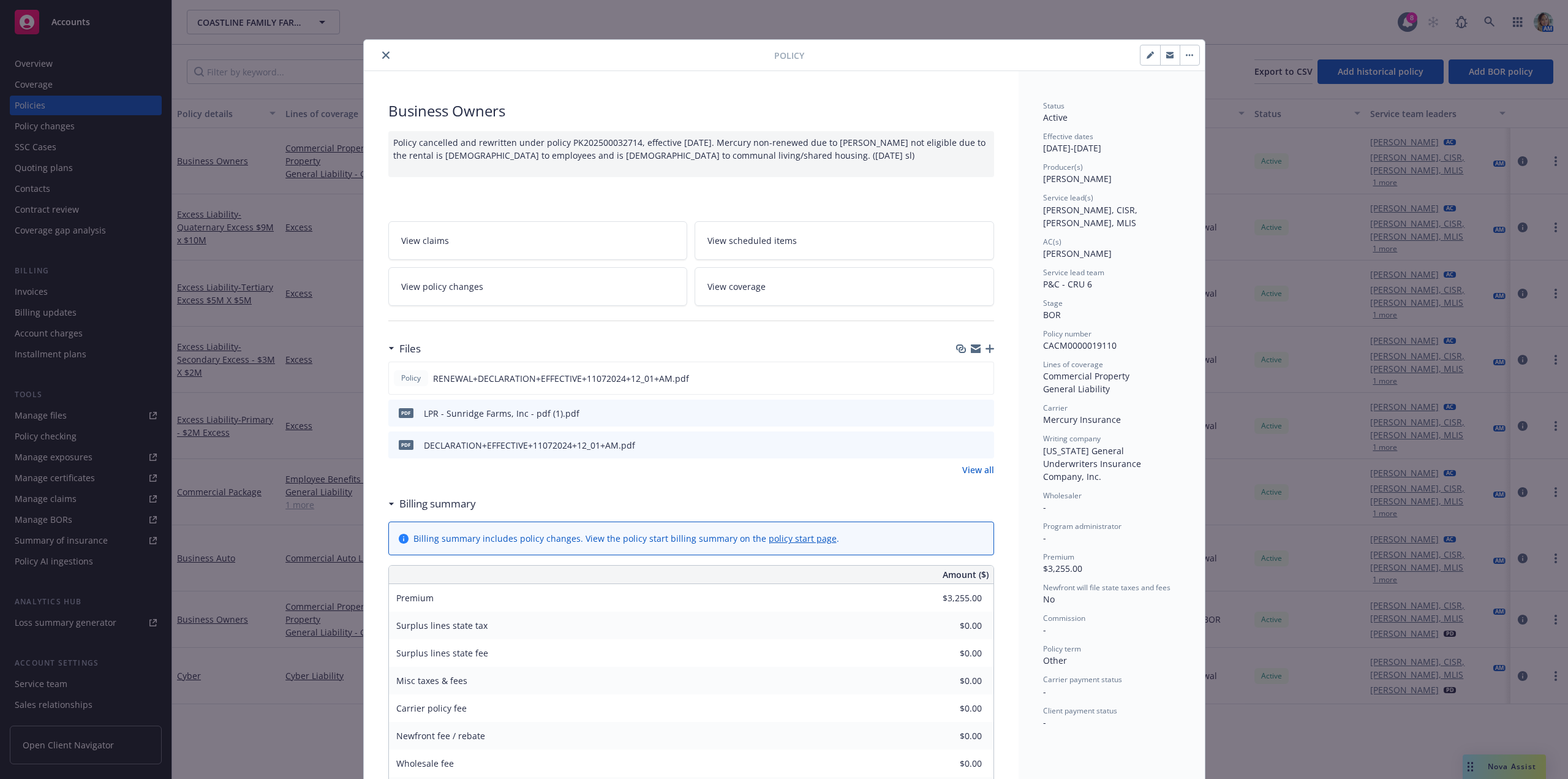
click at [1193, 57] on button "button" at bounding box center [1189, 55] width 20 height 20
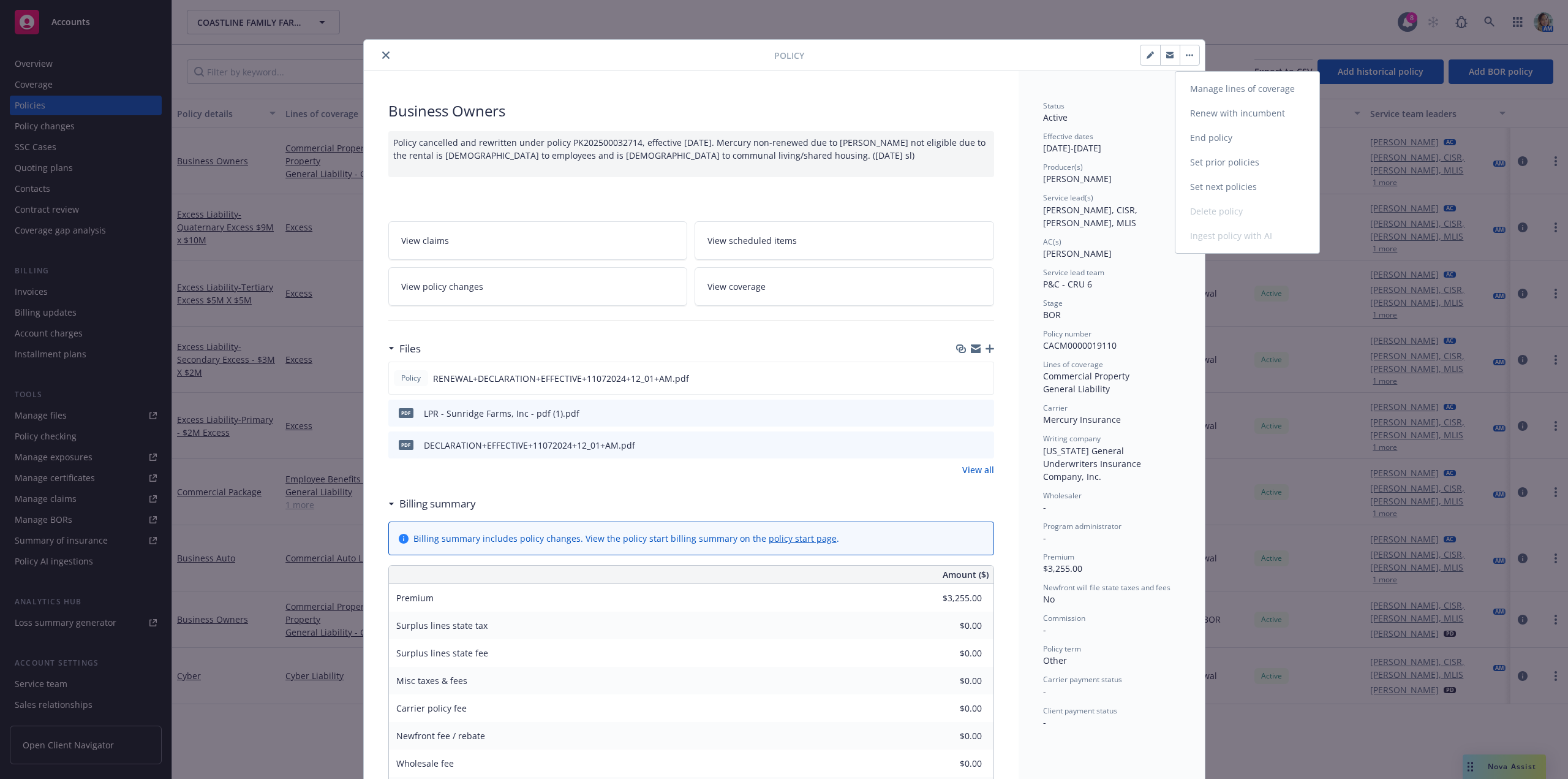
click at [1225, 135] on link "End policy" at bounding box center [1247, 138] width 144 height 25
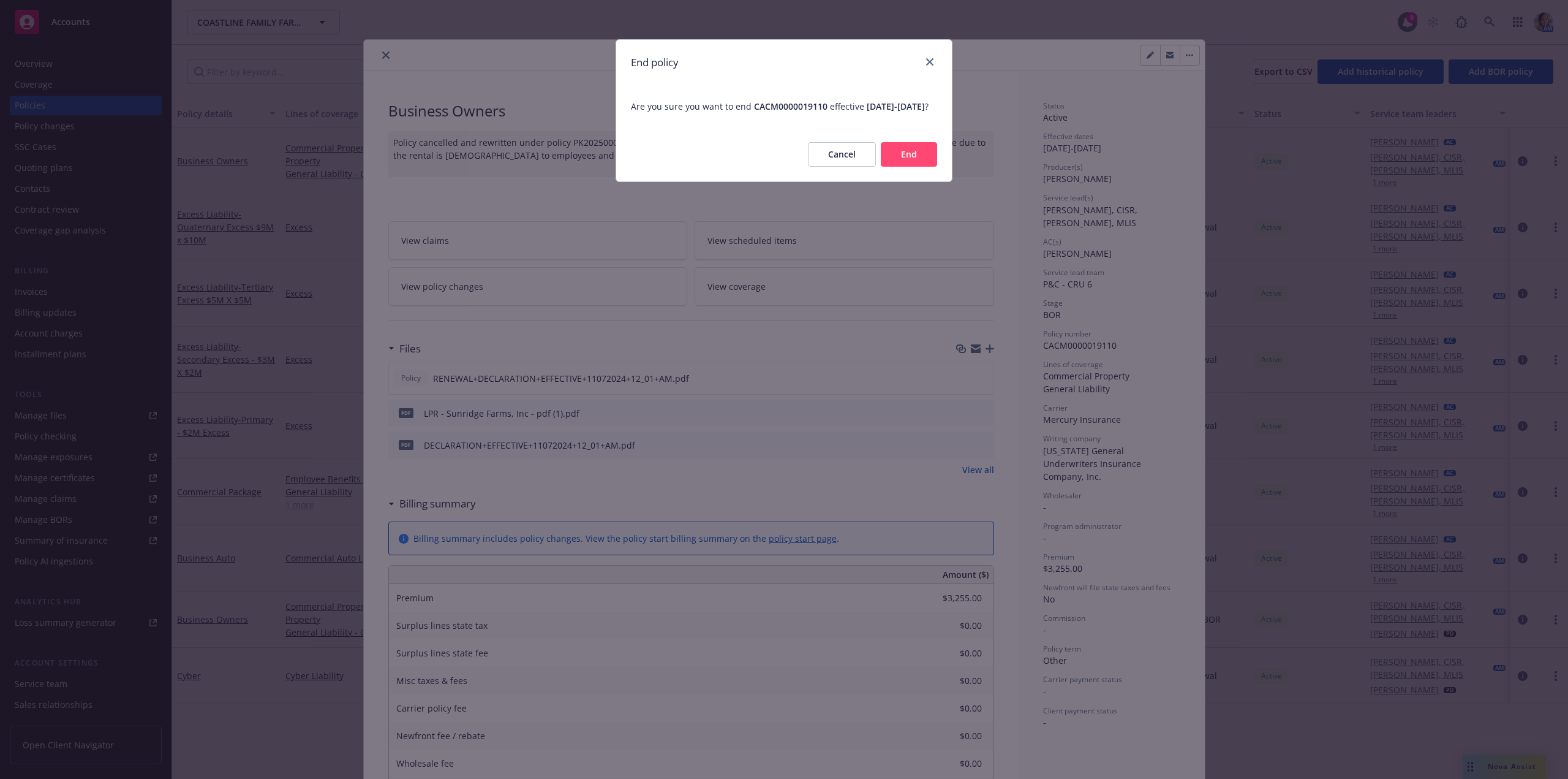
click at [909, 167] on button "End" at bounding box center [909, 155] width 56 height 25
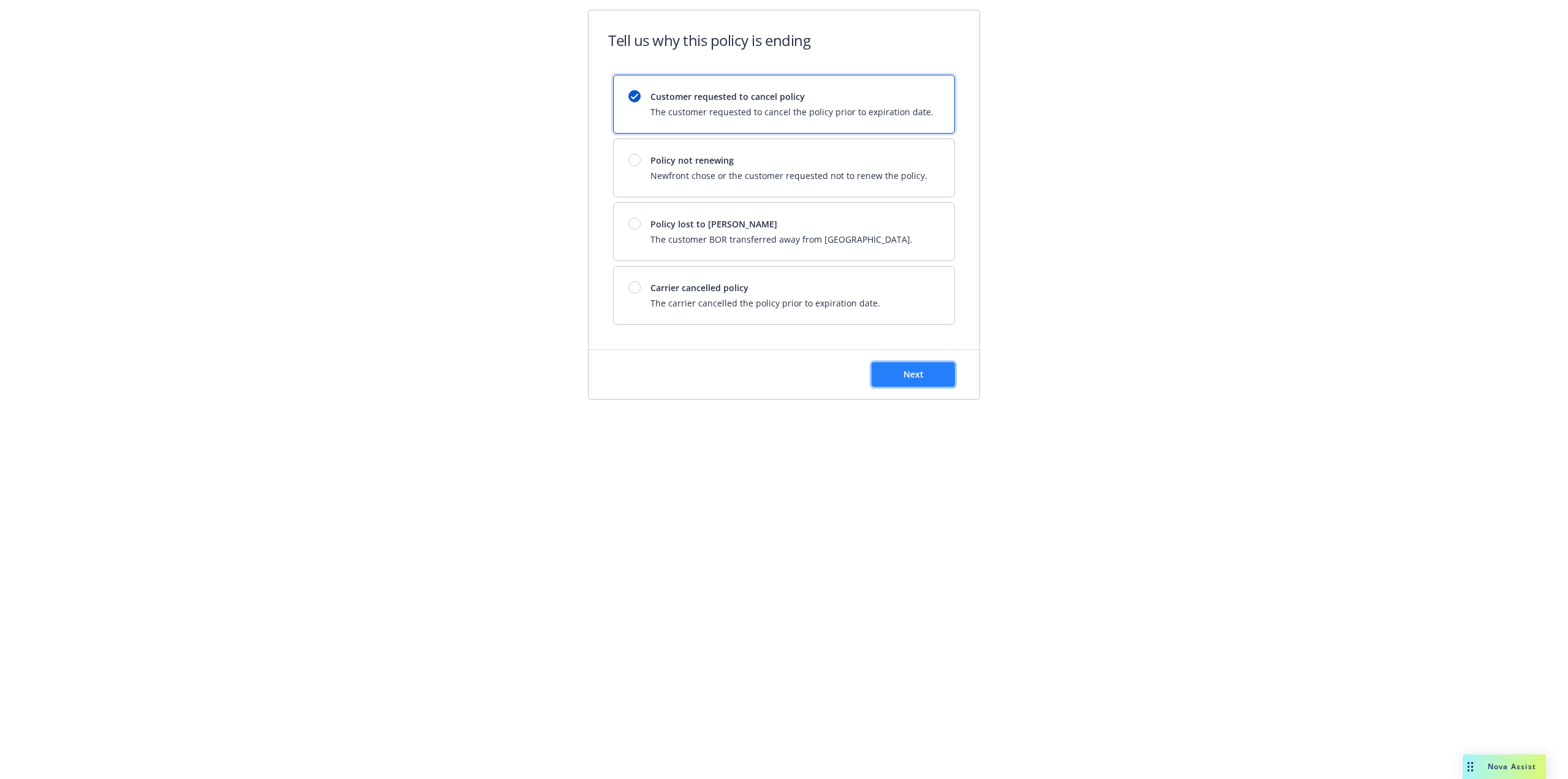
click at [909, 365] on button "Next" at bounding box center [914, 374] width 83 height 25
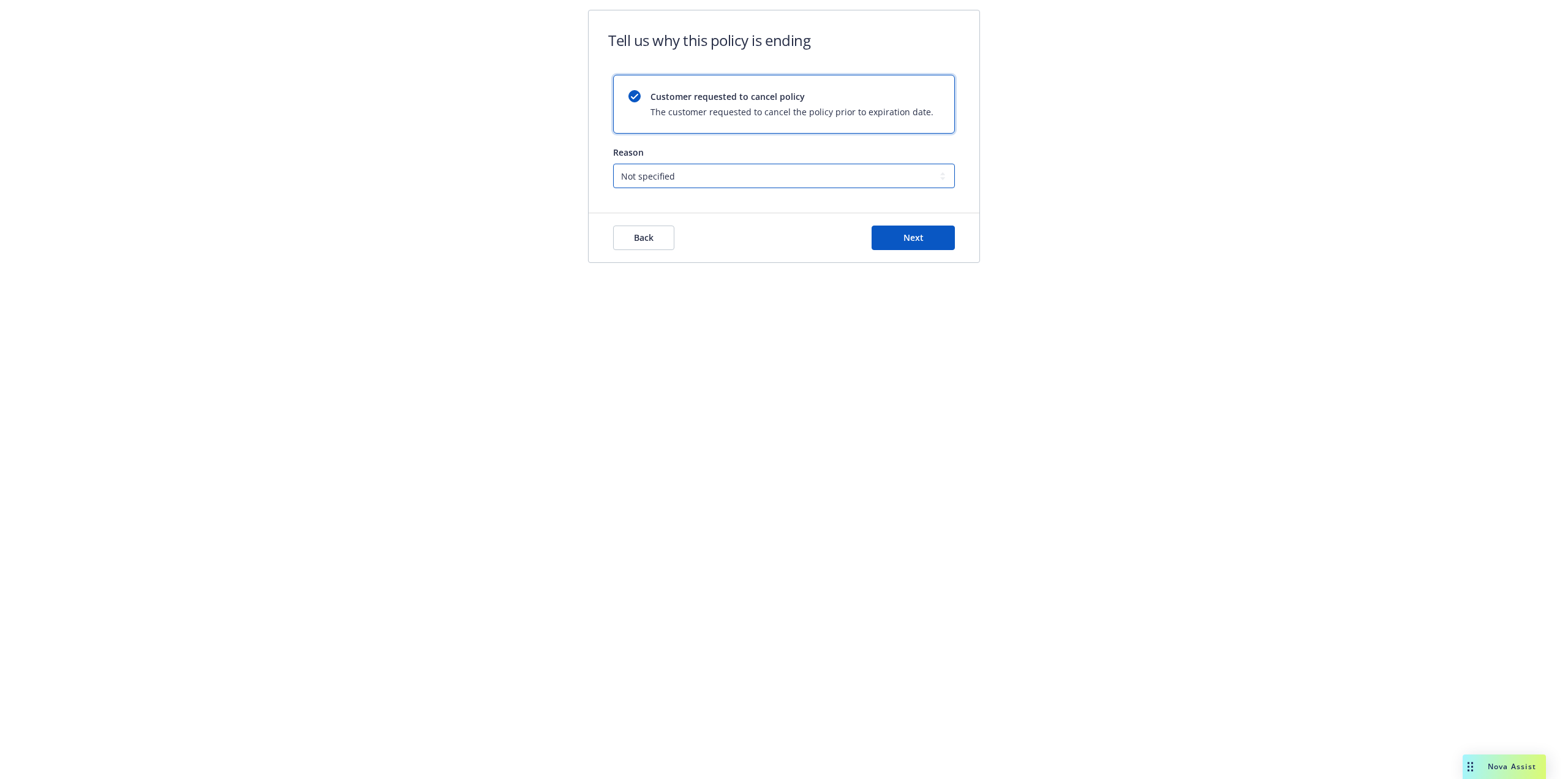
click at [736, 177] on select "Not specified Service Pricing Buyer change M&A, Bankruptcy, or Out of business …" at bounding box center [784, 176] width 342 height 25
click at [613, 163] on select "Not specified Service Pricing Buyer change M&A, Bankruptcy, or Out of business …" at bounding box center [784, 176] width 342 height 25
click at [917, 236] on span "Next" at bounding box center [914, 237] width 21 height 12
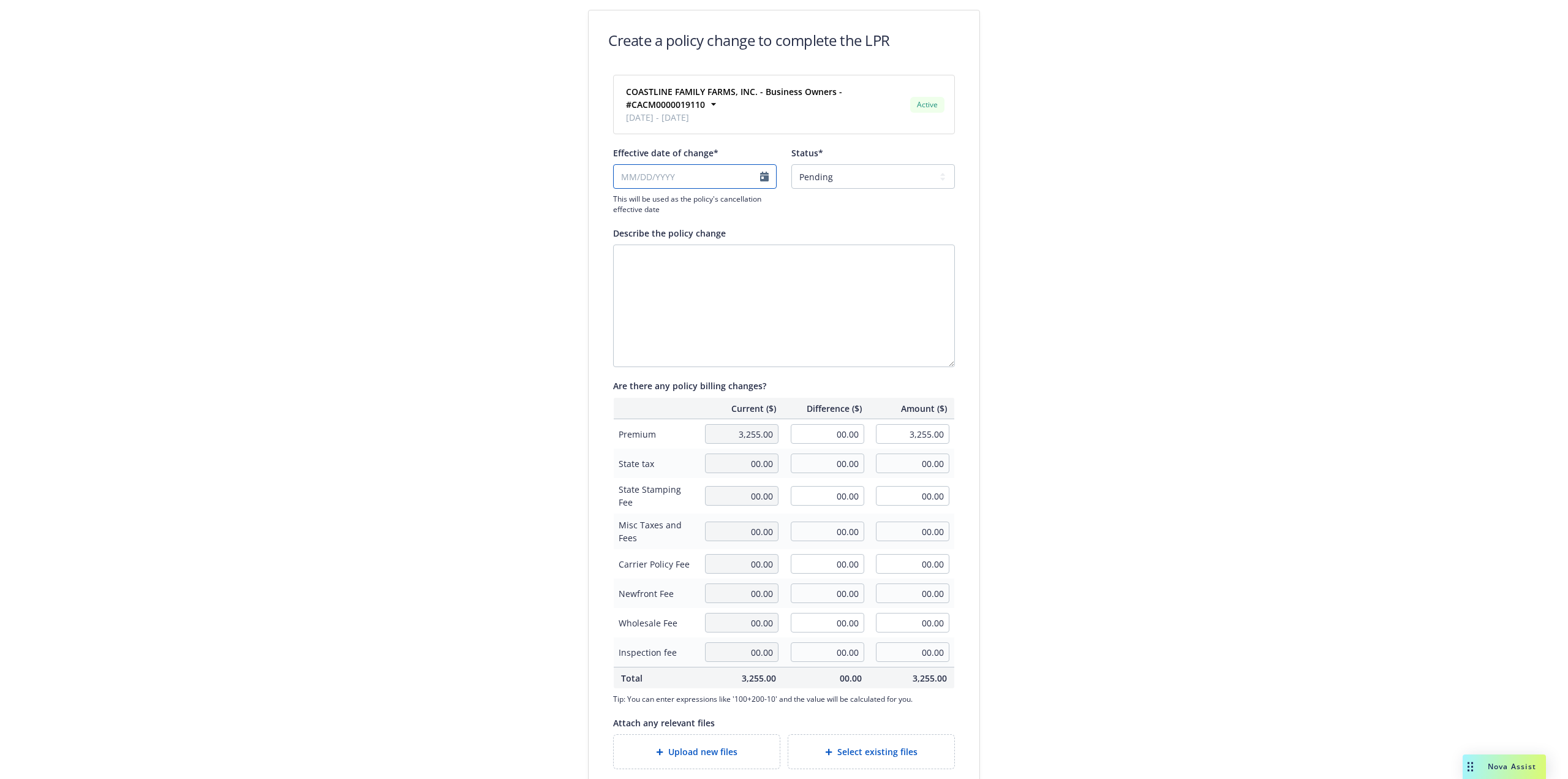
click at [710, 184] on input "Effective date of change*" at bounding box center [695, 176] width 163 height 25
select select "September"
select select "2025"
click at [623, 200] on link "chevronLeft" at bounding box center [619, 201] width 14 height 14
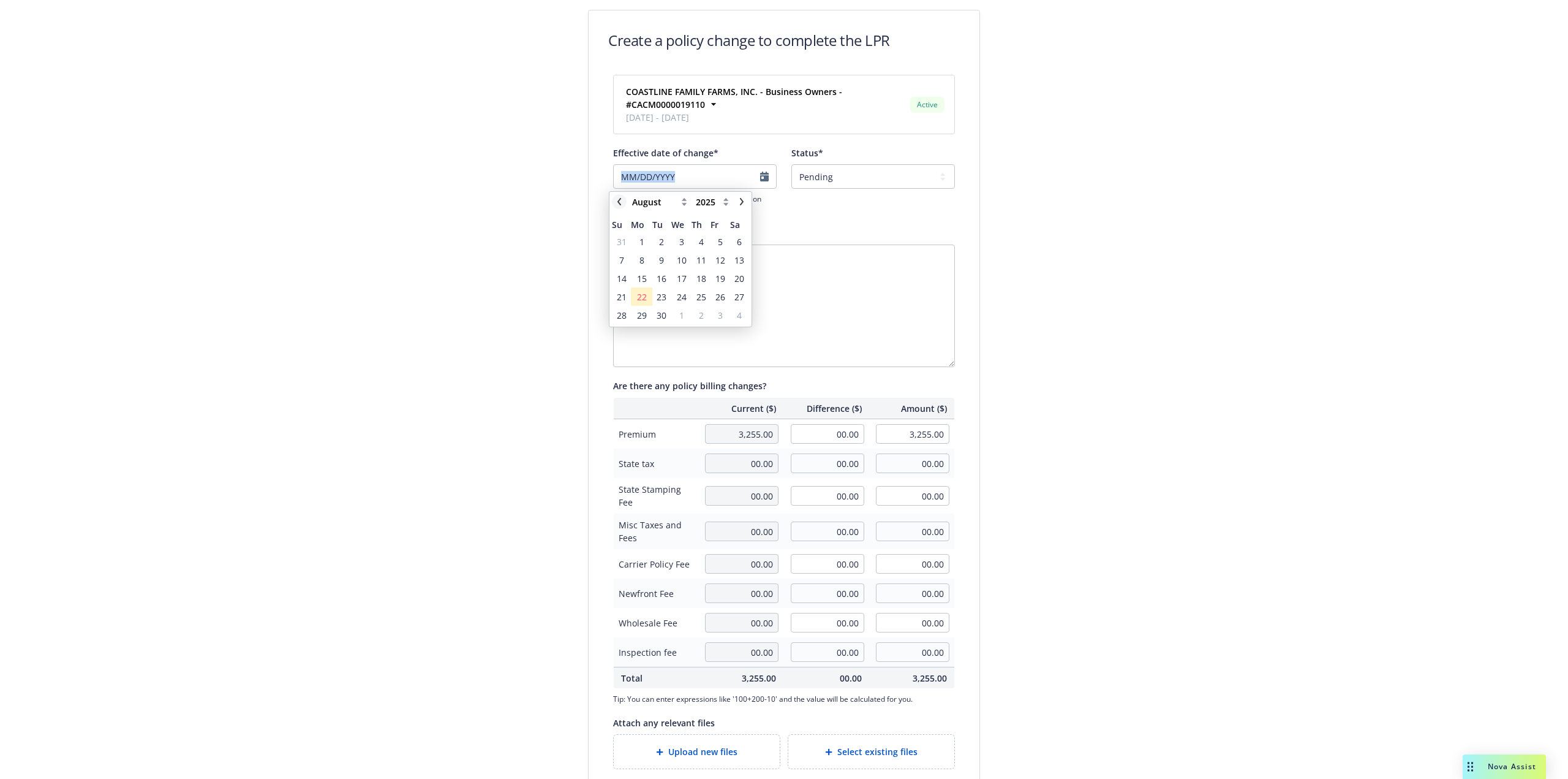
select select "July"
click at [687, 276] on span "16" at bounding box center [682, 278] width 18 height 15
type input "07/16/2025"
click at [757, 304] on textarea "Describe the policy change" at bounding box center [784, 305] width 342 height 122
paste textarea "(cancel/rewrite)"
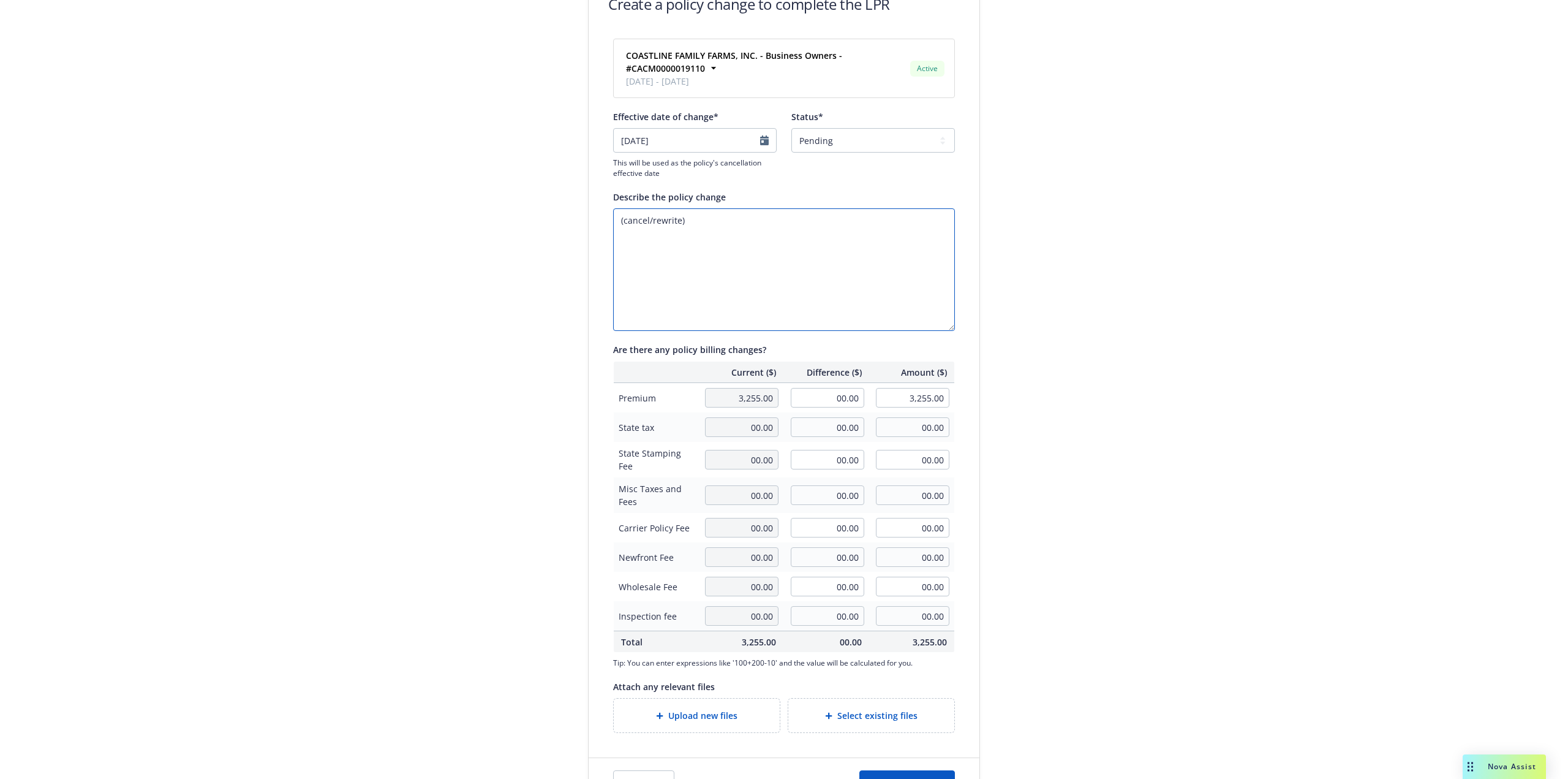
scroll to position [75, 0]
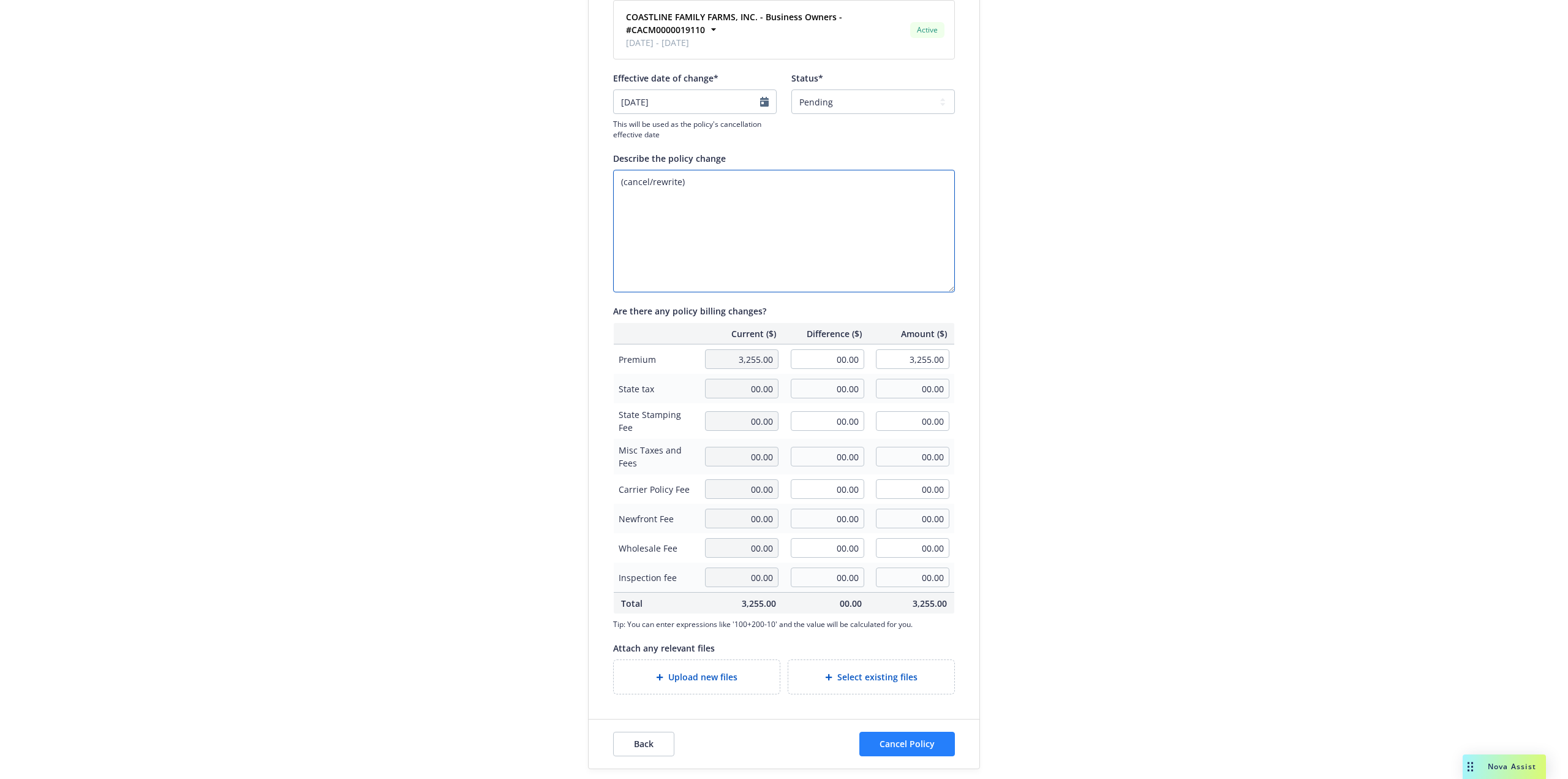
type textarea "(cancel/rewrite)"
click at [891, 742] on span "Cancel Policy" at bounding box center [907, 743] width 55 height 12
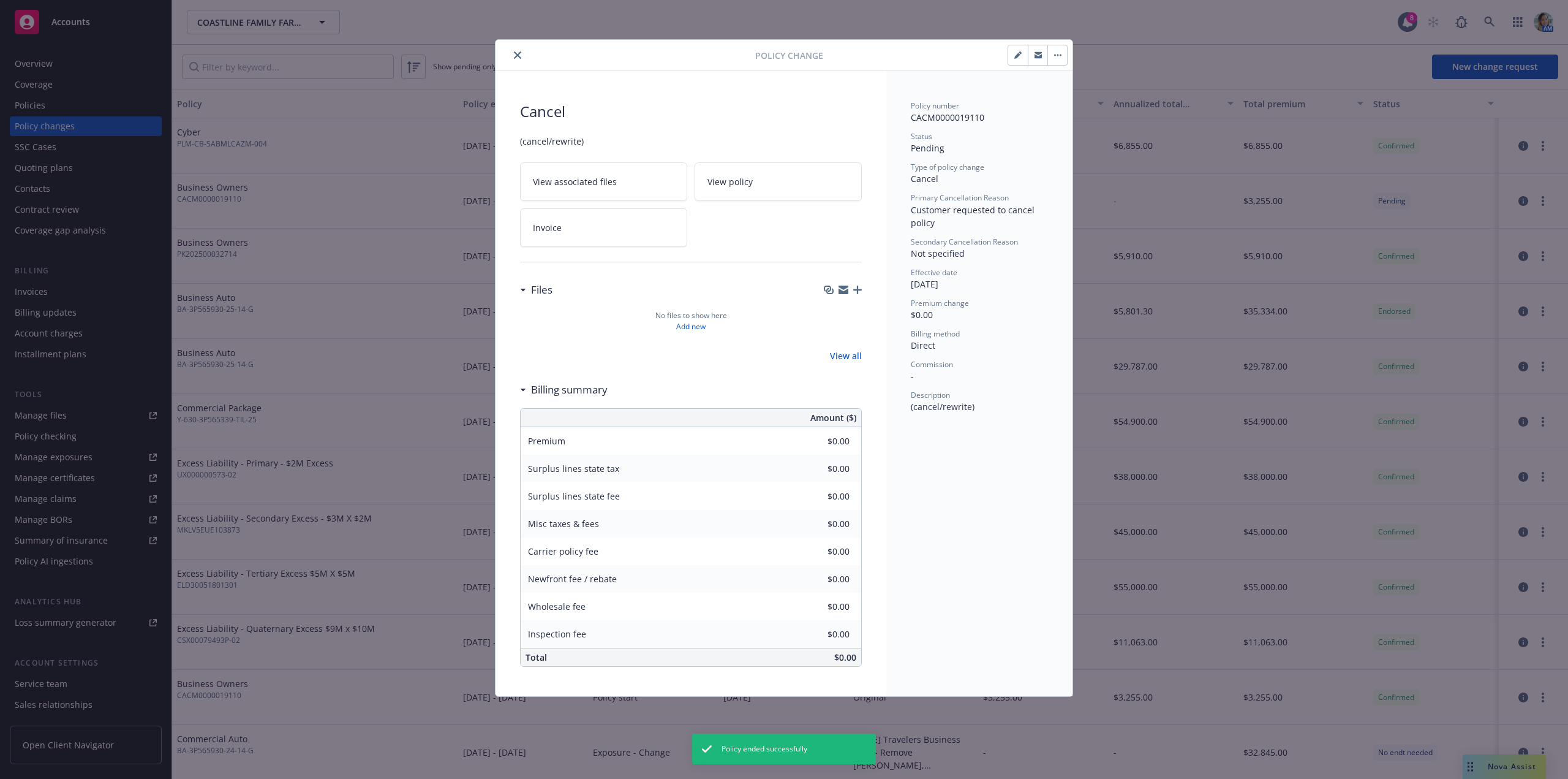
click at [856, 290] on icon "button" at bounding box center [858, 289] width 9 height 9
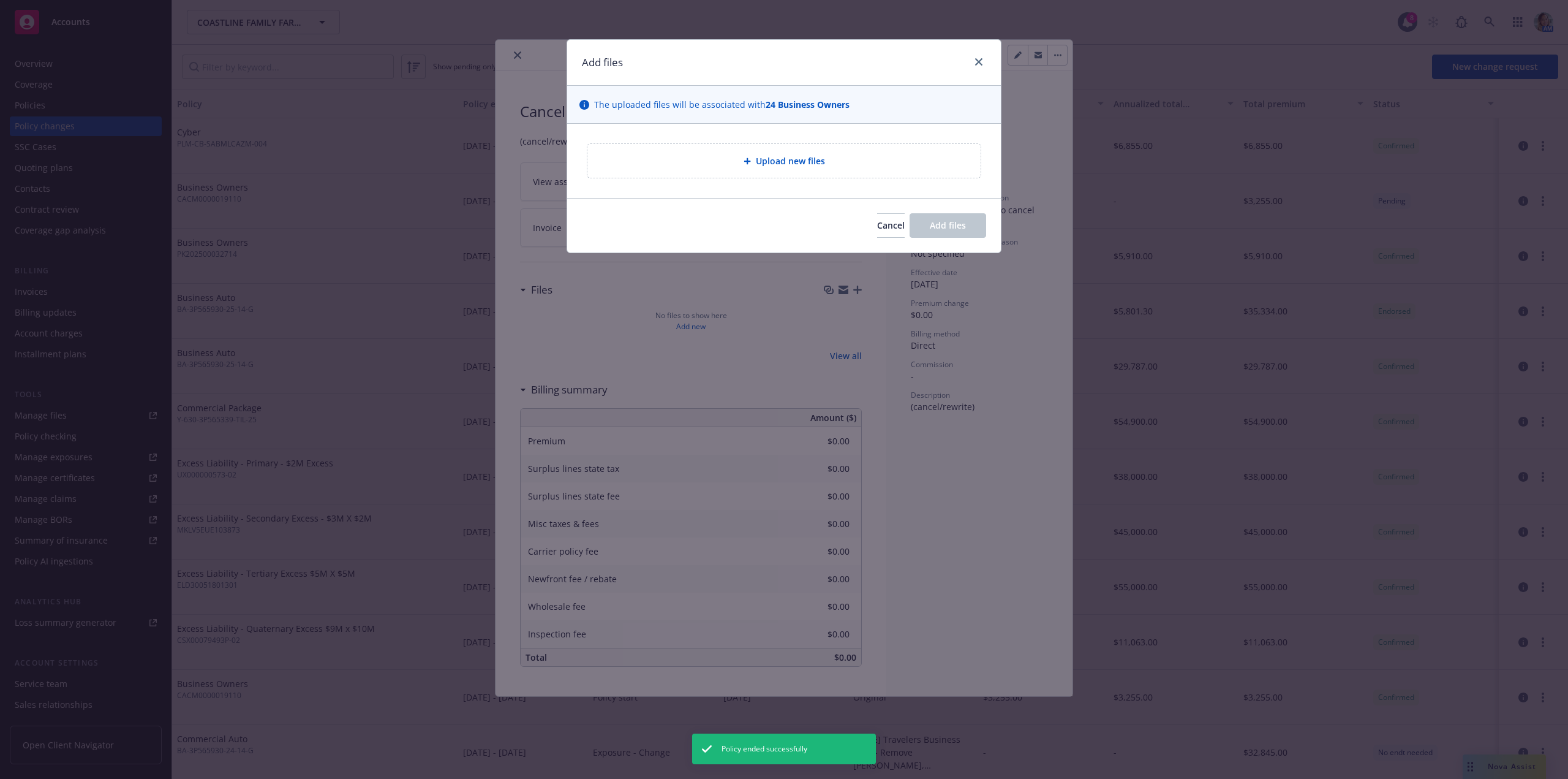
click at [825, 168] on div "Upload new files" at bounding box center [784, 161] width 373 height 14
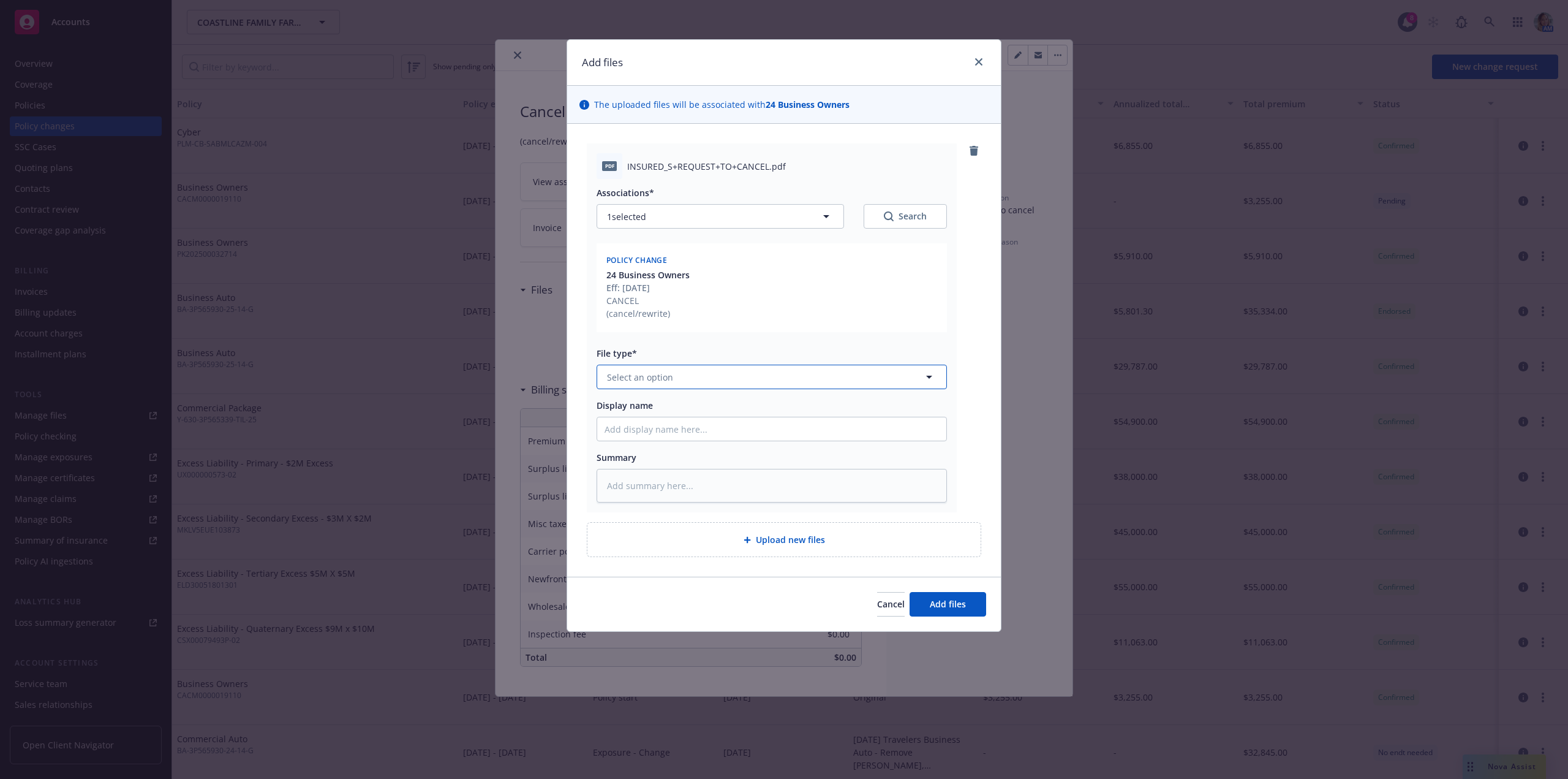
click at [649, 382] on span "Select an option" at bounding box center [640, 377] width 66 height 13
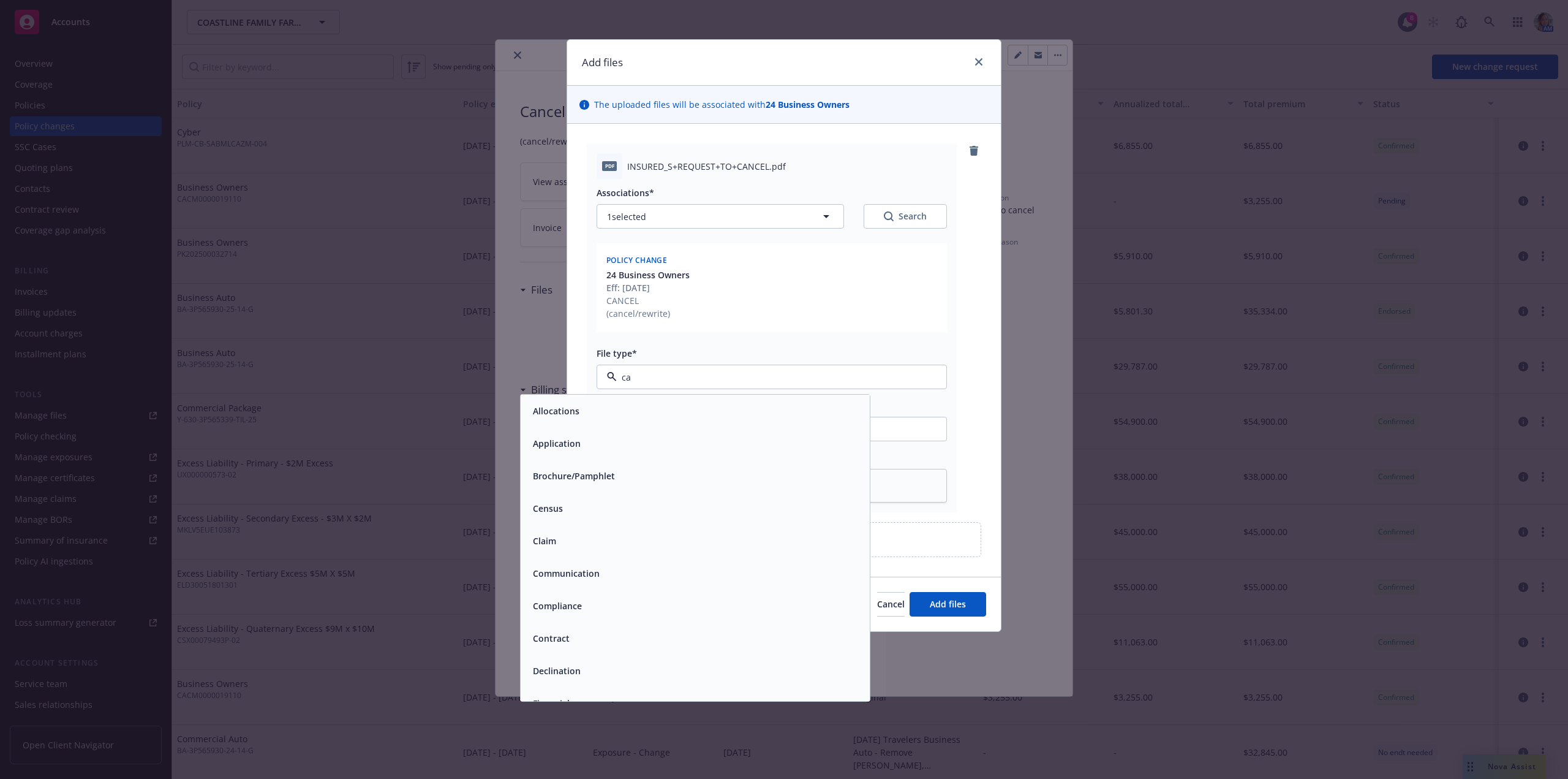
type input "can"
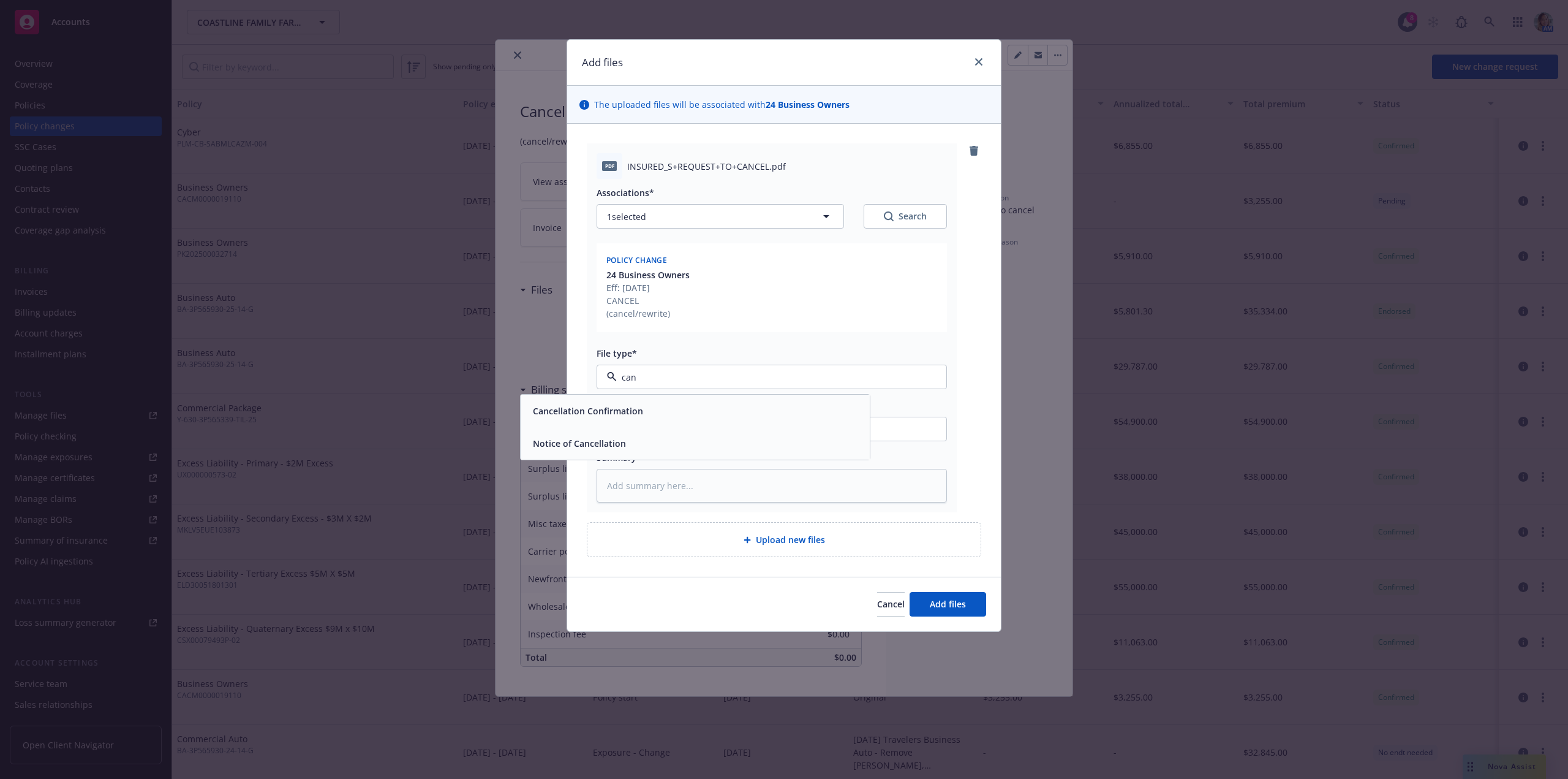
click at [649, 406] on div "Cancellation Confirmation" at bounding box center [695, 411] width 334 height 18
click at [949, 609] on span "Add files" at bounding box center [948, 603] width 36 height 12
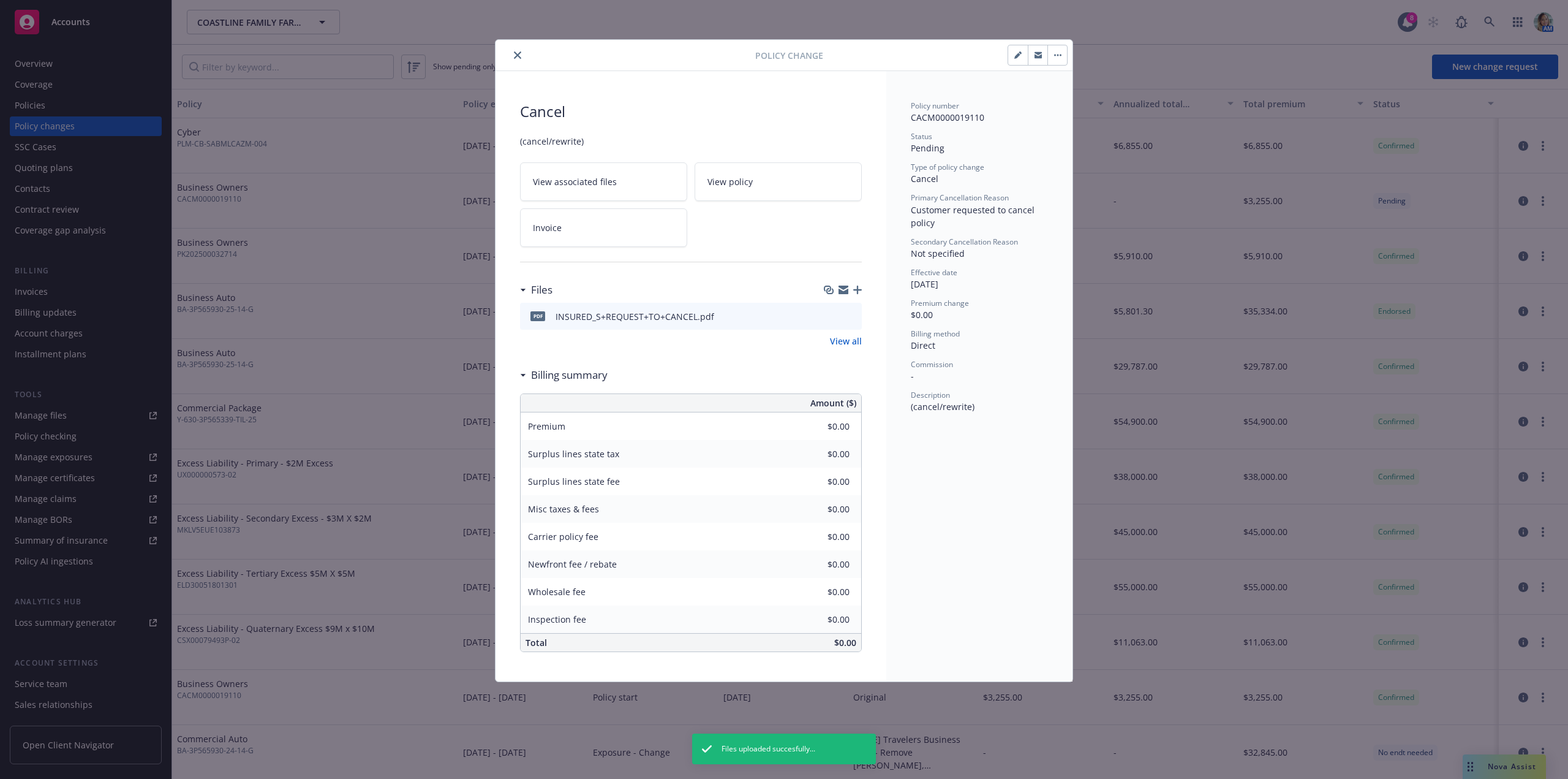
click at [1061, 59] on button "button" at bounding box center [1057, 55] width 20 height 20
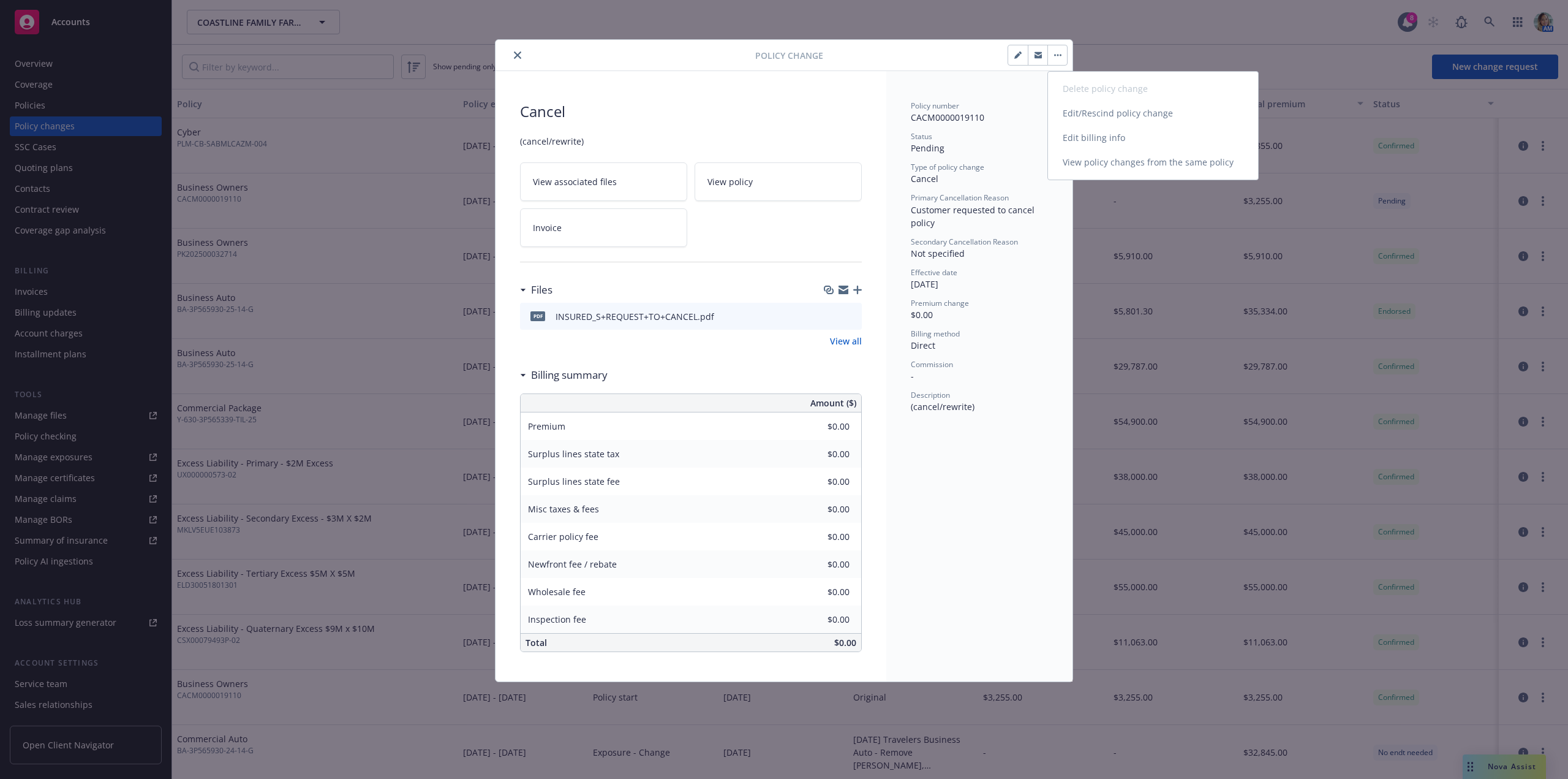
click at [1132, 113] on link "Edit/Rescind policy change" at bounding box center [1153, 114] width 210 height 25
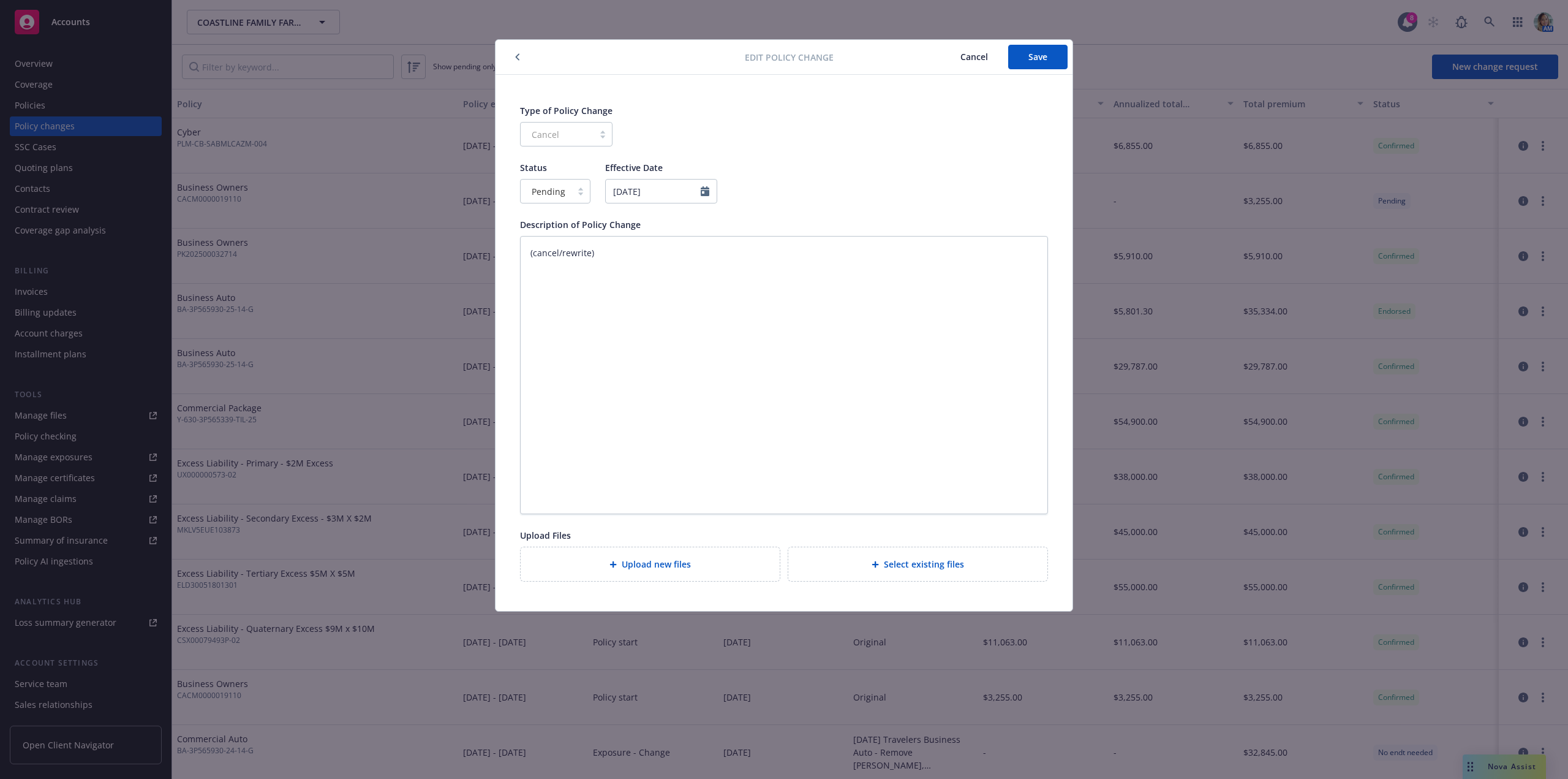
click at [574, 189] on div at bounding box center [581, 191] width 18 height 10
click at [564, 248] on span "Confirmed" at bounding box center [553, 244] width 43 height 13
click at [1037, 55] on span "Save" at bounding box center [1038, 56] width 19 height 12
type textarea "x"
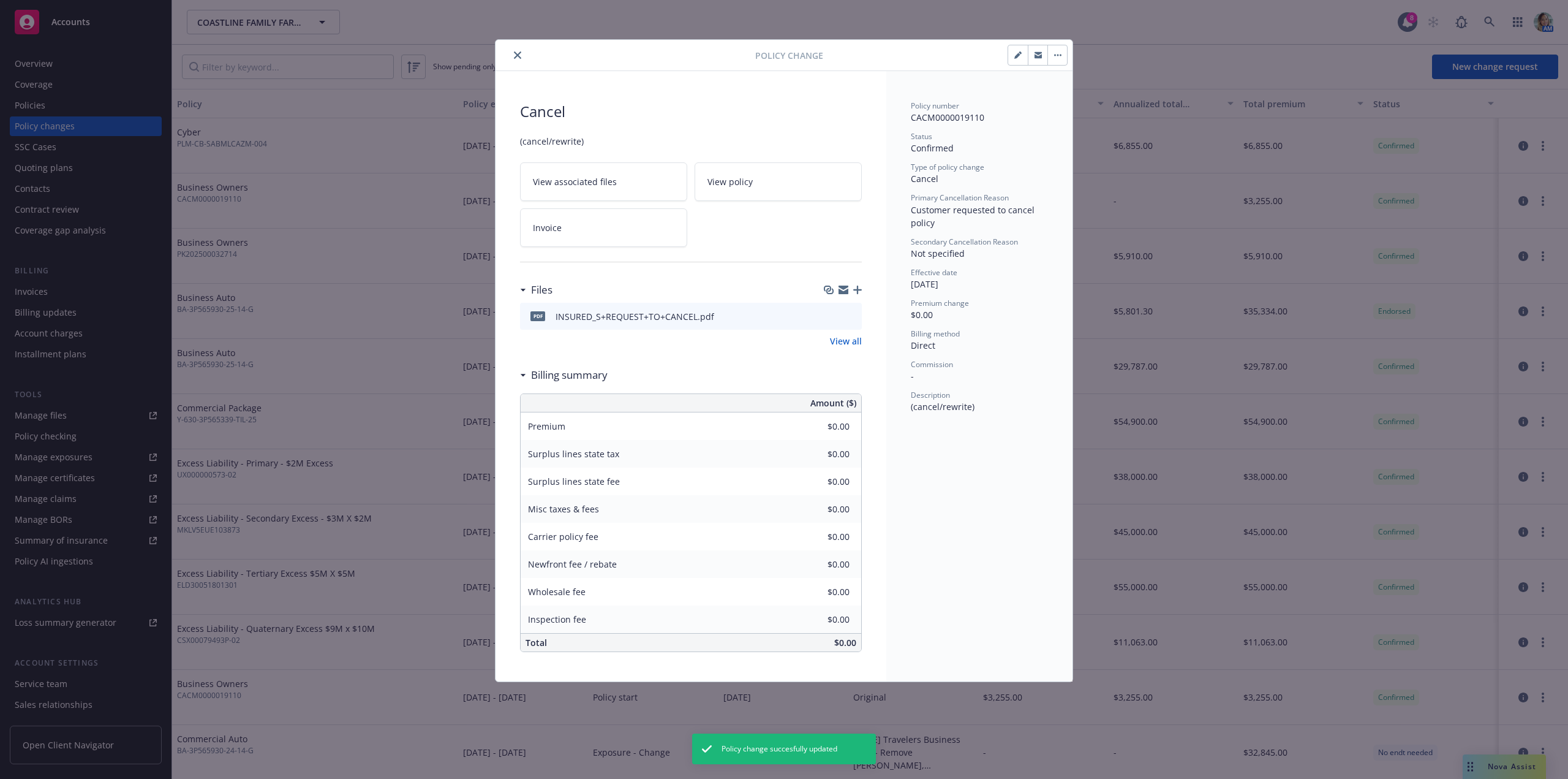
click at [520, 59] on button "close" at bounding box center [517, 55] width 14 height 14
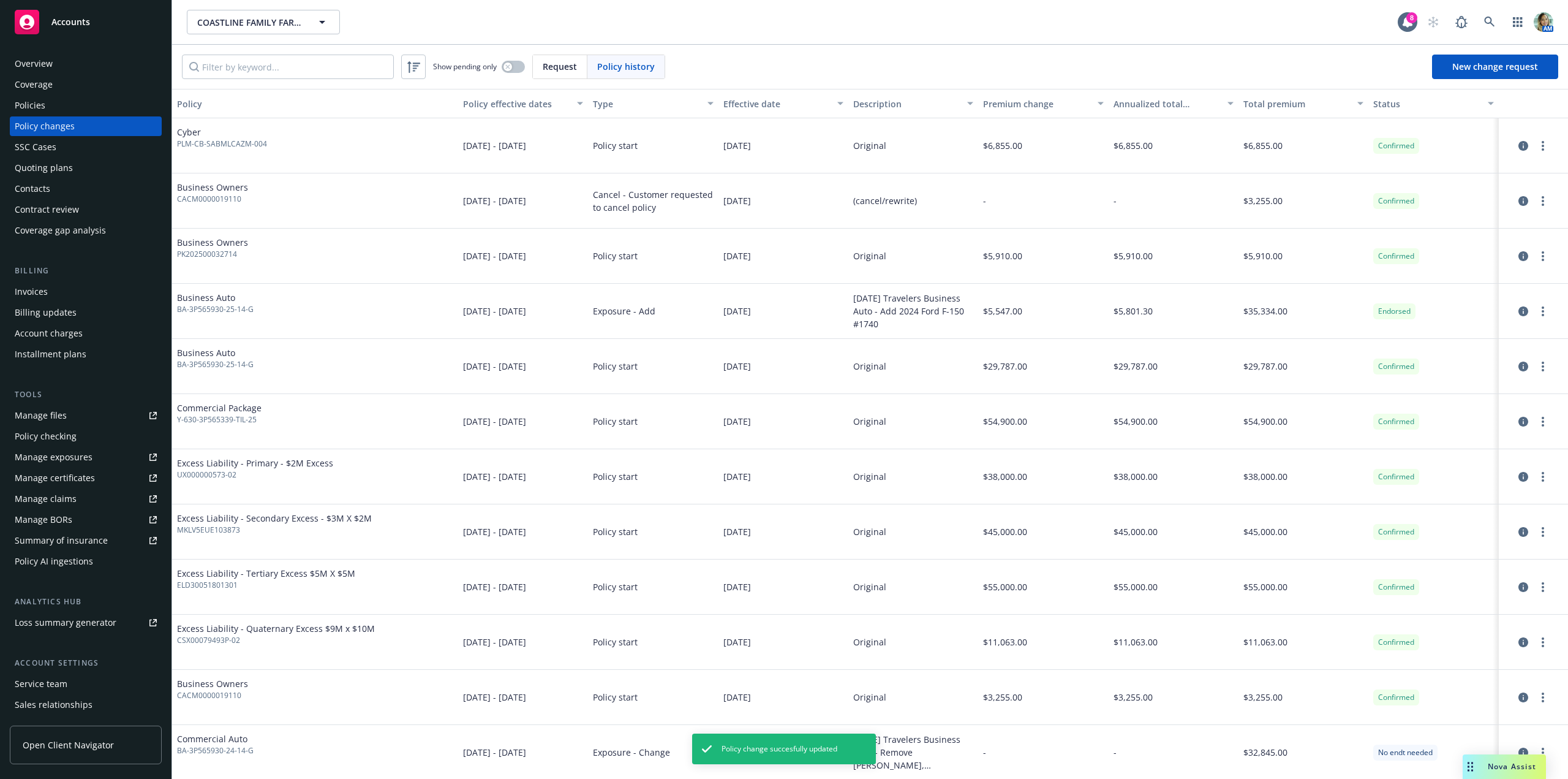
click at [38, 105] on div "Policies" at bounding box center [29, 105] width 31 height 20
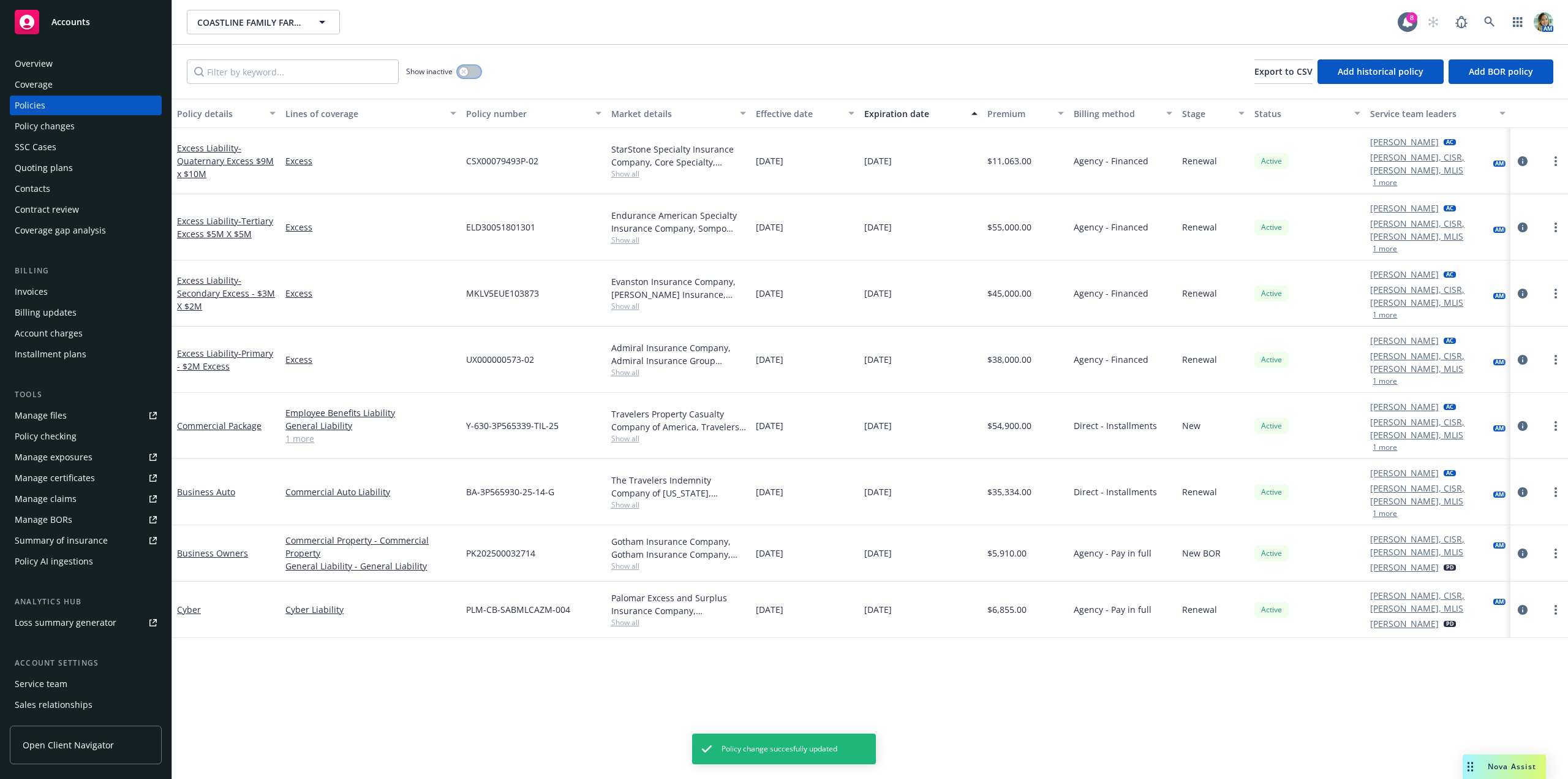
click at [473, 68] on button "button" at bounding box center [469, 72] width 23 height 12
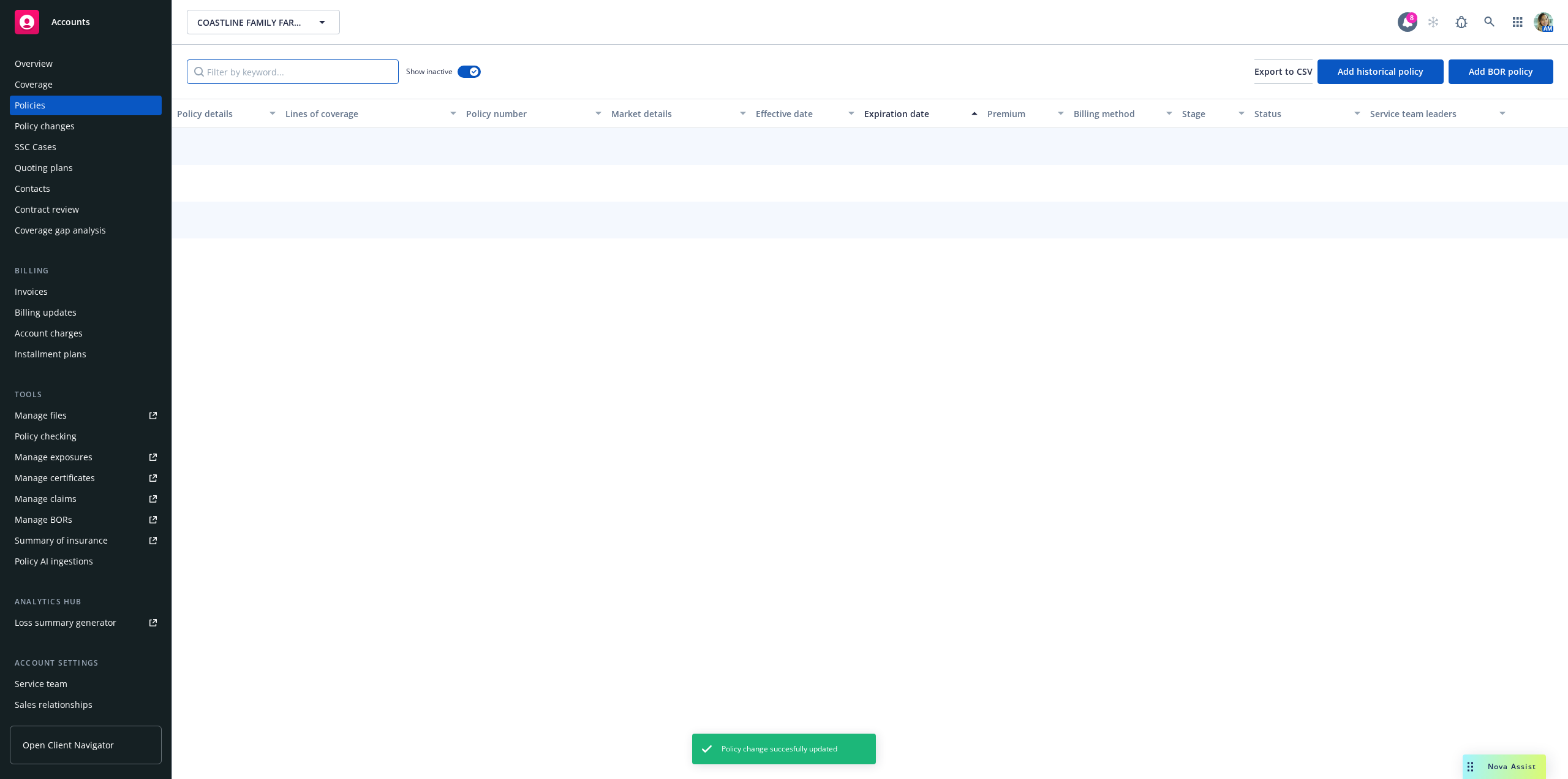
click at [317, 76] on input "Filter by keyword..." at bounding box center [293, 72] width 212 height 25
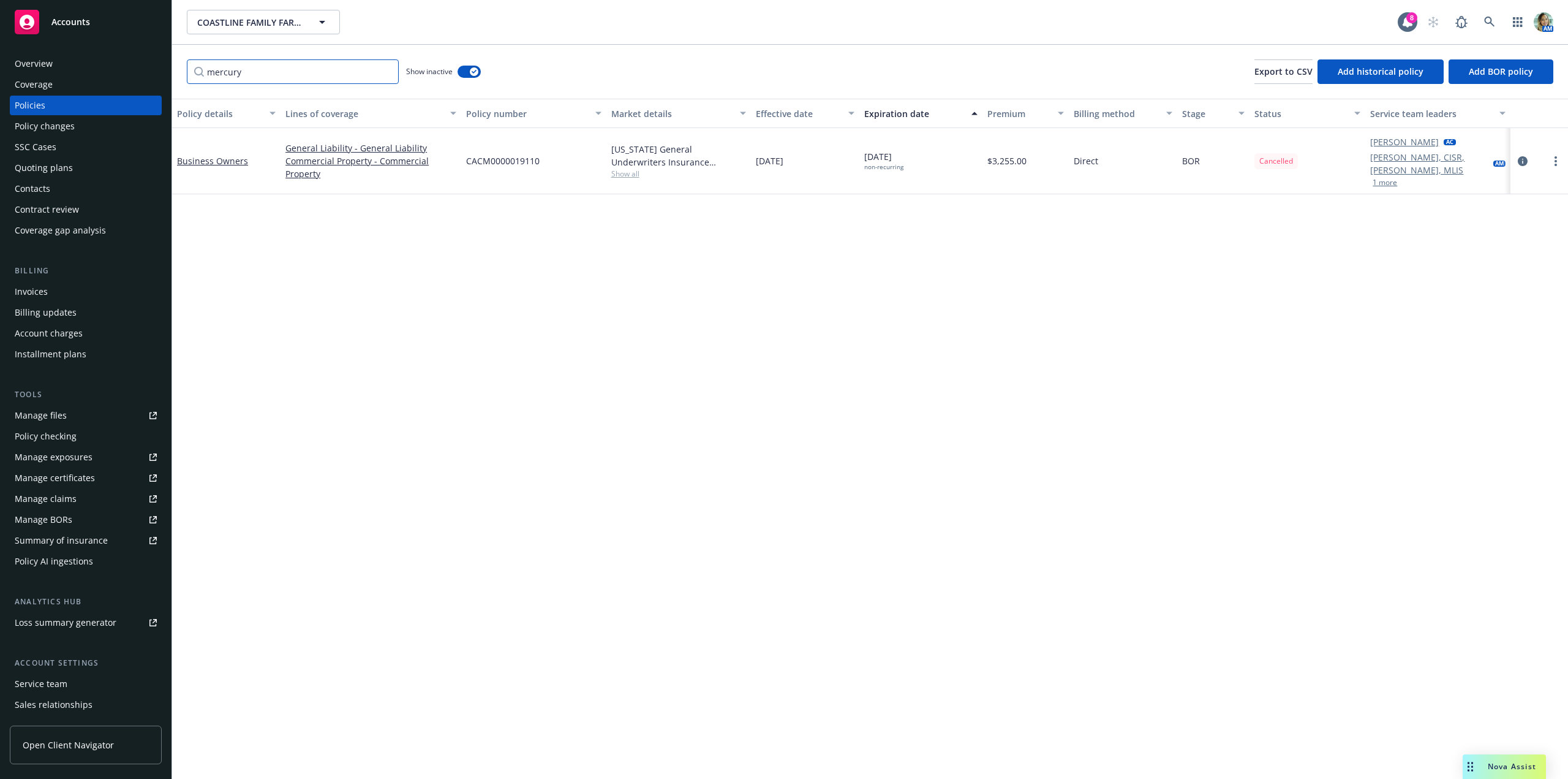
type input "mercury"
click at [518, 301] on div "Policy details Lines of coverage Policy number Market details Effective date Ex…" at bounding box center [870, 438] width 1396 height 680
click at [513, 306] on div "Policy details Lines of coverage Policy number Market details Effective date Ex…" at bounding box center [870, 438] width 1396 height 680
drag, startPoint x: 346, startPoint y: 73, endPoint x: 305, endPoint y: 75, distance: 41.0
click at [342, 73] on input "mercury" at bounding box center [293, 72] width 212 height 25
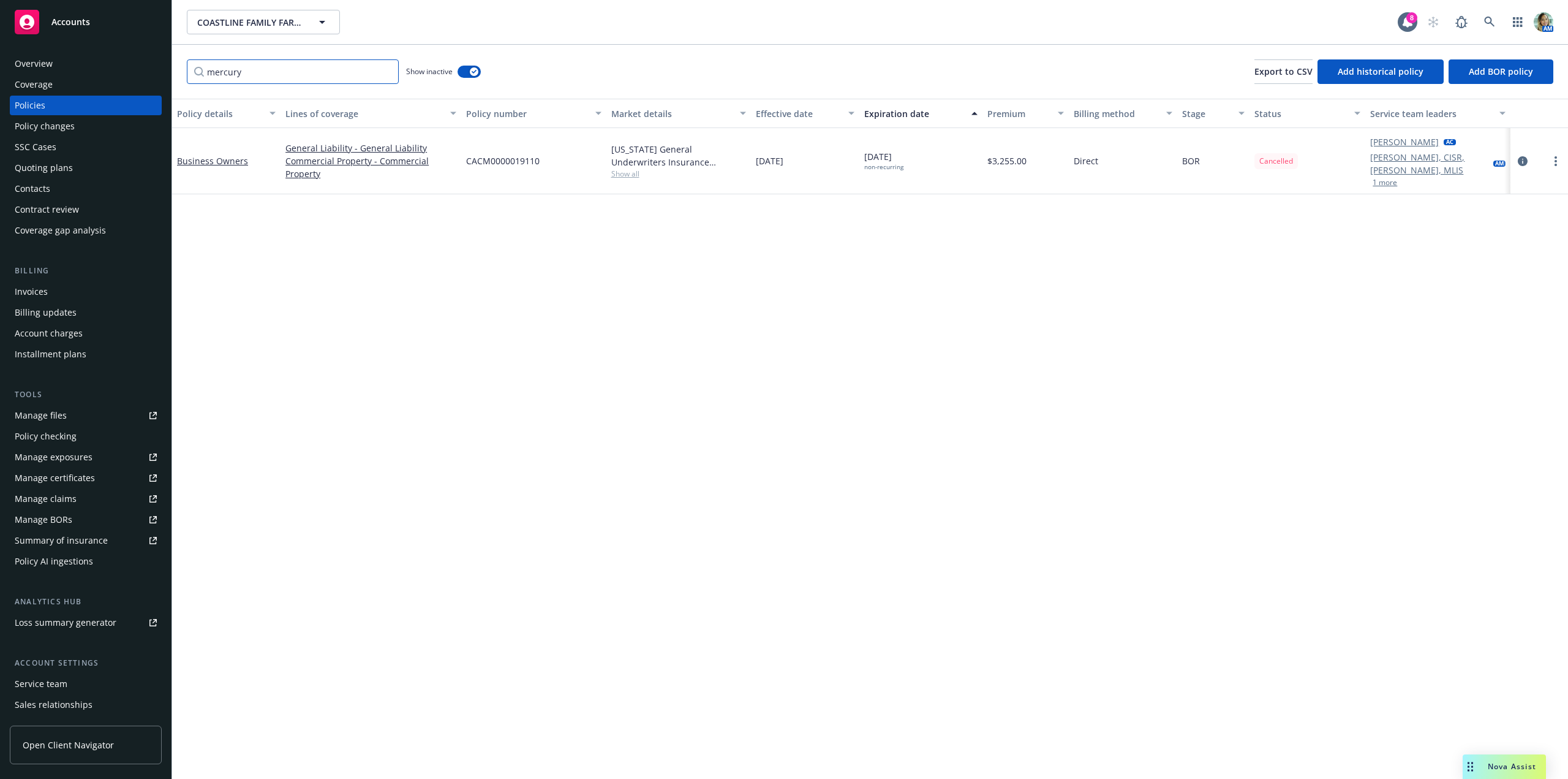
drag, startPoint x: 305, startPoint y: 75, endPoint x: 125, endPoint y: 70, distance: 180.1
click at [132, 68] on div "Accounts Overview Coverage Policies Policy changes SSC Cases Quoting plans Cont…" at bounding box center [784, 389] width 1568 height 779
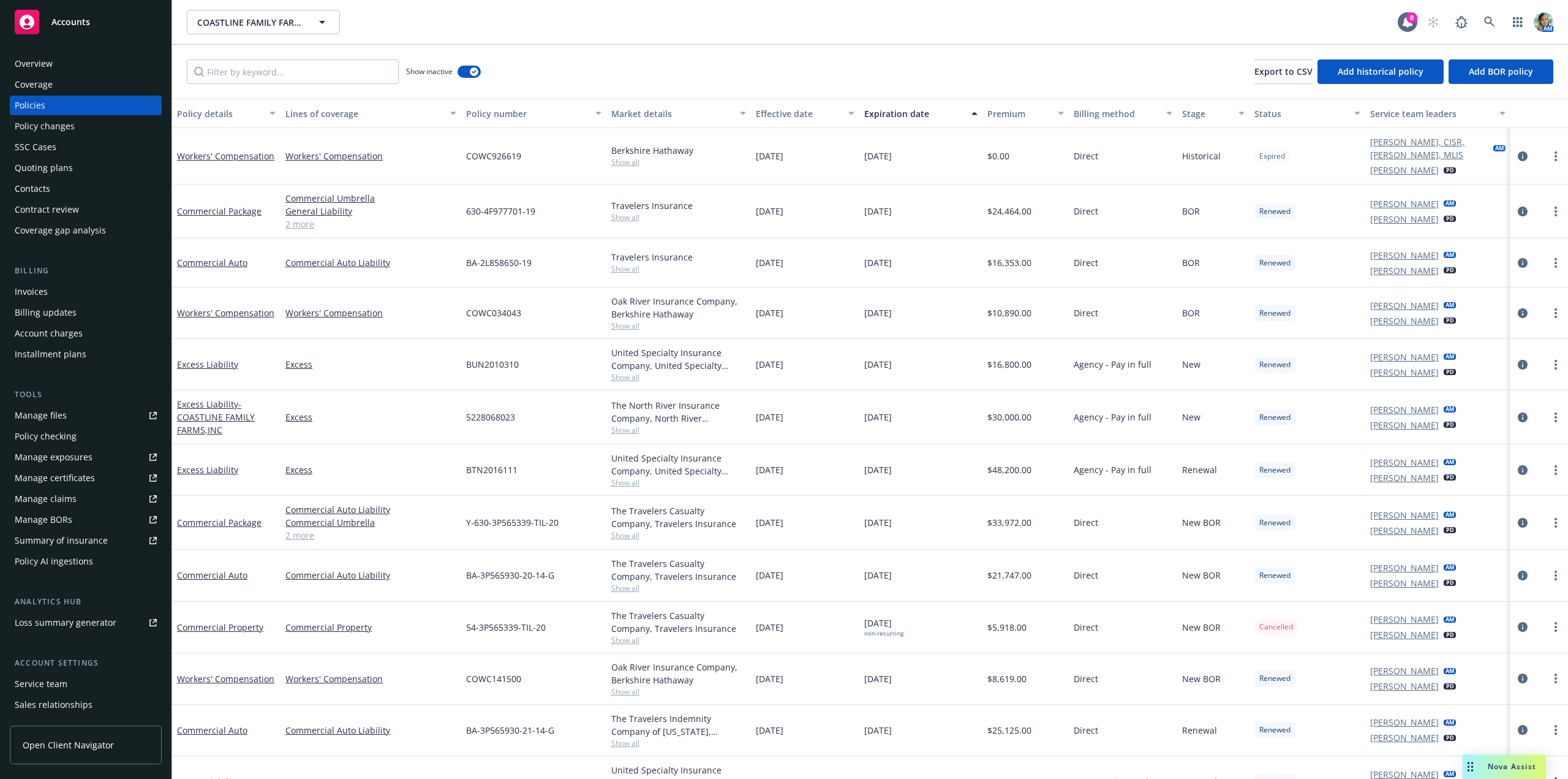
click at [59, 109] on div "Policies" at bounding box center [85, 105] width 142 height 20
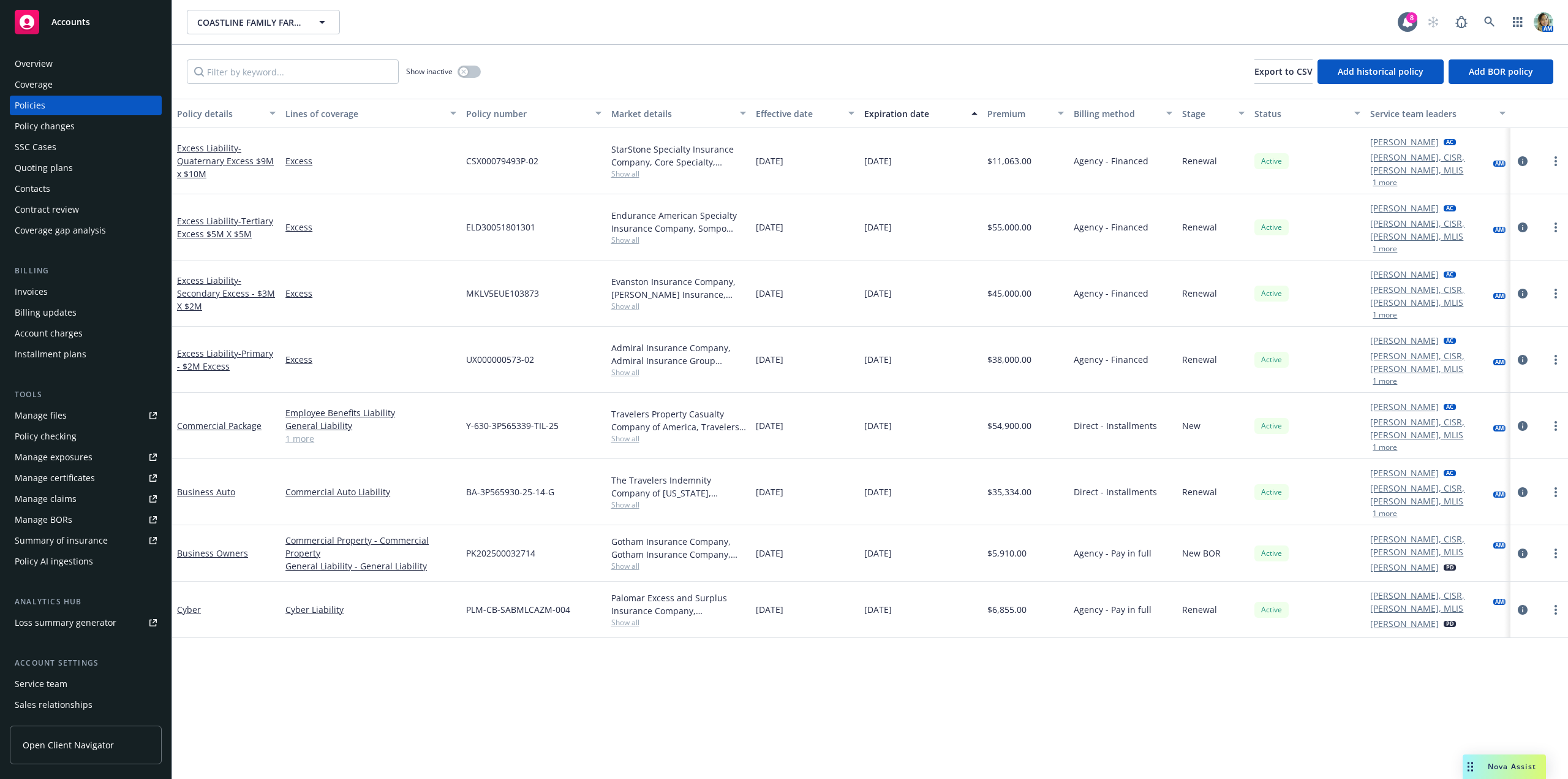
click at [505, 643] on div "Policy details Lines of coverage Policy number Market details Effective date Ex…" at bounding box center [870, 438] width 1396 height 680
click at [70, 451] on div "Manage exposures" at bounding box center [53, 457] width 78 height 20
click at [230, 420] on link "Commercial Package" at bounding box center [220, 425] width 85 height 12
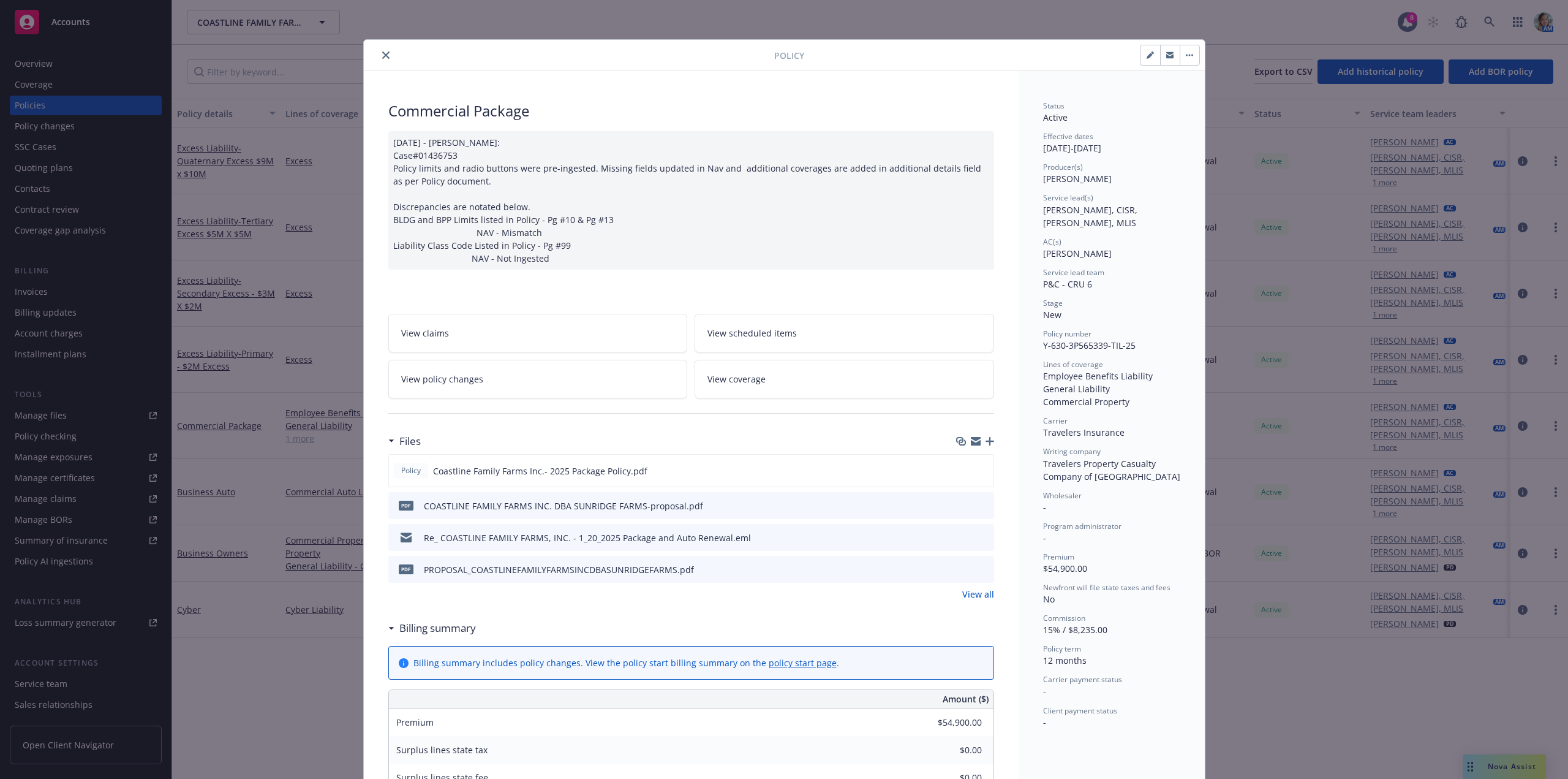
click at [980, 503] on icon "preview file" at bounding box center [983, 505] width 11 height 9
click at [384, 50] on button "close" at bounding box center [386, 55] width 14 height 14
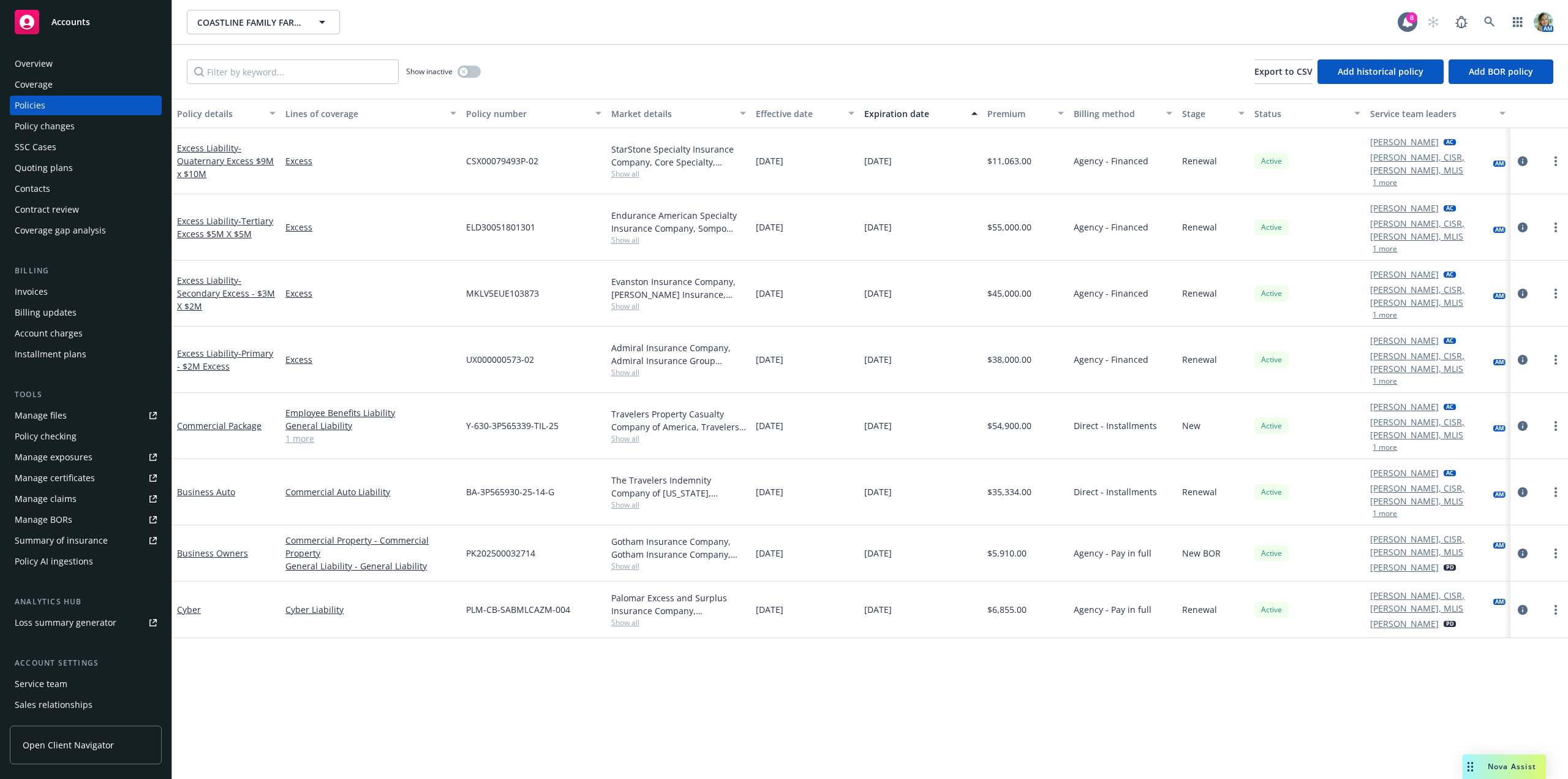
click at [53, 189] on div "Contacts" at bounding box center [85, 189] width 142 height 20
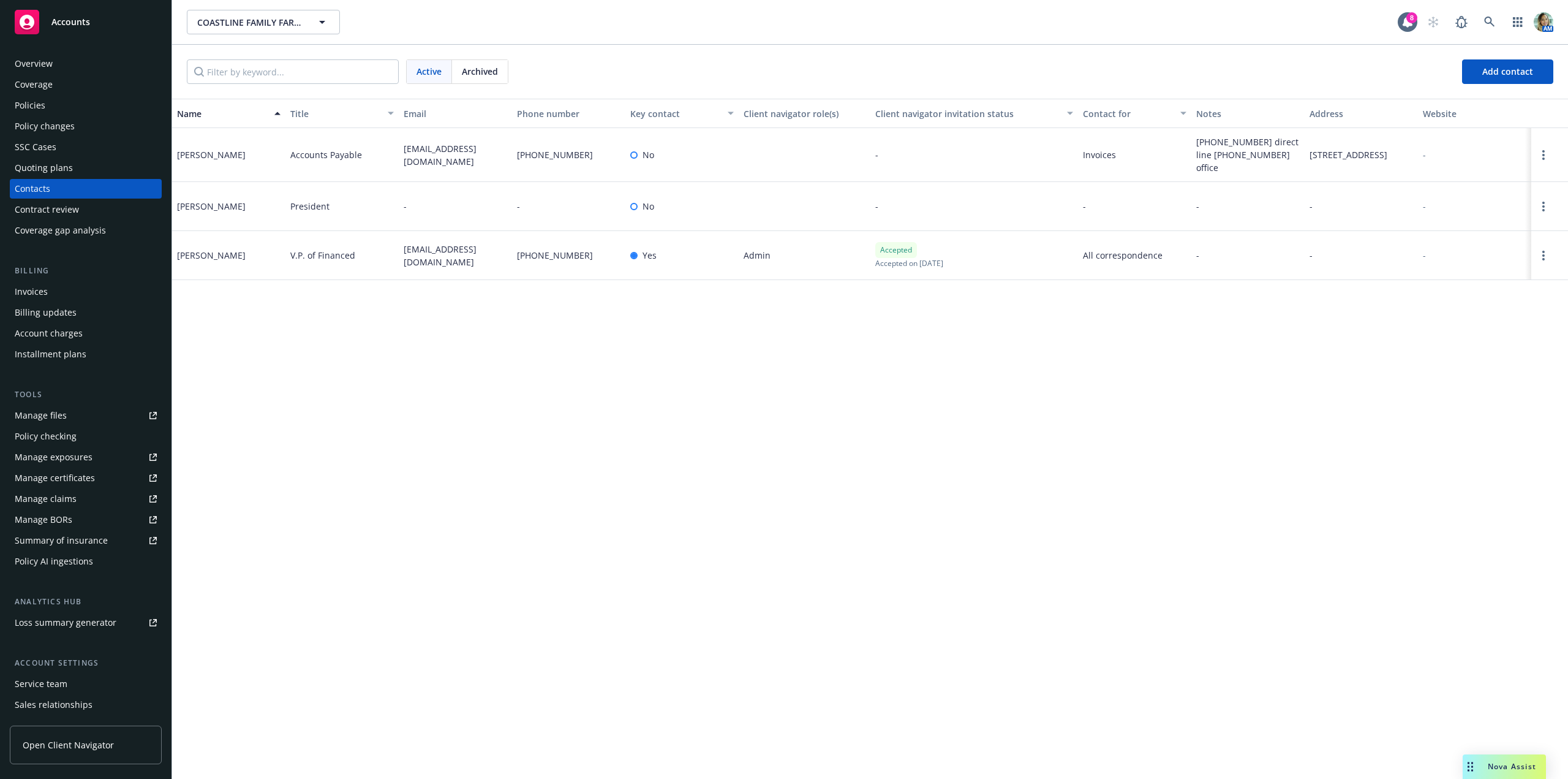
drag, startPoint x: 403, startPoint y: 243, endPoint x: 442, endPoint y: 262, distance: 43.4
click at [442, 262] on div "Marc Kirby V.P. of Financed marck@coastlinefamilyfarms.com 831-227-0738 Yes Adm…" at bounding box center [870, 256] width 1396 height 49
copy div "marck@coastlinefamilyfarms.com"
click at [50, 110] on div "Policies" at bounding box center [85, 105] width 142 height 20
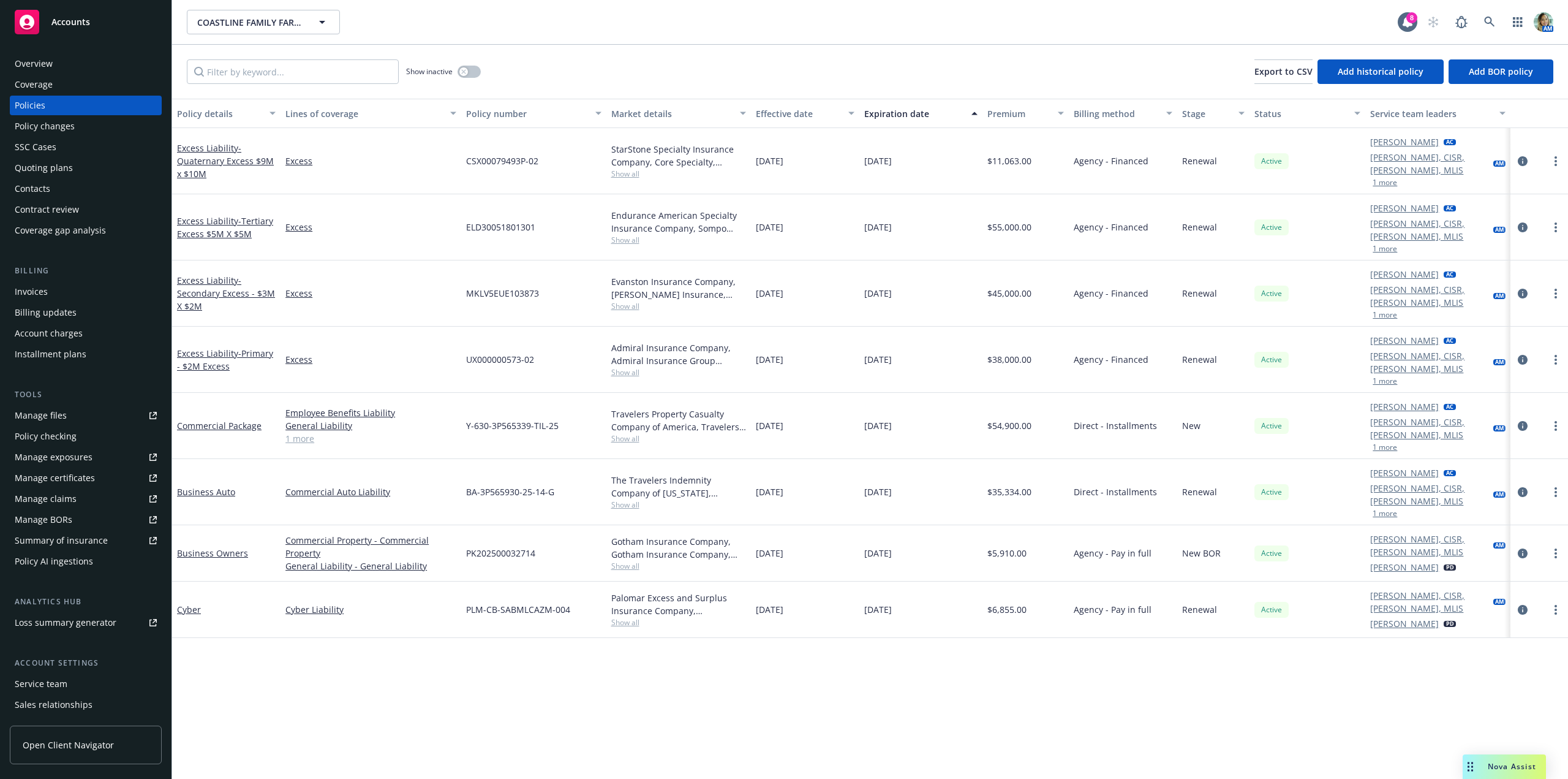
click at [635, 367] on span "Show all" at bounding box center [678, 372] width 135 height 10
click at [621, 301] on span "Show all" at bounding box center [678, 306] width 135 height 10
click at [619, 235] on span "Show all" at bounding box center [678, 239] width 135 height 10
click at [630, 169] on span "Show all" at bounding box center [678, 173] width 135 height 10
click at [61, 168] on div "Quoting plans" at bounding box center [43, 168] width 58 height 20
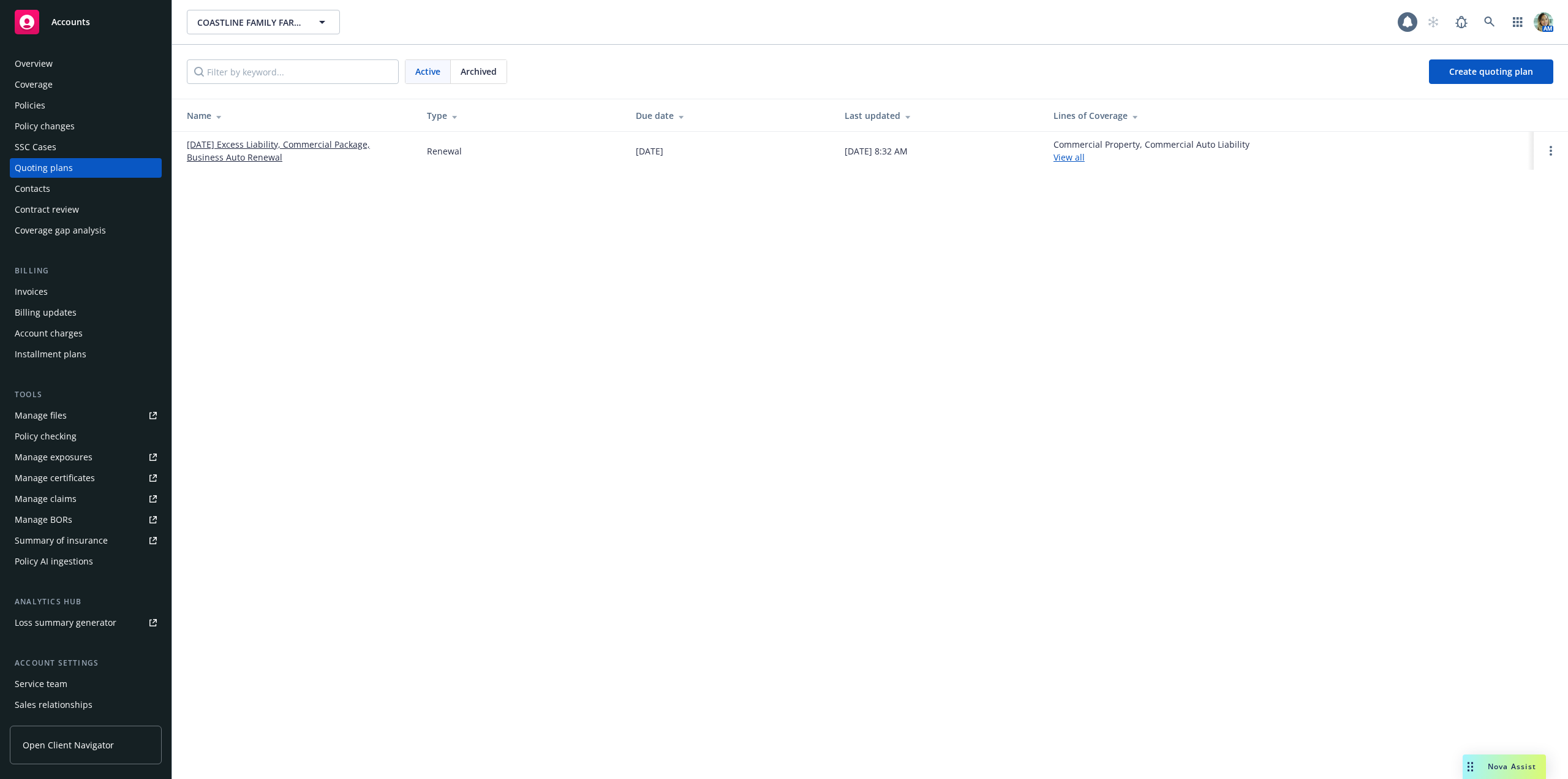
click at [259, 154] on link "01/20/26 Excess Liability, Commercial Package, Business Auto Renewal" at bounding box center [297, 151] width 220 height 26
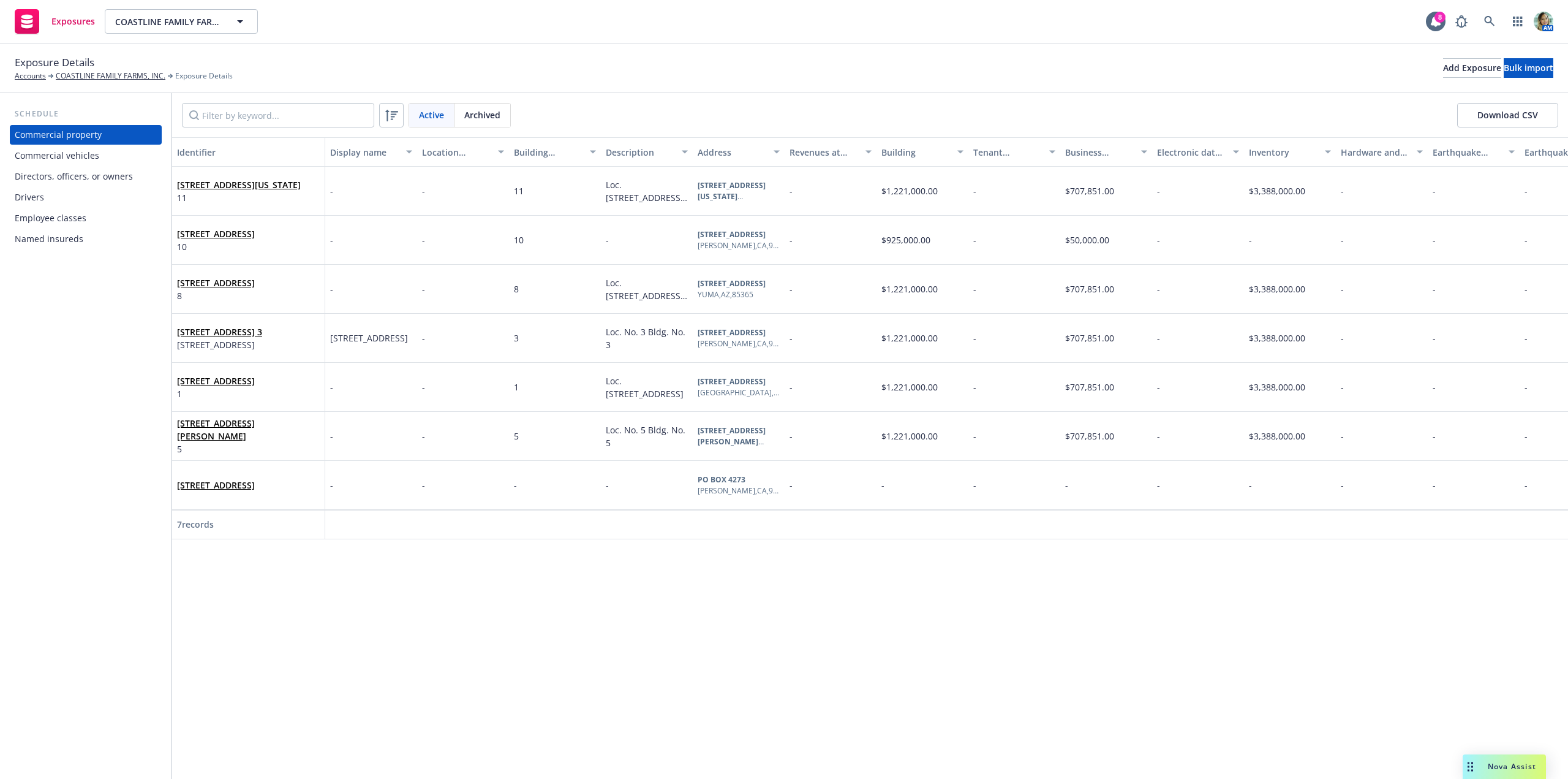
click at [55, 157] on div "Commercial vehicles" at bounding box center [57, 155] width 85 height 20
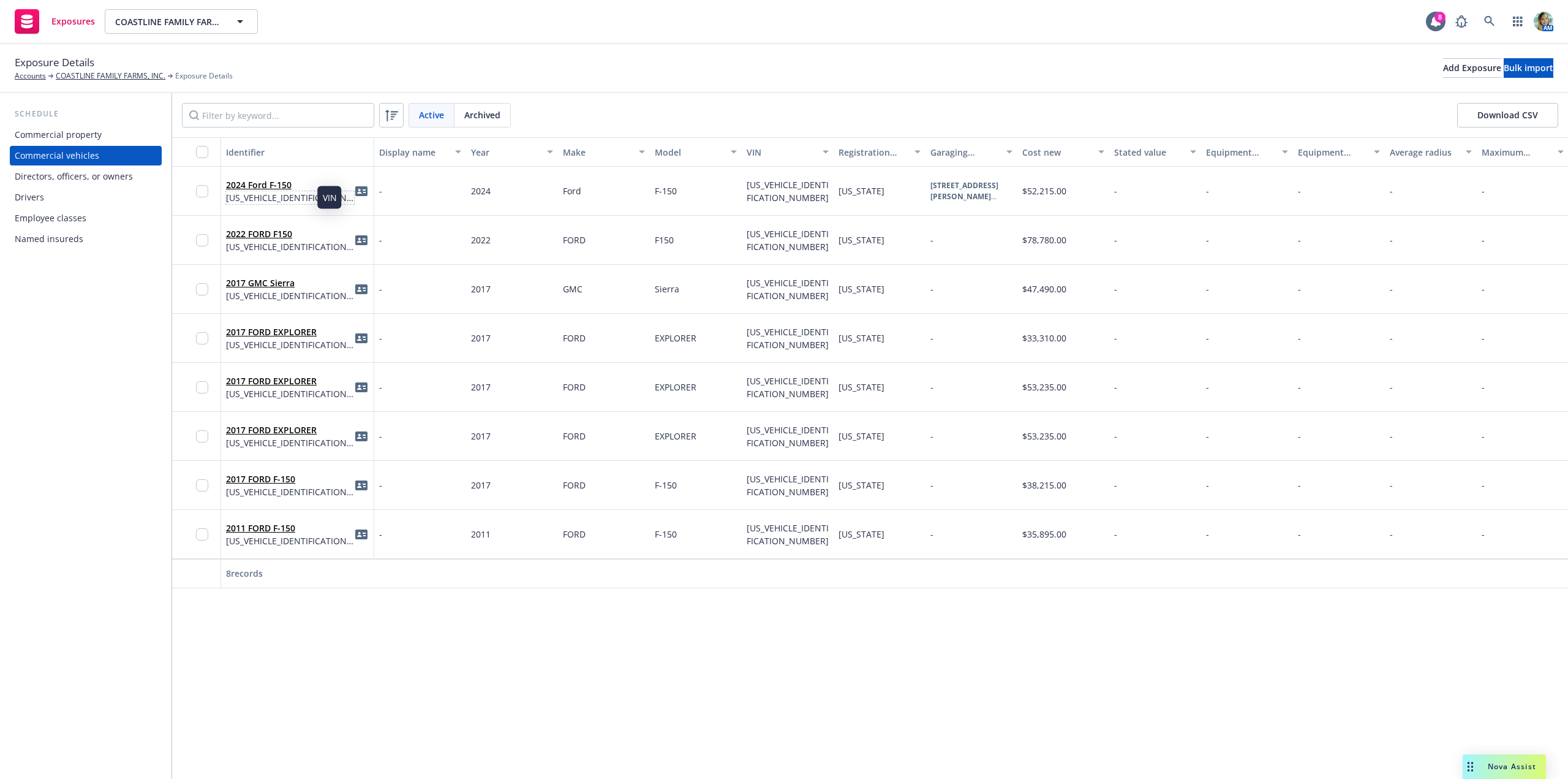
click at [297, 199] on span "[US_VEHICLE_IDENTIFICATION_NUMBER]" at bounding box center [290, 197] width 128 height 13
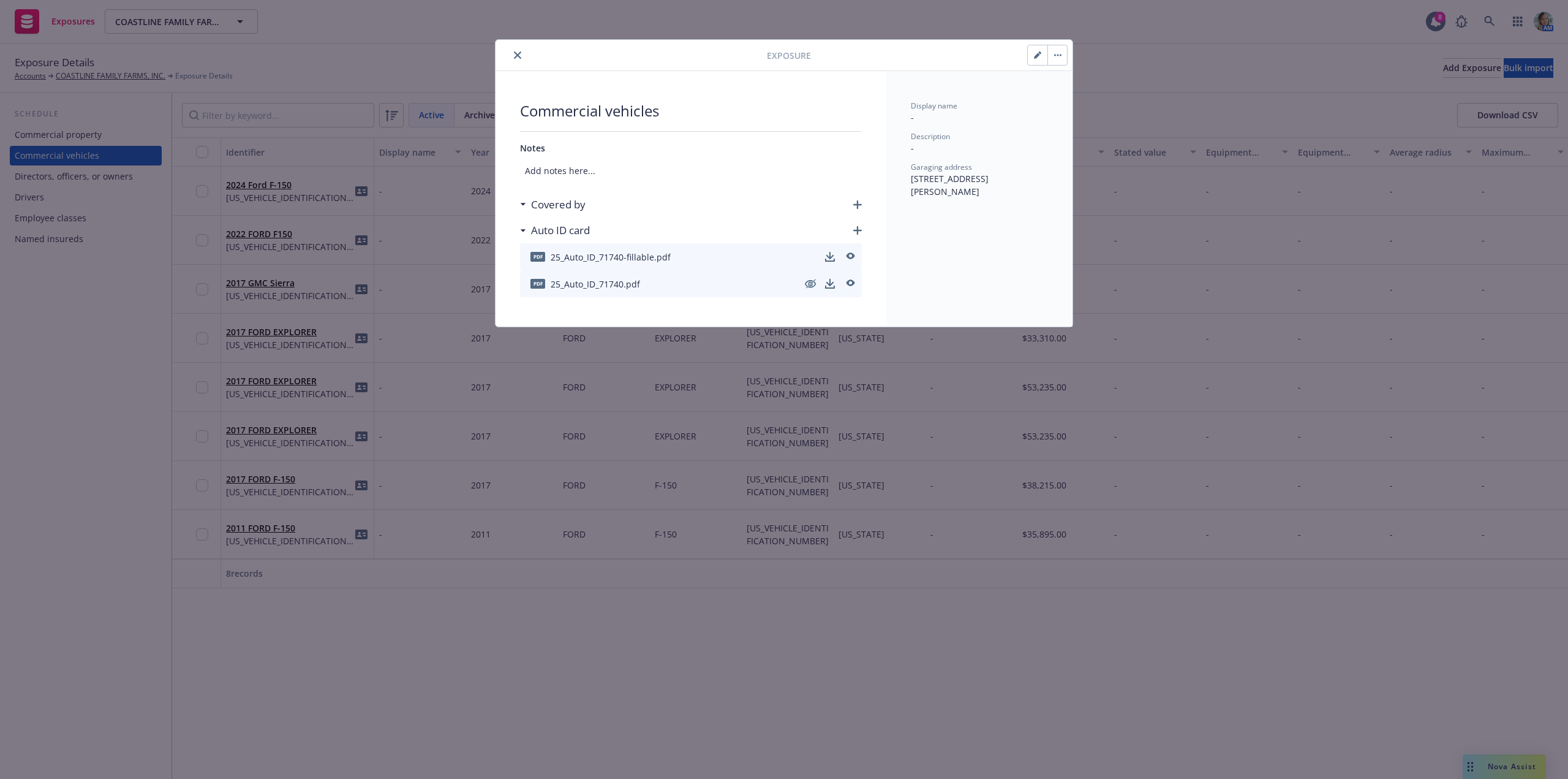
click at [1035, 52] on icon "button" at bounding box center [1037, 55] width 8 height 8
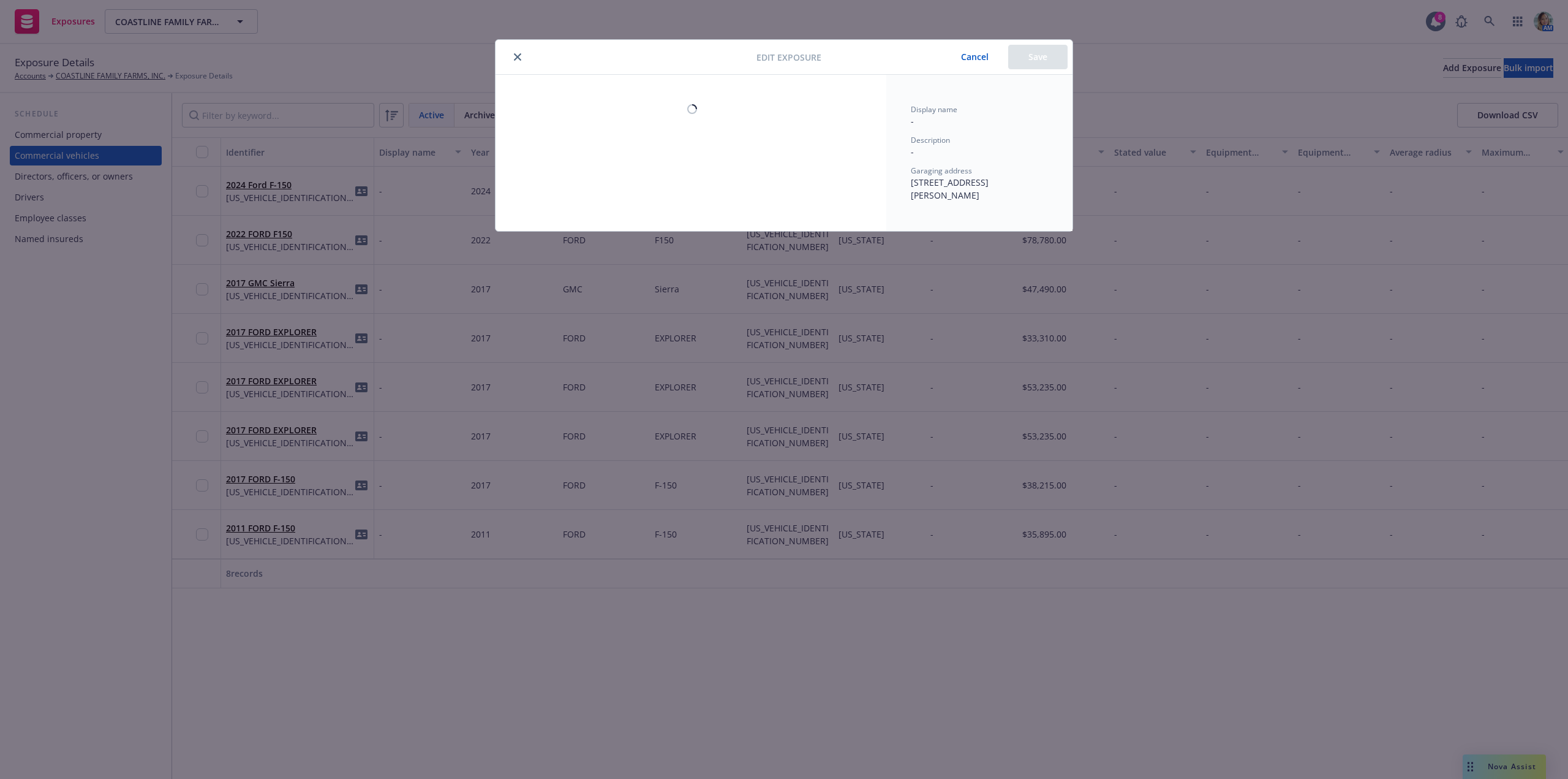
select select "CA"
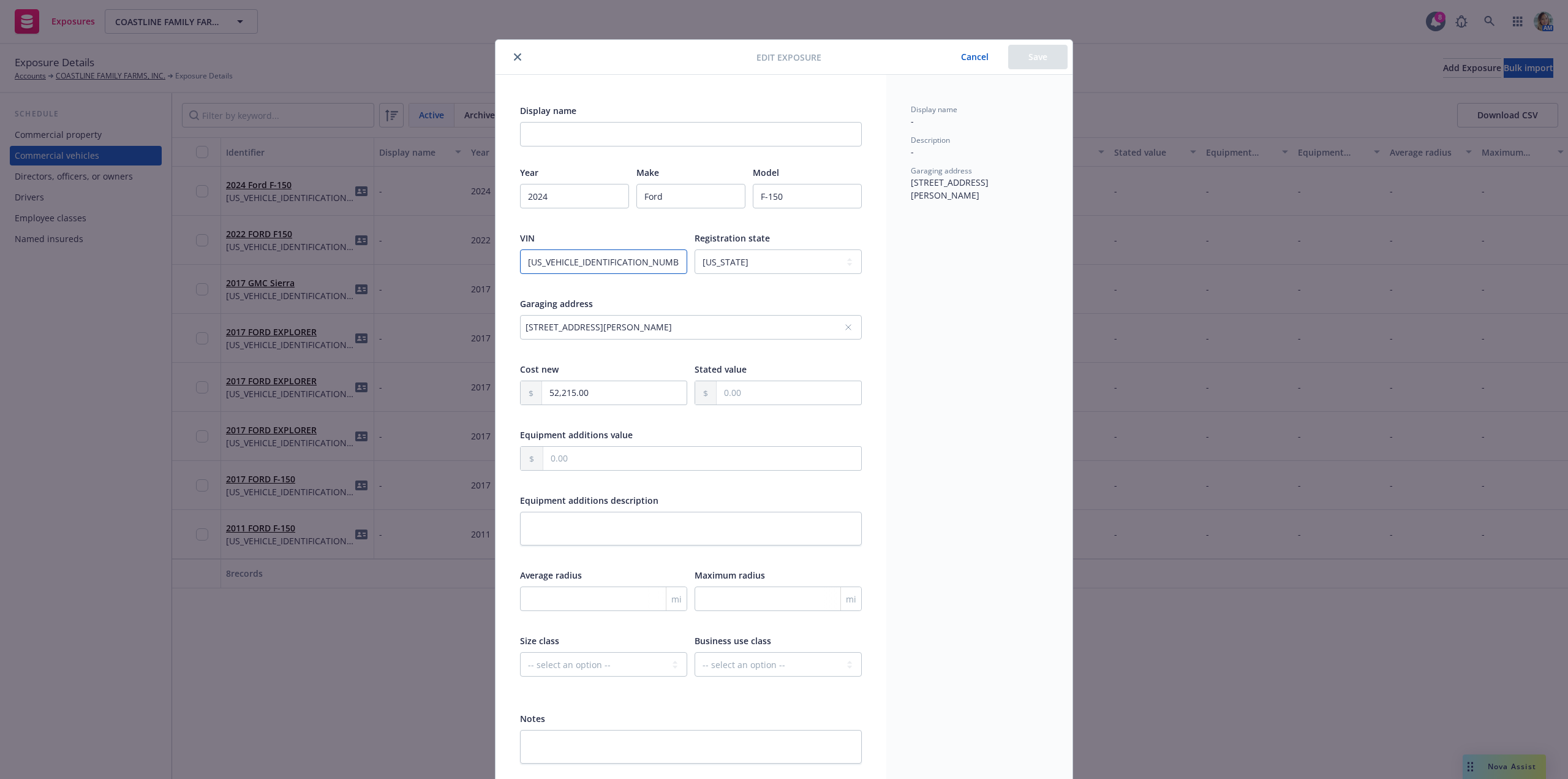
drag, startPoint x: 532, startPoint y: 257, endPoint x: 503, endPoint y: 261, distance: 29.3
click at [503, 261] on div "Display name Year [DATE] Make Ford Model F-150 VIN [US_VEHICLE_IDENTIFICATION_N…" at bounding box center [691, 434] width 391 height 718
click at [514, 54] on icon "close" at bounding box center [518, 57] width 8 height 8
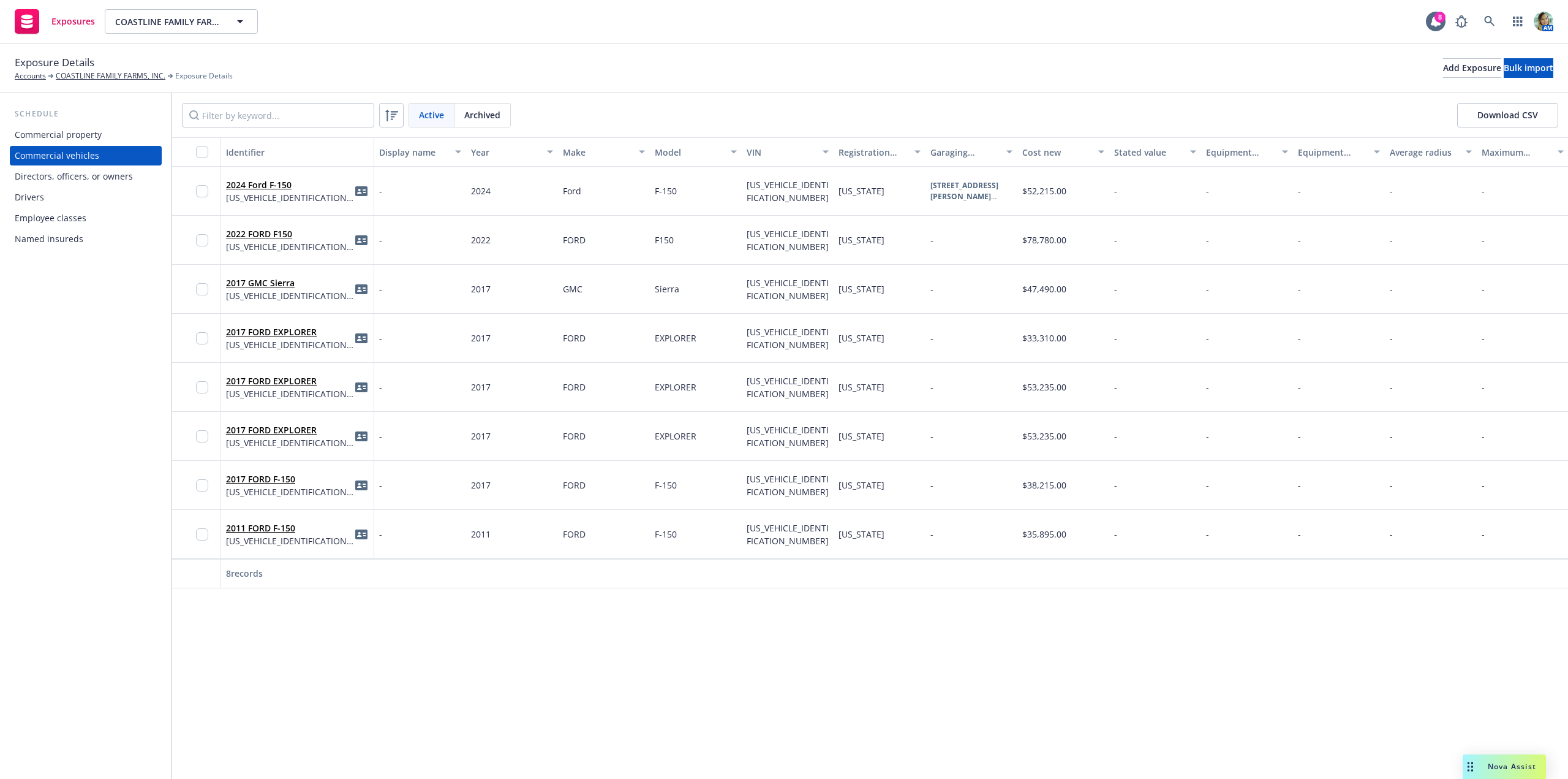
click at [54, 200] on div "Drivers" at bounding box center [85, 197] width 142 height 20
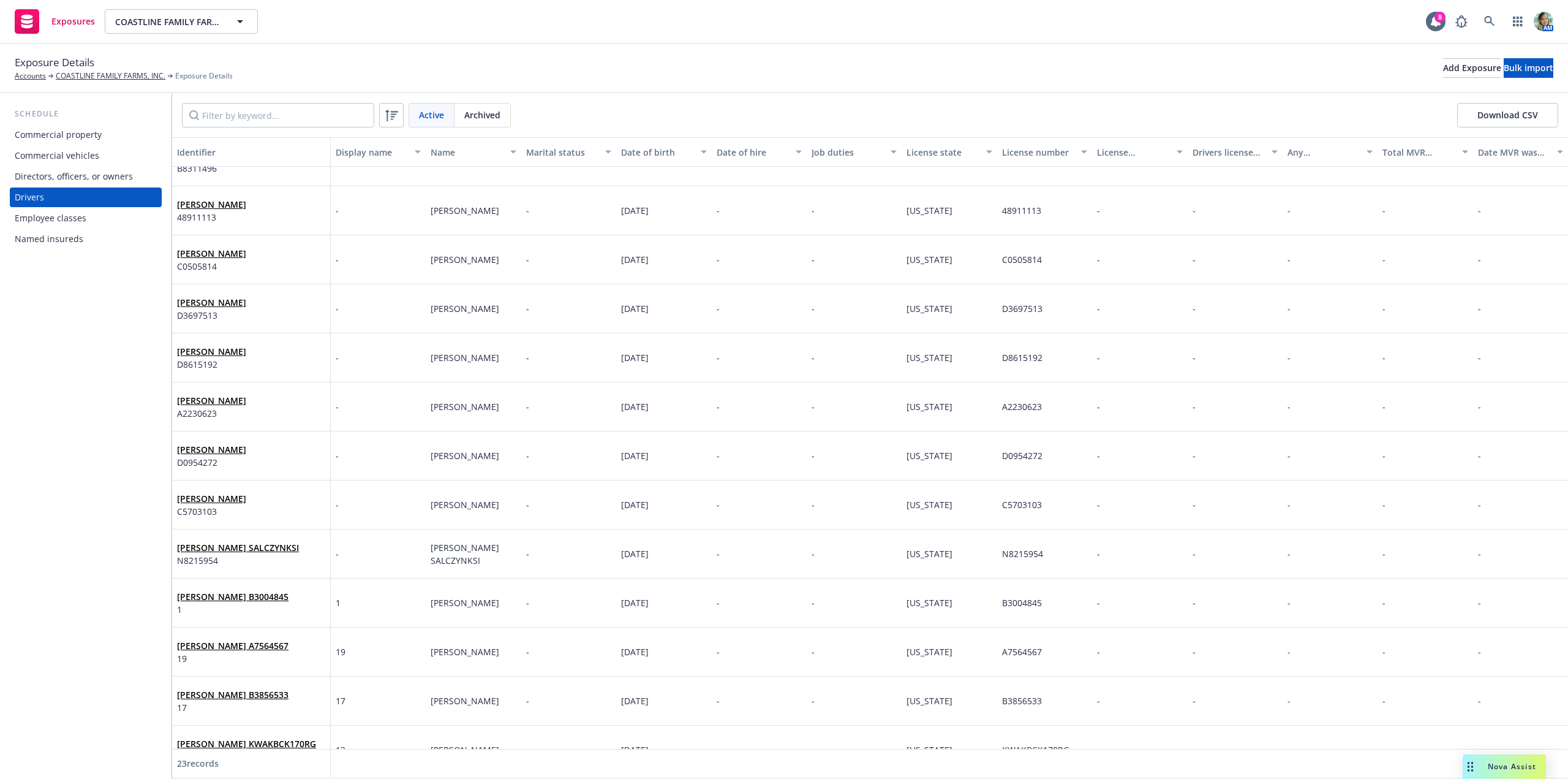
scroll to position [245, 0]
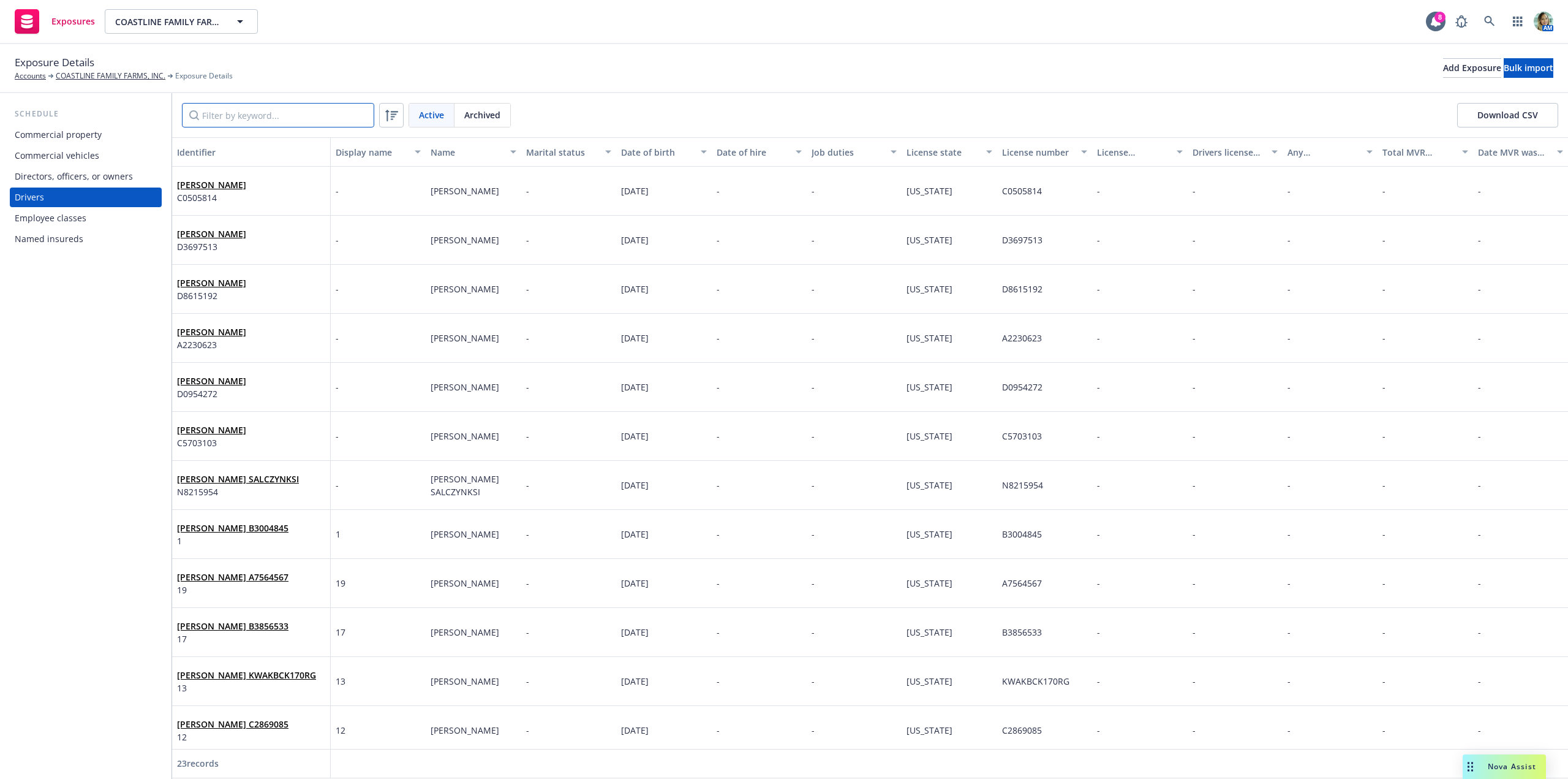
click at [302, 114] on input "Filter by keyword..." at bounding box center [278, 115] width 192 height 25
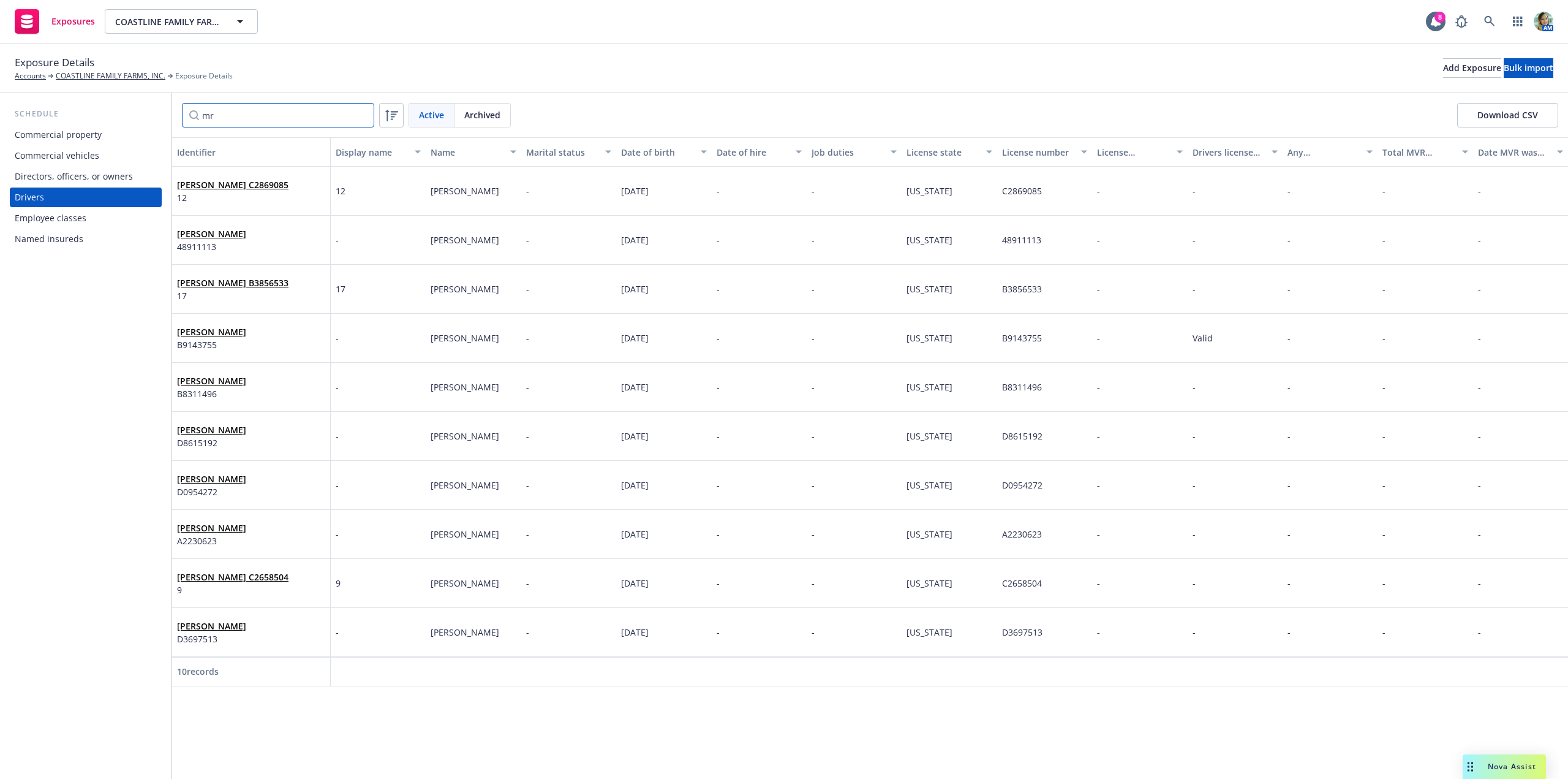
scroll to position [0, 0]
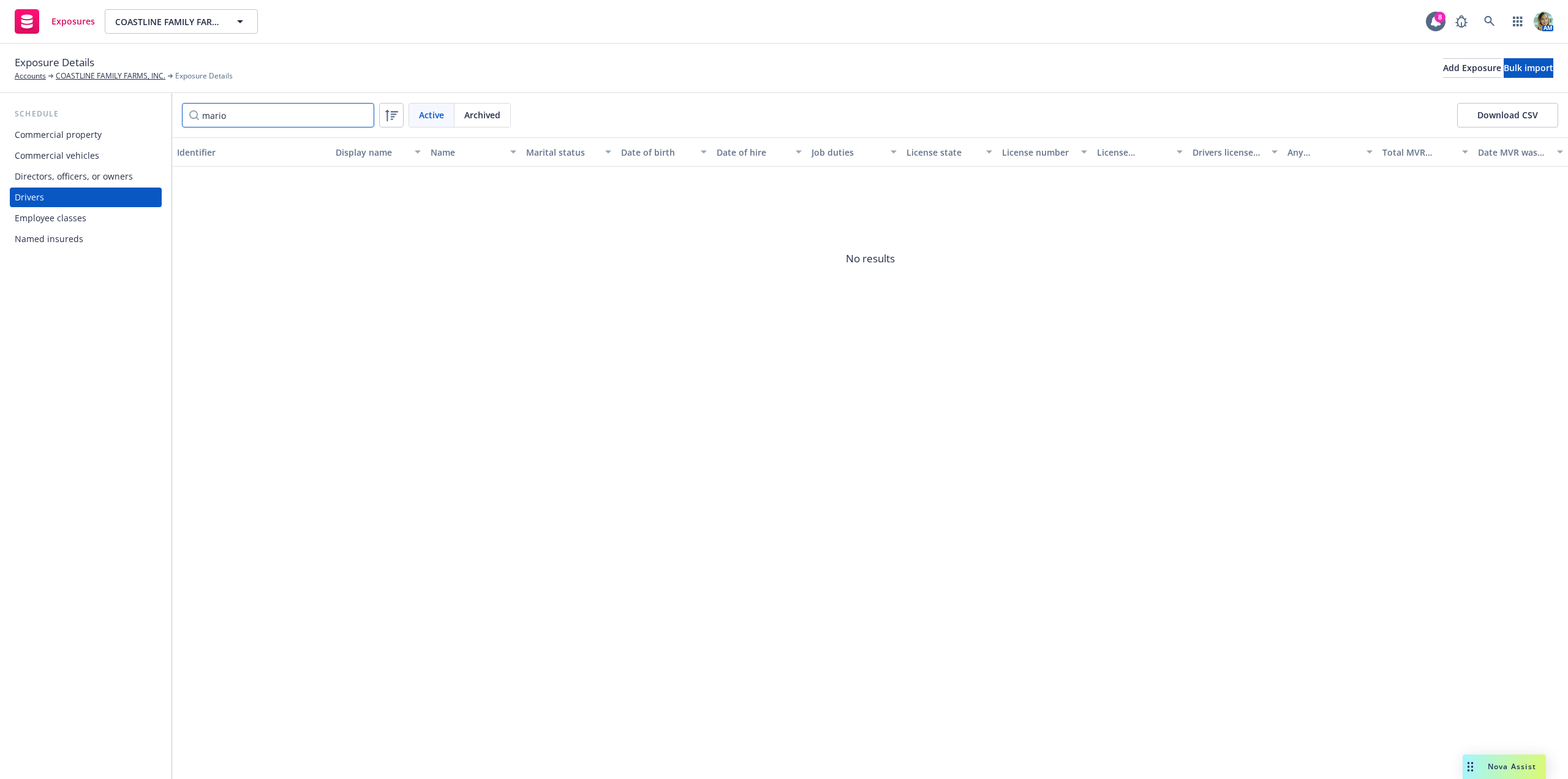
drag, startPoint x: 257, startPoint y: 112, endPoint x: 144, endPoint y: 112, distance: 113.0
click at [145, 111] on div "Schedule Commercial property Commercial vehicles Directors, officers, or owners…" at bounding box center [784, 436] width 1568 height 685
type input "\"
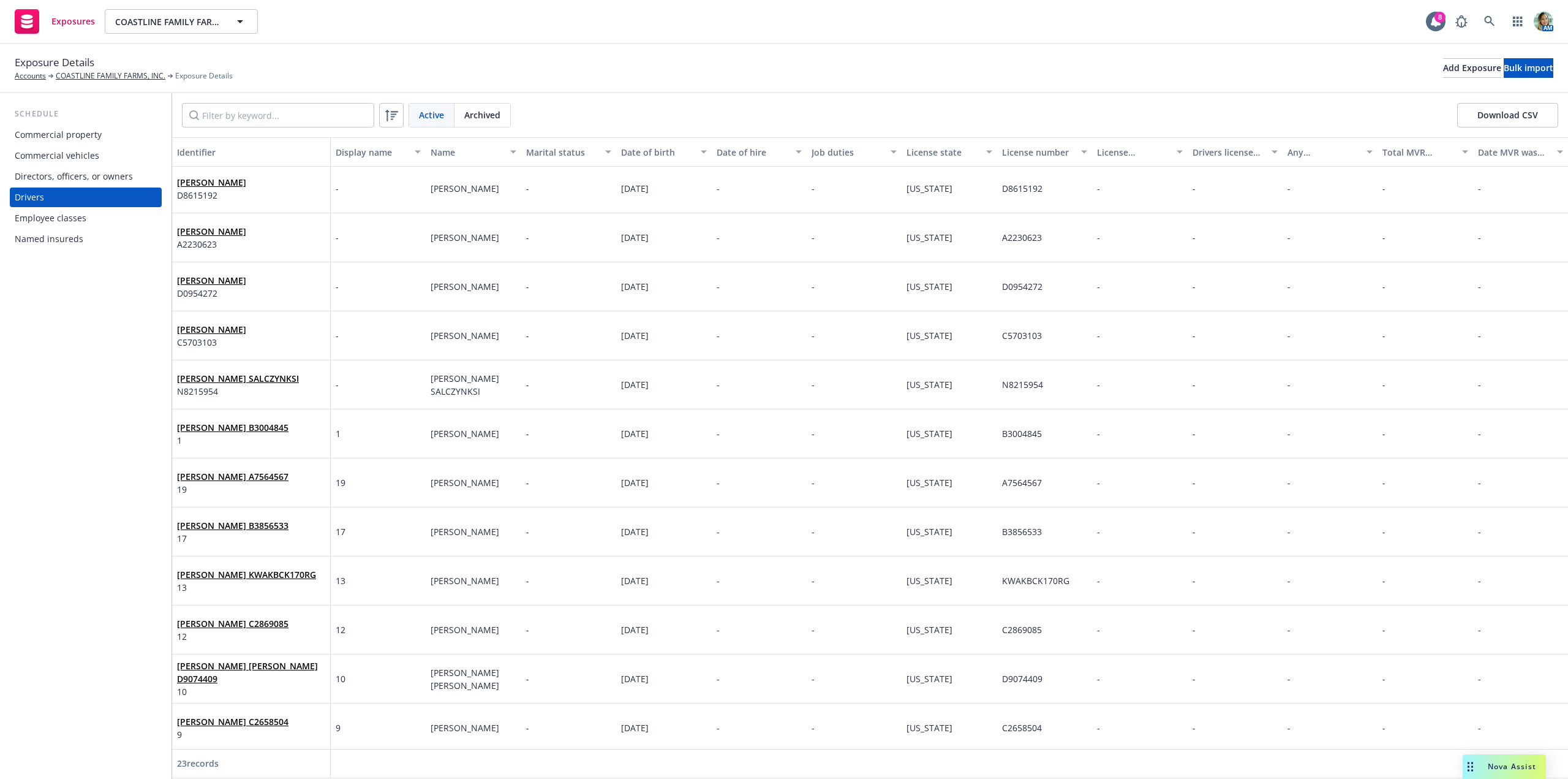
scroll to position [429, 0]
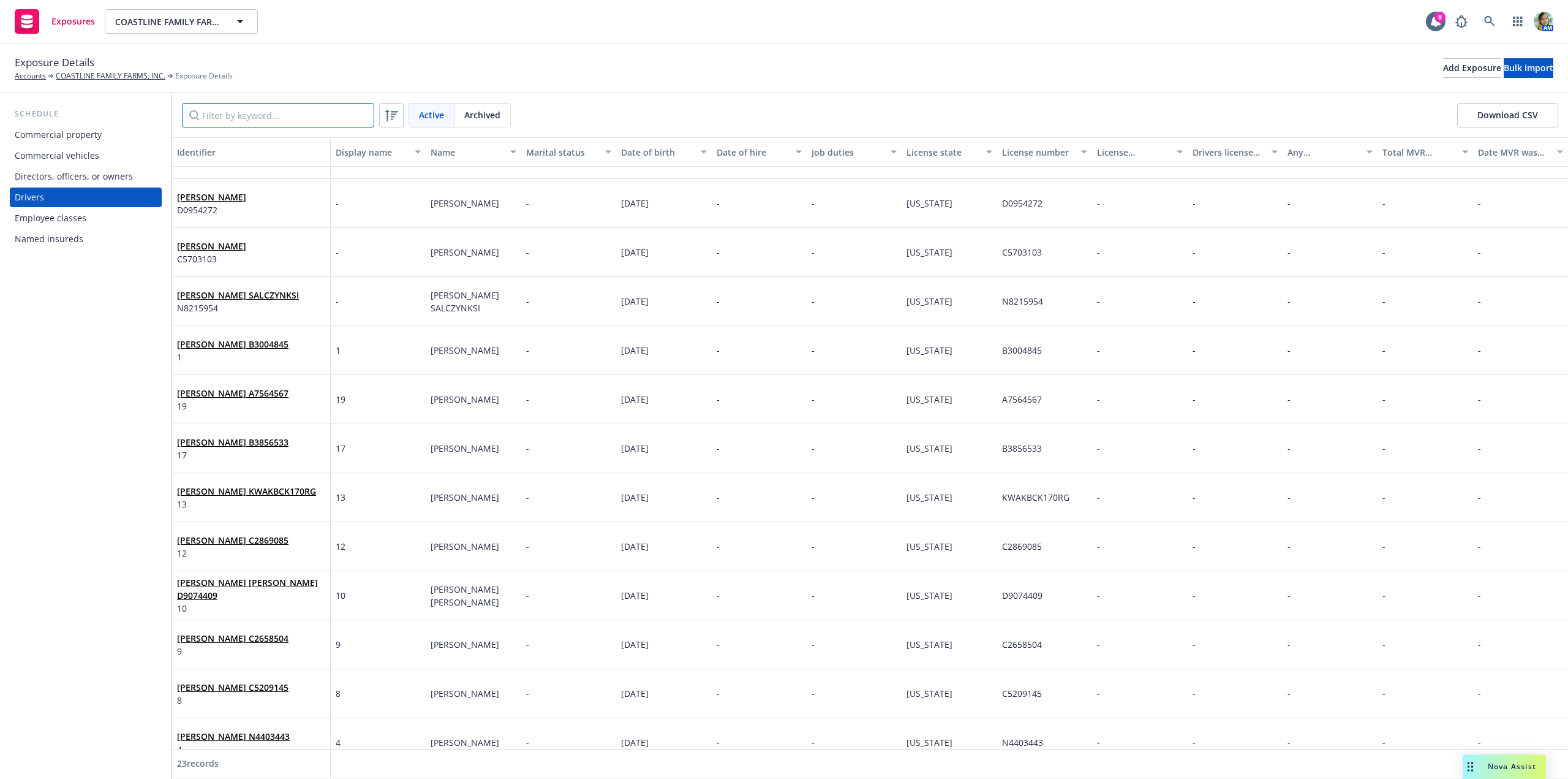
click at [240, 109] on input "Filter by keyword..." at bounding box center [278, 115] width 192 height 25
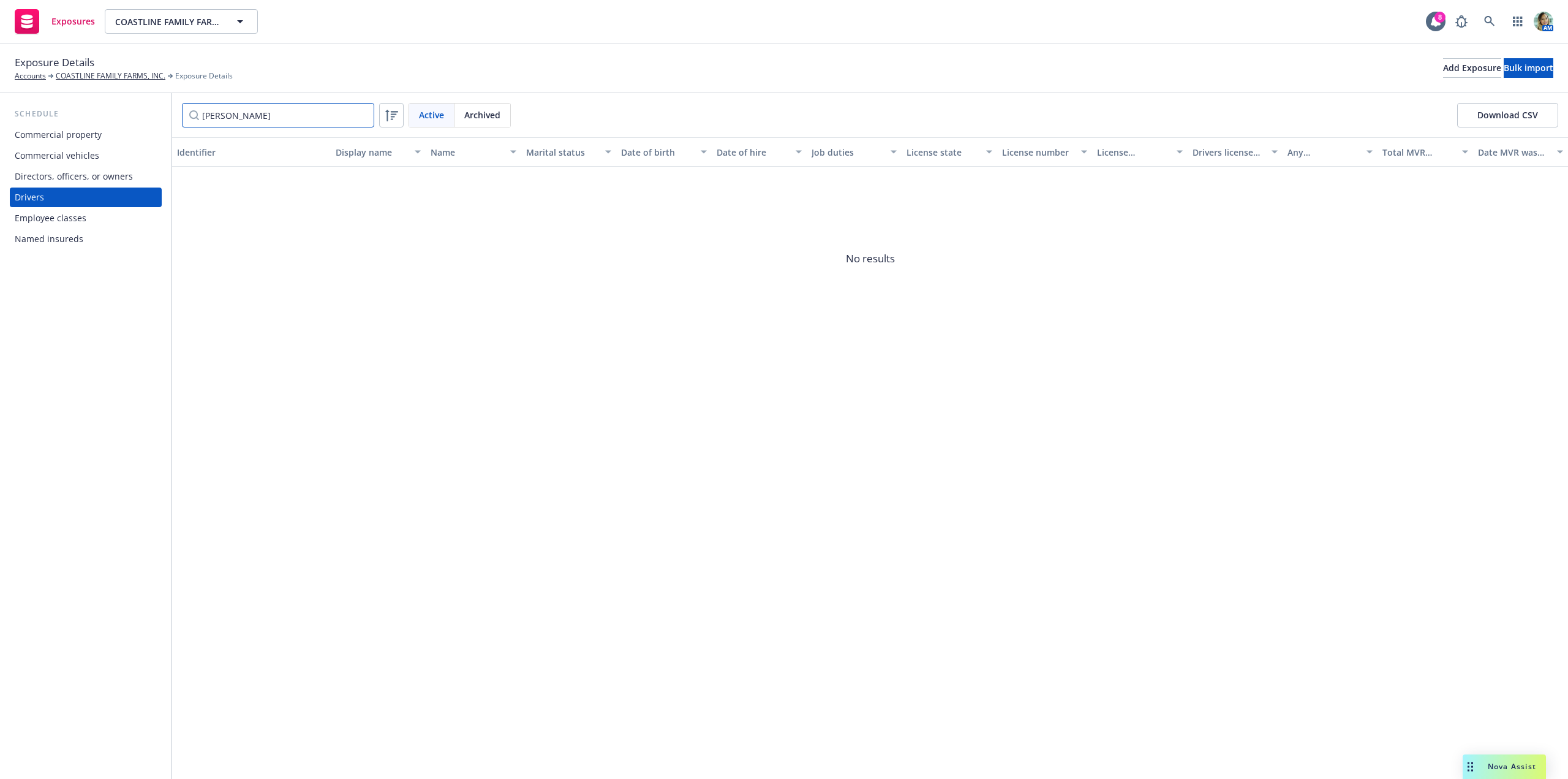
type input "[PERSON_NAME]"
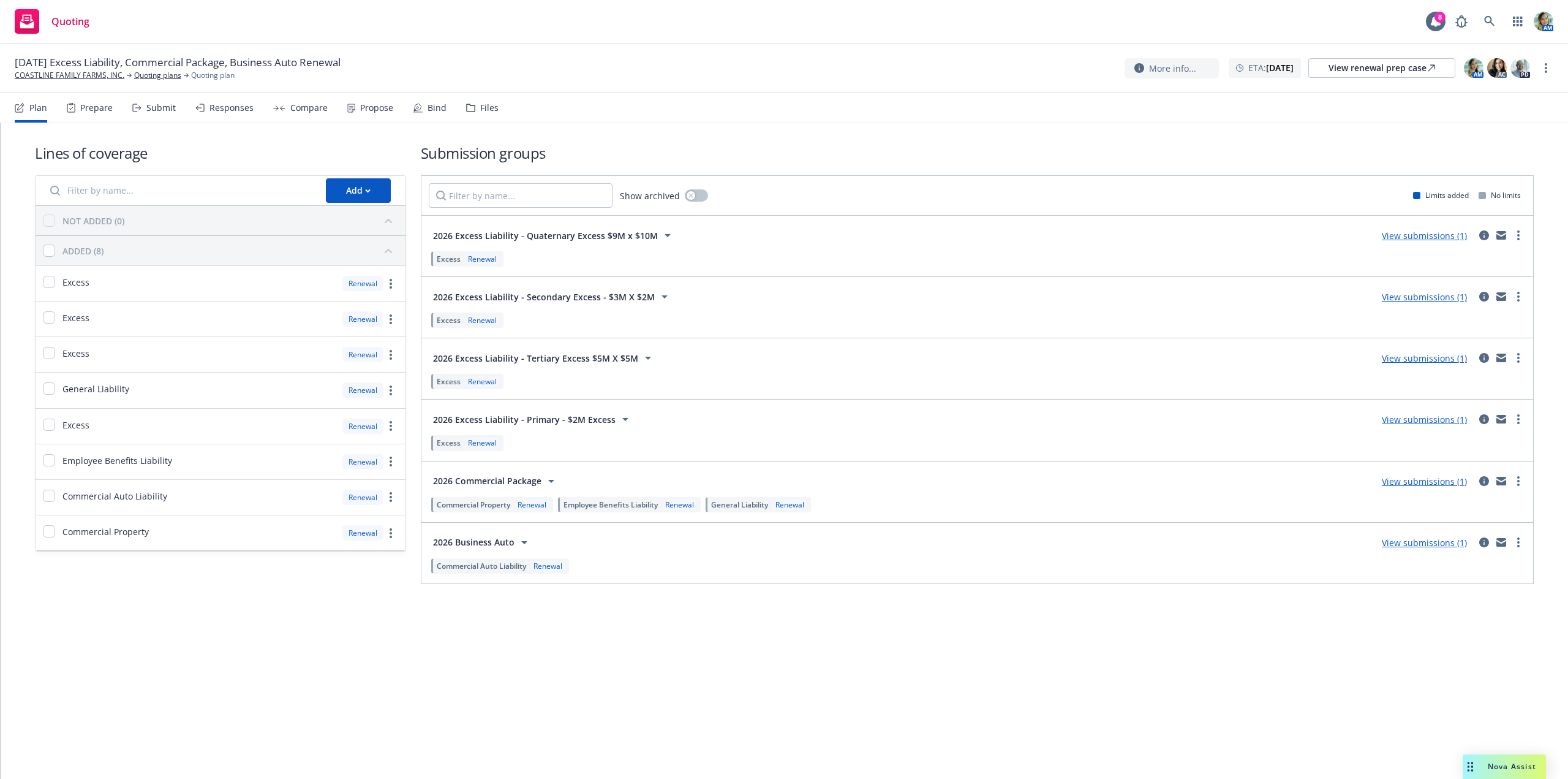
click at [1413, 484] on link "View submissions (1)" at bounding box center [1424, 481] width 85 height 12
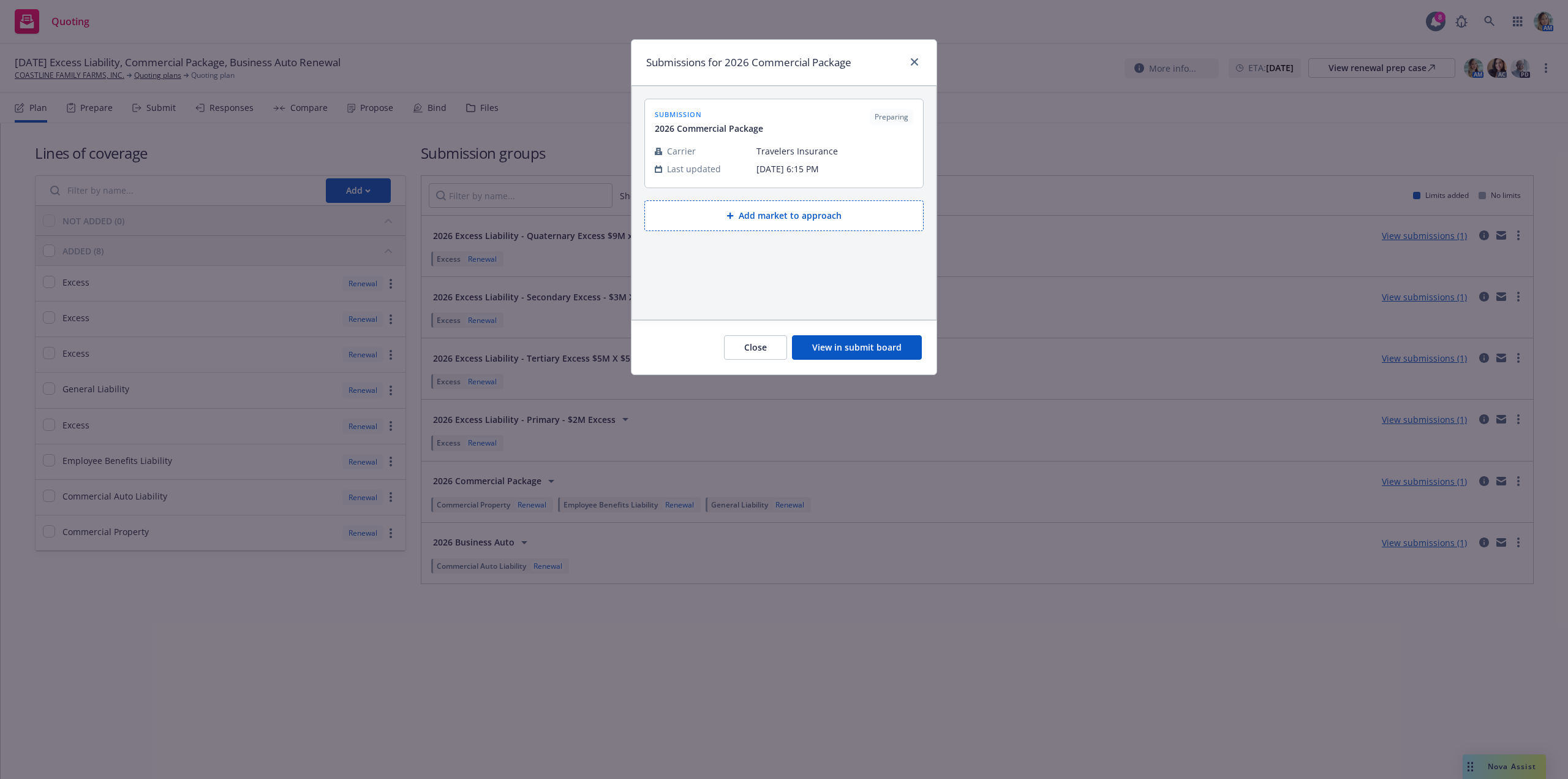
click at [834, 352] on button "View in submit board" at bounding box center [857, 347] width 130 height 25
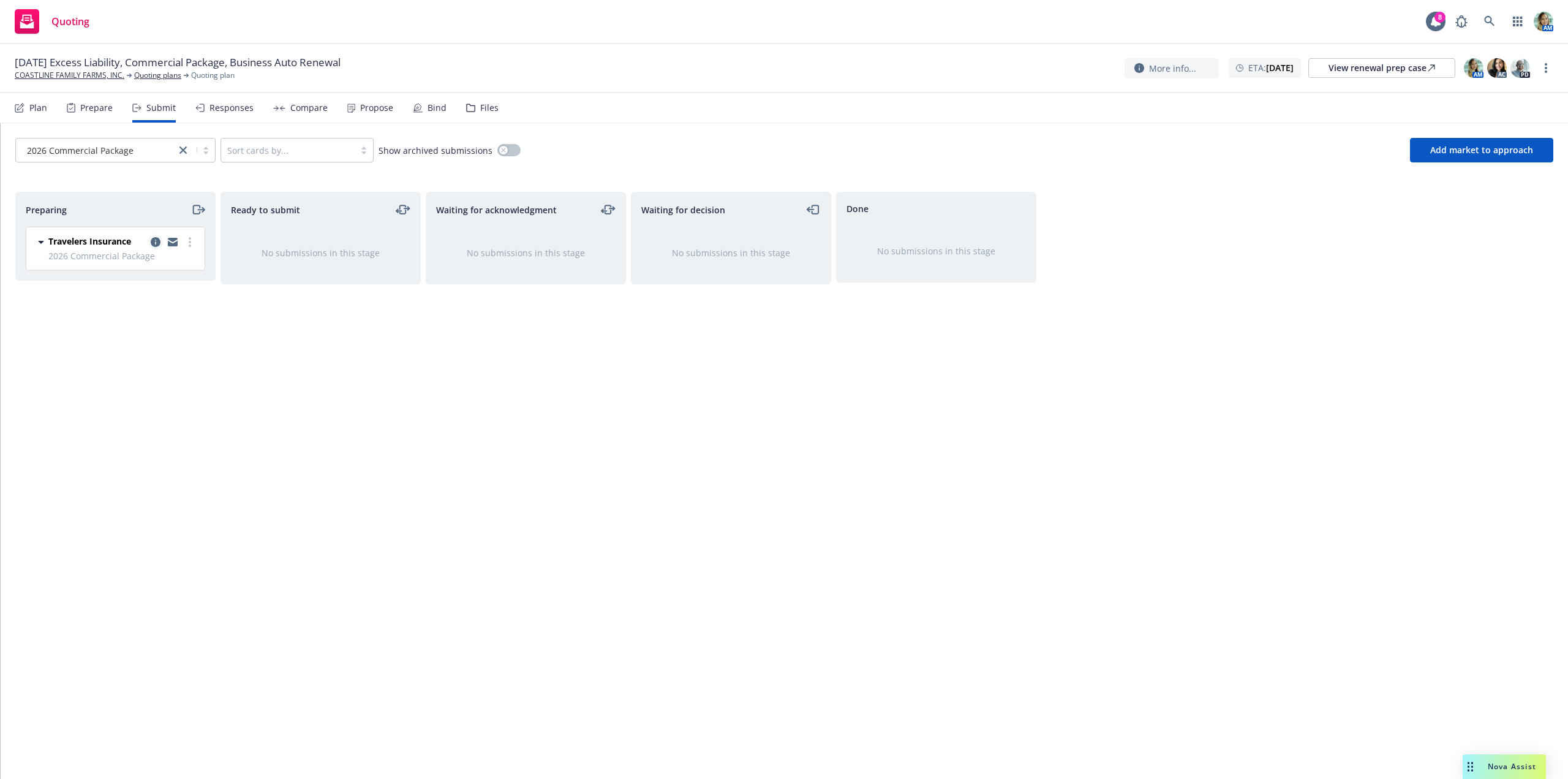
click at [157, 241] on icon "copy logging email" at bounding box center [155, 242] width 10 height 10
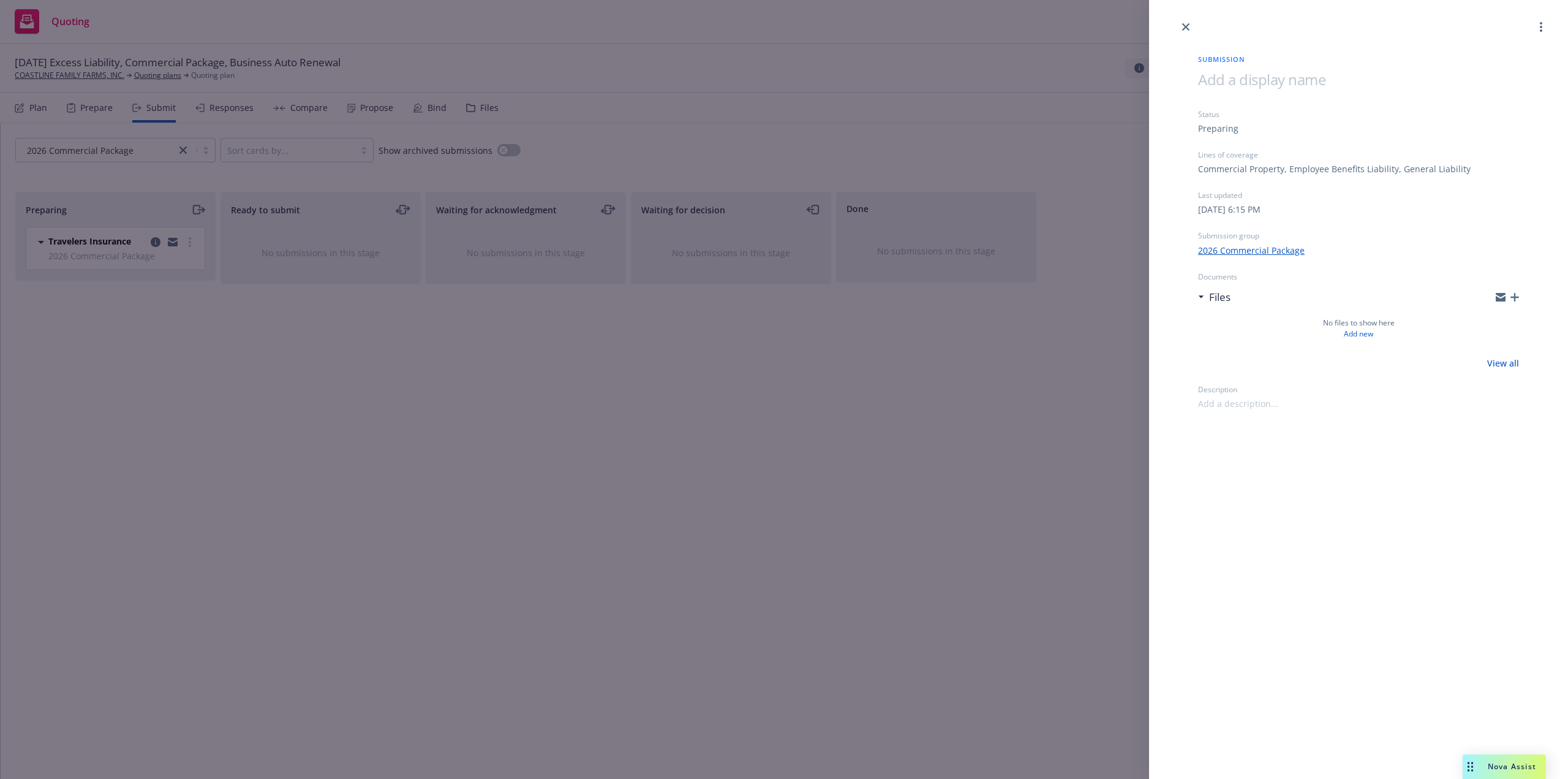
click at [1264, 81] on span at bounding box center [1262, 79] width 127 height 21
drag, startPoint x: 1308, startPoint y: 72, endPoint x: 1190, endPoint y: 77, distance: 118.1
click at [1188, 72] on div "Submission 1/20/26 Package Status Preparing Lines of coverage Commercial Proper…" at bounding box center [1358, 222] width 360 height 375
drag, startPoint x: 1194, startPoint y: 79, endPoint x: 1314, endPoint y: 85, distance: 120.1
click at [1314, 85] on div "Submission 1/20/26 Package Status Preparing Lines of coverage Commercial Proper…" at bounding box center [1358, 222] width 360 height 375
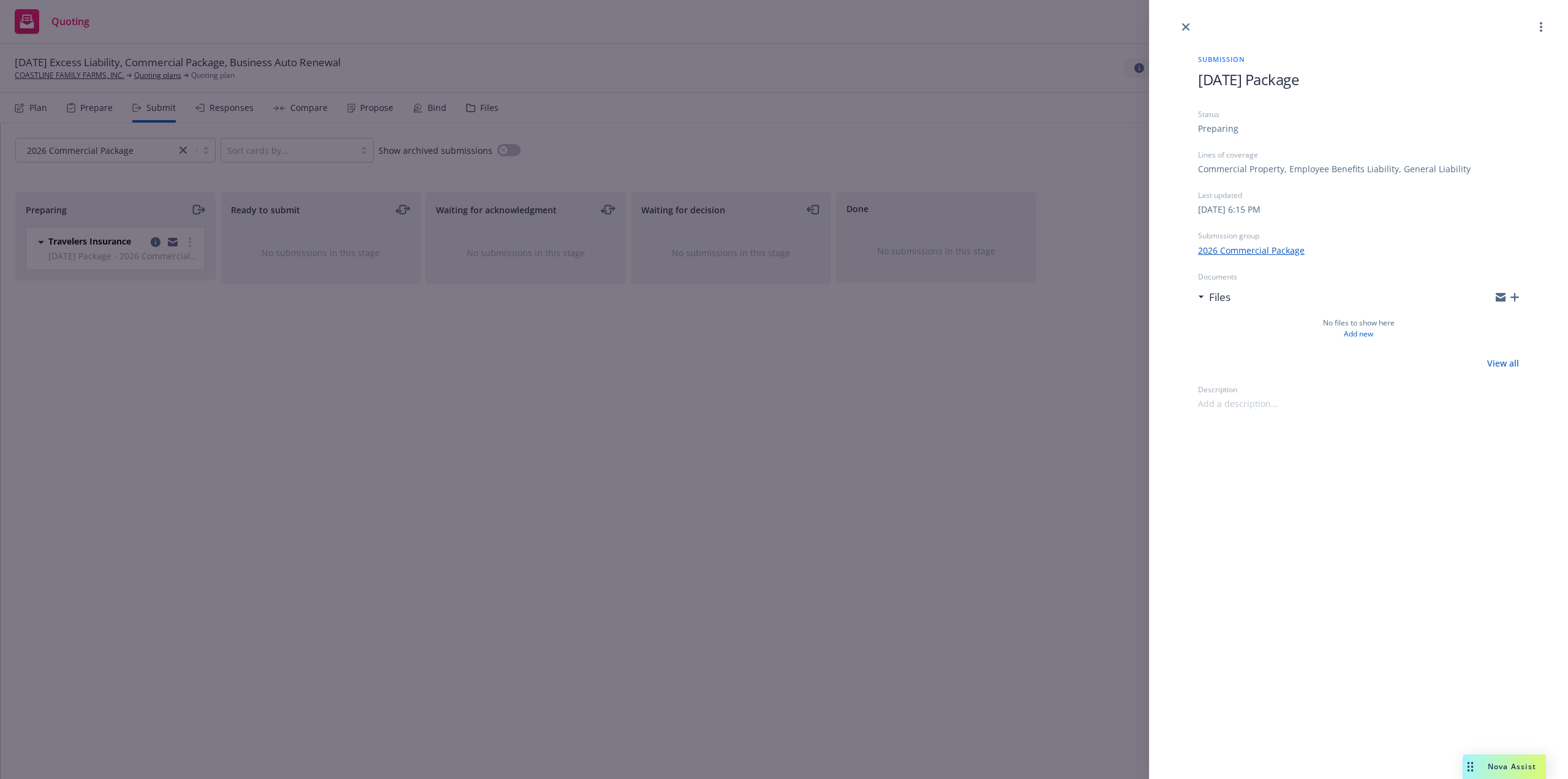
copy span "1/20/26 Package"
drag, startPoint x: 1437, startPoint y: 561, endPoint x: 1218, endPoint y: 622, distance: 227.3
click at [1431, 567] on div "Submission 1/20/26 Package Status Preparing Lines of coverage Commercial Proper…" at bounding box center [1358, 389] width 419 height 779
drag, startPoint x: 942, startPoint y: 626, endPoint x: 869, endPoint y: 601, distance: 77.2
click at [941, 626] on div "Submission 1/20/26 Package Status Preparing Lines of coverage Commercial Proper…" at bounding box center [784, 389] width 1568 height 779
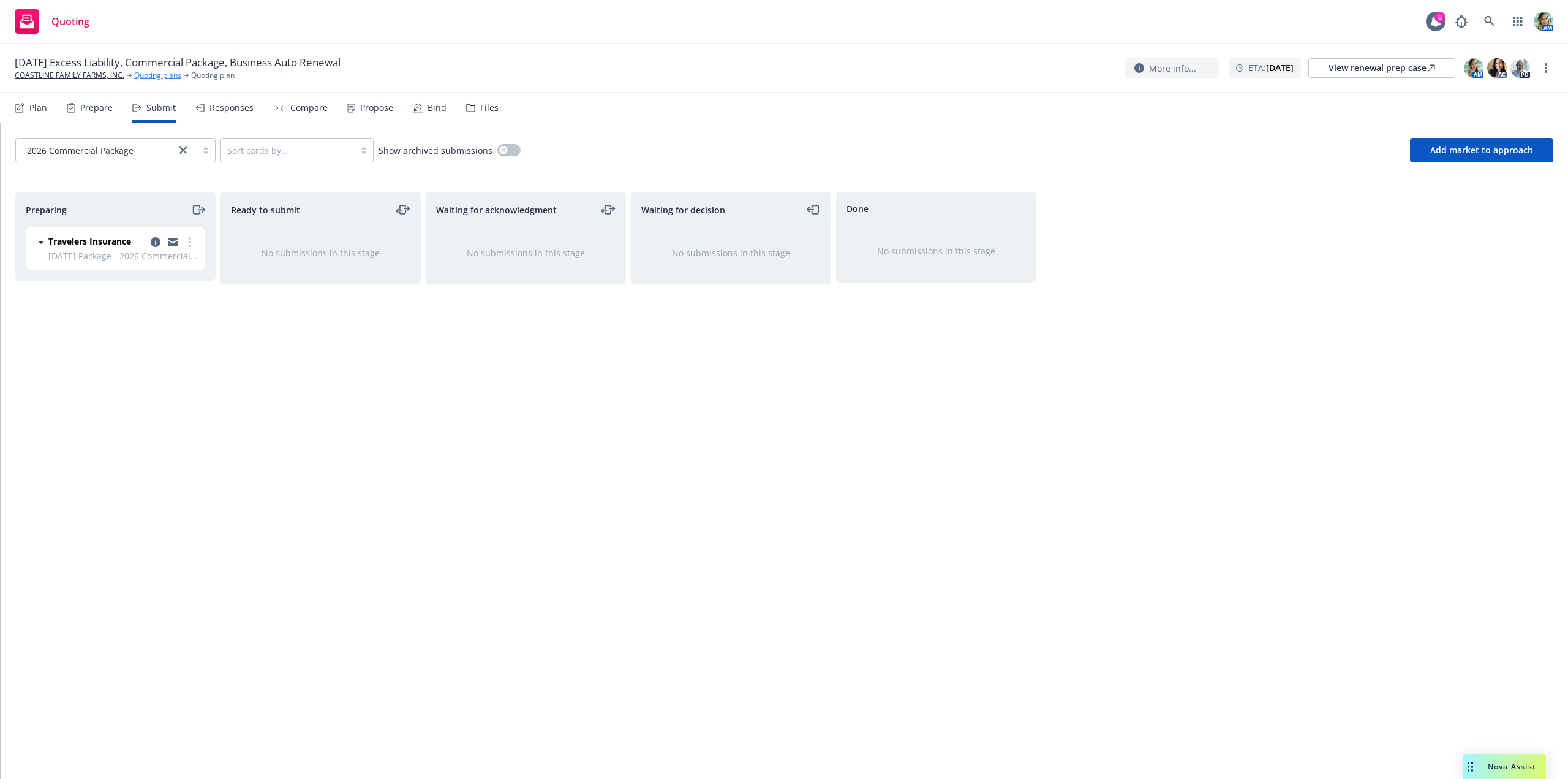
click at [162, 75] on link "Quoting plans" at bounding box center [157, 75] width 47 height 11
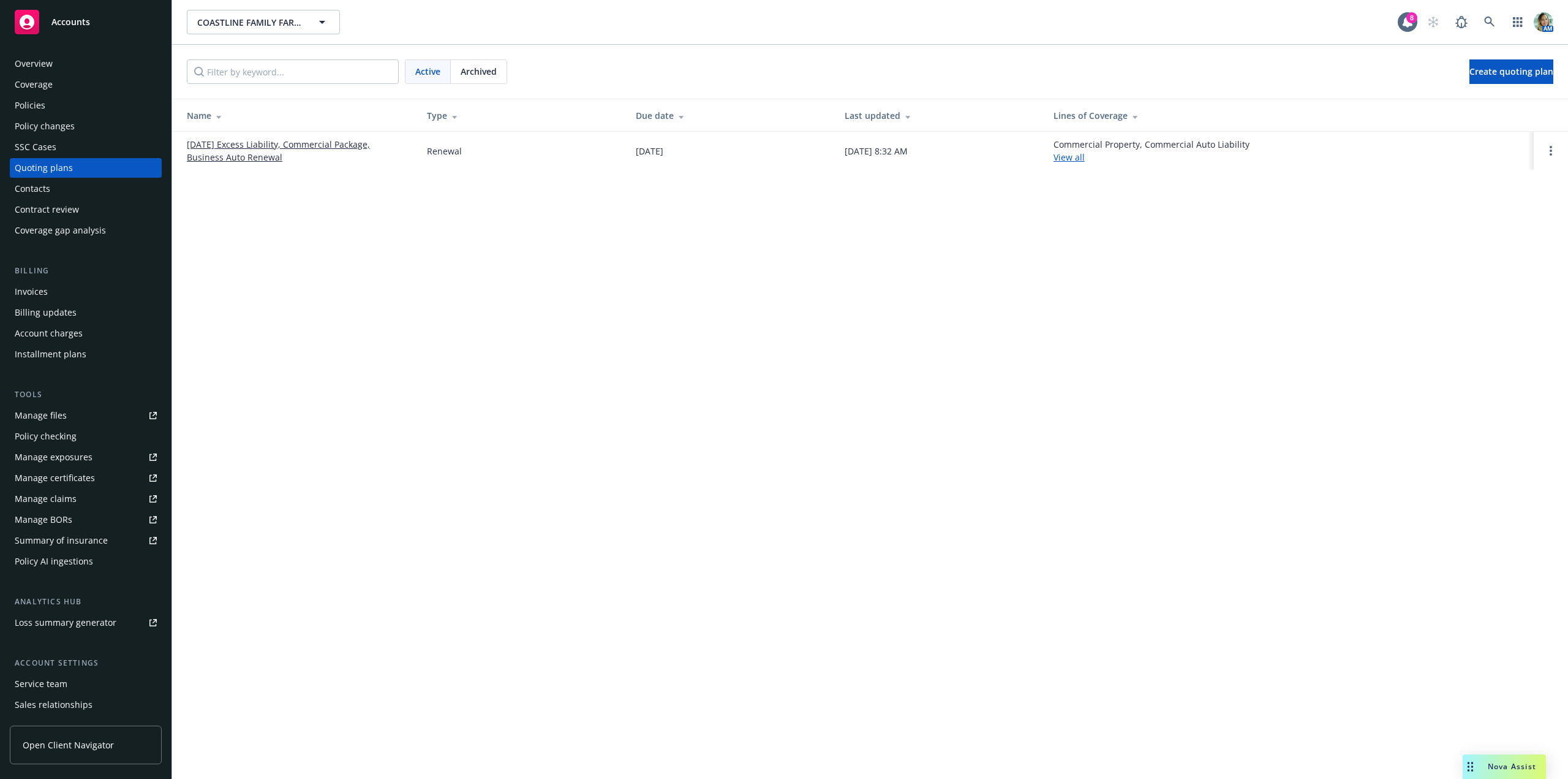
click at [242, 158] on link "[DATE] Excess Liability, Commercial Package, Business Auto Renewal" at bounding box center [297, 151] width 220 height 26
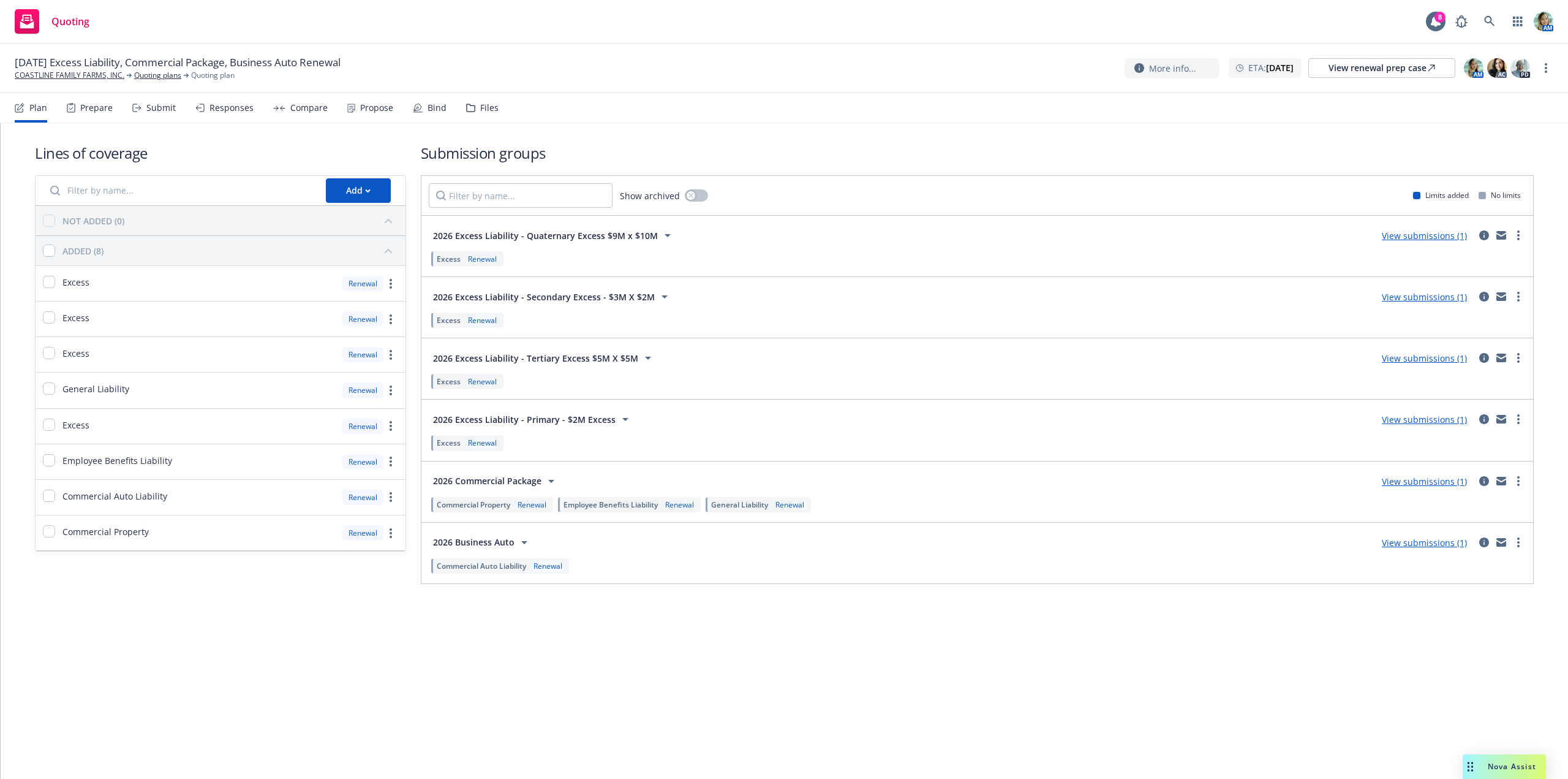
click at [1398, 543] on link "View submissions (1)" at bounding box center [1424, 542] width 85 height 12
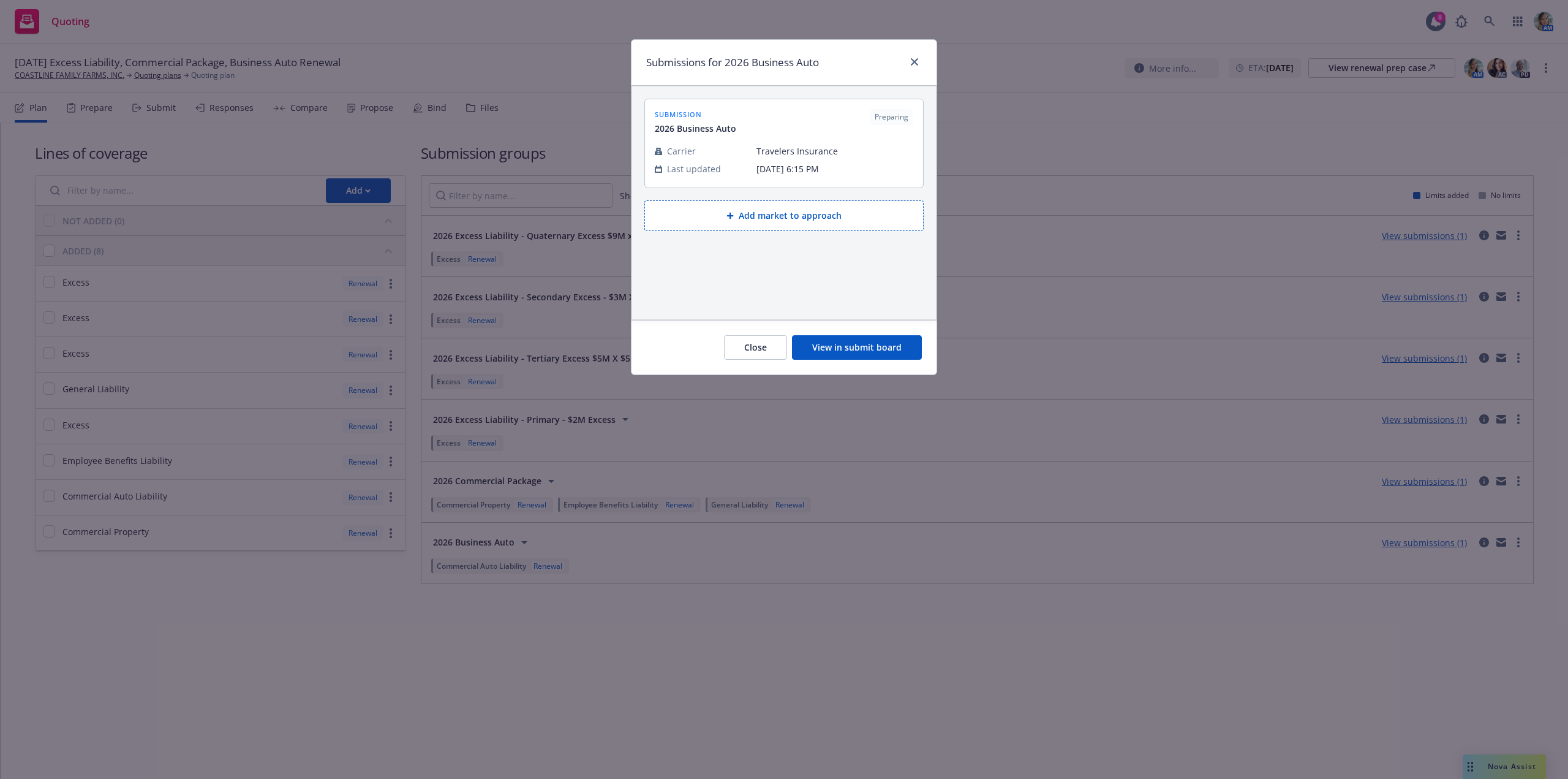
click at [842, 351] on button "View in submit board" at bounding box center [857, 347] width 130 height 25
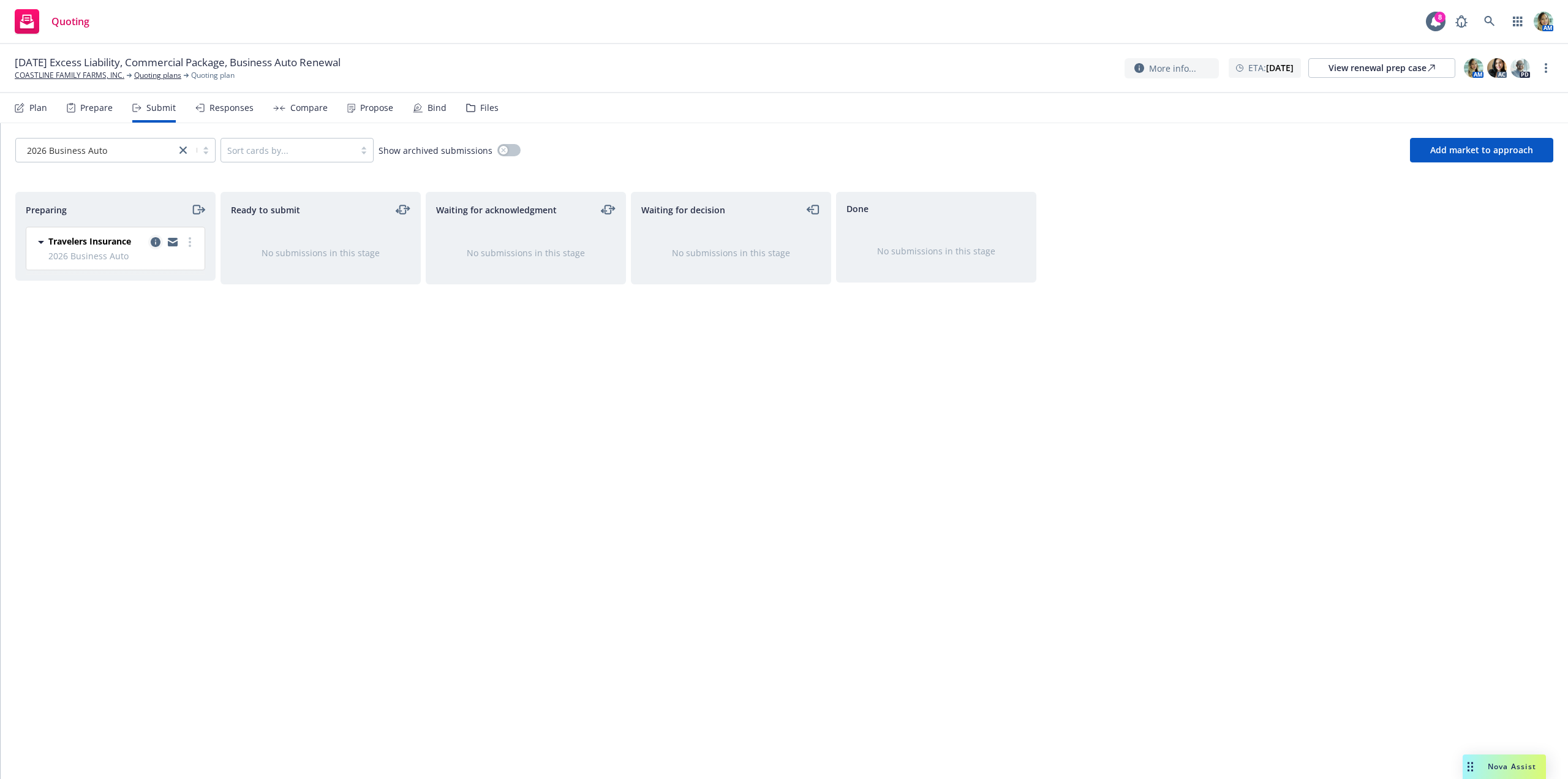
drag, startPoint x: 148, startPoint y: 237, endPoint x: 155, endPoint y: 241, distance: 8.1
click at [150, 238] on div "Travelers Insurance" at bounding box center [123, 241] width 149 height 14
click at [156, 243] on icon "copy logging email" at bounding box center [155, 242] width 10 height 10
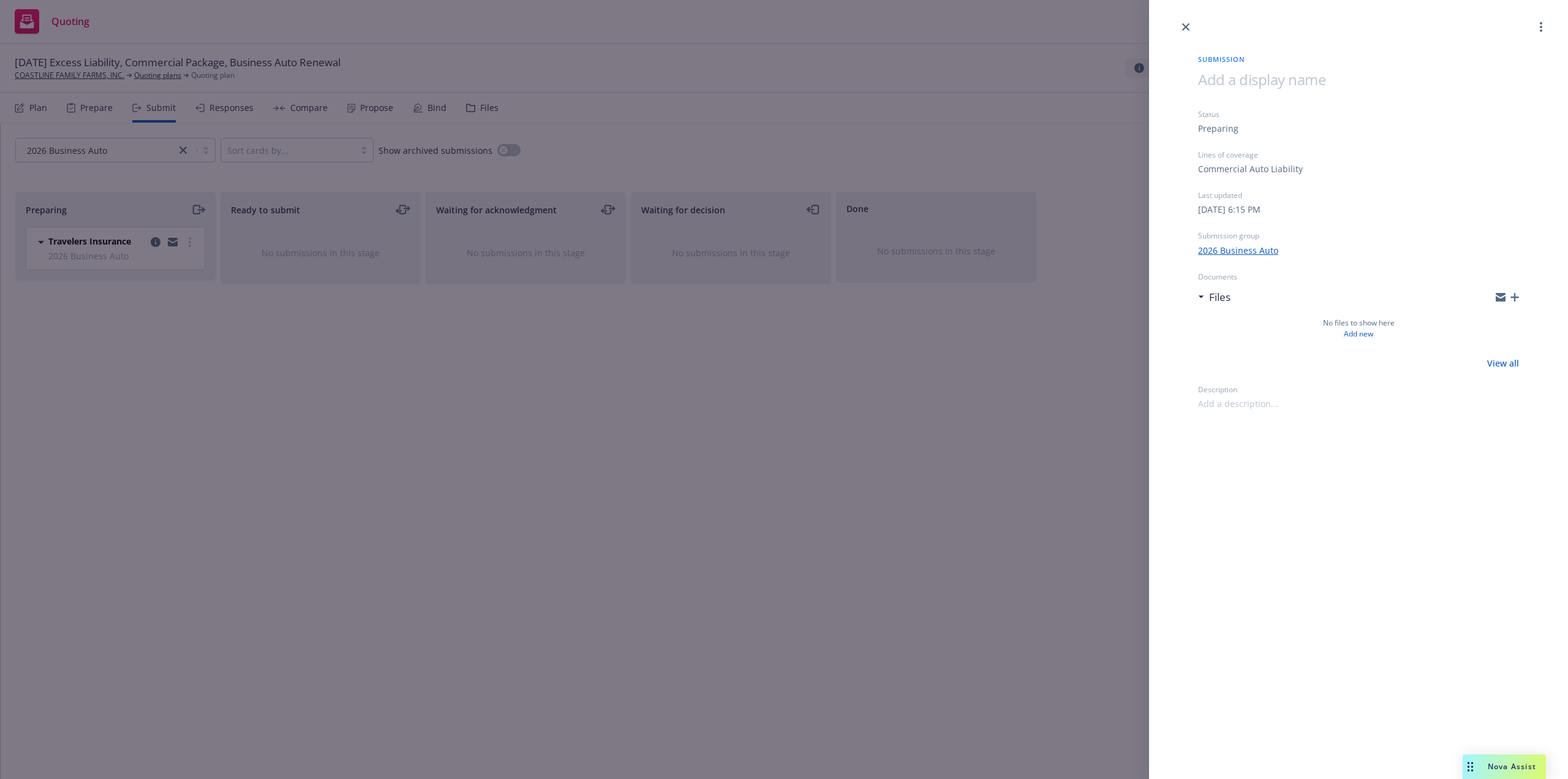
click at [1238, 72] on span at bounding box center [1262, 79] width 127 height 21
paste span
drag, startPoint x: 1254, startPoint y: 84, endPoint x: 1315, endPoint y: 72, distance: 62.2
click at [1315, 72] on h1 "[DATE] Package" at bounding box center [1358, 79] width 321 height 21
click at [1361, 534] on div "Submission [DATE] Business Auto Status Preparing Lines of coverage Commercial A…" at bounding box center [1358, 389] width 419 height 779
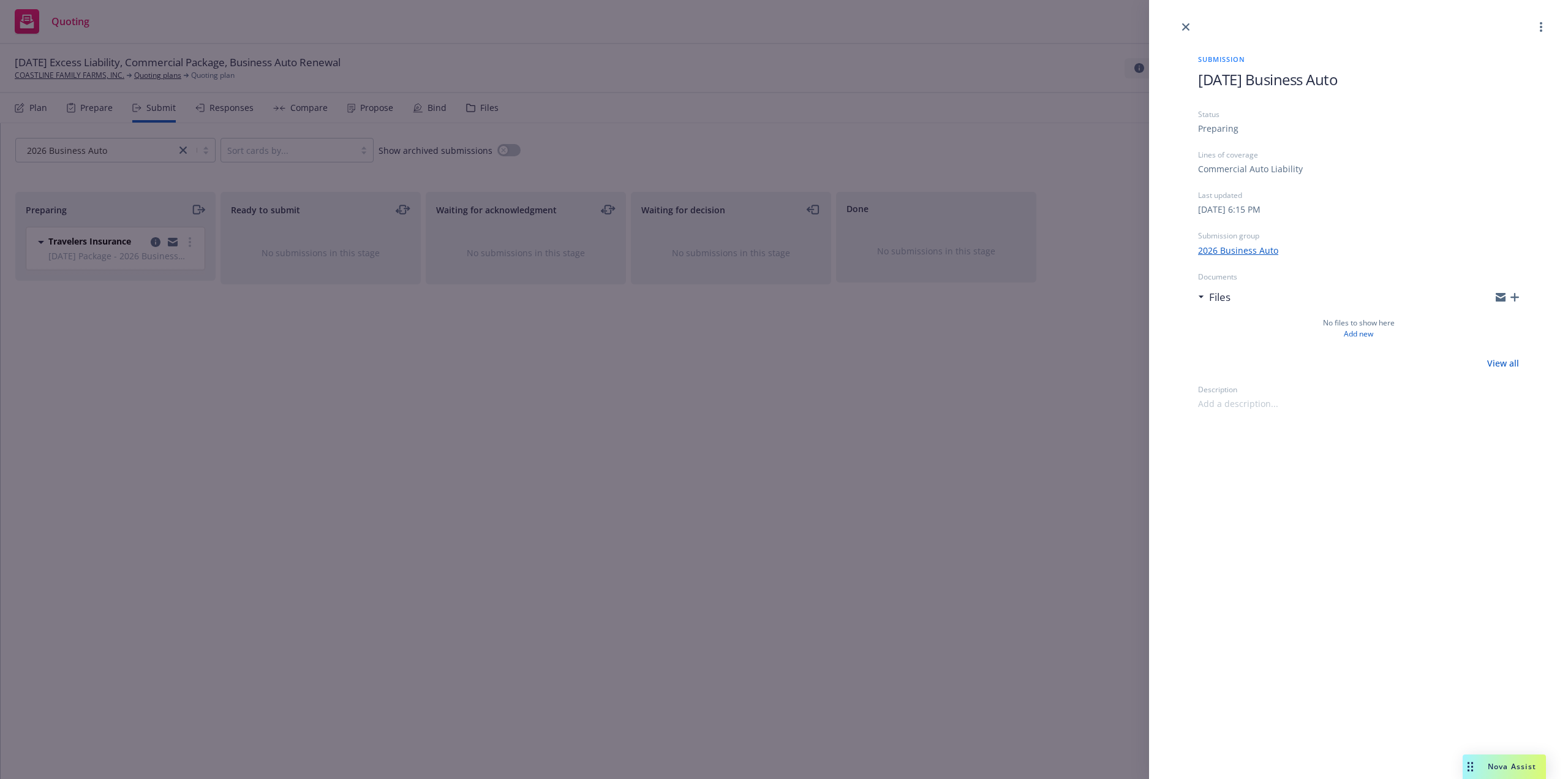
drag, startPoint x: 970, startPoint y: 539, endPoint x: 969, endPoint y: 527, distance: 12.0
click at [972, 539] on div "Submission [DATE] Business Auto Status Preparing Lines of coverage Commercial A…" at bounding box center [784, 389] width 1568 height 779
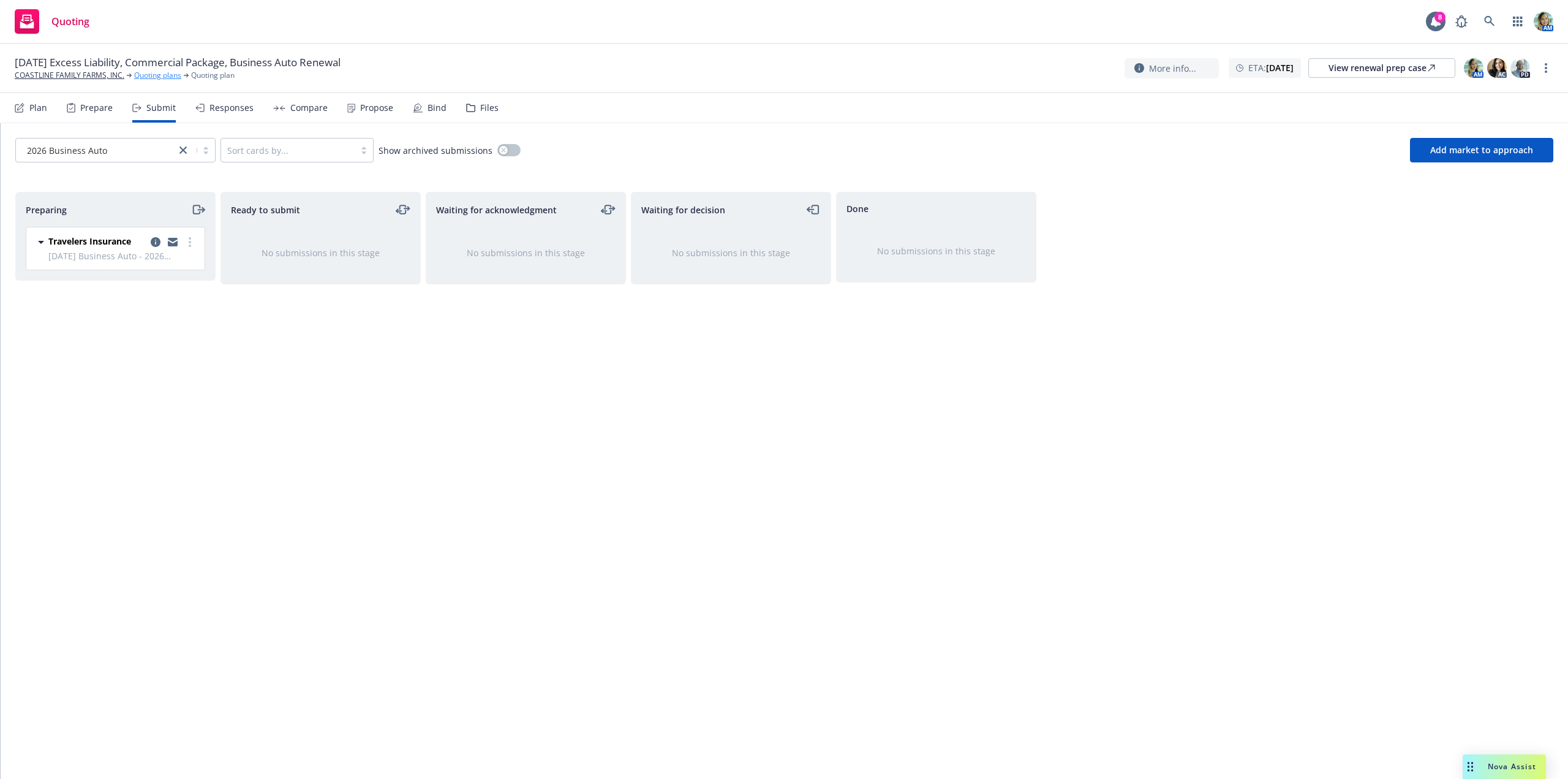
click at [159, 80] on link "Quoting plans" at bounding box center [157, 75] width 47 height 11
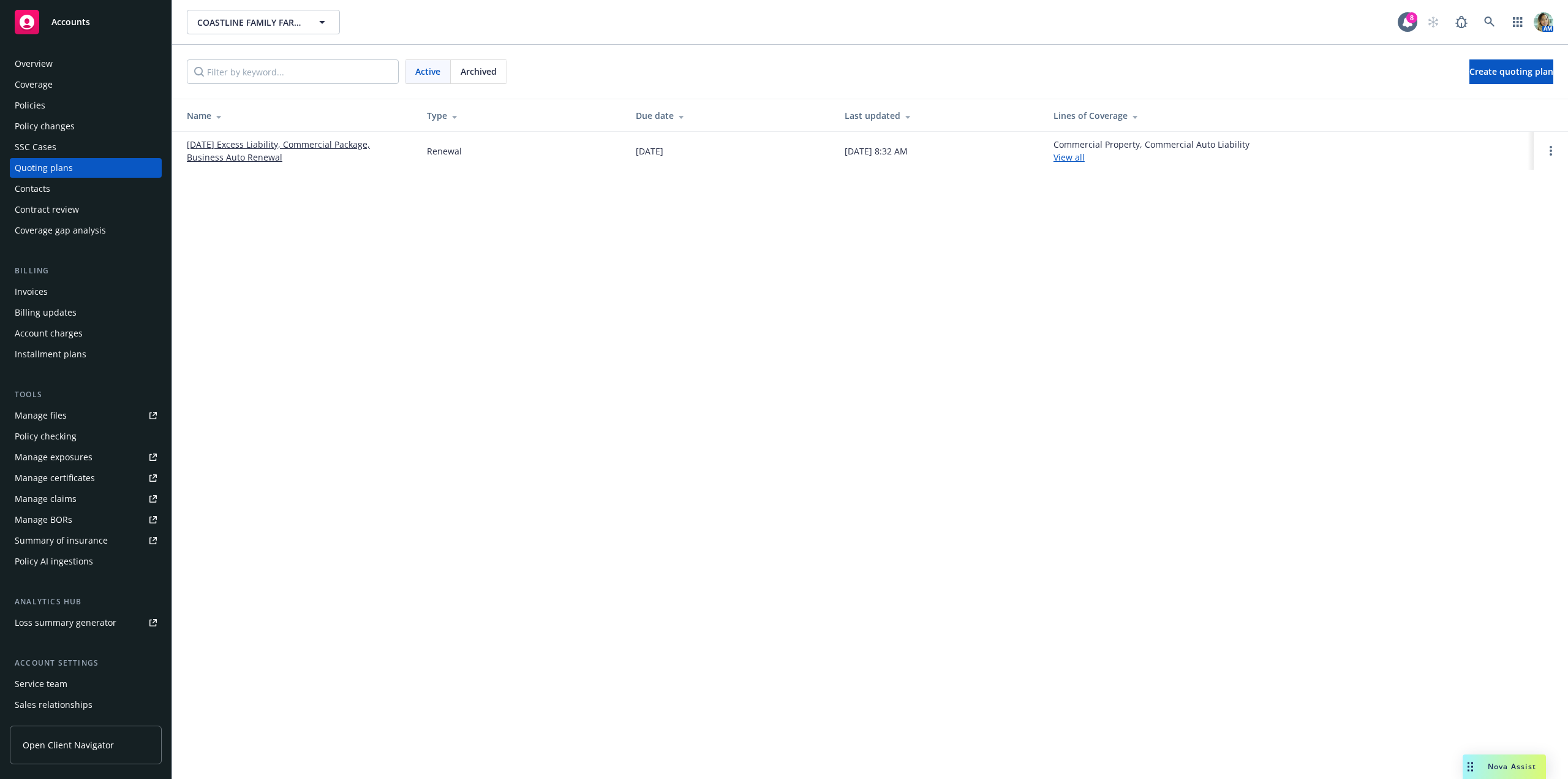
click at [232, 157] on link "[DATE] Excess Liability, Commercial Package, Business Auto Renewal" at bounding box center [297, 151] width 220 height 26
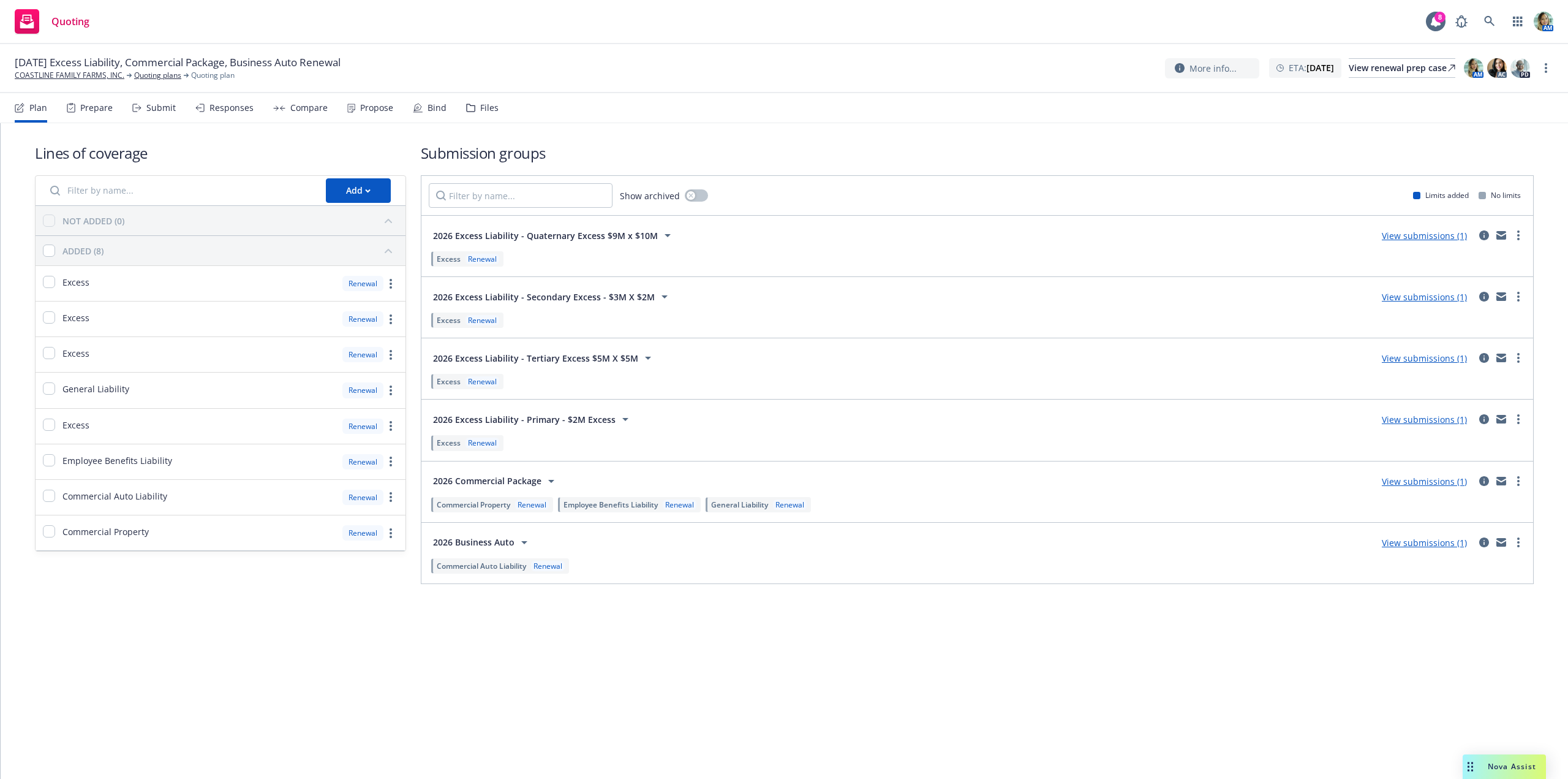
click at [486, 107] on div "Files" at bounding box center [489, 107] width 18 height 10
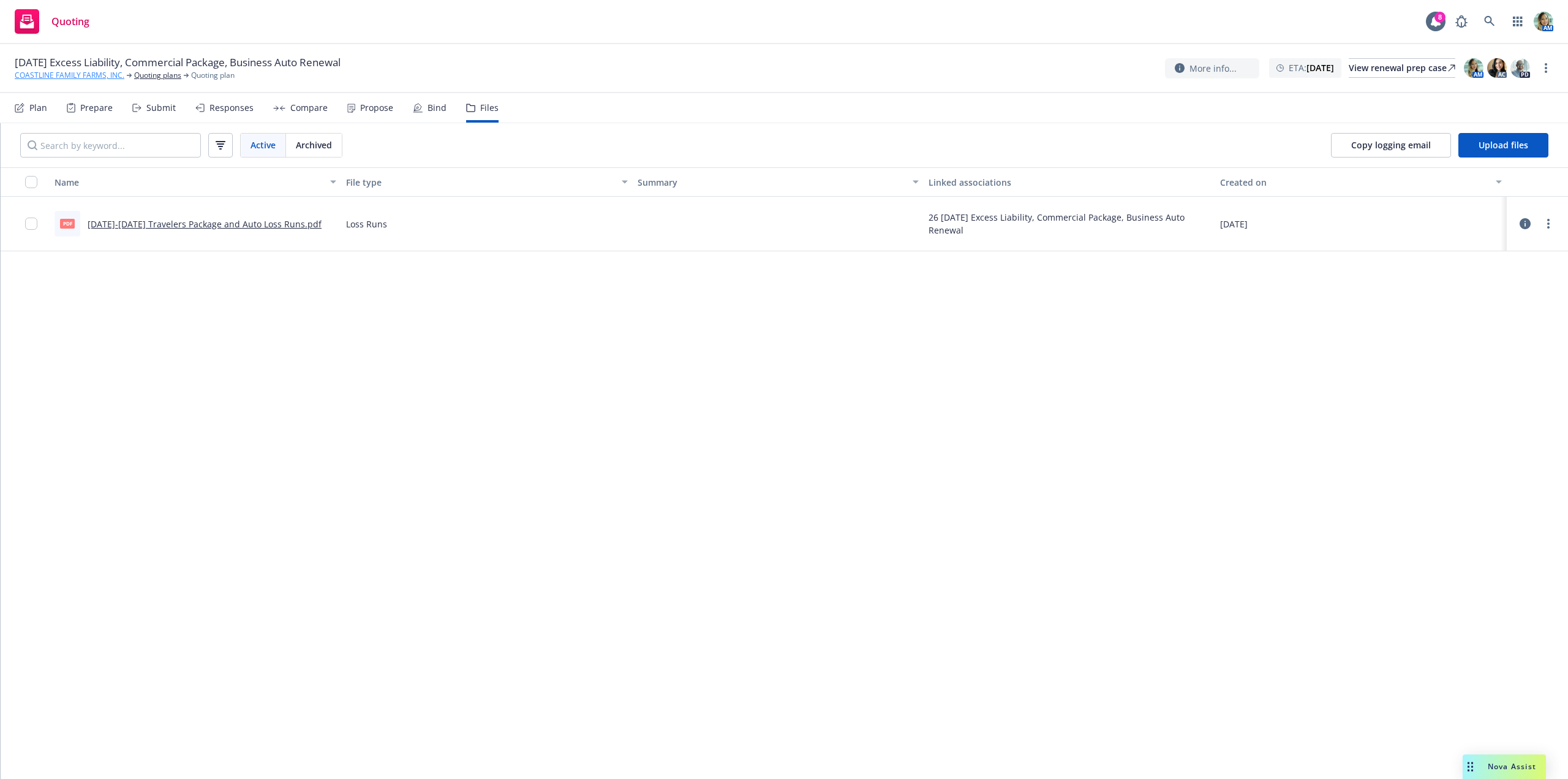
click at [107, 73] on link "COASTLINE FAMILY FARMS, INC." at bounding box center [69, 75] width 109 height 11
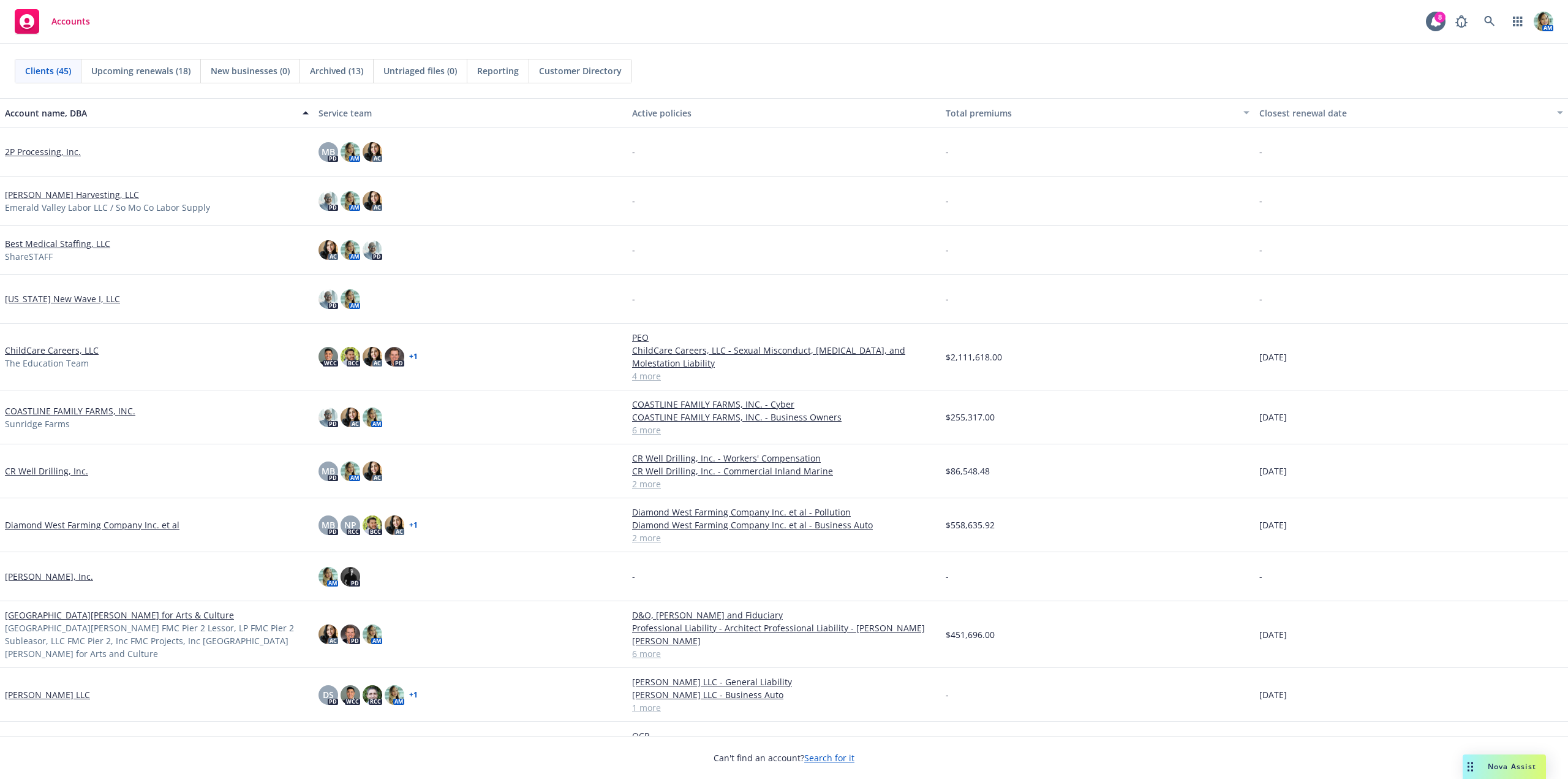
click at [114, 413] on link "COASTLINE FAMILY FARMS, INC." at bounding box center [70, 410] width 131 height 13
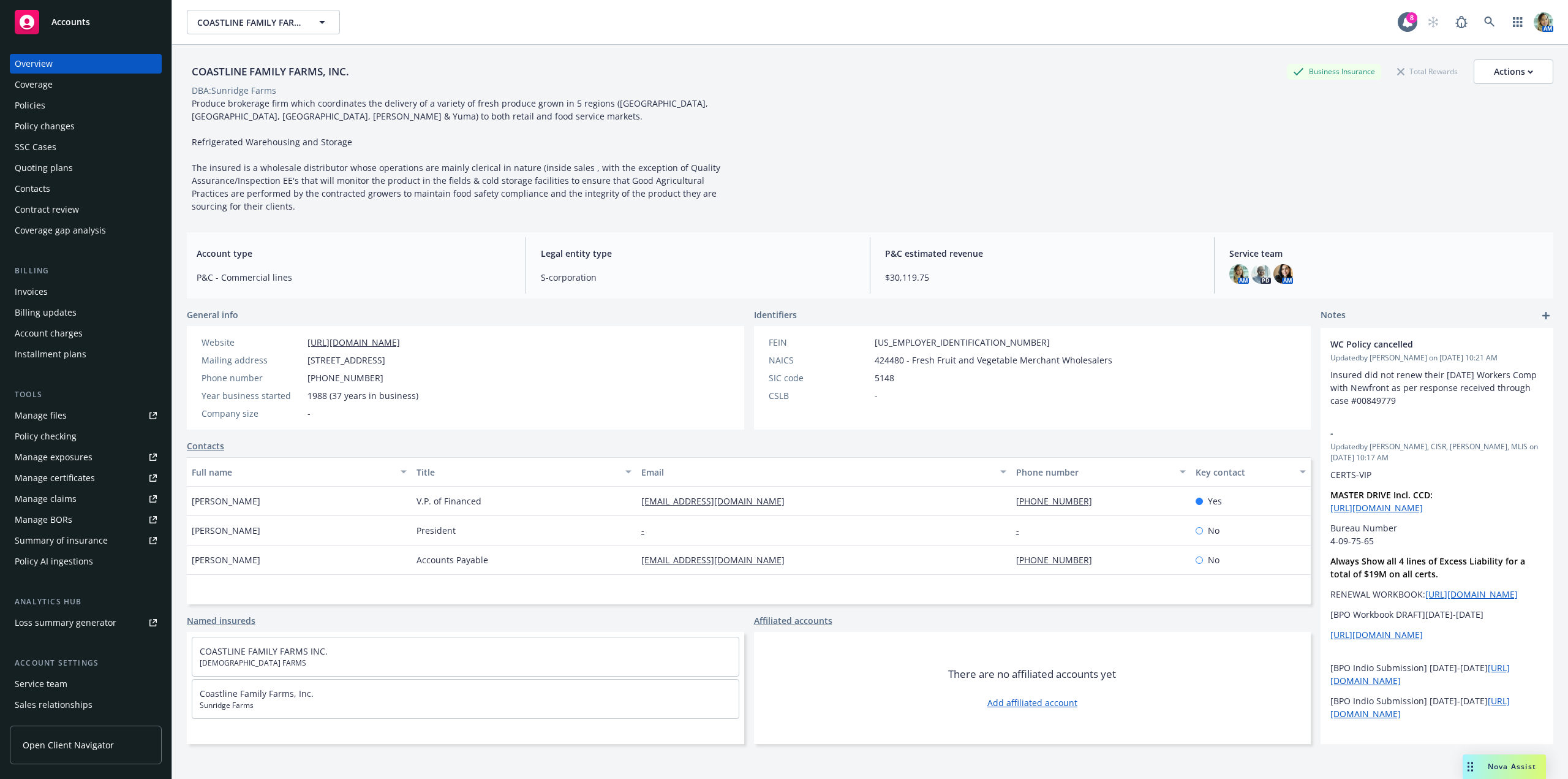
click at [54, 111] on div "Policies" at bounding box center [85, 105] width 142 height 20
